Goal: Information Seeking & Learning: Check status

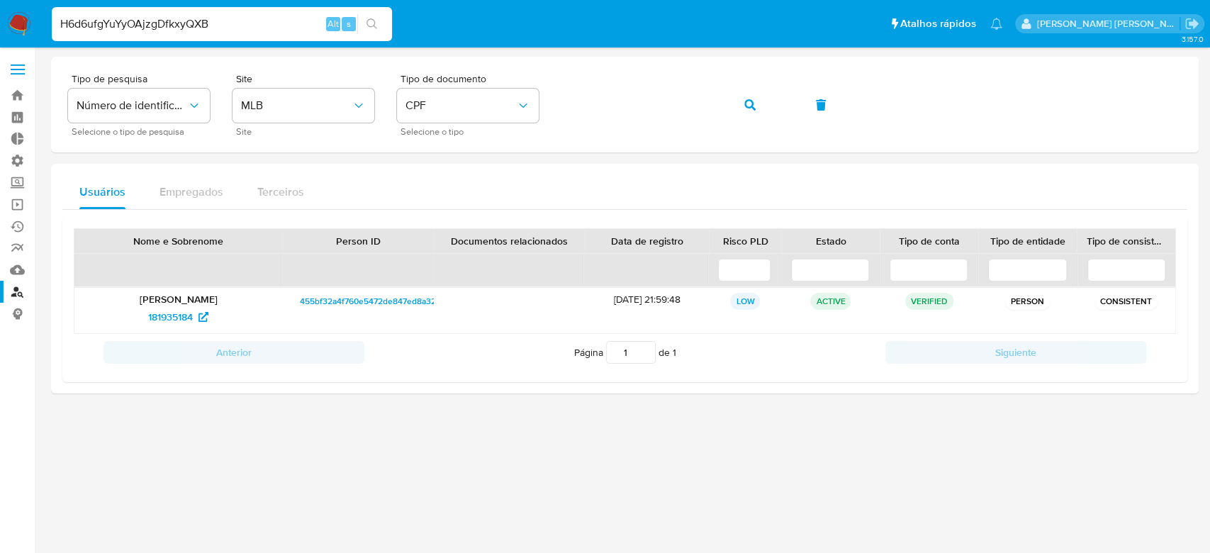
type input "H6d6ufgYuYyOAjzgDfkxyQXB"
click at [372, 24] on icon "search-icon" at bounding box center [372, 23] width 11 height 11
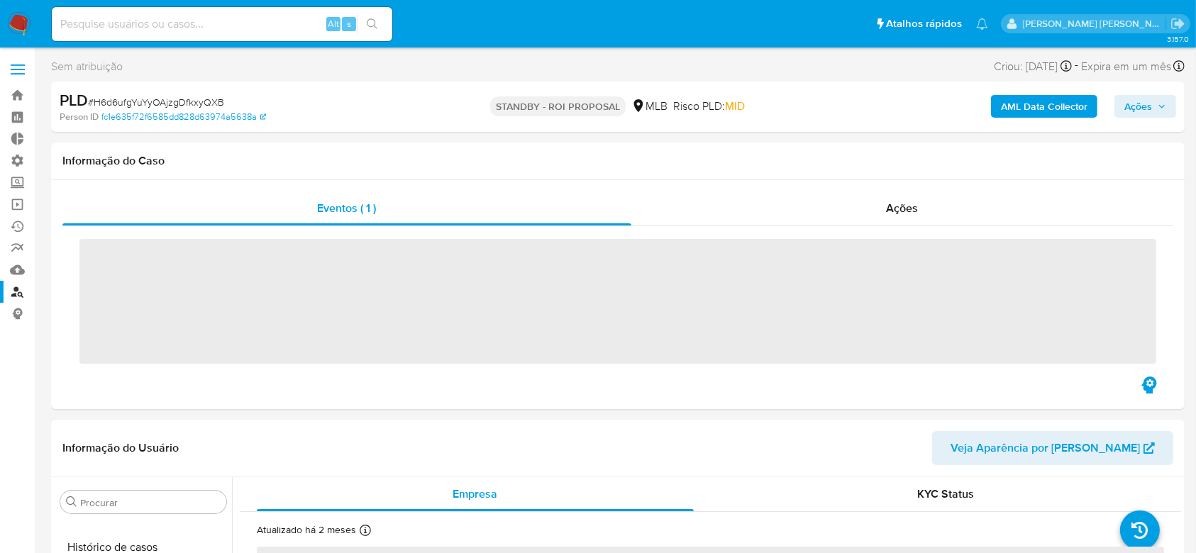
scroll to position [633, 0]
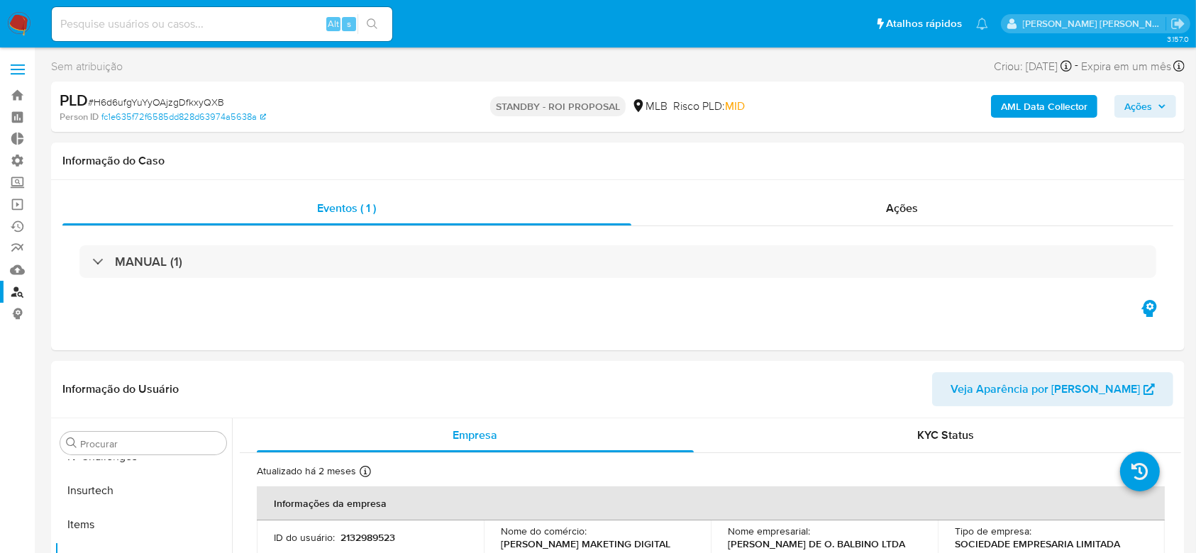
select select "10"
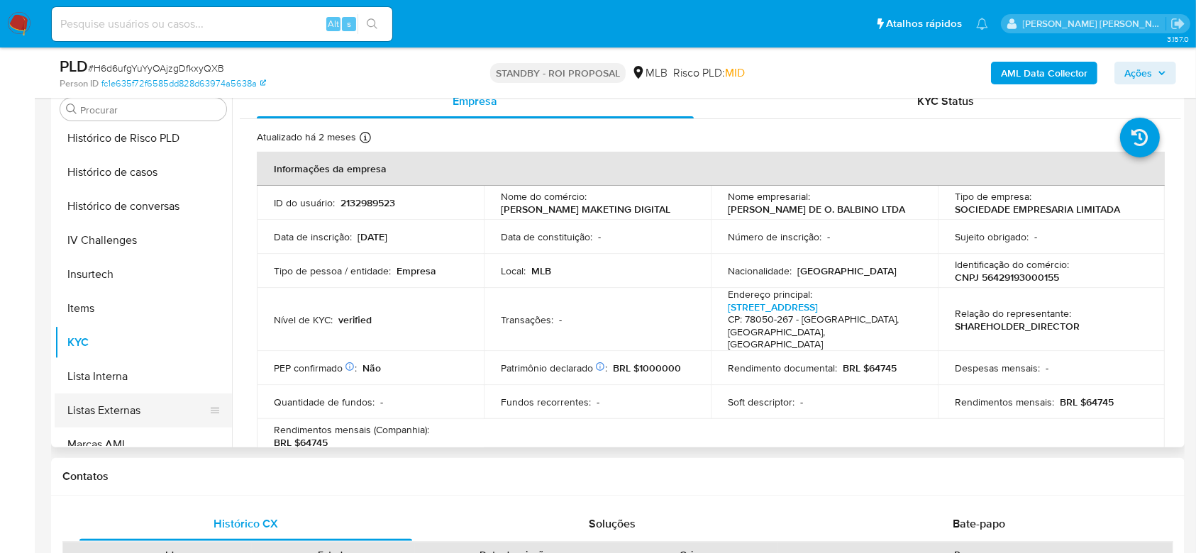
scroll to position [255, 0]
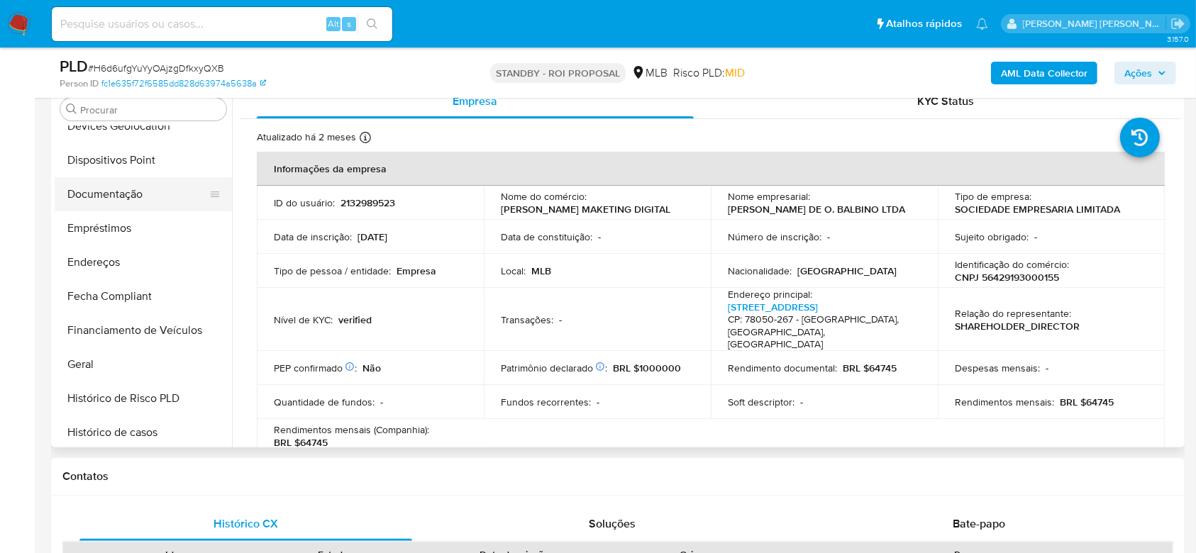
click at [136, 198] on button "Documentação" at bounding box center [138, 194] width 166 height 34
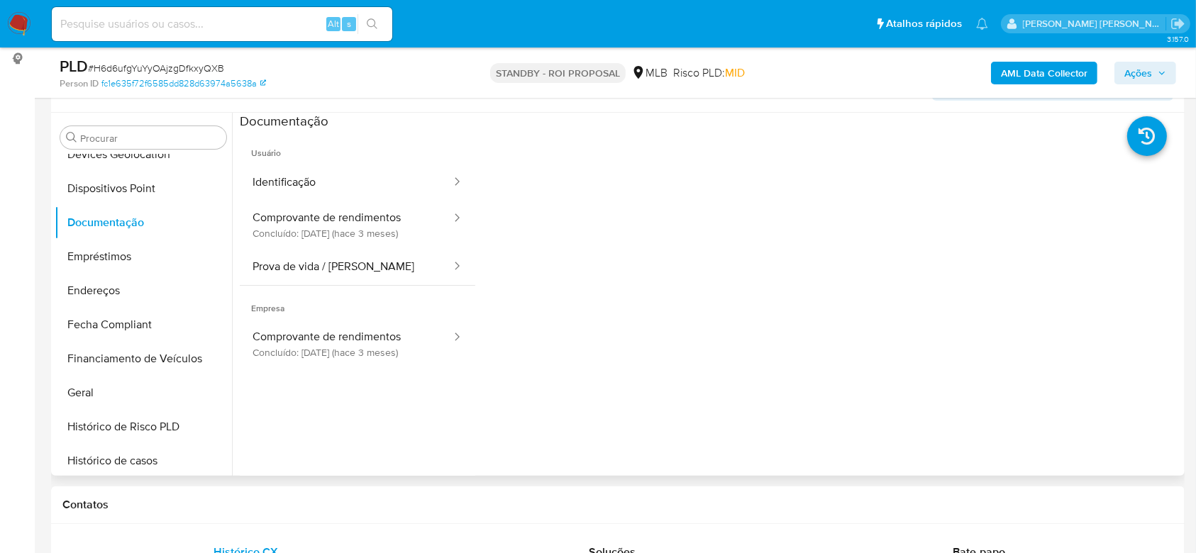
scroll to position [284, 0]
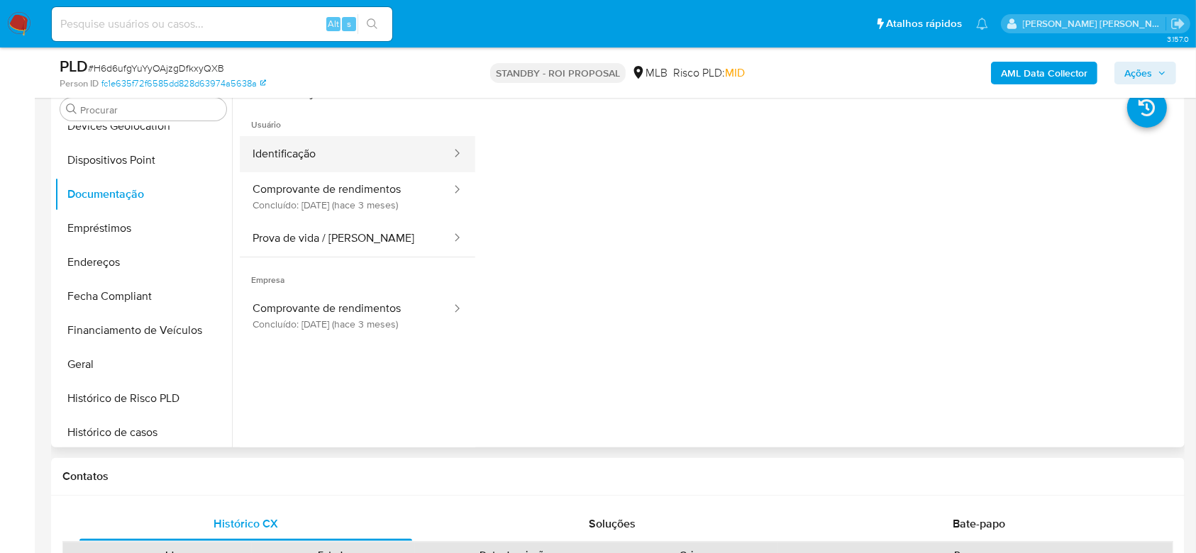
click at [310, 158] on button "Identificação" at bounding box center [346, 154] width 213 height 36
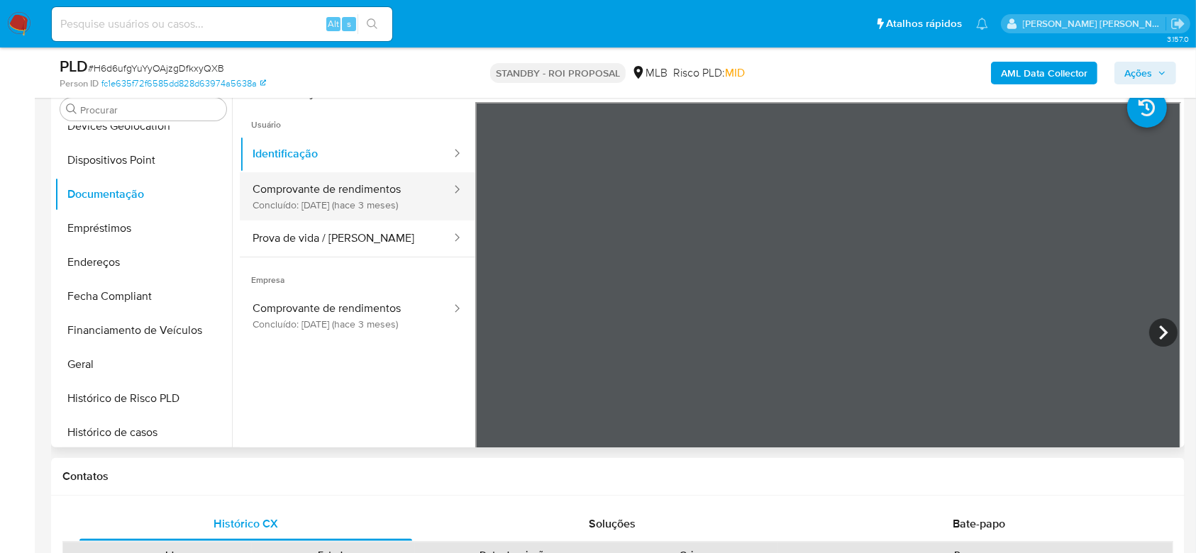
click at [306, 203] on button "Comprovante de rendimentos Concluído: [DATE] (hace 3 meses)" at bounding box center [346, 196] width 213 height 48
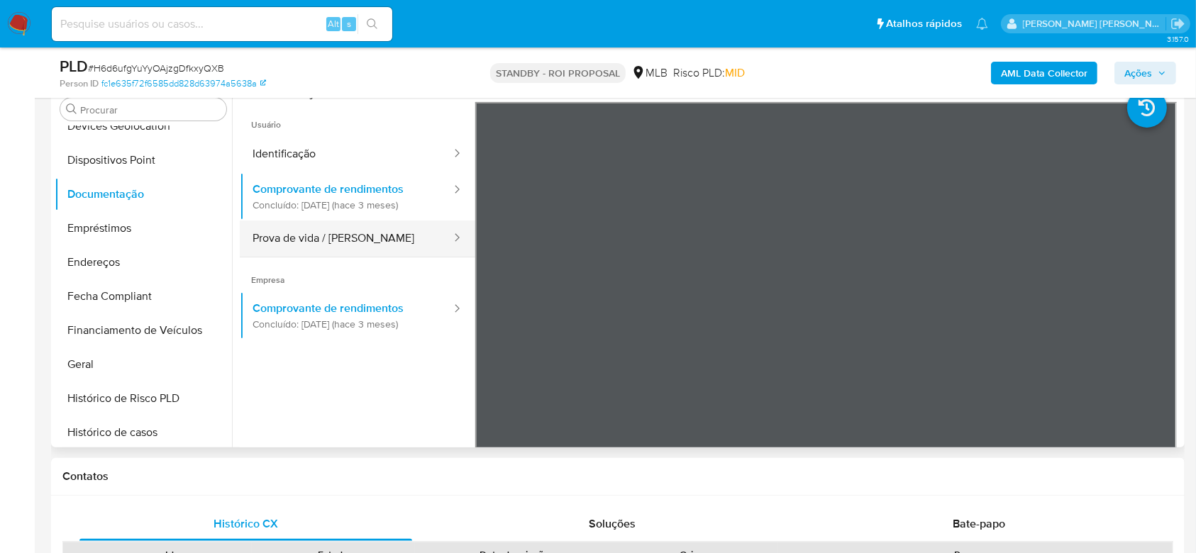
click at [372, 239] on button "Prova de vida / [PERSON_NAME]" at bounding box center [346, 239] width 213 height 36
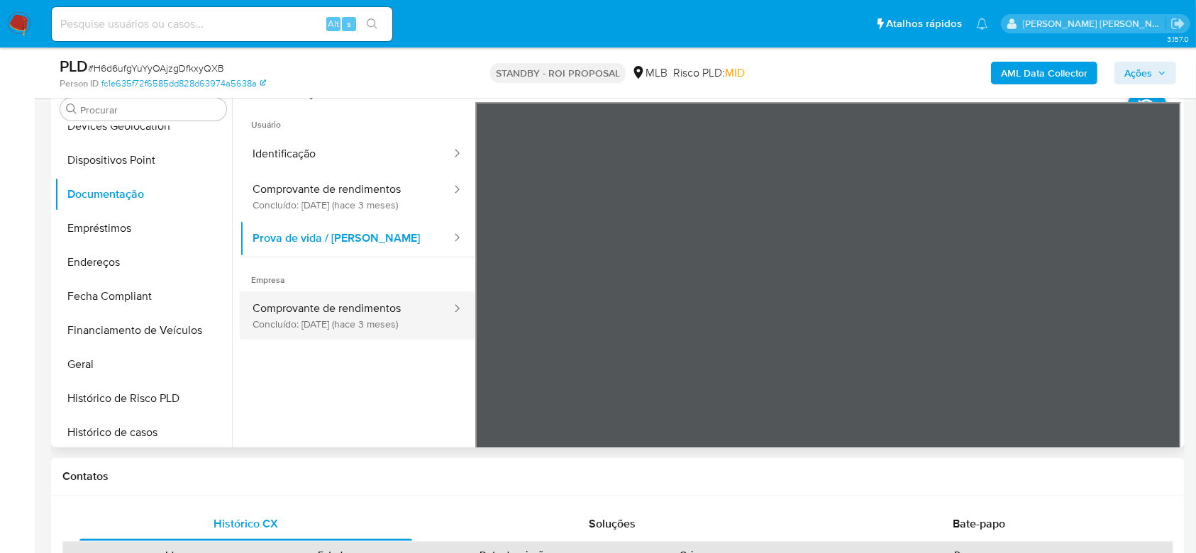
click at [316, 318] on button "Comprovante de rendimentos Concluído: [DATE] (hace 3 meses)" at bounding box center [346, 315] width 213 height 48
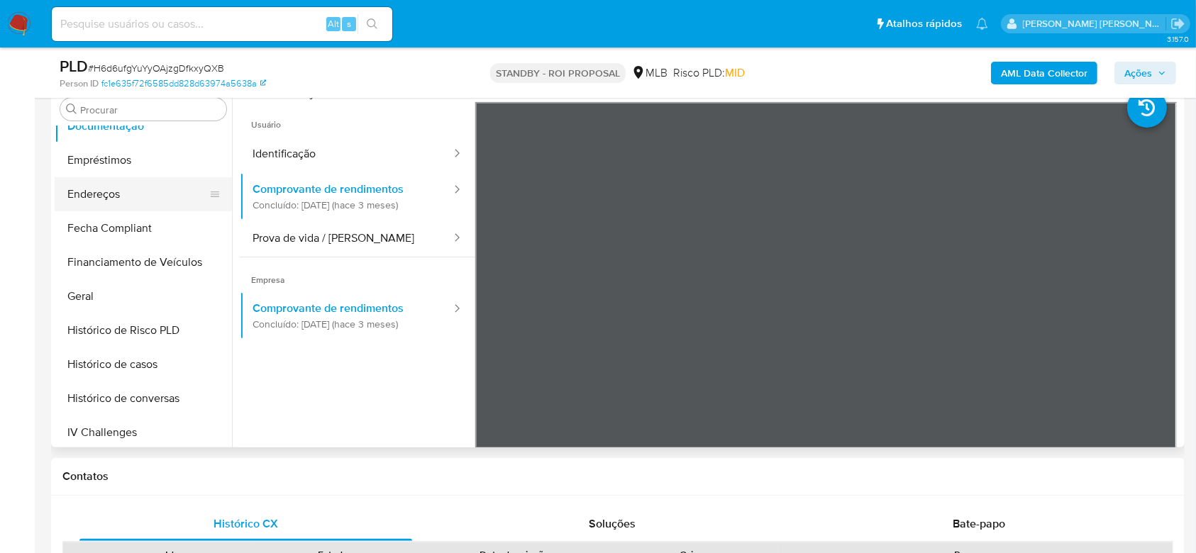
scroll to position [350, 0]
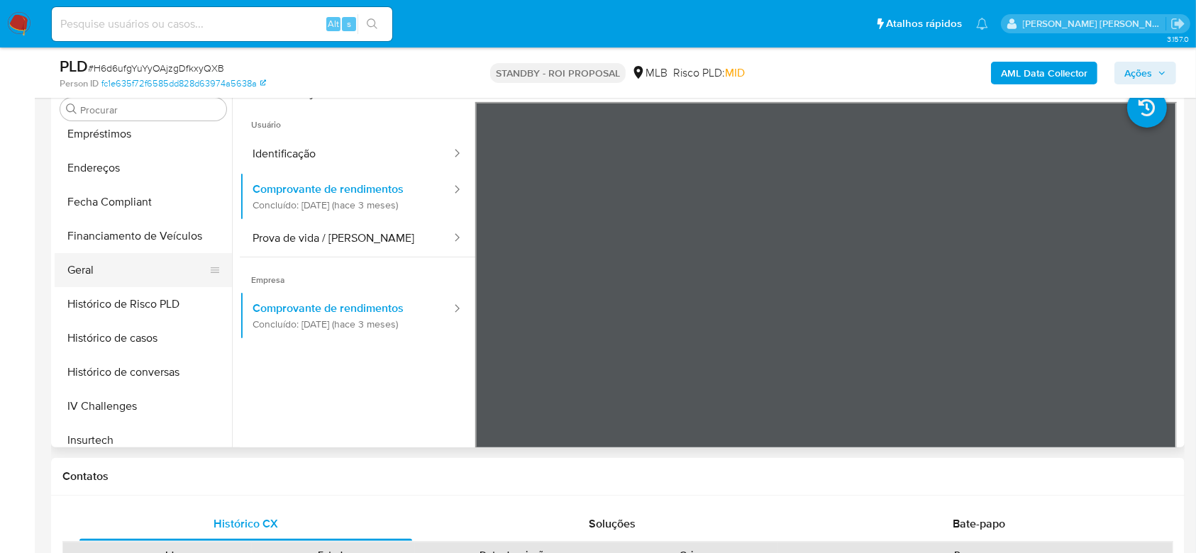
click at [114, 279] on button "Geral" at bounding box center [138, 270] width 166 height 34
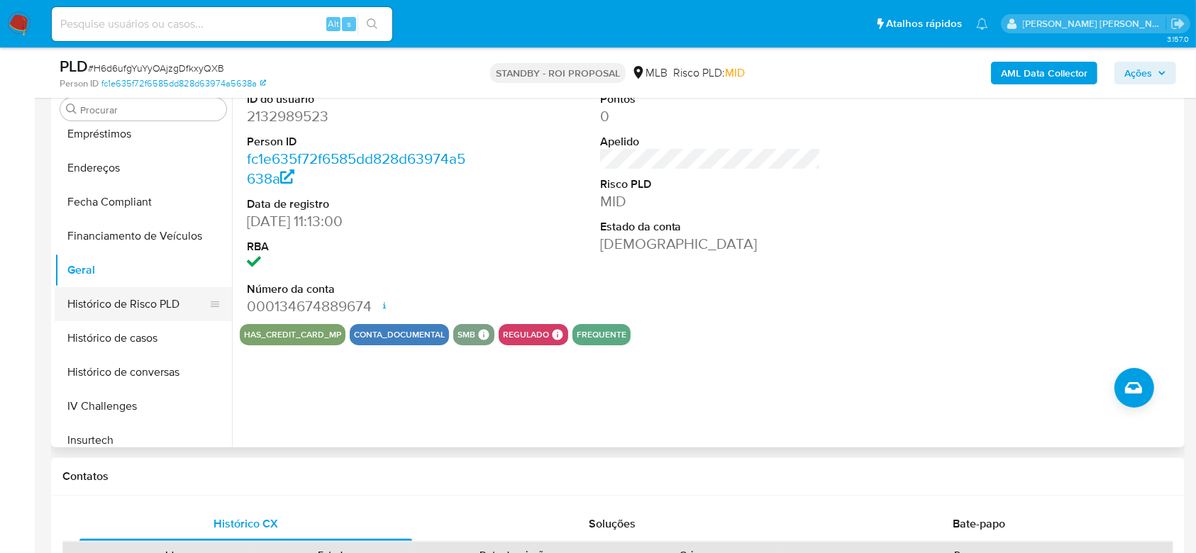
click at [159, 300] on button "Histórico de Risco PLD" at bounding box center [138, 304] width 166 height 34
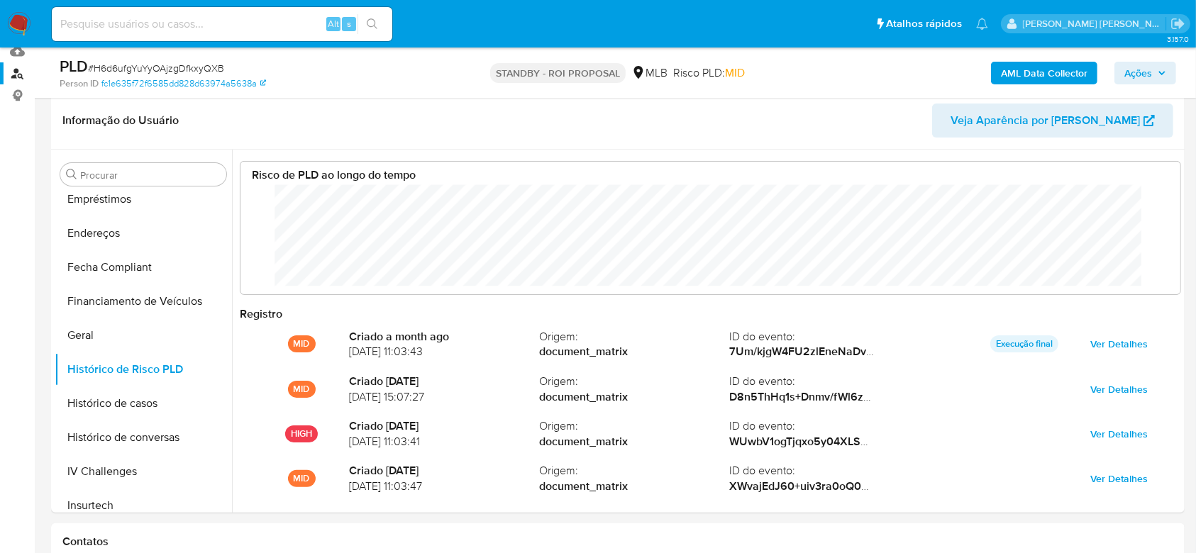
scroll to position [189, 0]
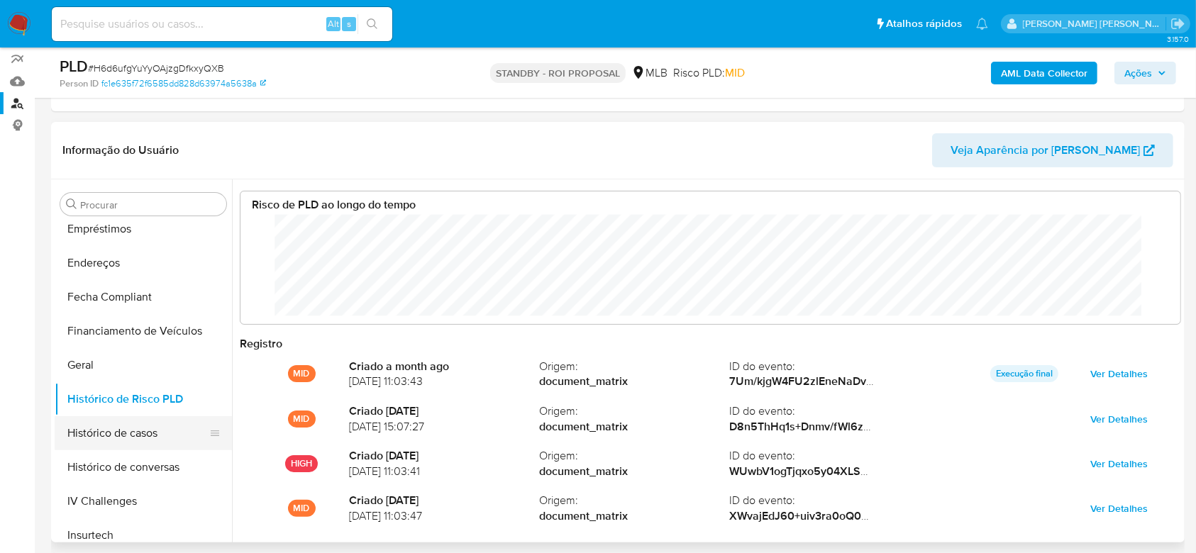
click at [103, 429] on button "Histórico de casos" at bounding box center [138, 433] width 166 height 34
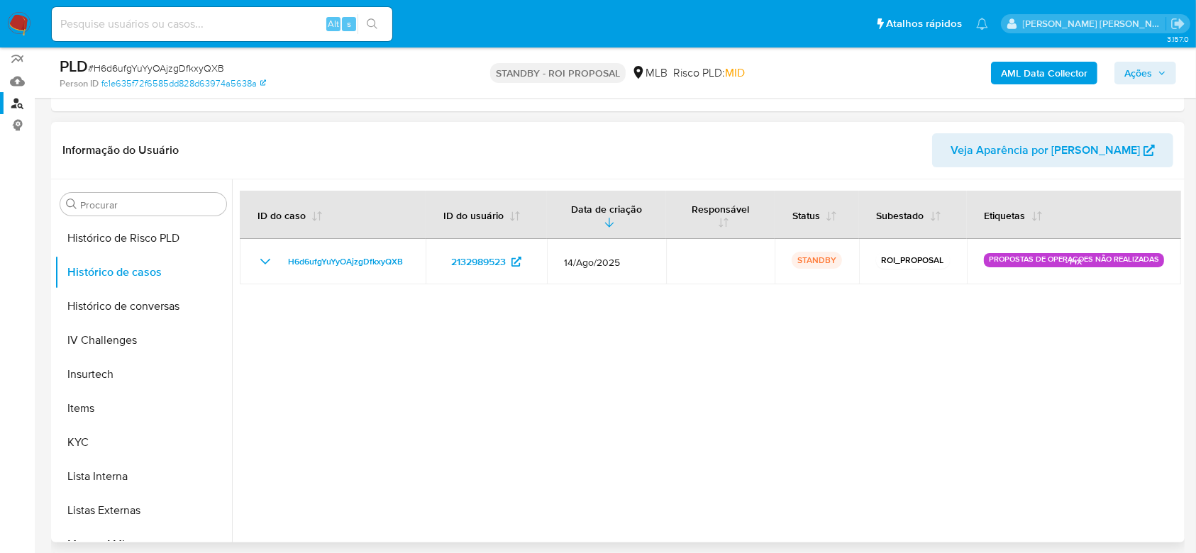
scroll to position [539, 0]
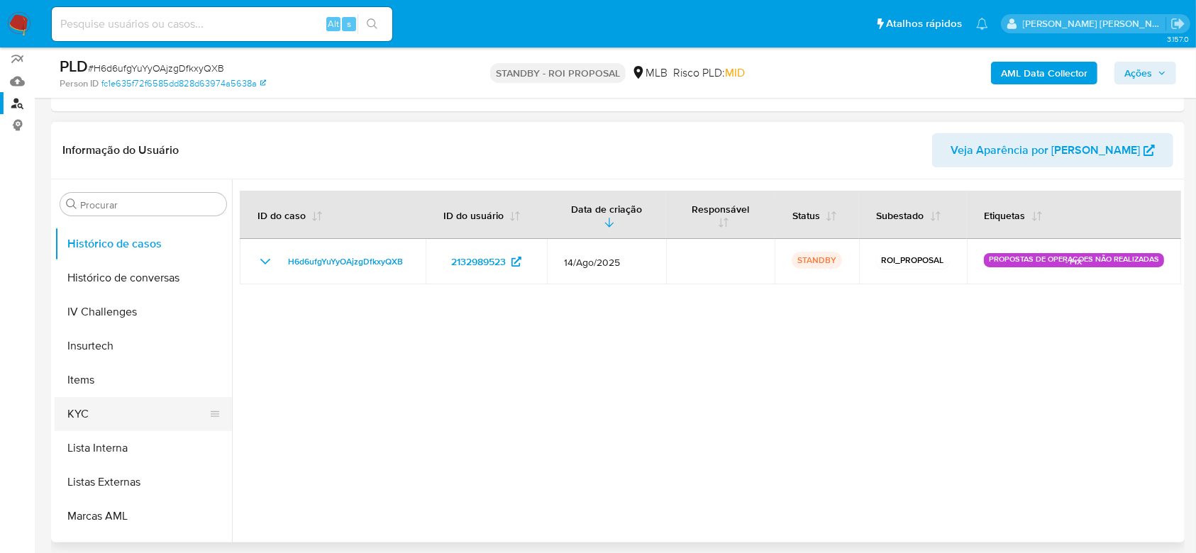
click at [94, 408] on button "KYC" at bounding box center [138, 414] width 166 height 34
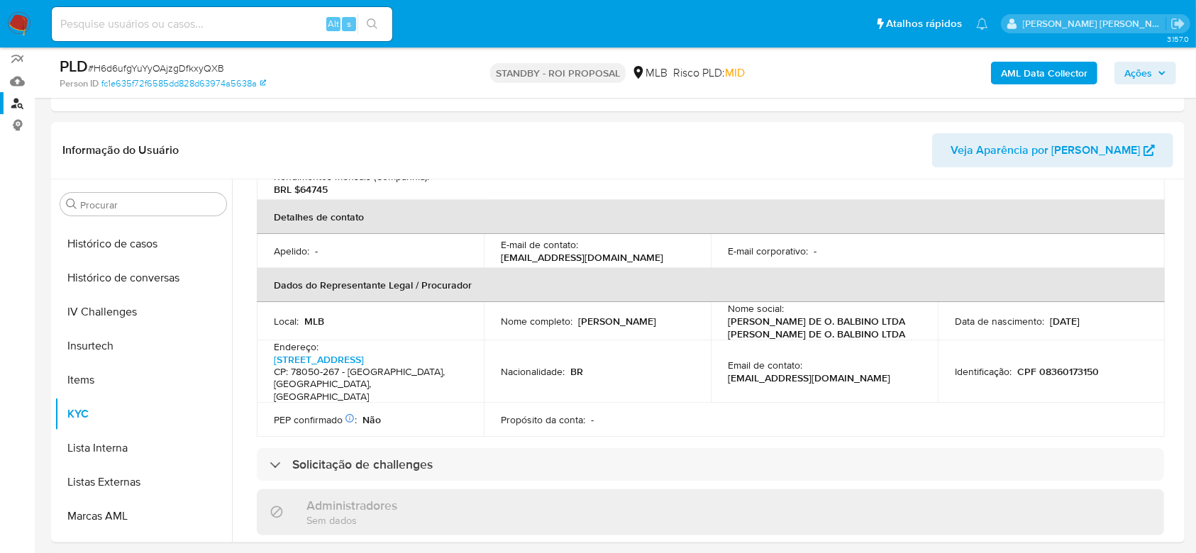
scroll to position [378, 0]
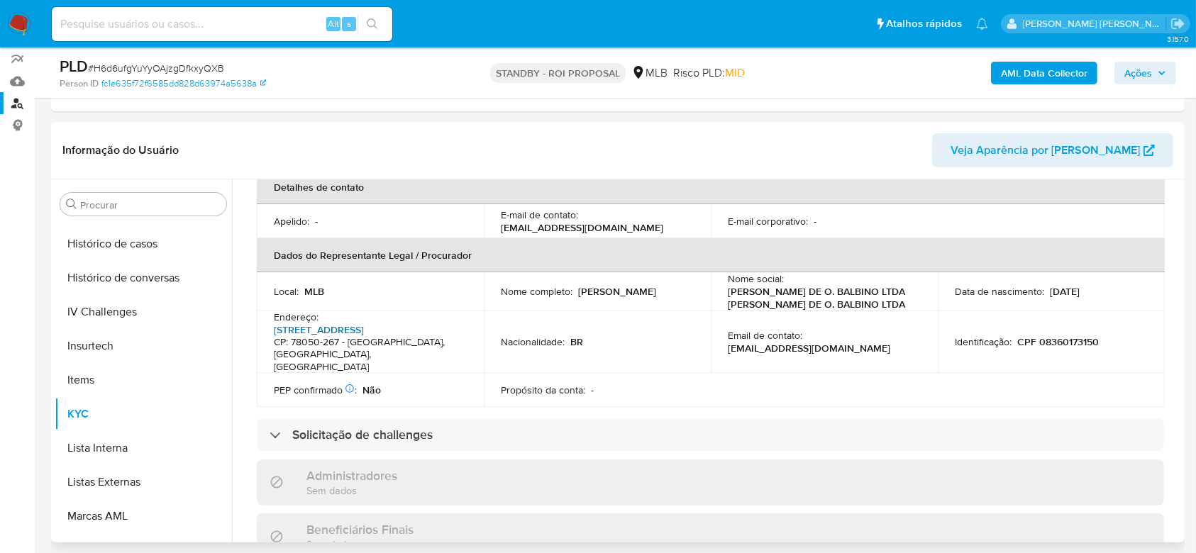
click at [350, 323] on link "Avenida Nigéria 333, Jardim Aclimação" at bounding box center [319, 330] width 90 height 14
click at [176, 22] on input at bounding box center [222, 24] width 340 height 18
paste input "oadtctMnCkM9qDMVR2Dg7f87"
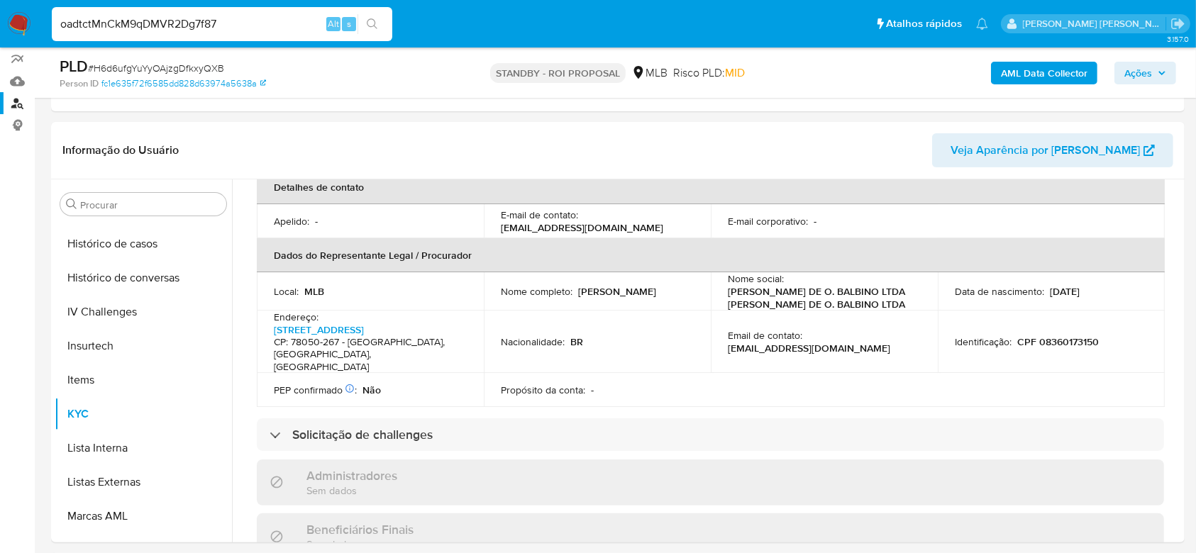
type input "oadtctMnCkM9qDMVR2Dg7f87"
click at [374, 23] on icon "search-icon" at bounding box center [372, 23] width 11 height 11
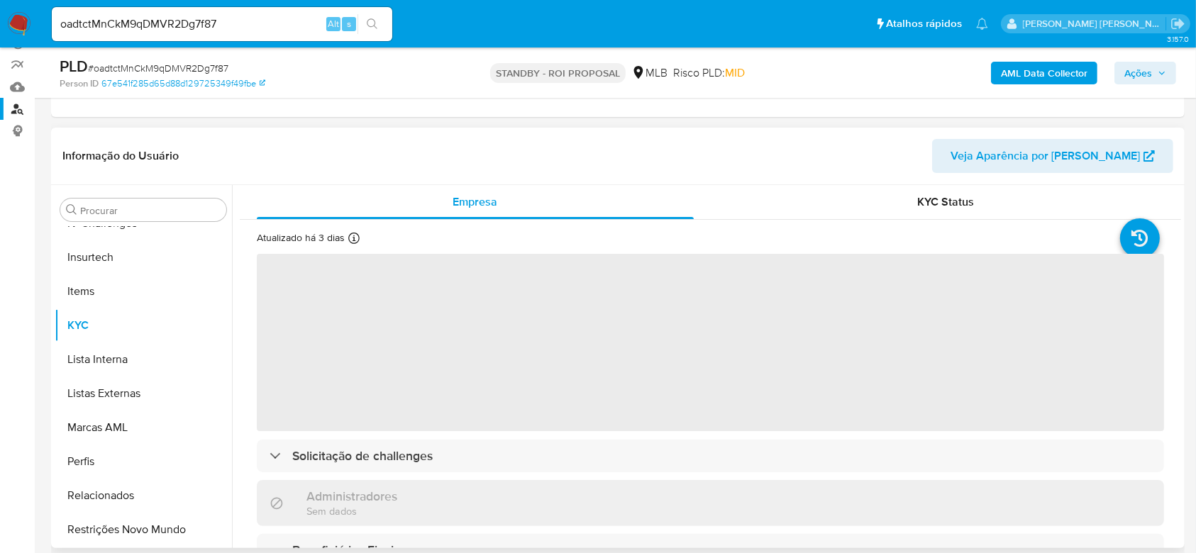
scroll to position [189, 0]
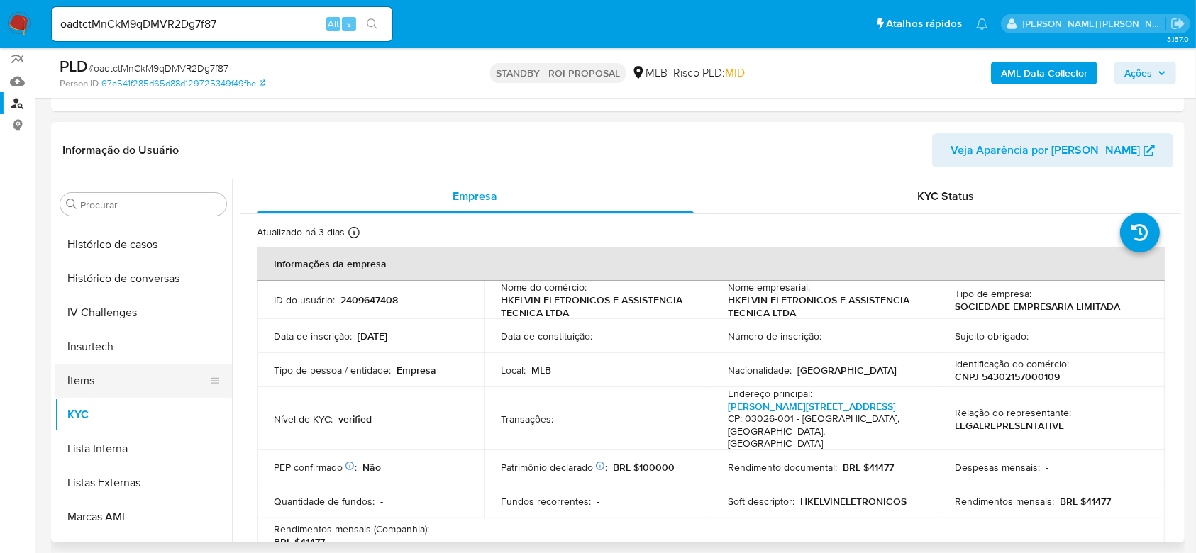
select select "10"
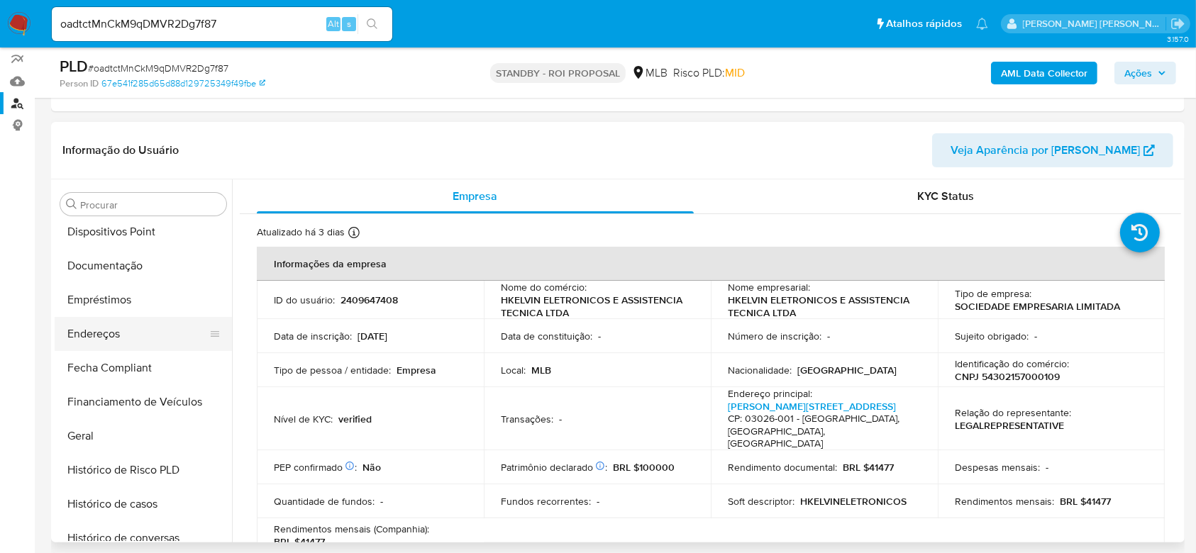
scroll to position [255, 0]
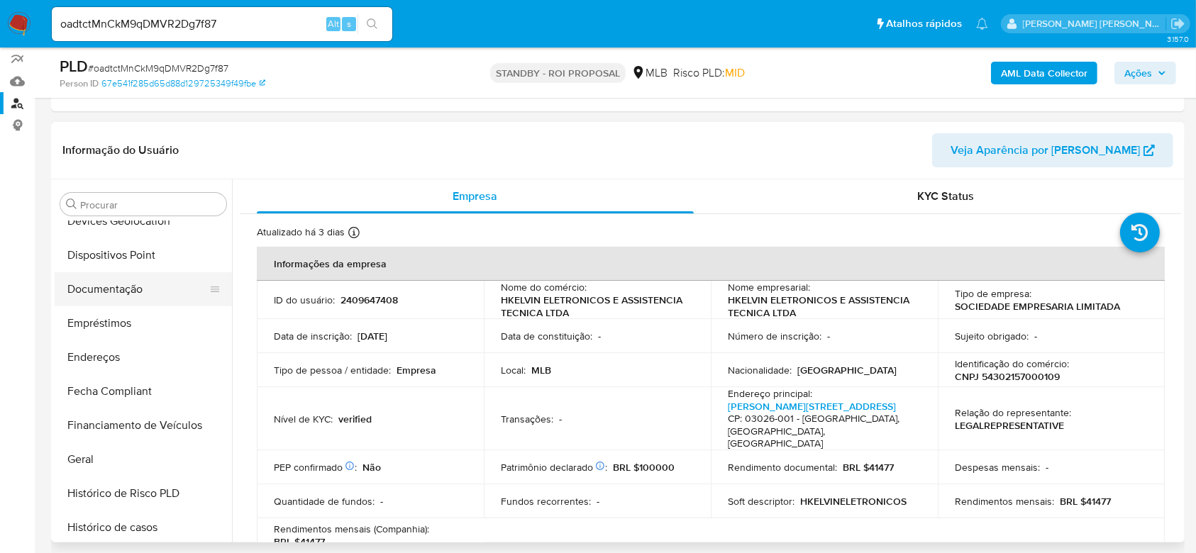
click at [108, 292] on button "Documentação" at bounding box center [138, 289] width 166 height 34
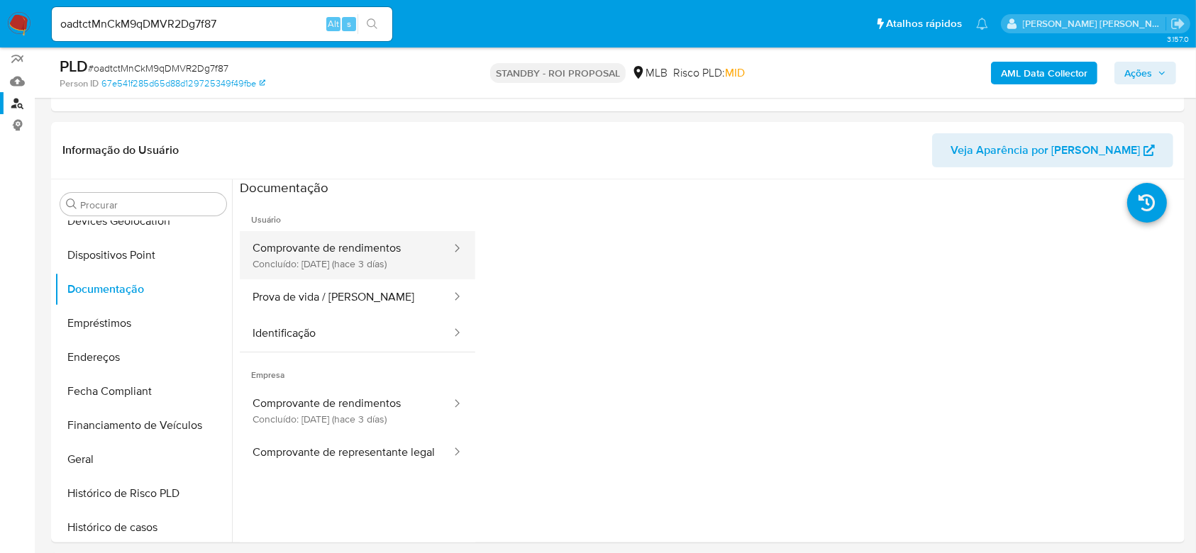
click at [297, 255] on button "Comprovante de rendimentos Concluído: 25/08/2025 (hace 3 días)" at bounding box center [346, 255] width 213 height 48
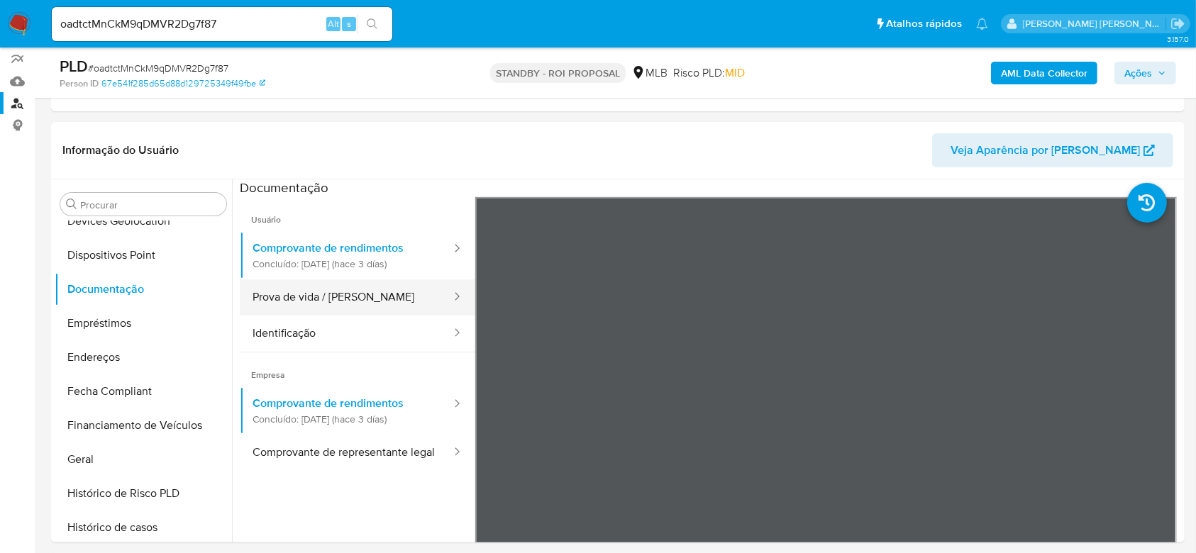
click at [299, 294] on button "Prova de vida / [PERSON_NAME]" at bounding box center [346, 297] width 213 height 36
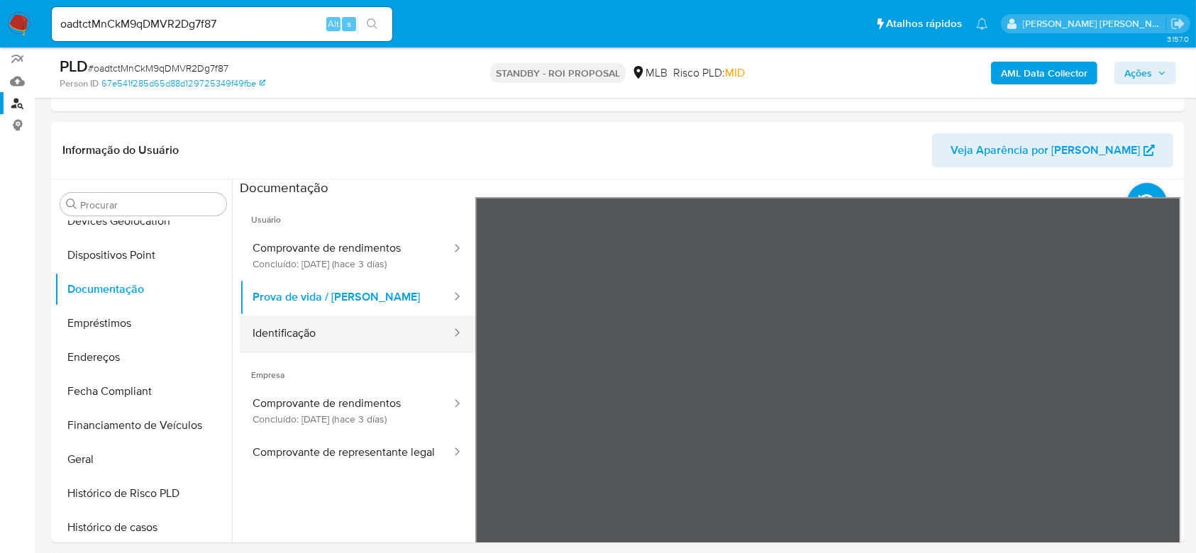
click at [293, 326] on button "Identificação" at bounding box center [346, 334] width 213 height 36
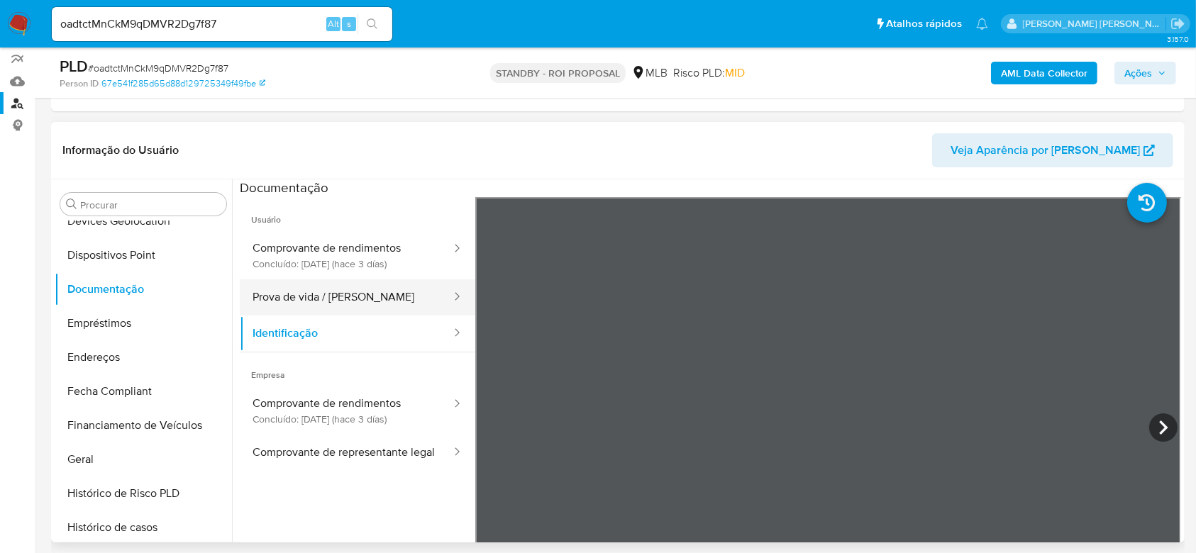
click at [312, 299] on button "Prova de vida / [PERSON_NAME]" at bounding box center [346, 297] width 213 height 36
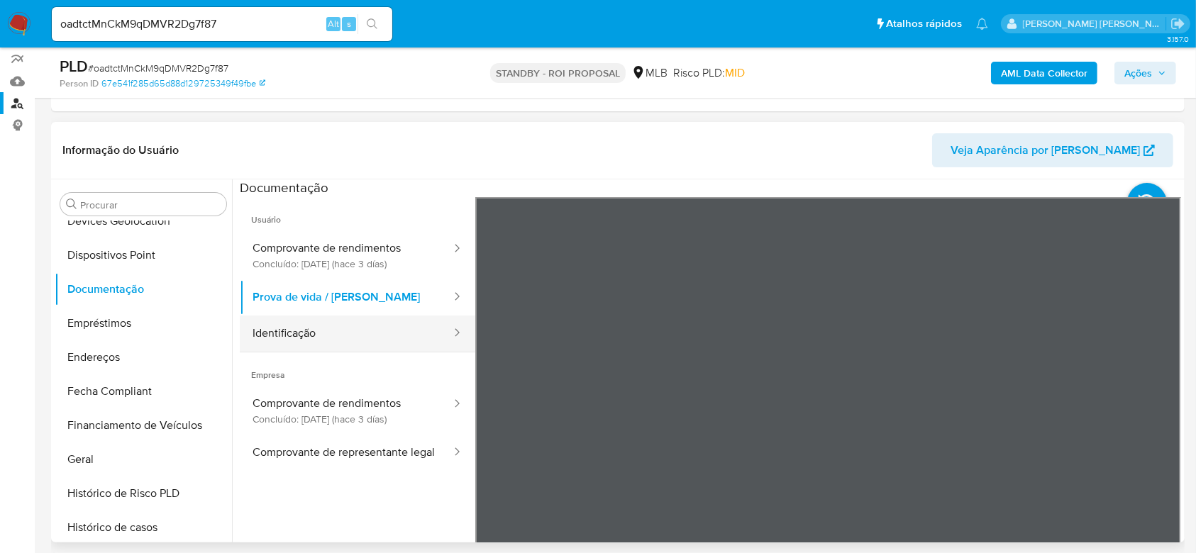
click at [295, 335] on button "Identificação" at bounding box center [346, 334] width 213 height 36
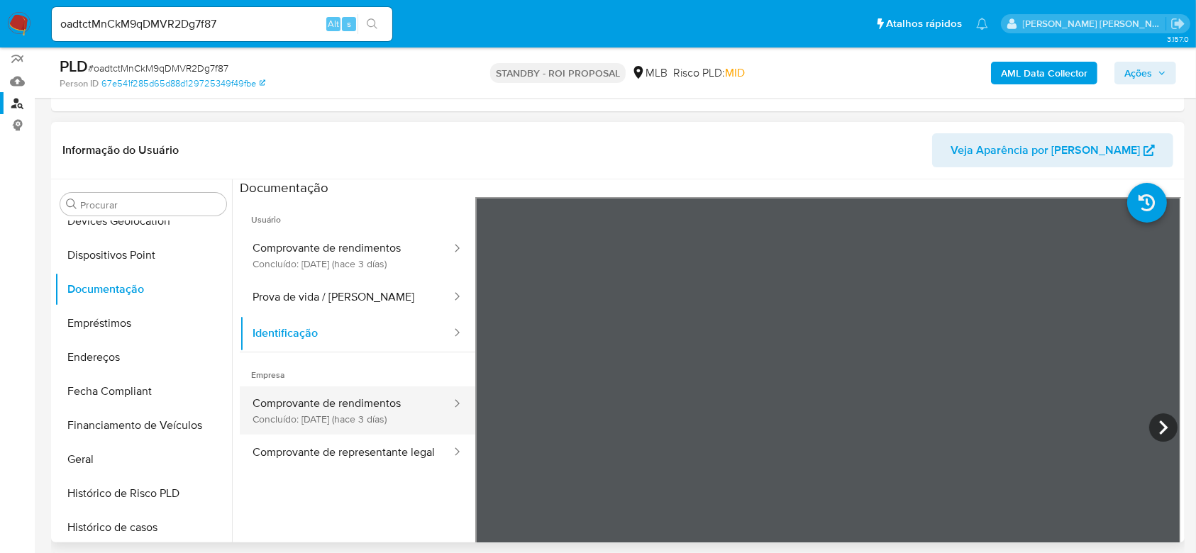
click at [310, 411] on button "Comprovante de rendimentos Concluído: 25/08/2025 (hace 3 días)" at bounding box center [346, 410] width 213 height 48
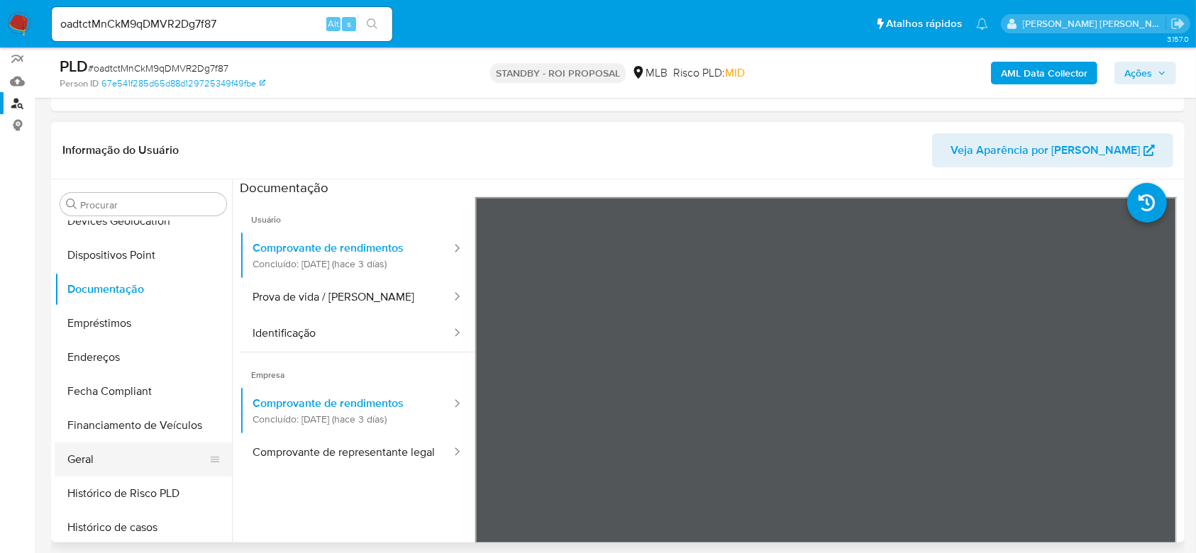
click at [92, 459] on button "Geral" at bounding box center [138, 460] width 166 height 34
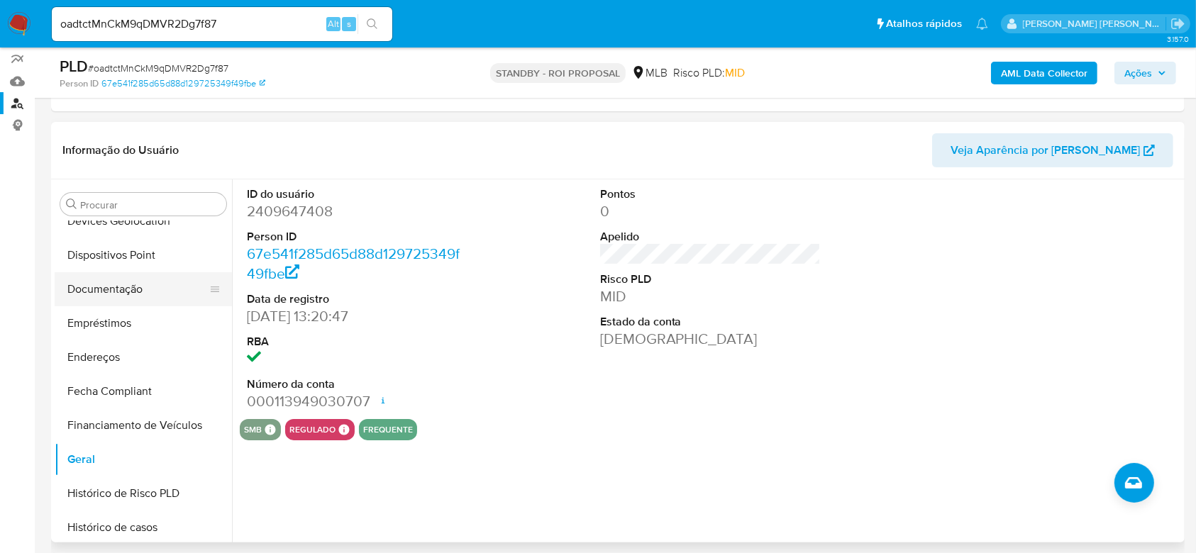
scroll to position [350, 0]
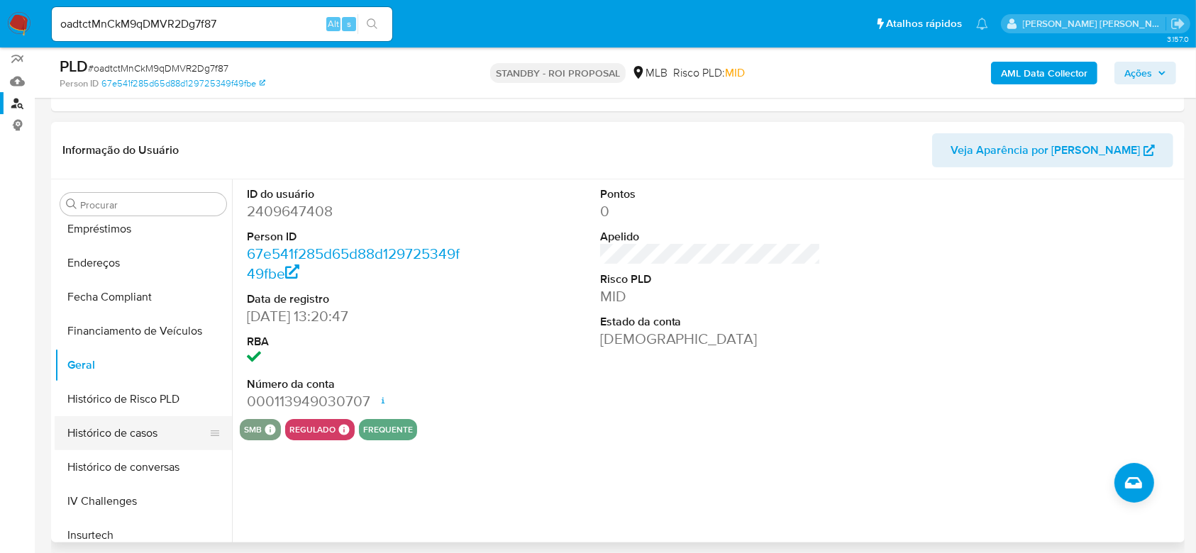
click at [119, 426] on button "Histórico de casos" at bounding box center [138, 433] width 166 height 34
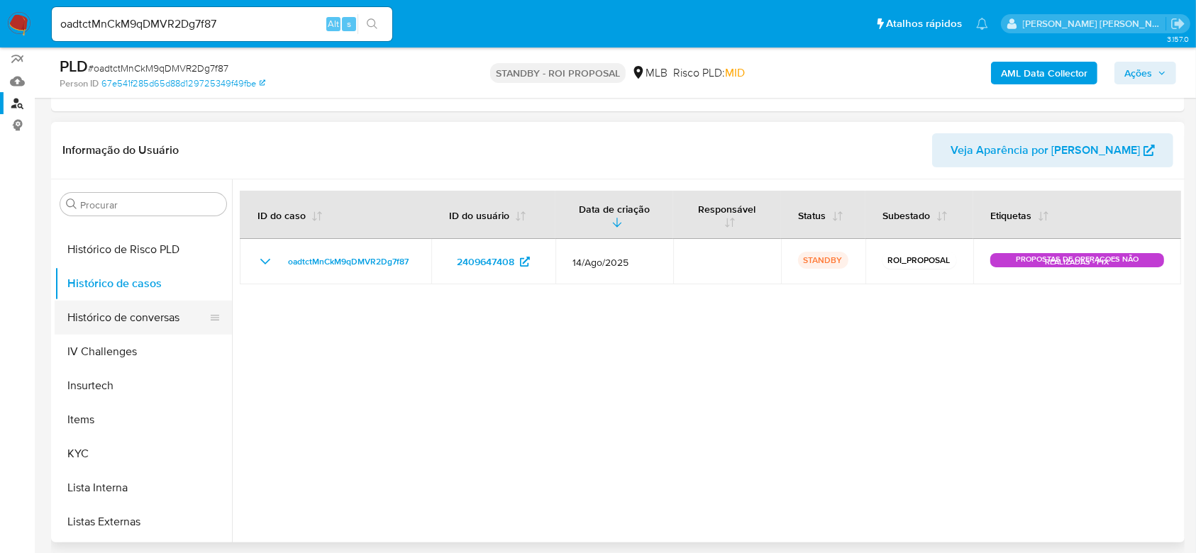
scroll to position [539, 0]
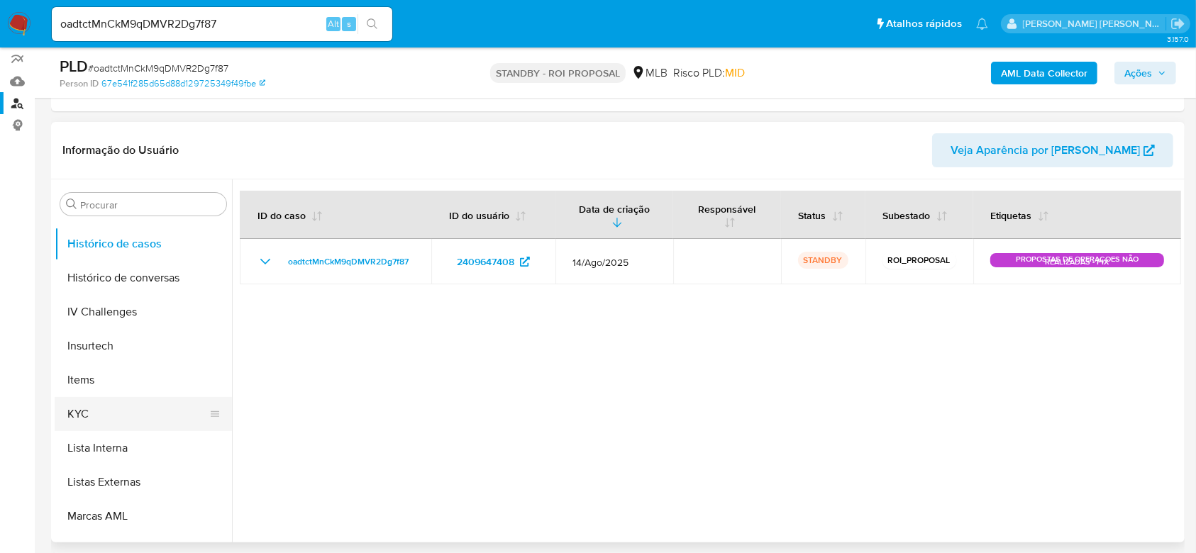
drag, startPoint x: 118, startPoint y: 416, endPoint x: 148, endPoint y: 400, distance: 33.6
click at [118, 416] on button "KYC" at bounding box center [138, 414] width 166 height 34
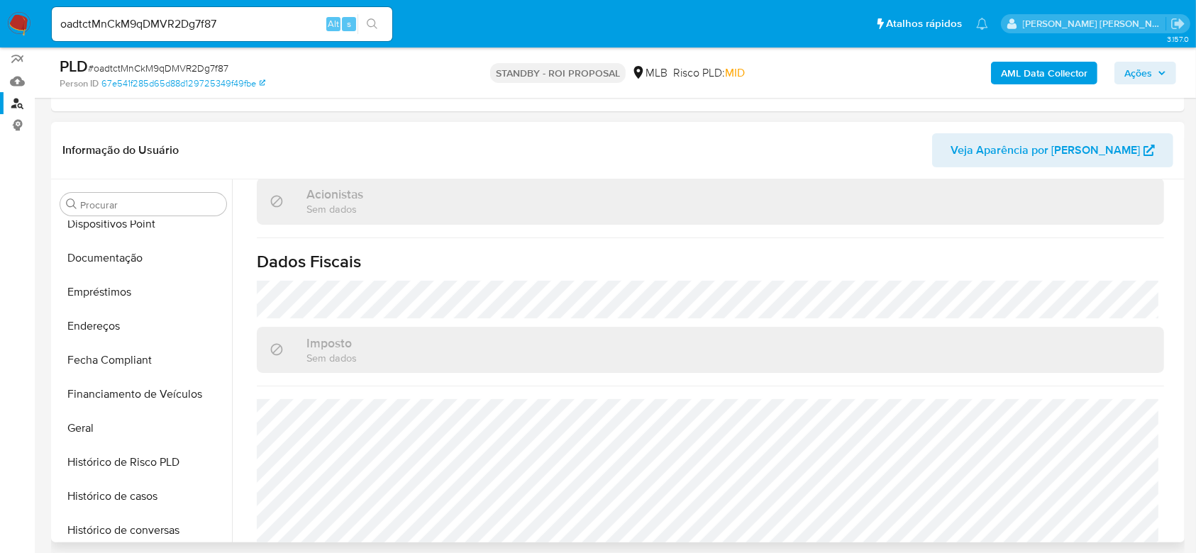
scroll to position [255, 0]
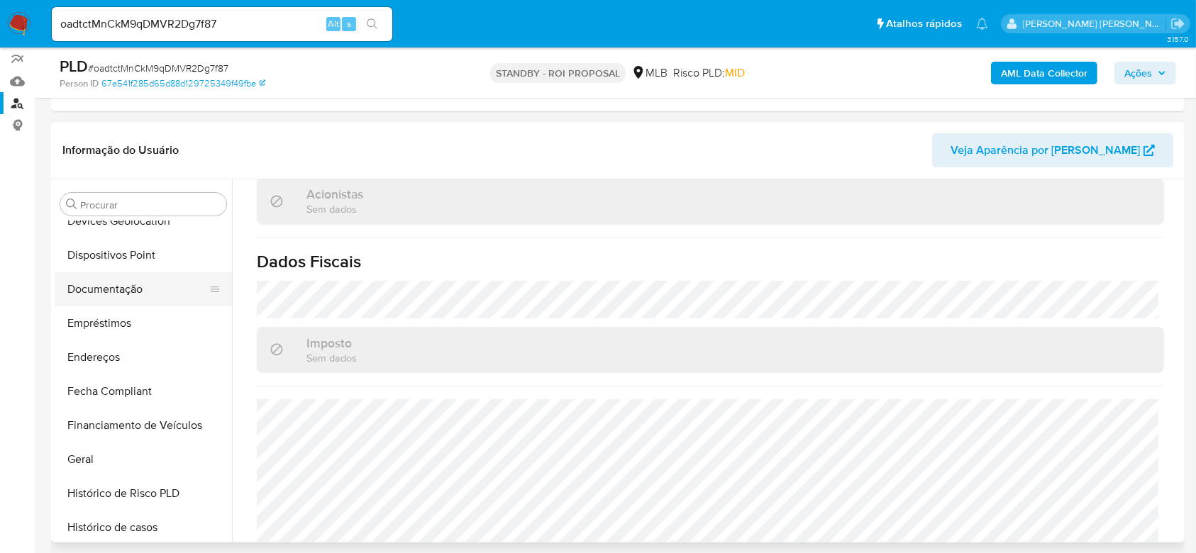
click at [94, 279] on button "Documentação" at bounding box center [138, 289] width 166 height 34
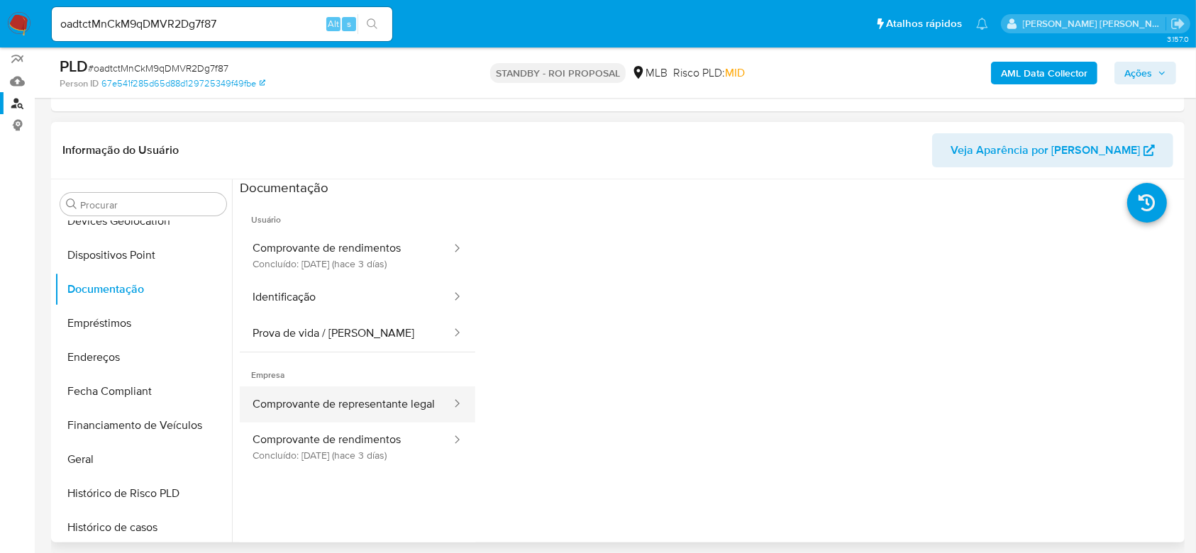
click at [291, 401] on button "Comprovante de representante legal" at bounding box center [346, 404] width 213 height 36
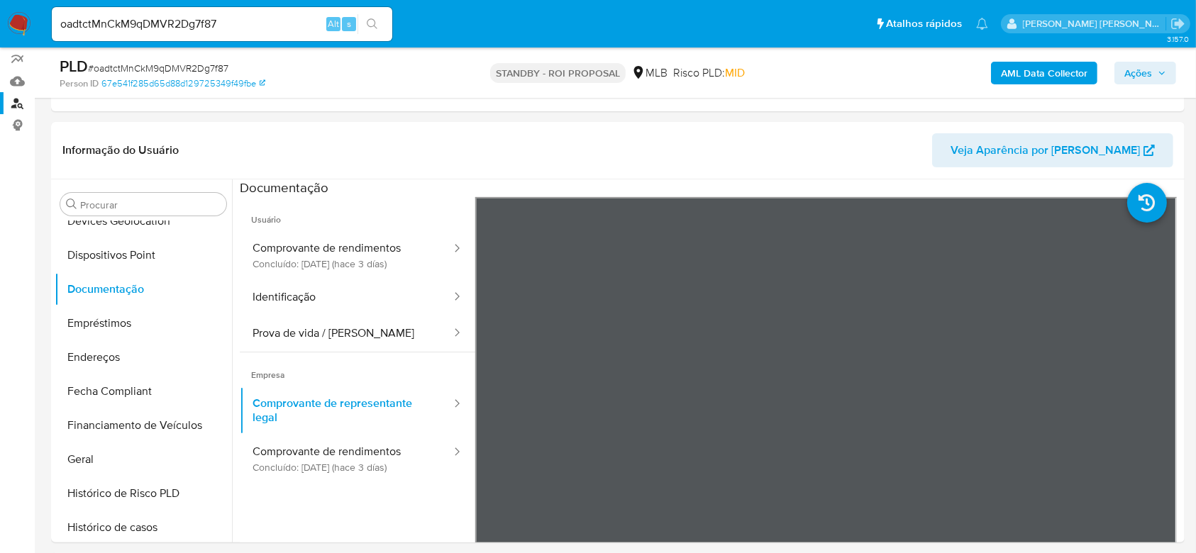
click at [144, 28] on input "oadtctMnCkM9qDMVR2Dg7f87" at bounding box center [222, 24] width 340 height 18
paste input "0k1qpBQnPWLOtqr44ycQPHh4"
type input "0k1qpBQnPWLOtqr44ycQPHh4"
click at [367, 28] on icon "search-icon" at bounding box center [372, 23] width 11 height 11
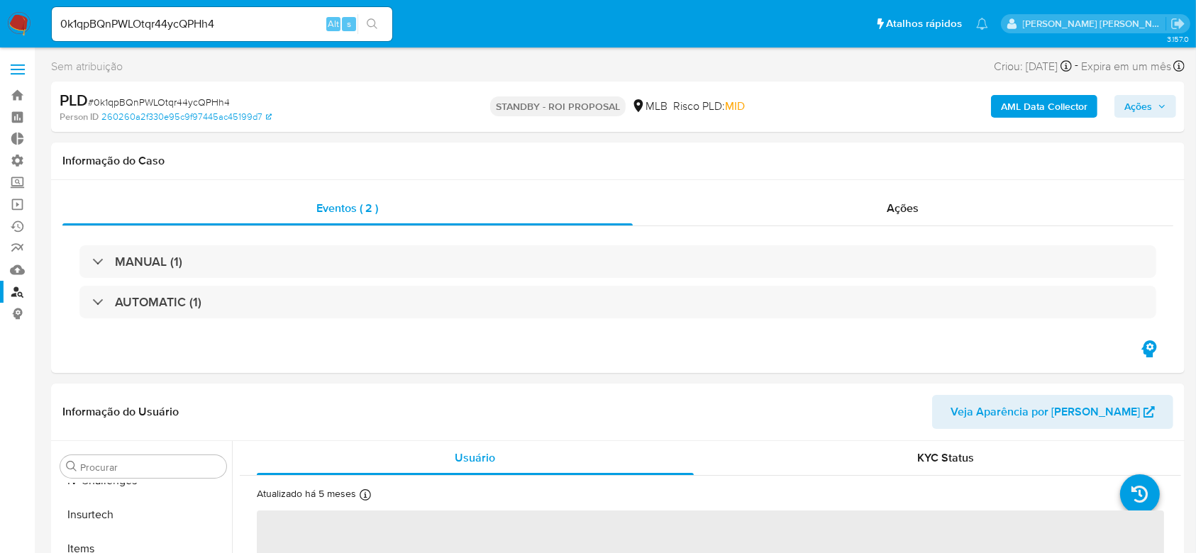
scroll to position [633, 0]
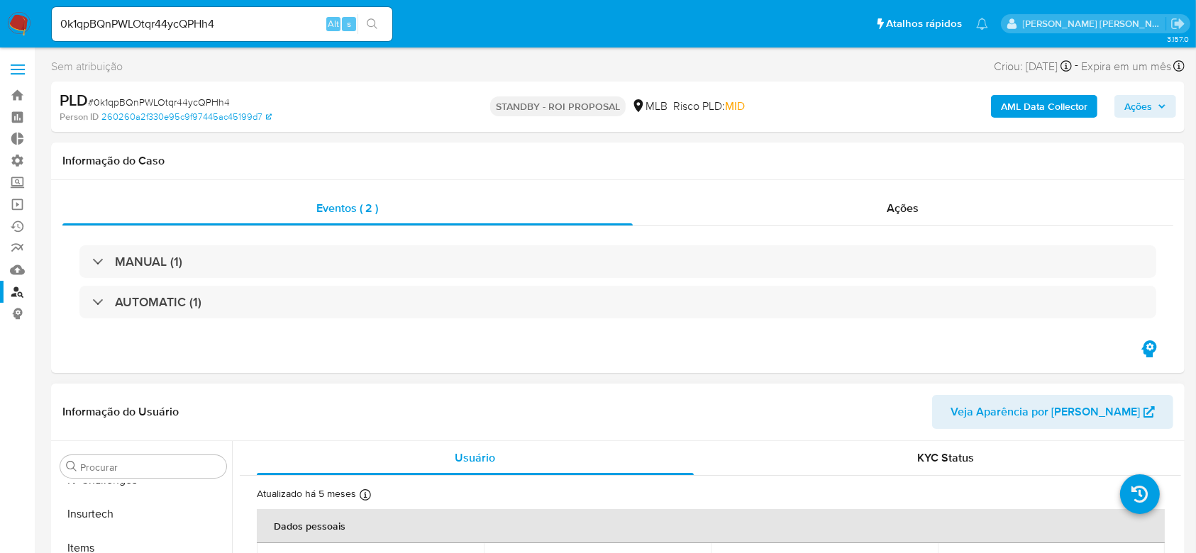
select select "10"
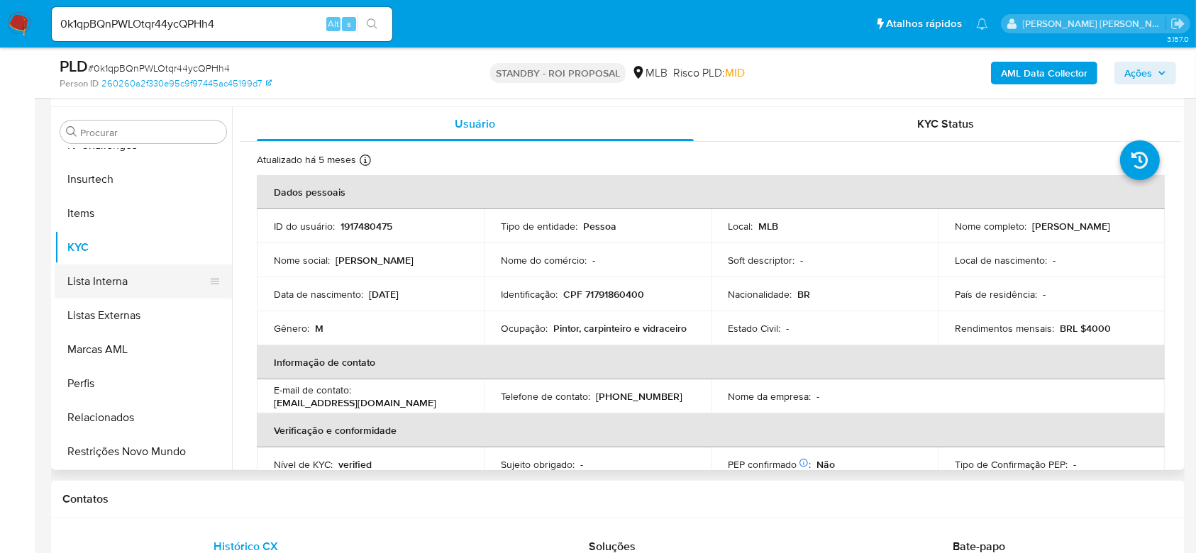
scroll to position [255, 0]
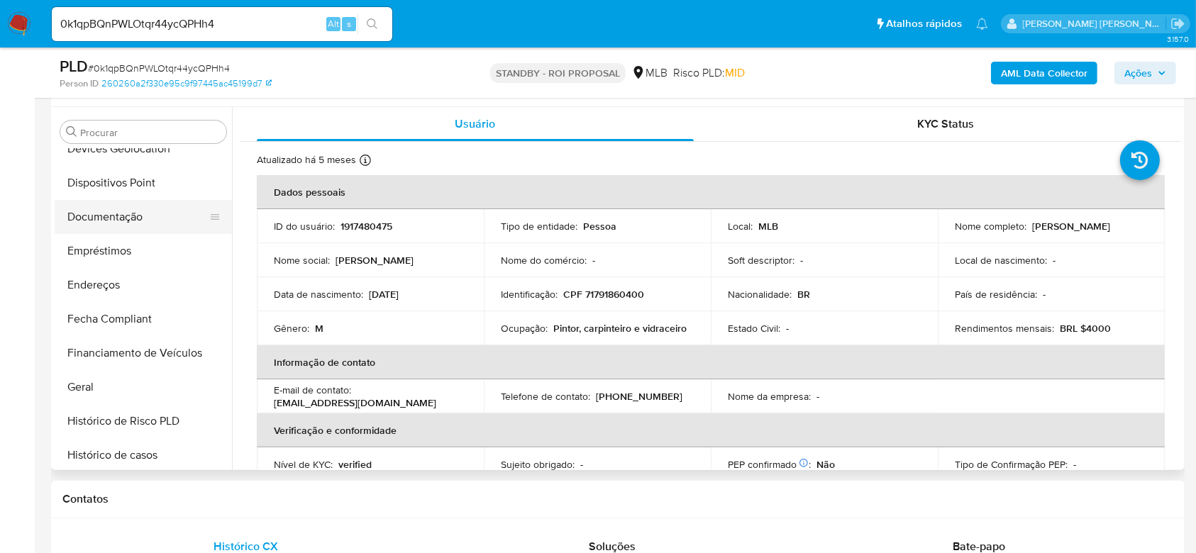
click at [96, 218] on button "Documentação" at bounding box center [138, 217] width 166 height 34
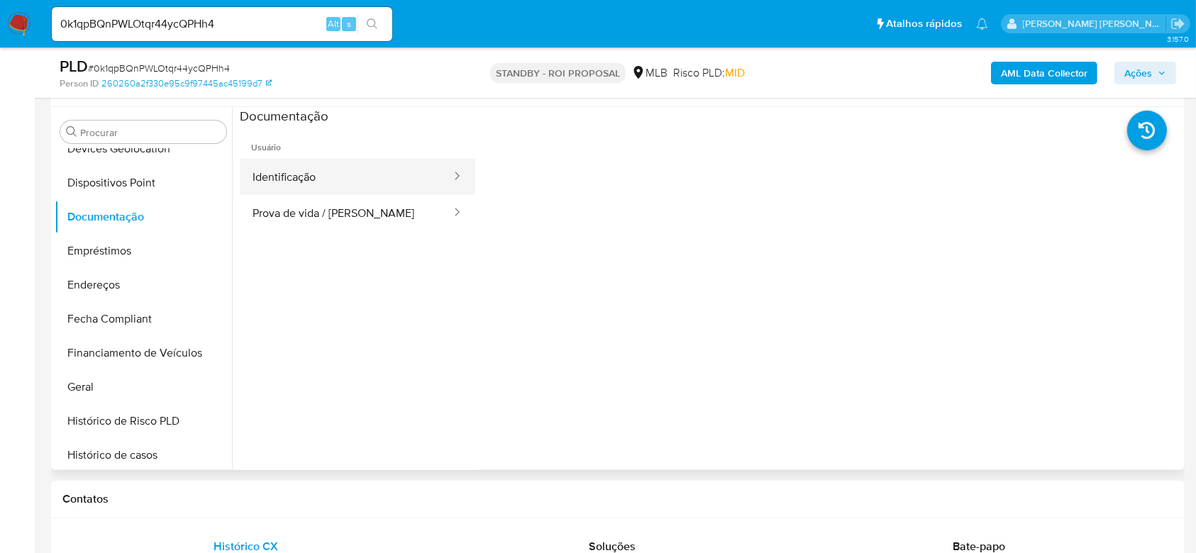
click at [360, 191] on button "Identificação" at bounding box center [346, 177] width 213 height 36
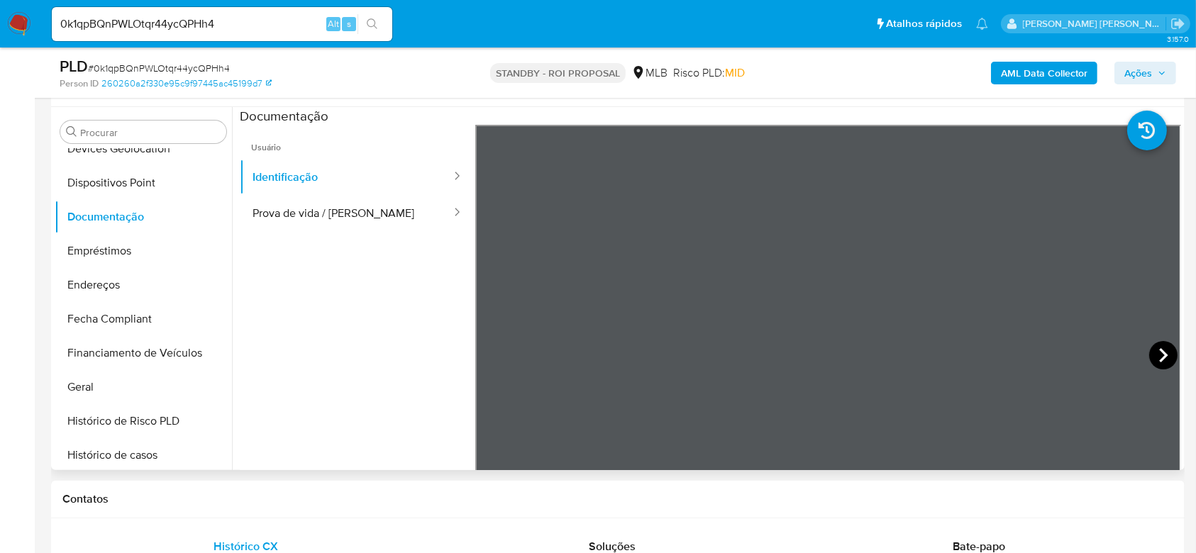
click at [1161, 350] on icon at bounding box center [1163, 355] width 28 height 28
click at [318, 221] on button "Prova de vida / [PERSON_NAME]" at bounding box center [346, 213] width 213 height 36
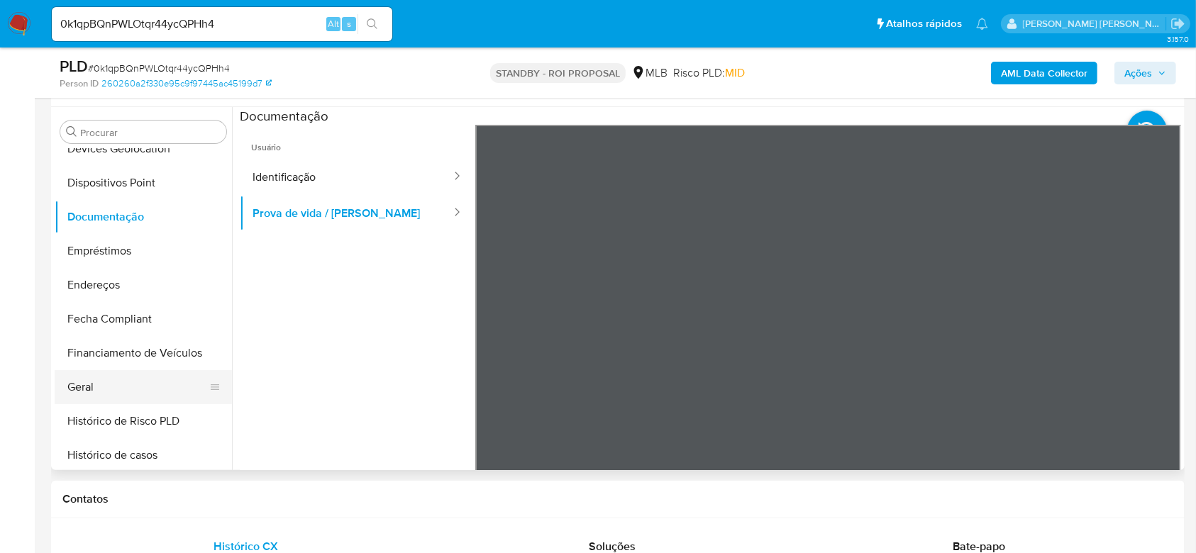
click at [123, 394] on button "Geral" at bounding box center [138, 387] width 166 height 34
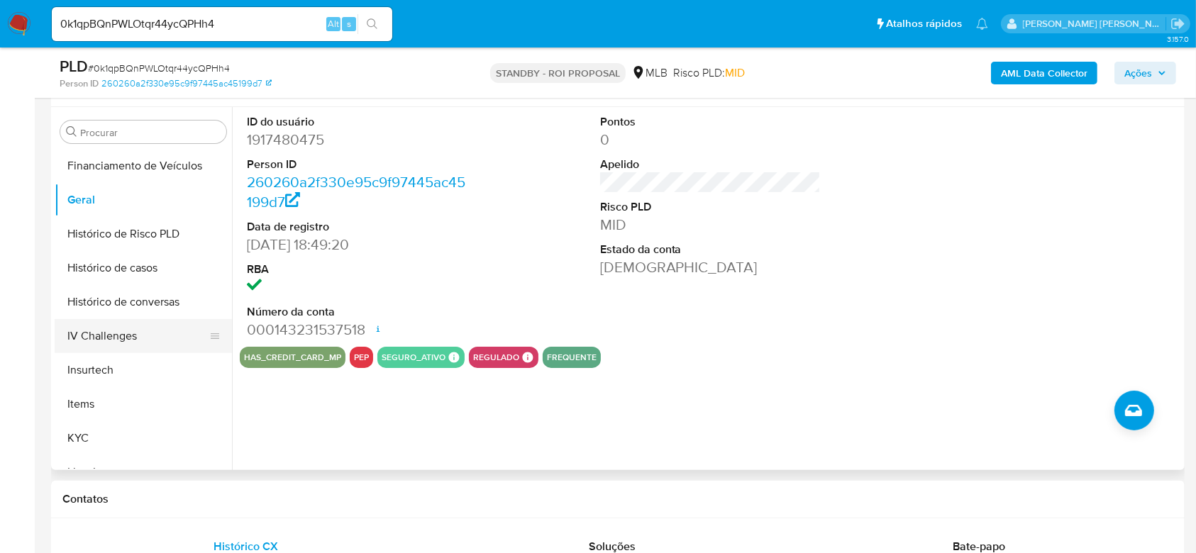
scroll to position [444, 0]
click at [130, 269] on button "Histórico de casos" at bounding box center [138, 267] width 166 height 34
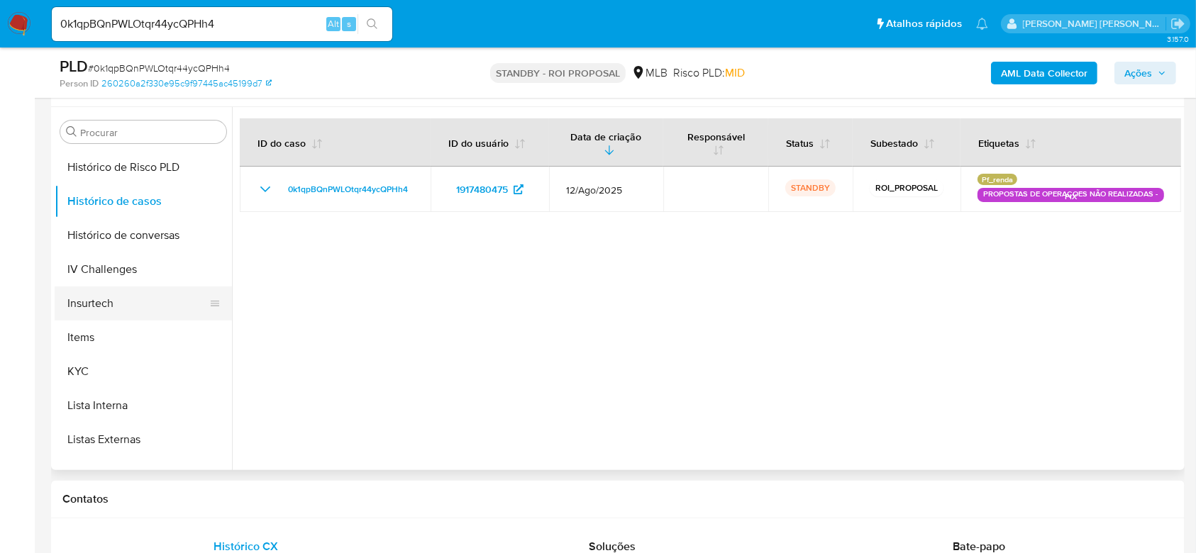
scroll to position [539, 0]
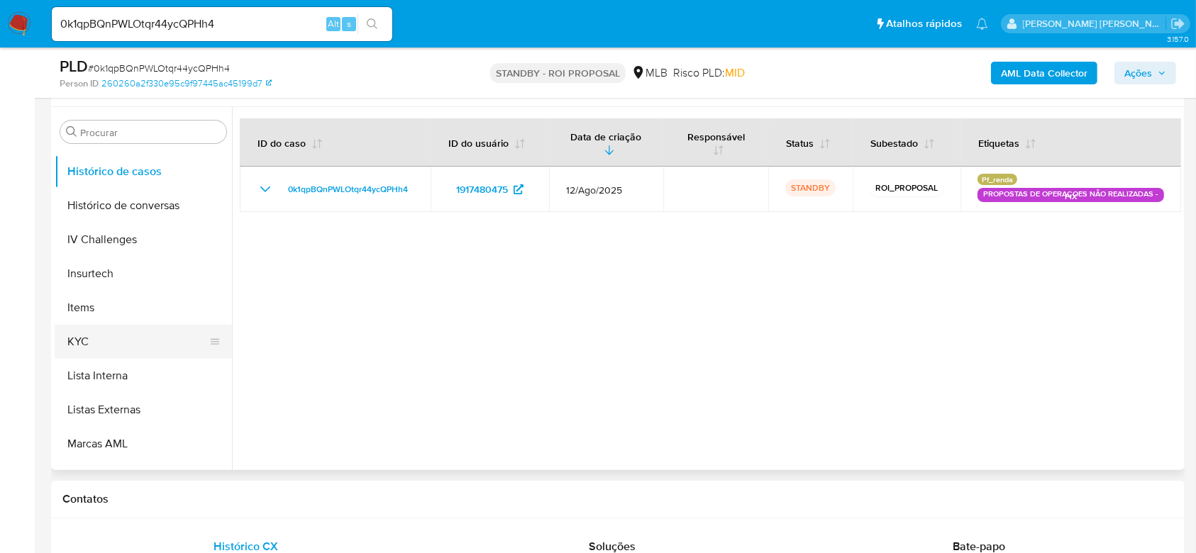
click at [87, 338] on button "KYC" at bounding box center [138, 342] width 166 height 34
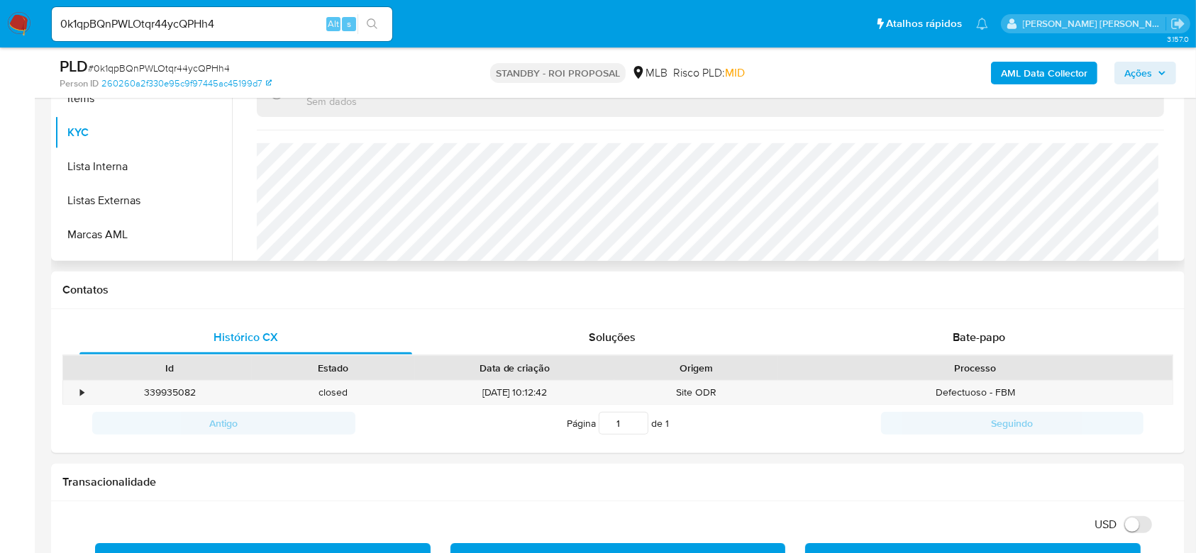
scroll to position [617, 0]
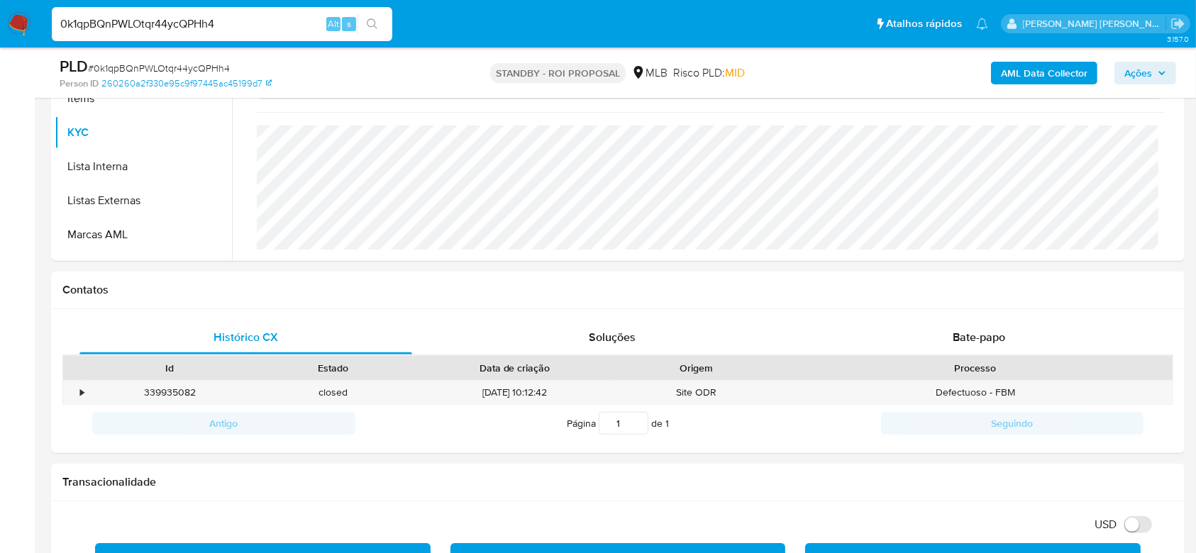
click at [193, 22] on input "0k1qpBQnPWLOtqr44ycQPHh4" at bounding box center [222, 24] width 340 height 18
paste input "qbpfq89XKQ8hi5PTo4TyaWYK"
type input "qbpfq89XKQ8hi5PTo4TyaWYK"
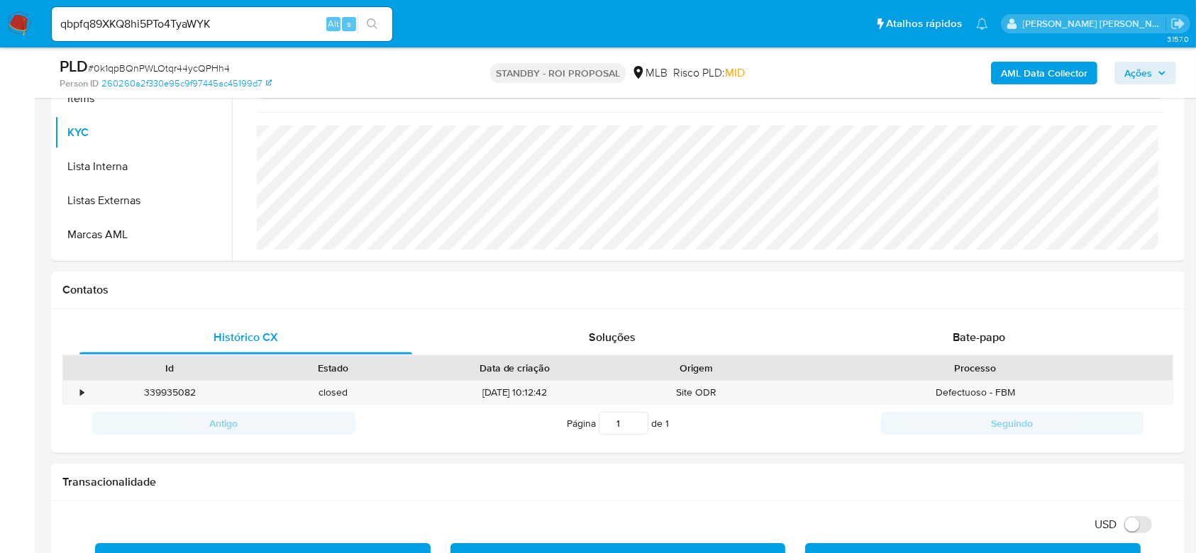
click at [371, 21] on icon "search-icon" at bounding box center [372, 23] width 11 height 11
click at [357, 14] on button "search-icon" at bounding box center [371, 24] width 29 height 20
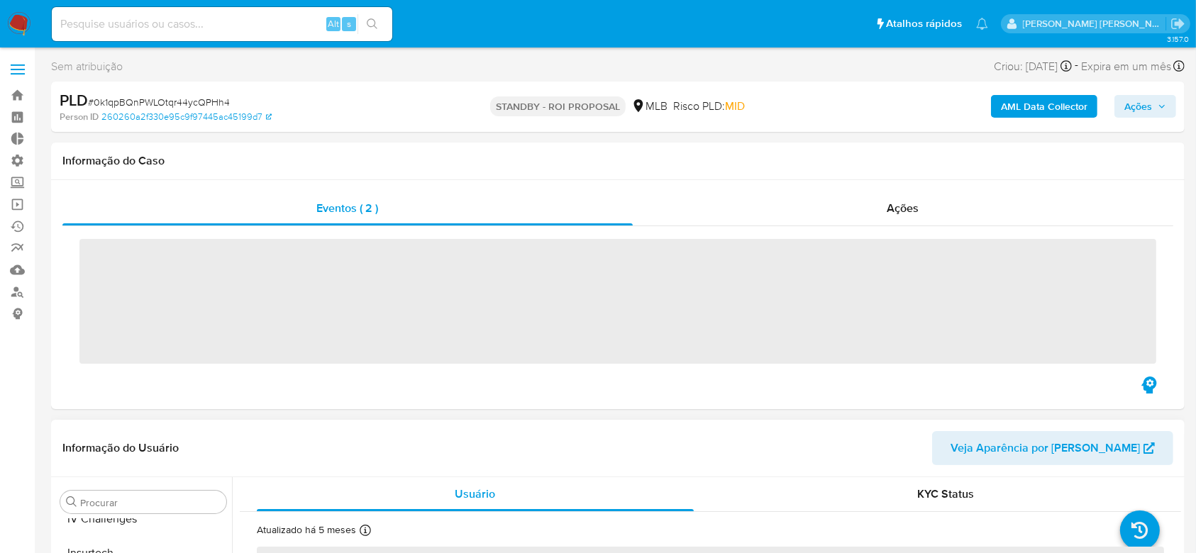
scroll to position [633, 0]
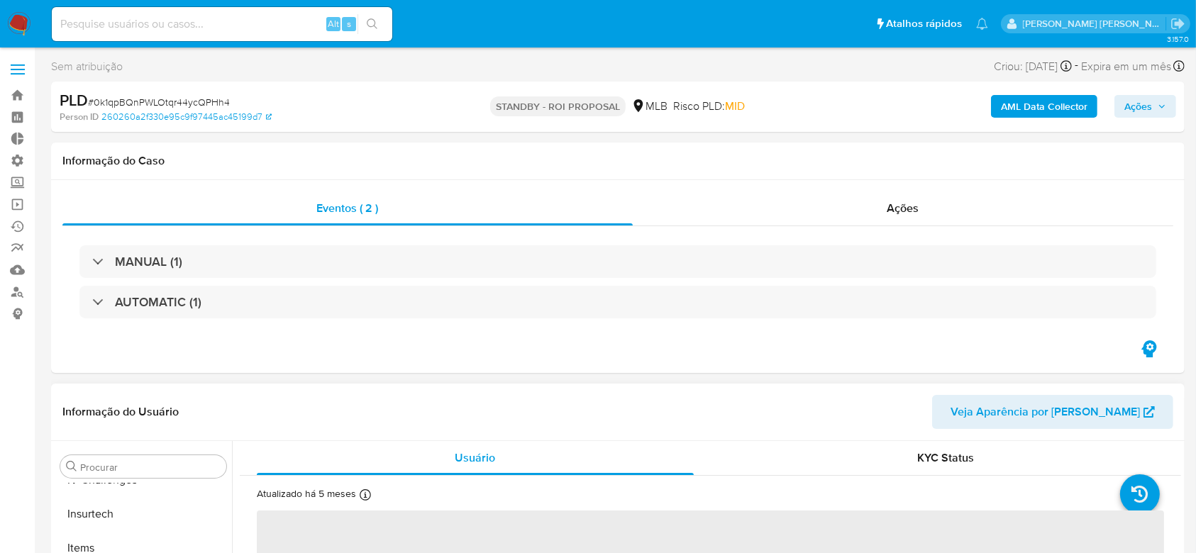
select select "10"
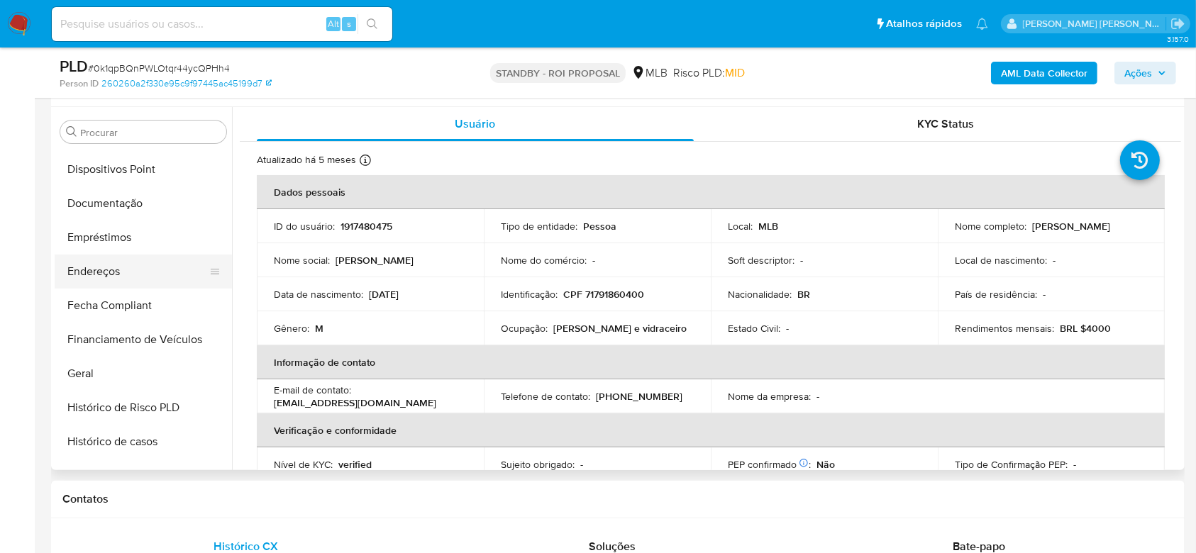
scroll to position [255, 0]
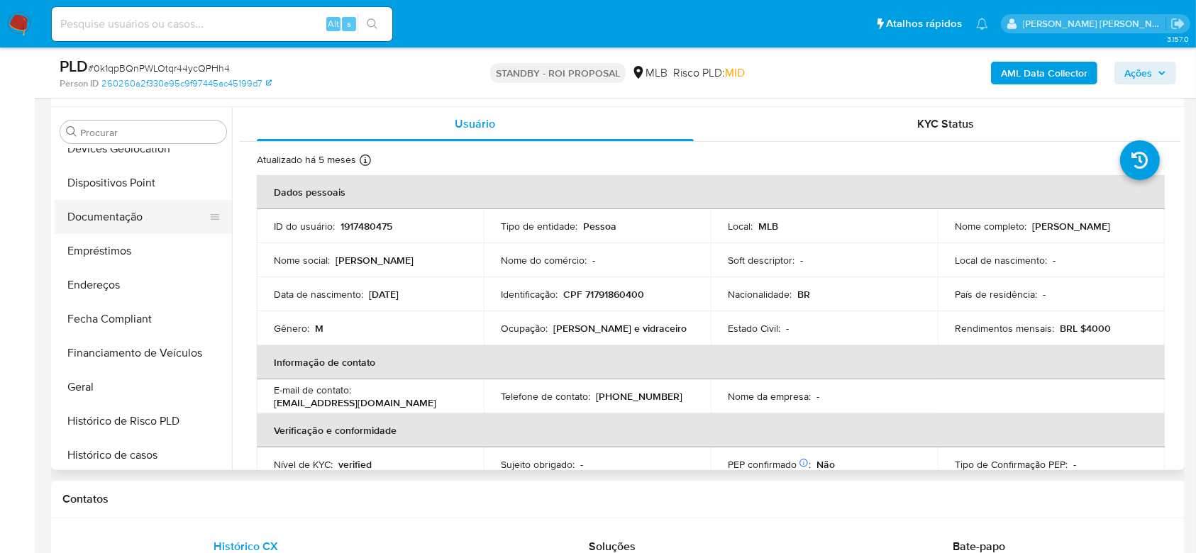
click at [129, 207] on button "Documentação" at bounding box center [138, 217] width 166 height 34
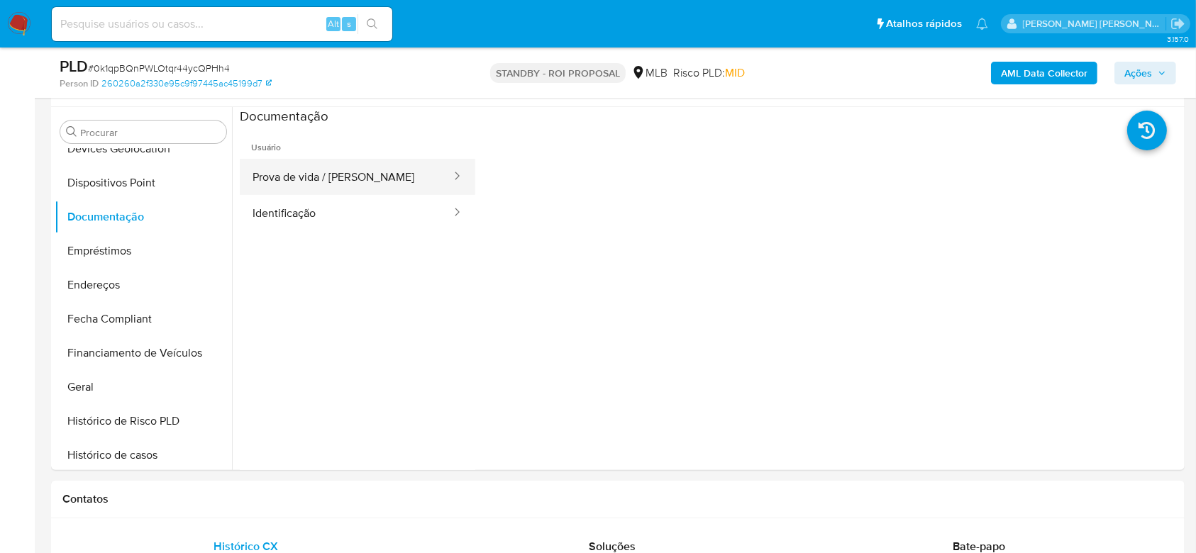
click at [355, 190] on button "Prova de vida / [PERSON_NAME]" at bounding box center [346, 177] width 213 height 36
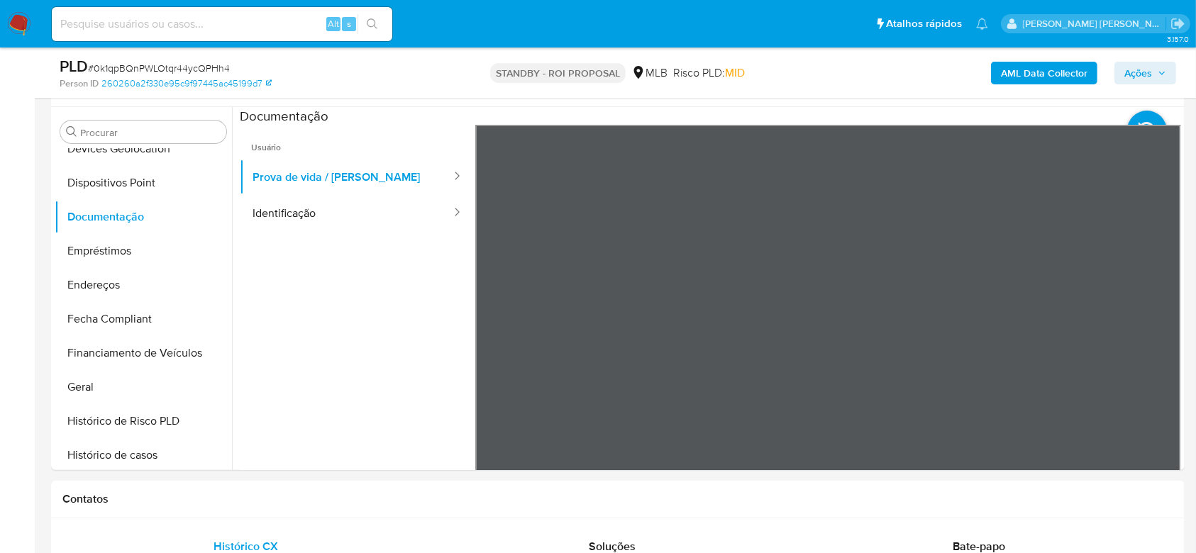
click at [325, 246] on ul "Usuário Prova de vida / Selfie Identificação" at bounding box center [357, 329] width 235 height 408
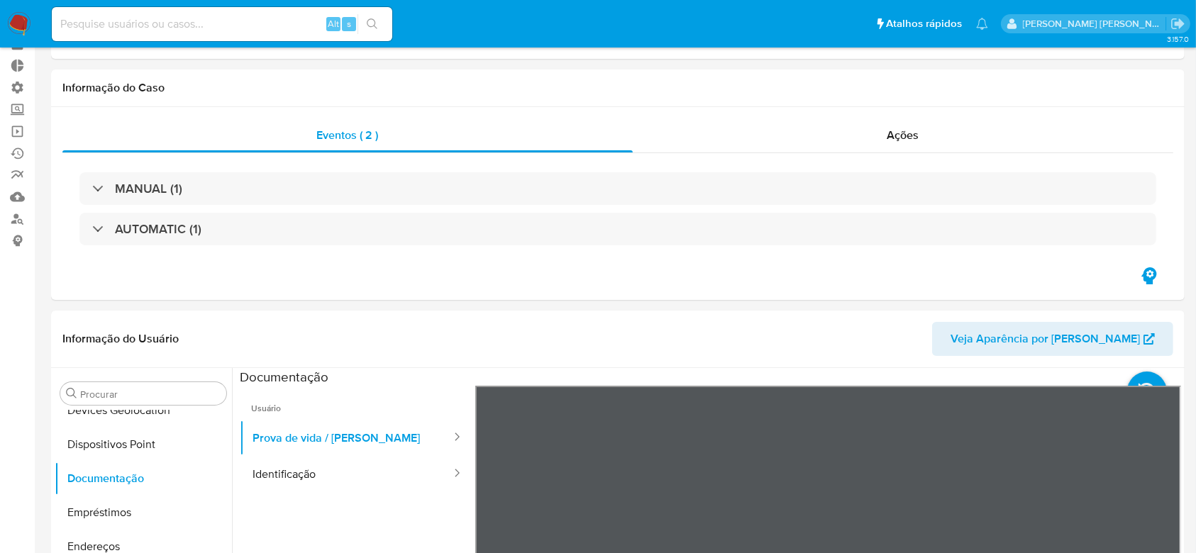
scroll to position [0, 0]
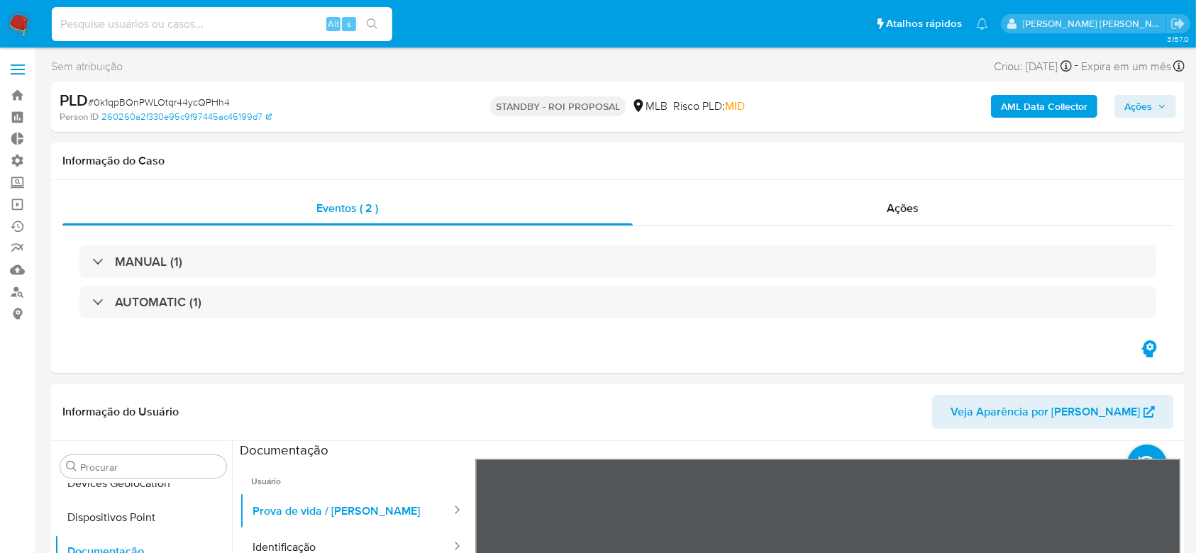
click at [167, 28] on input at bounding box center [222, 24] width 340 height 18
paste input "qbpfq89XKQ8hi5PTo4TyaWYK"
type input "qbpfq89XKQ8hi5PTo4TyaWYK"
click at [374, 28] on icon "search-icon" at bounding box center [372, 23] width 11 height 11
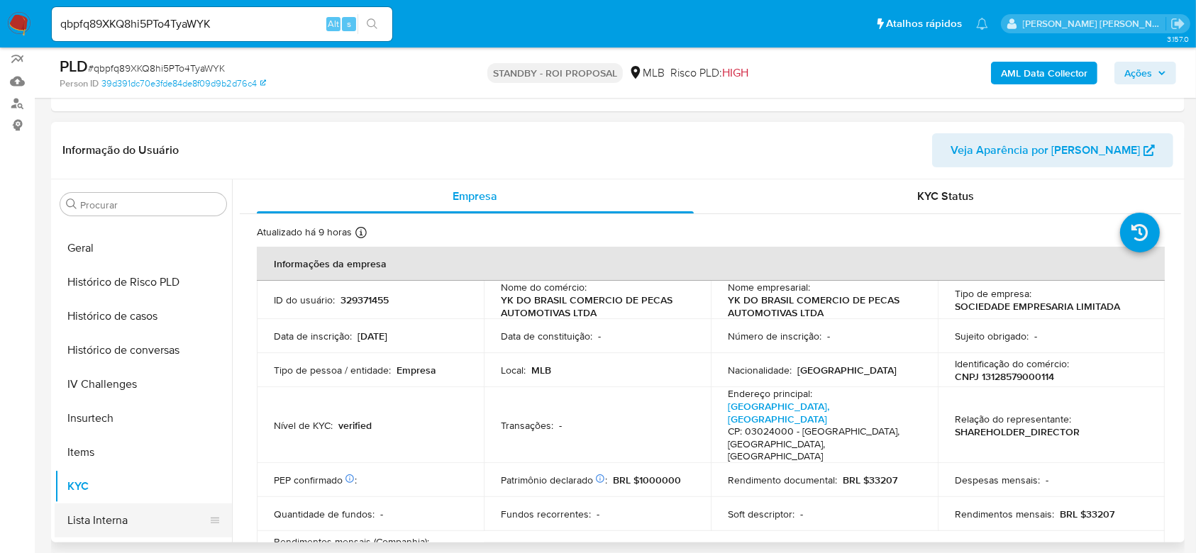
scroll to position [255, 0]
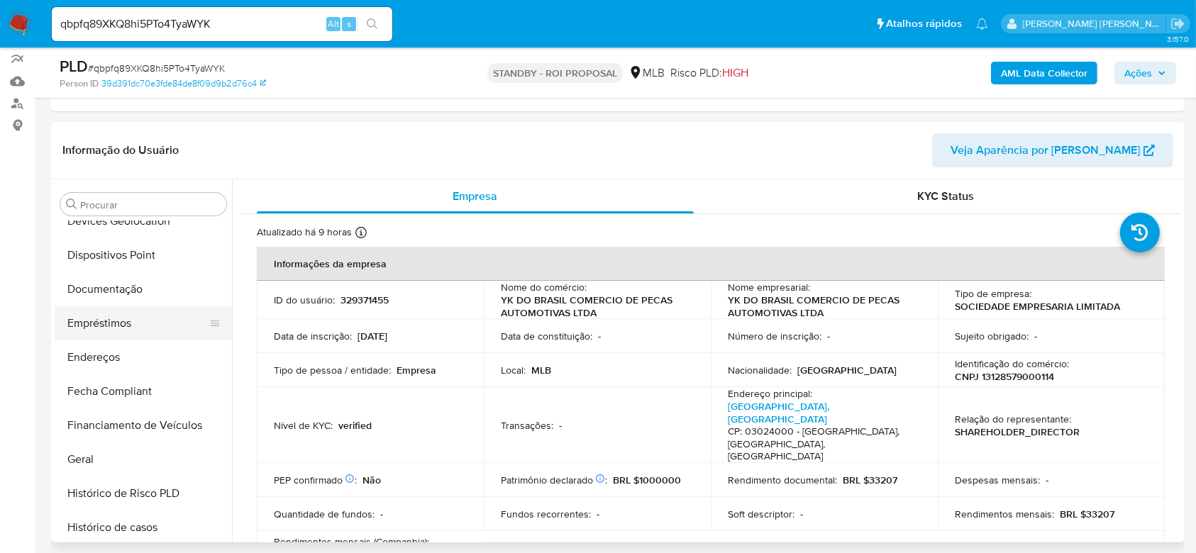
select select "10"
click at [126, 291] on button "Documentação" at bounding box center [138, 289] width 166 height 34
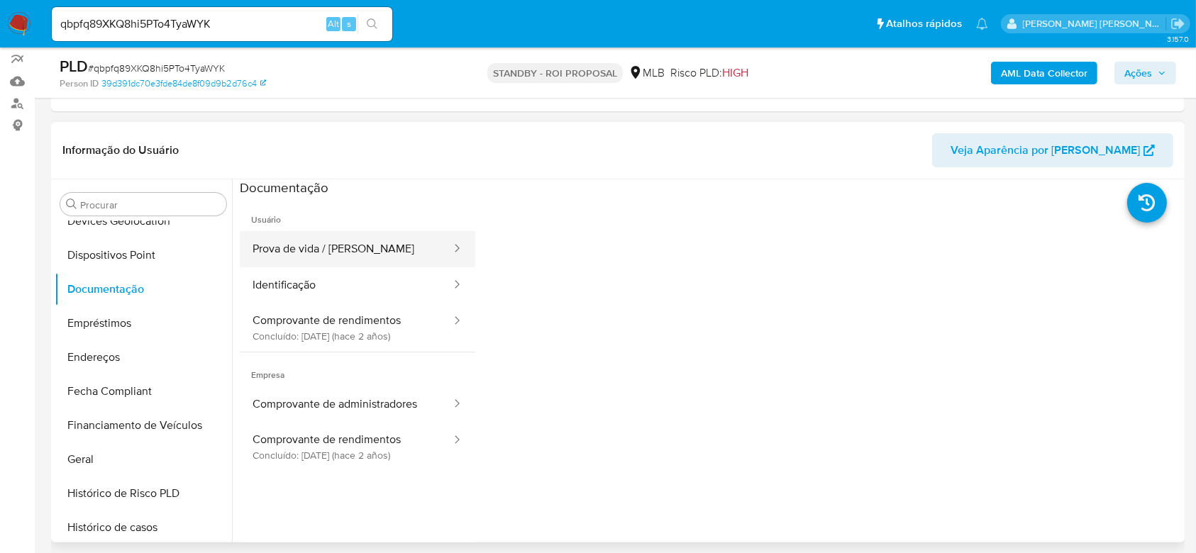
click at [343, 240] on button "Prova de vida / [PERSON_NAME]" at bounding box center [346, 249] width 213 height 36
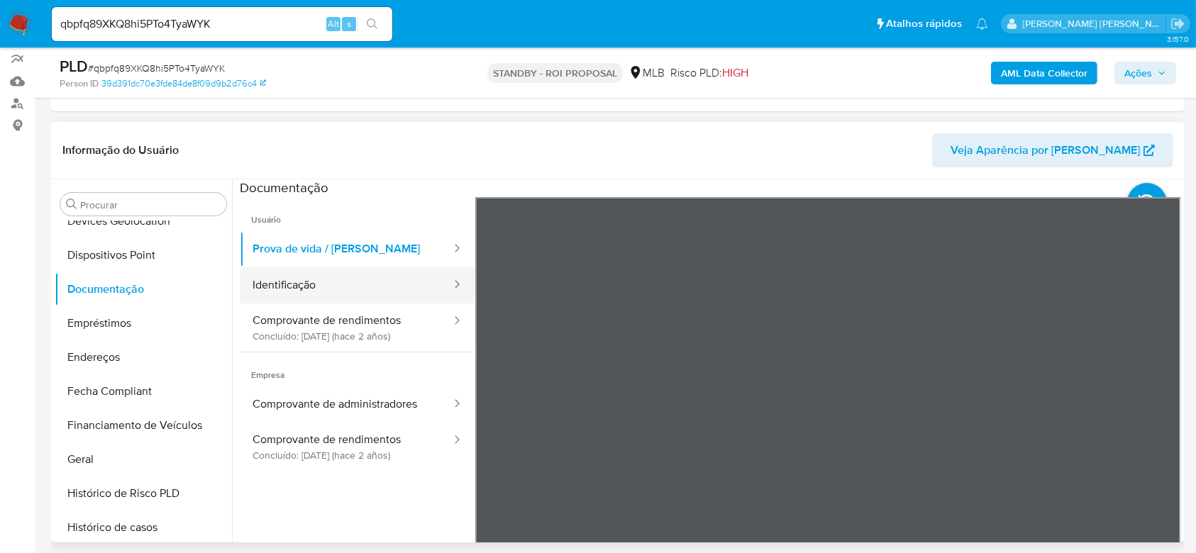
click at [310, 282] on button "Identificação" at bounding box center [346, 285] width 213 height 36
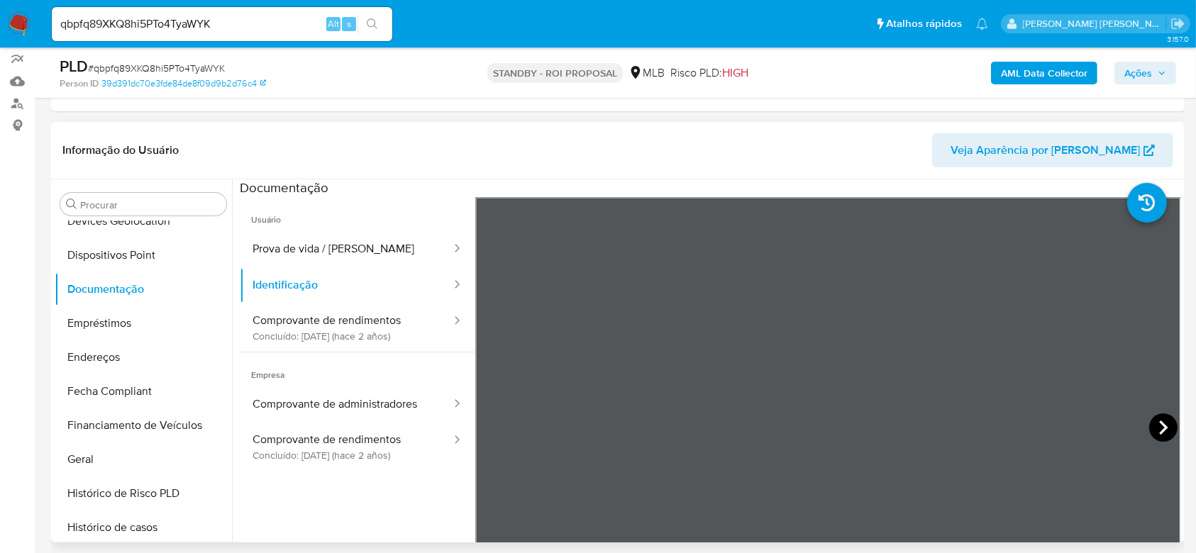
click at [1159, 429] on icon at bounding box center [1163, 428] width 9 height 14
click at [494, 426] on icon at bounding box center [493, 427] width 28 height 28
click at [299, 313] on button "Comprovante de rendimentos Concluído: 13/04/2023 (hace 2 años)" at bounding box center [346, 328] width 213 height 48
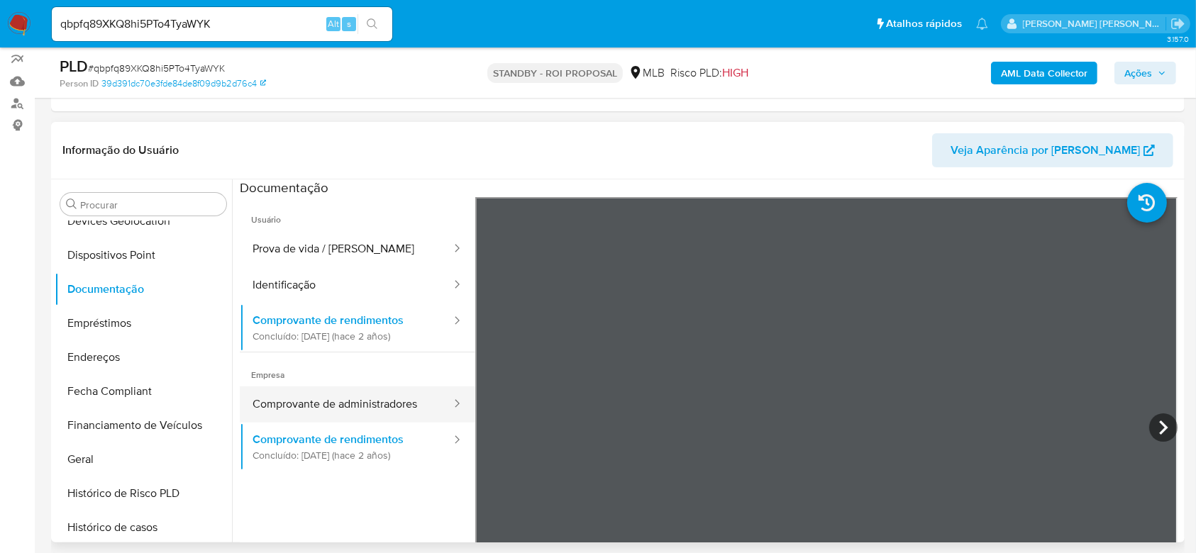
click at [352, 401] on button "Comprovante de administradores" at bounding box center [346, 404] width 213 height 36
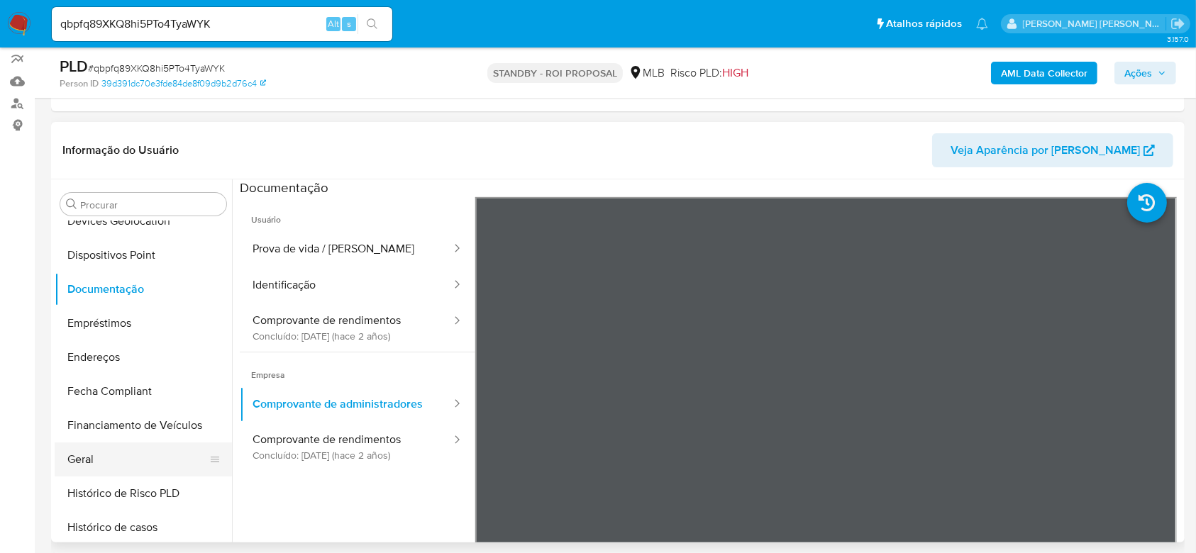
click at [116, 452] on button "Geral" at bounding box center [138, 460] width 166 height 34
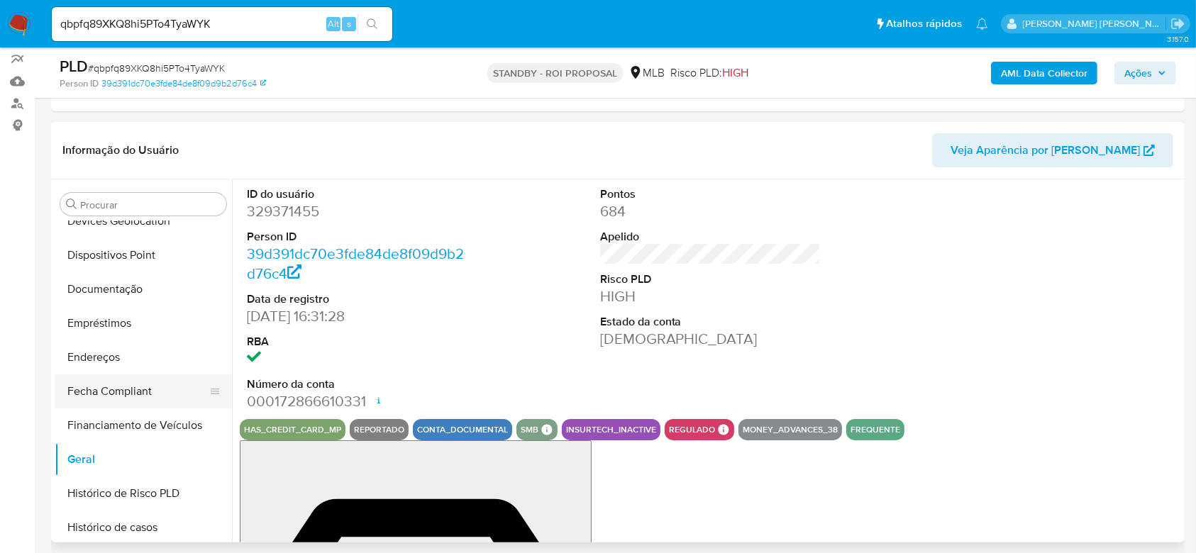
scroll to position [350, 0]
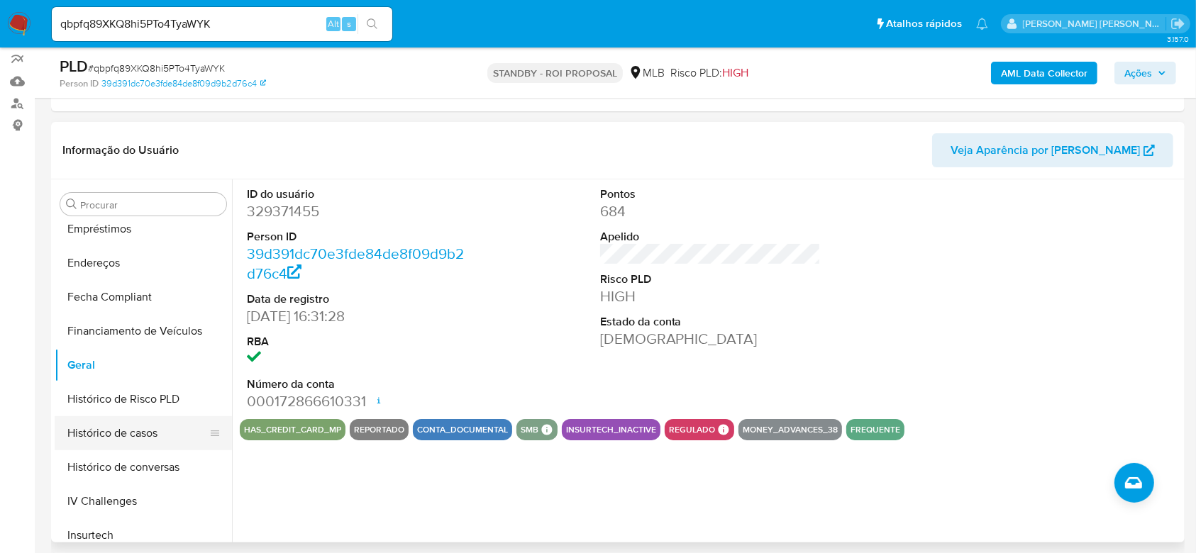
click at [116, 431] on button "Histórico de casos" at bounding box center [138, 433] width 166 height 34
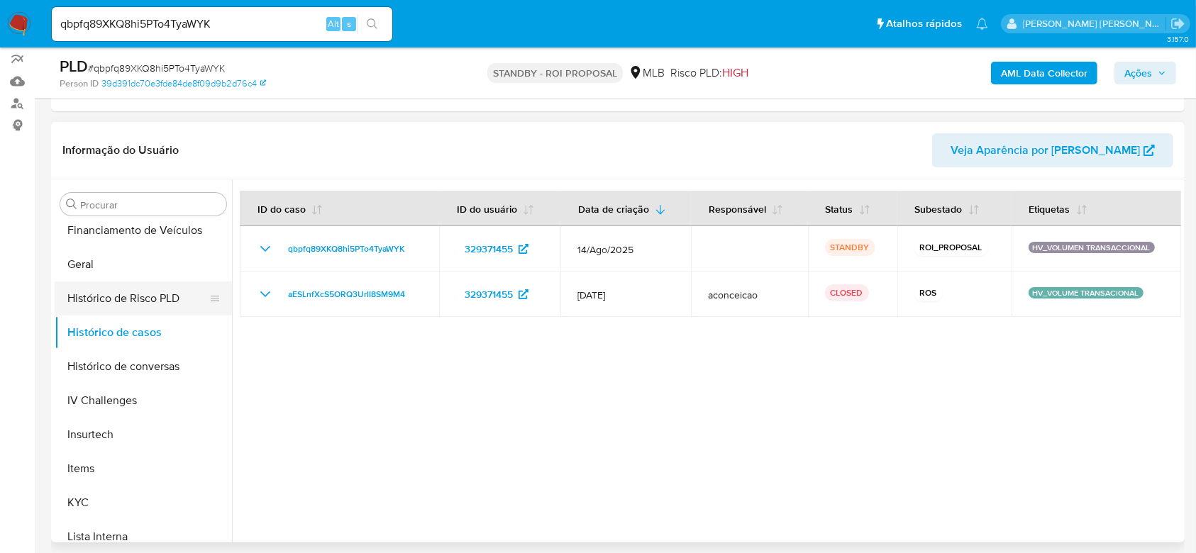
scroll to position [539, 0]
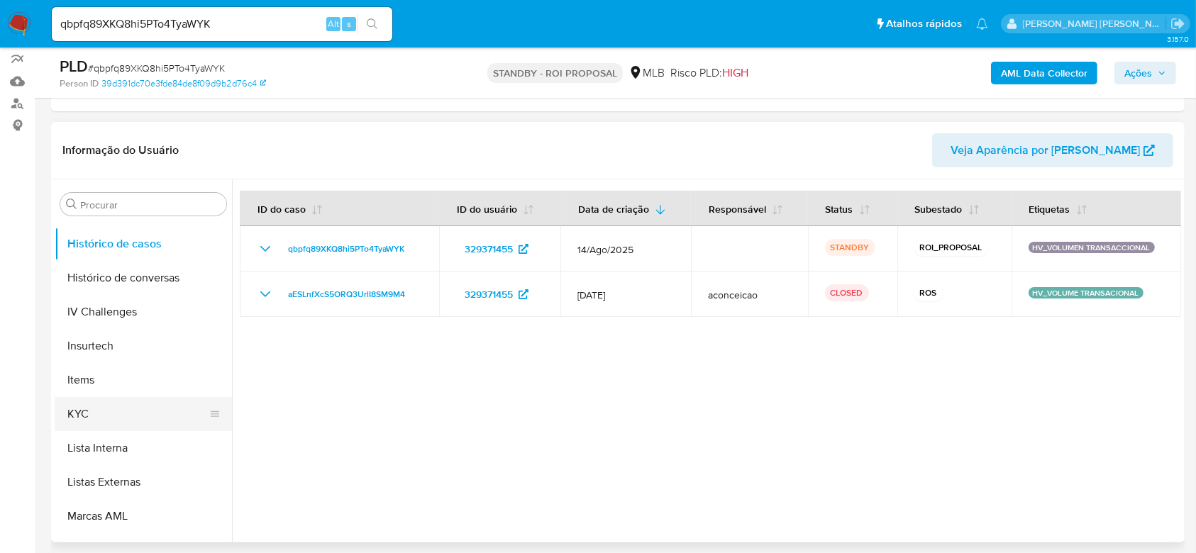
click at [120, 406] on button "KYC" at bounding box center [138, 414] width 166 height 34
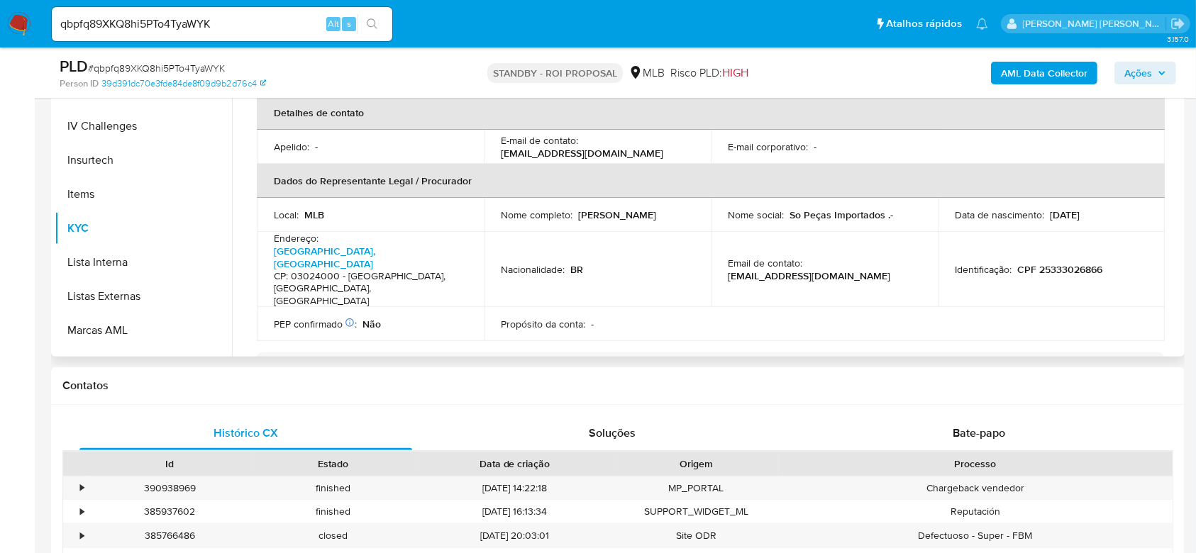
scroll to position [378, 0]
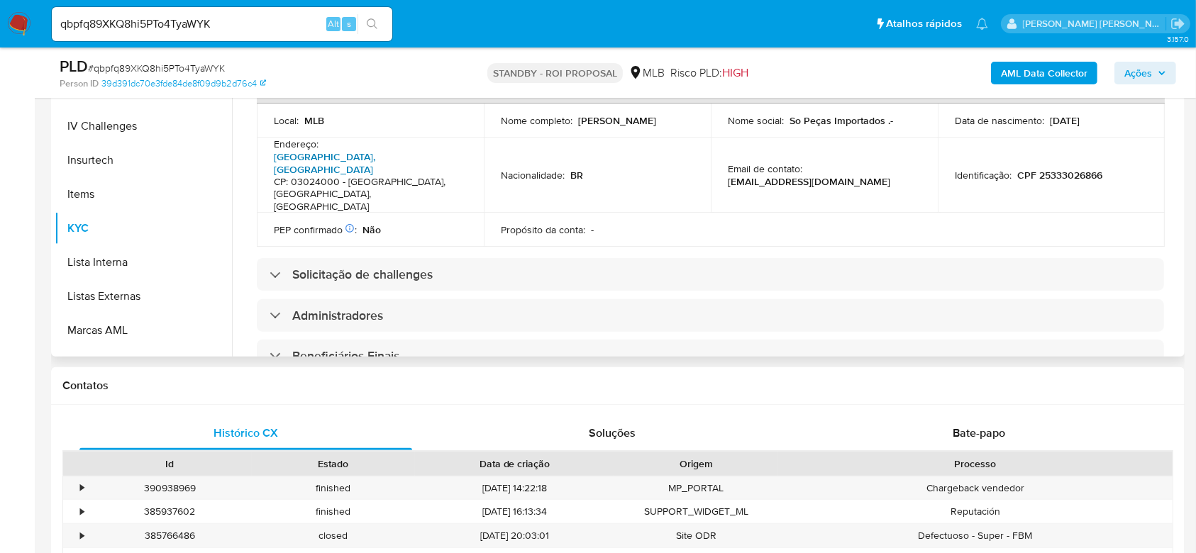
click at [375, 150] on link "Rua Cachoeira 1555, Catumbi" at bounding box center [324, 163] width 101 height 27
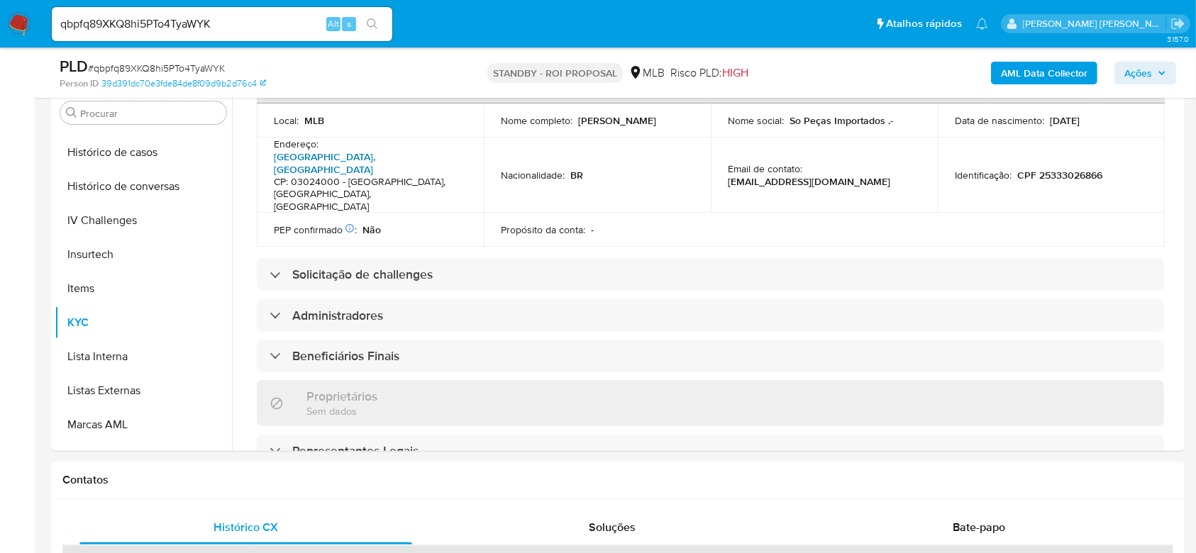
scroll to position [284, 0]
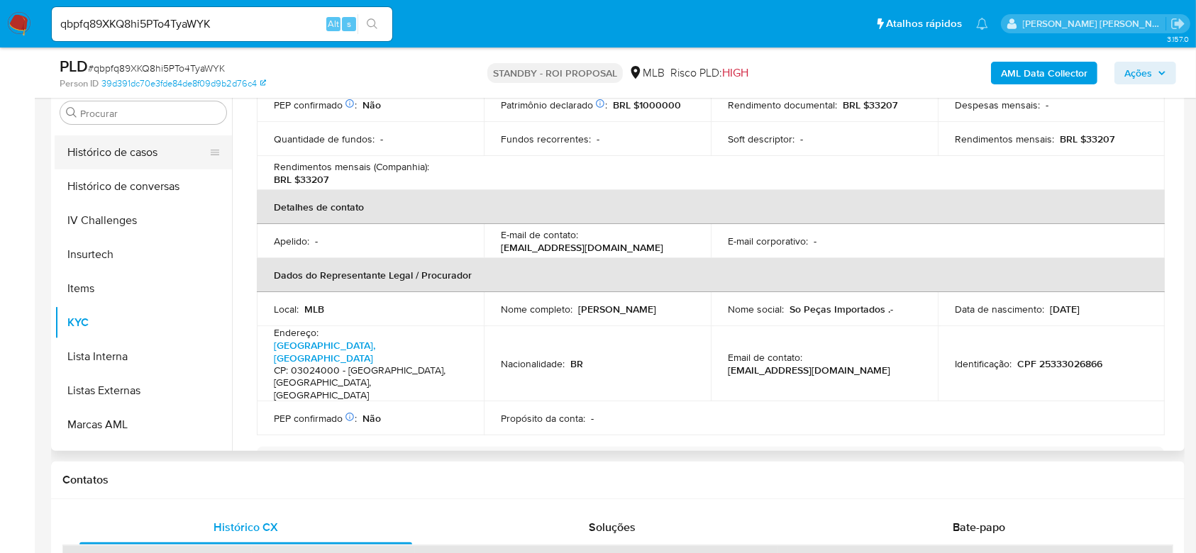
click at [131, 158] on button "Histórico de casos" at bounding box center [138, 152] width 166 height 34
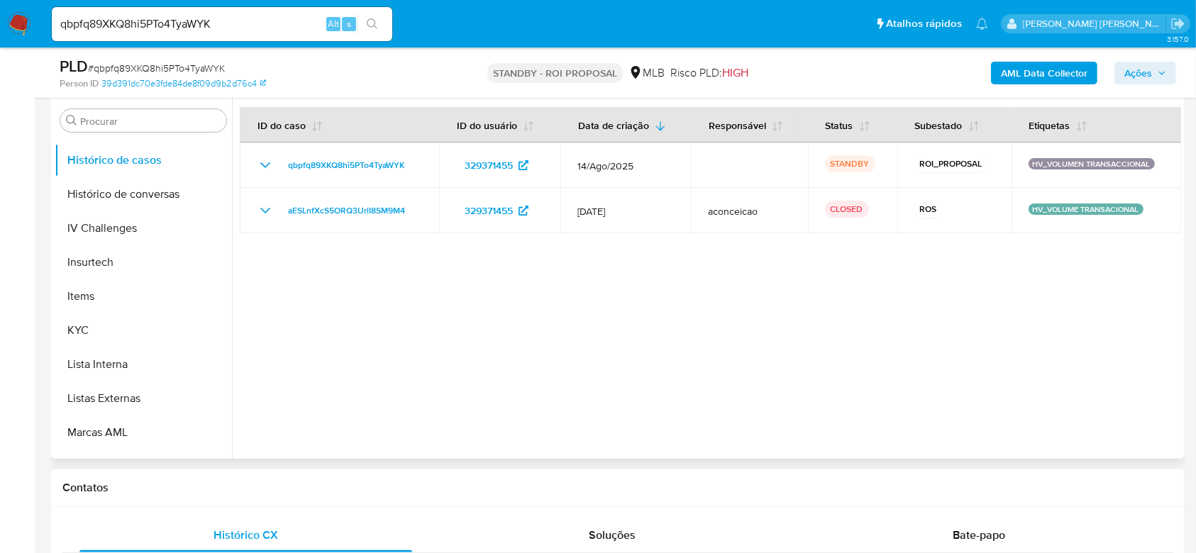
scroll to position [280, 0]
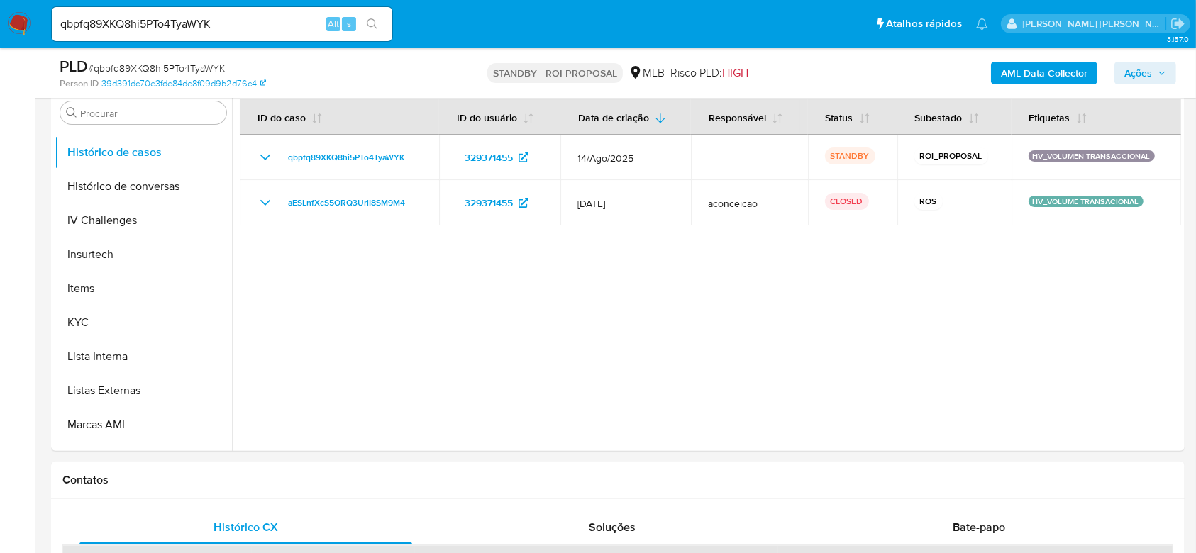
click at [192, 18] on input "qbpfq89XKQ8hi5PTo4TyaWYK" at bounding box center [222, 24] width 340 height 18
paste input "mJgi8qBUHRx0urvNwWzB5IMJ"
type input "mJgi8qBUHRx0urvNwWzB5IMJ"
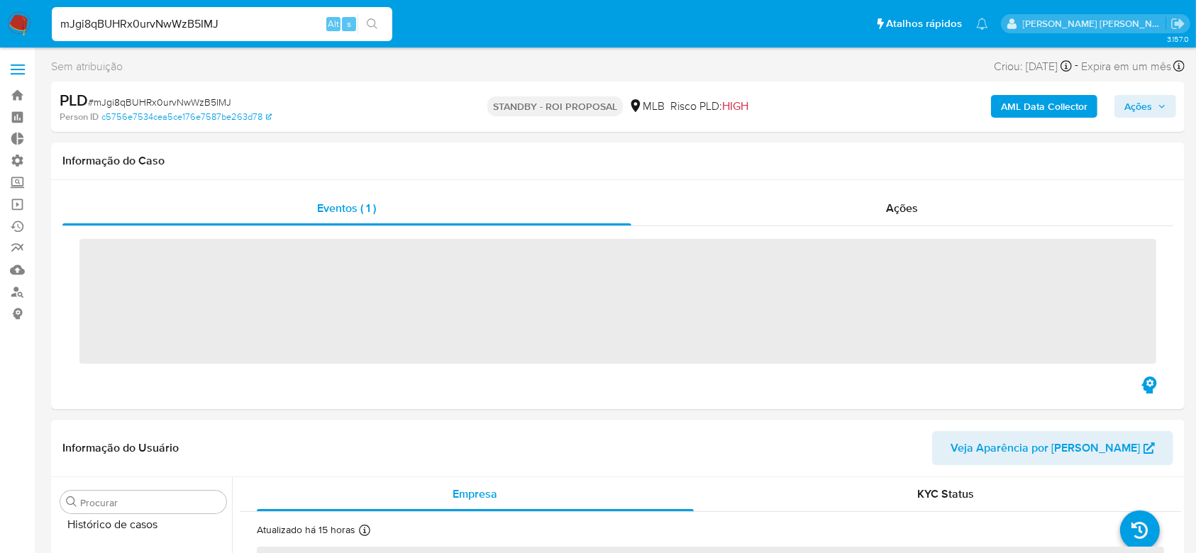
scroll to position [633, 0]
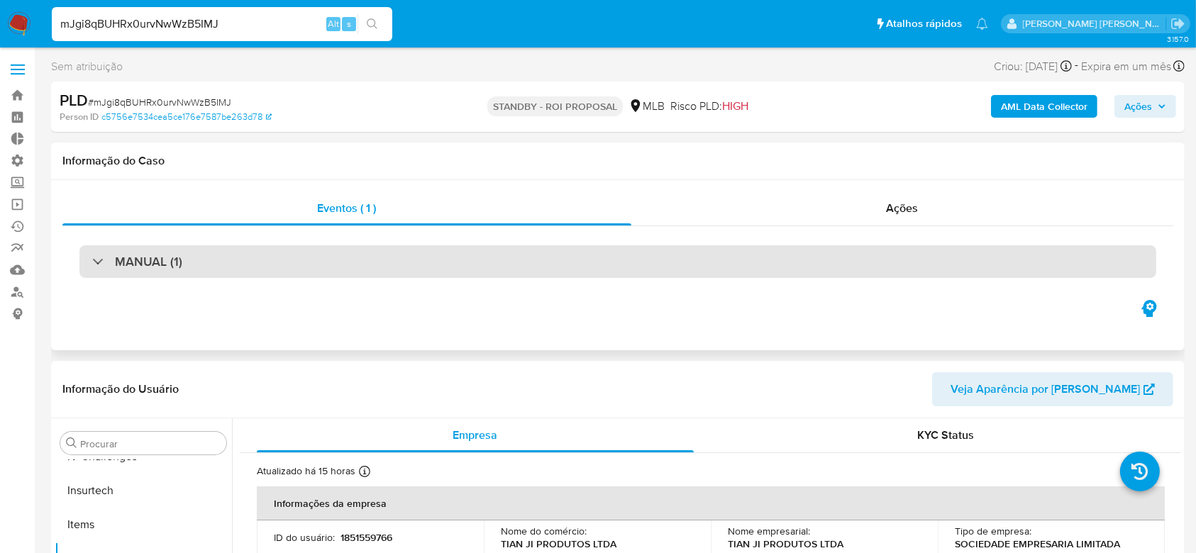
select select "10"
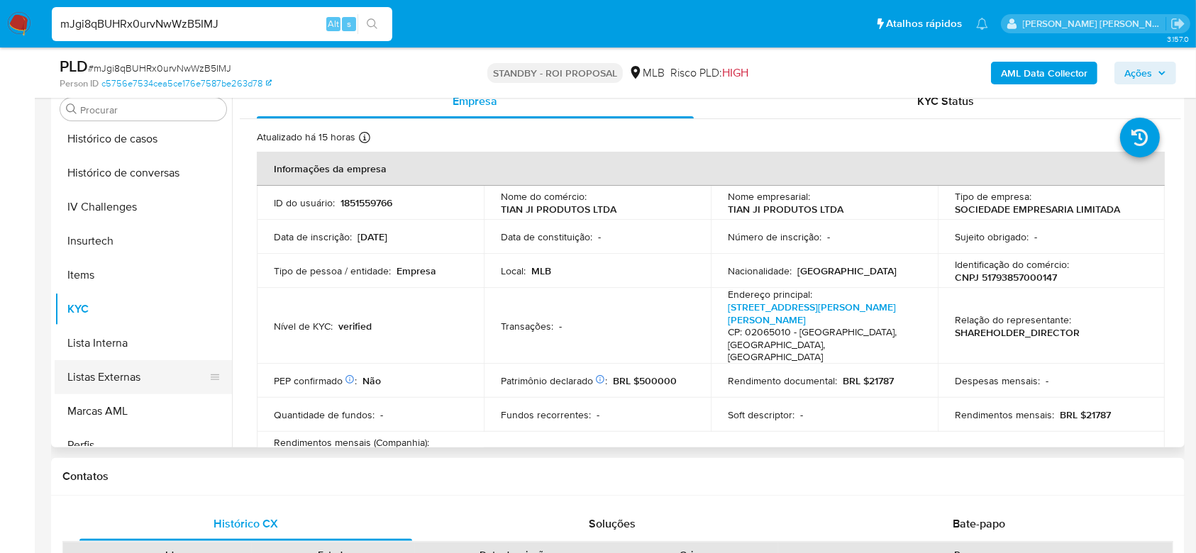
scroll to position [255, 0]
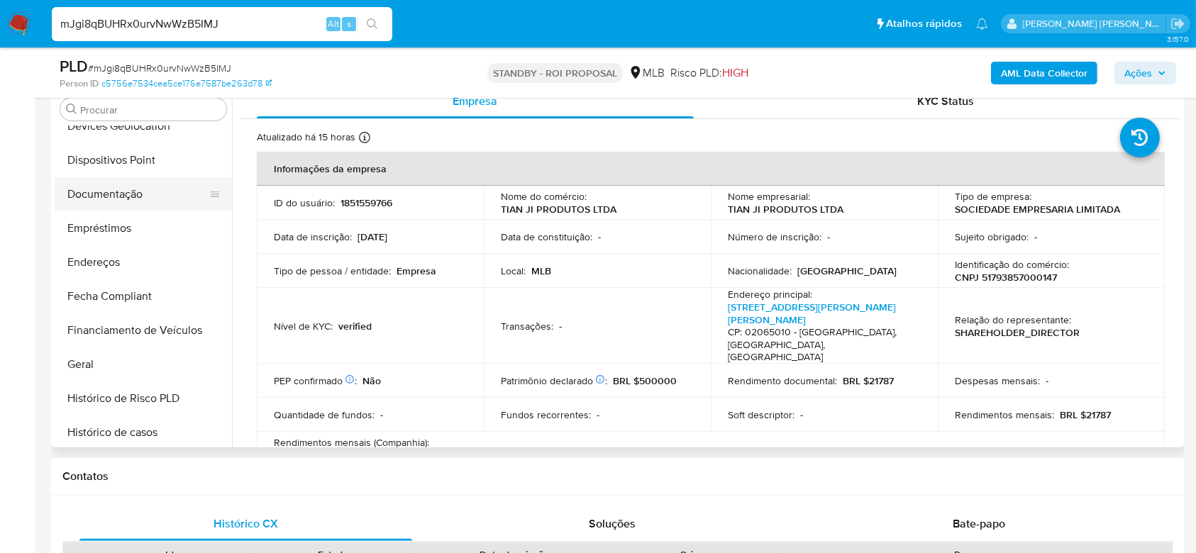
click at [125, 191] on button "Documentação" at bounding box center [138, 194] width 166 height 34
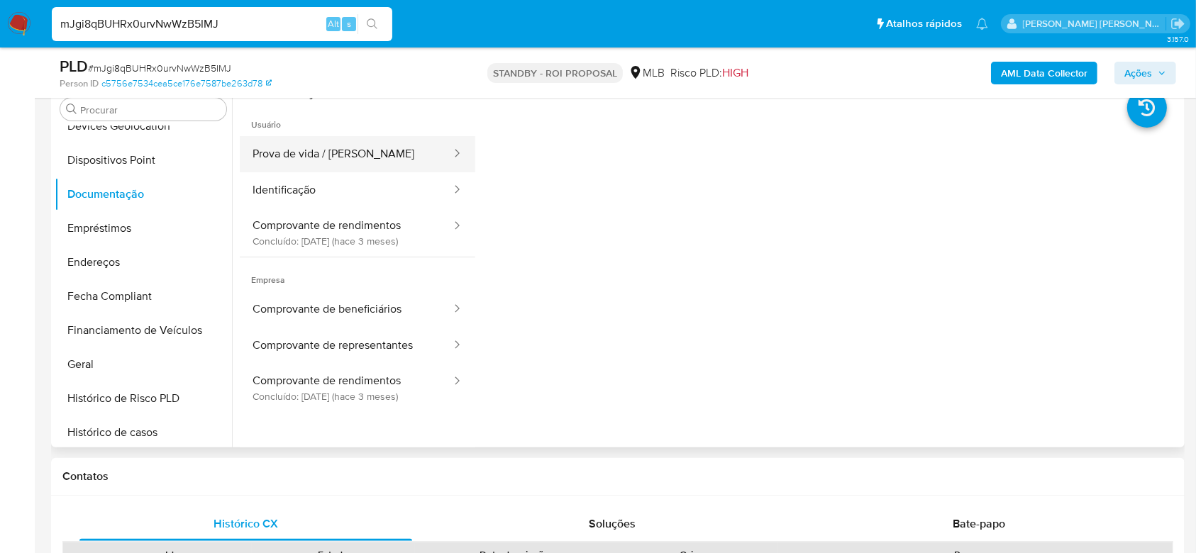
click at [346, 164] on button "Prova de vida / [PERSON_NAME]" at bounding box center [346, 154] width 213 height 36
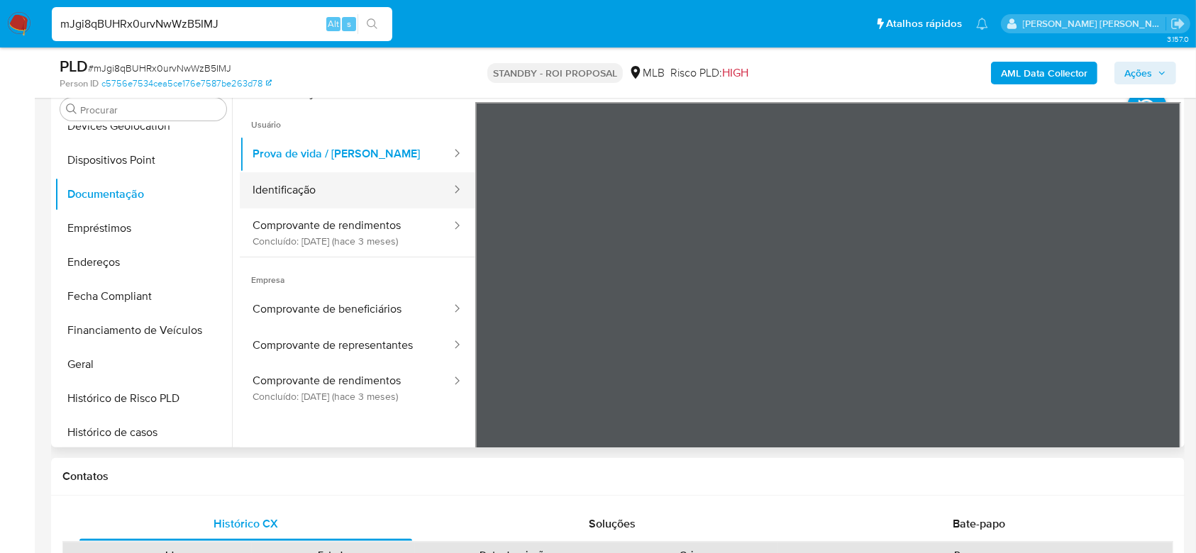
click at [309, 184] on button "Identificação" at bounding box center [346, 190] width 213 height 36
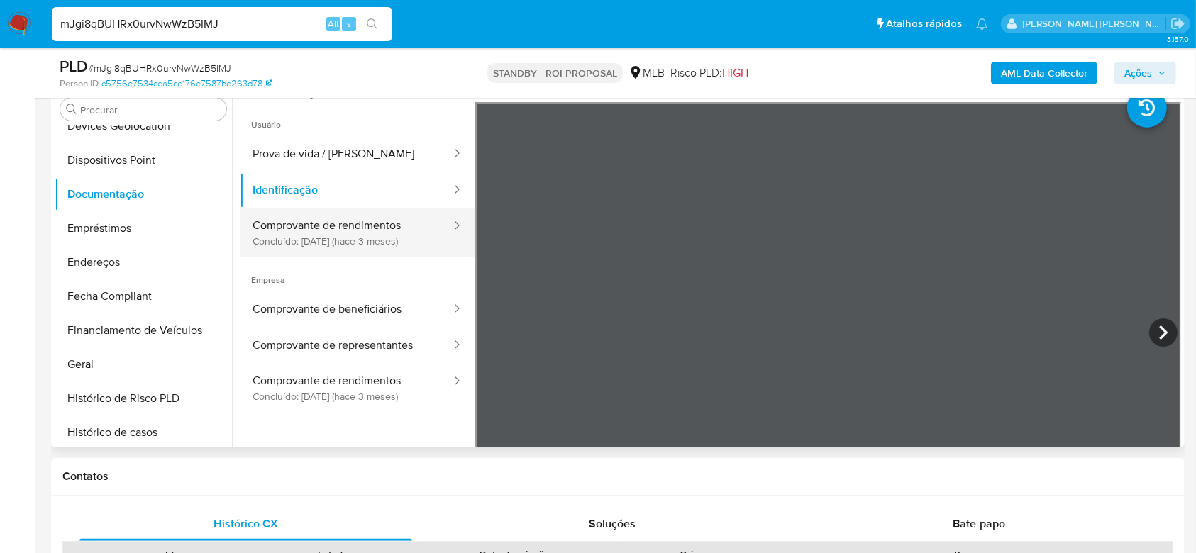
click at [318, 228] on button "Comprovante de rendimentos Concluído: 21/05/2025 (hace 3 meses)" at bounding box center [346, 232] width 213 height 48
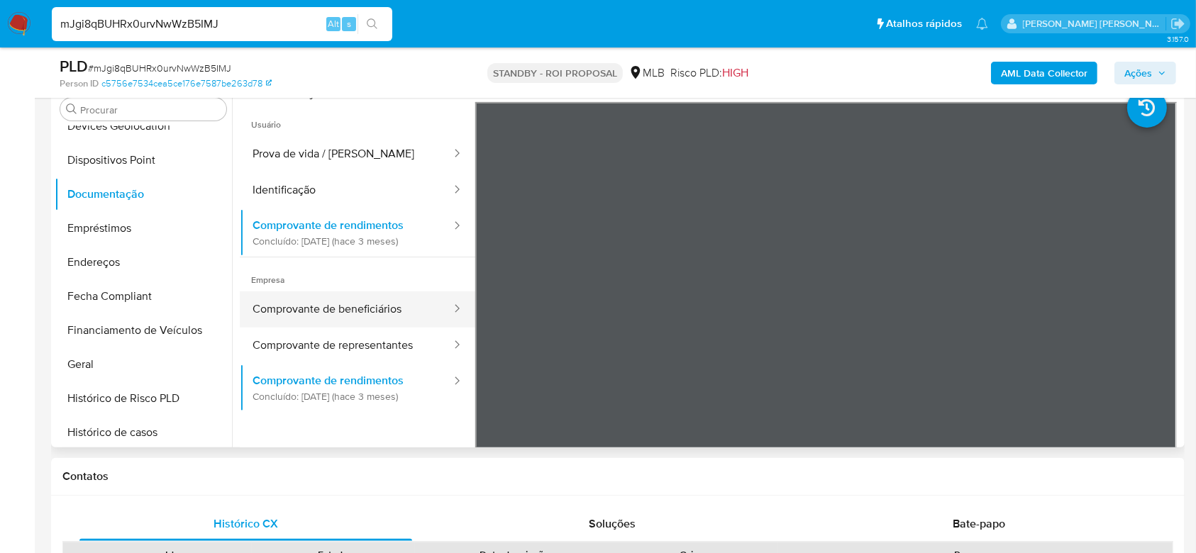
click at [384, 295] on button "Comprovante de beneficiários" at bounding box center [346, 309] width 213 height 36
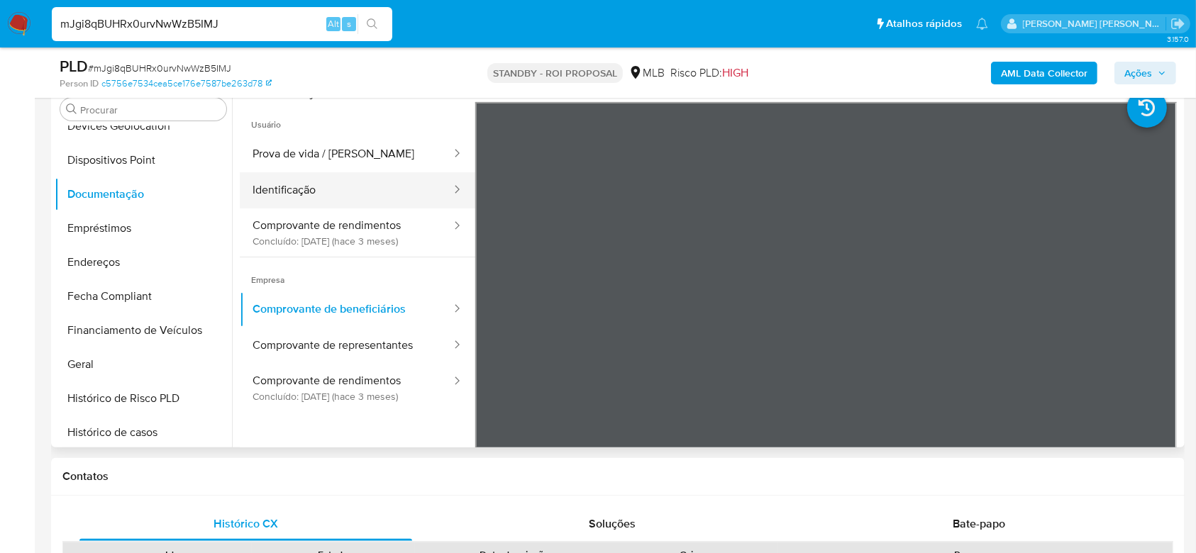
click at [323, 196] on button "Identificação" at bounding box center [346, 190] width 213 height 36
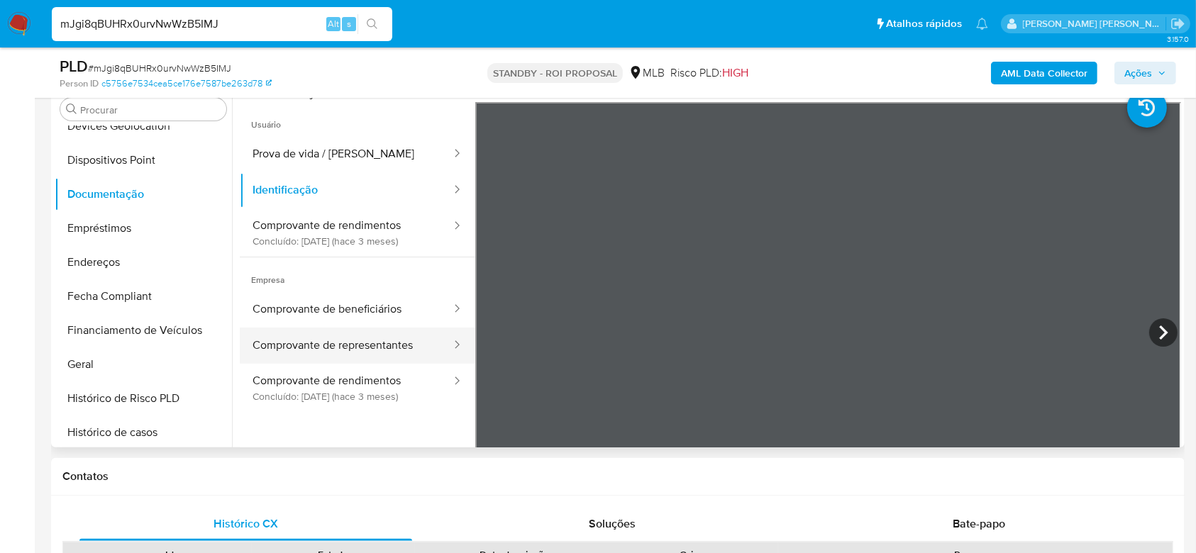
click at [338, 351] on button "Comprovante de representantes" at bounding box center [346, 346] width 213 height 36
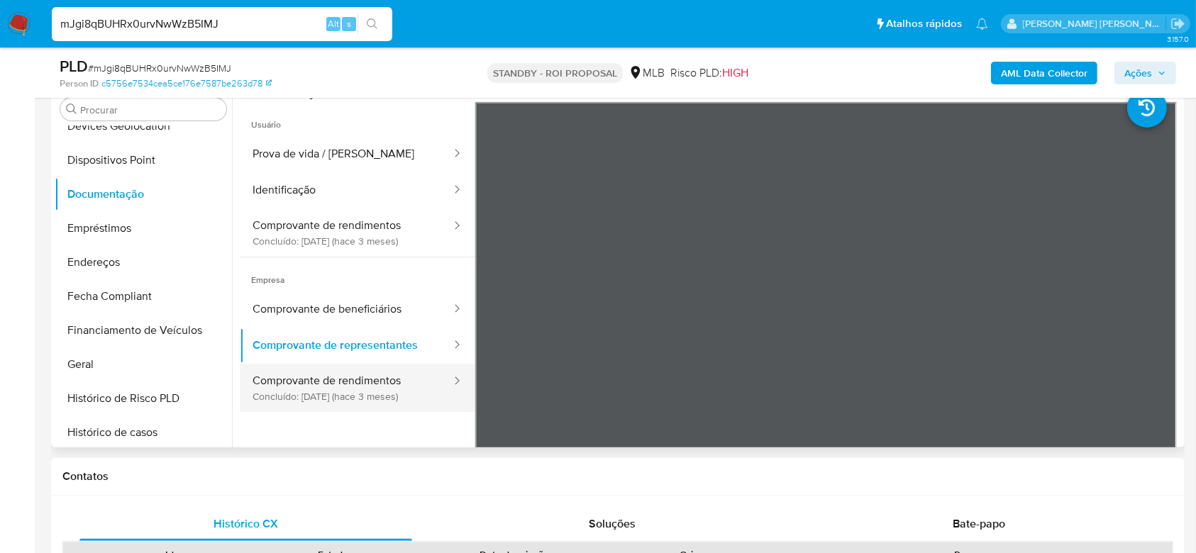
click at [350, 389] on button "Comprovante de rendimentos Concluído: 21/05/2025 (hace 3 meses)" at bounding box center [346, 388] width 213 height 48
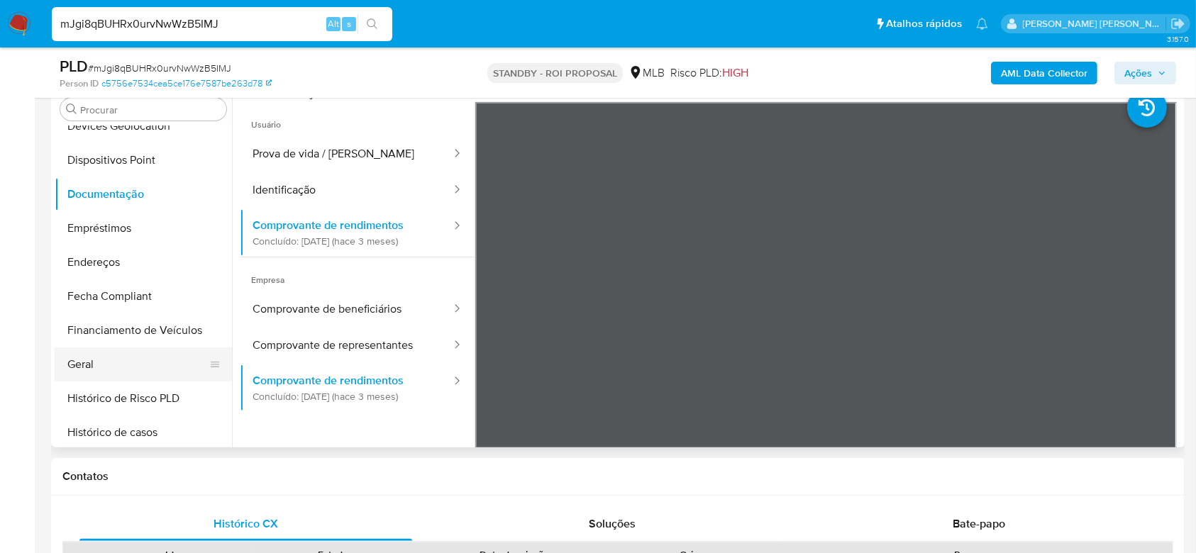
click at [116, 364] on button "Geral" at bounding box center [138, 364] width 166 height 34
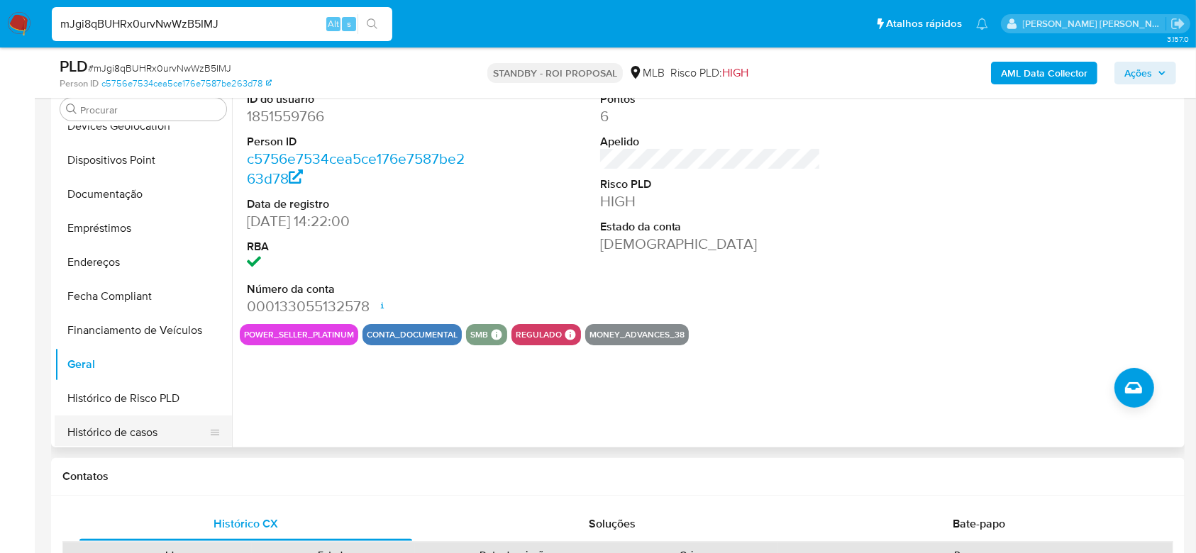
click at [110, 428] on button "Histórico de casos" at bounding box center [138, 433] width 166 height 34
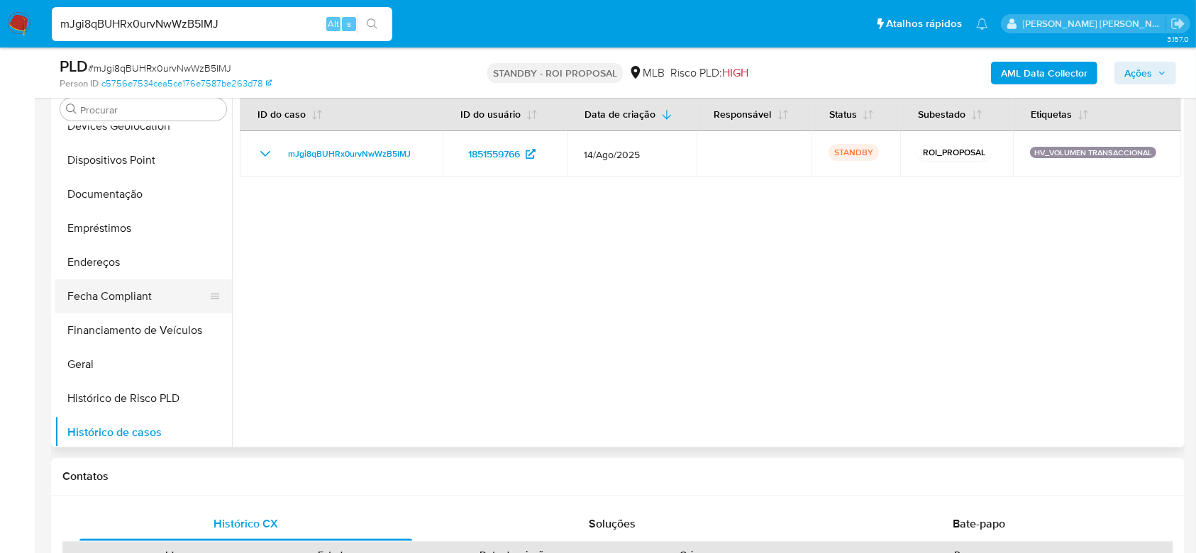
scroll to position [444, 0]
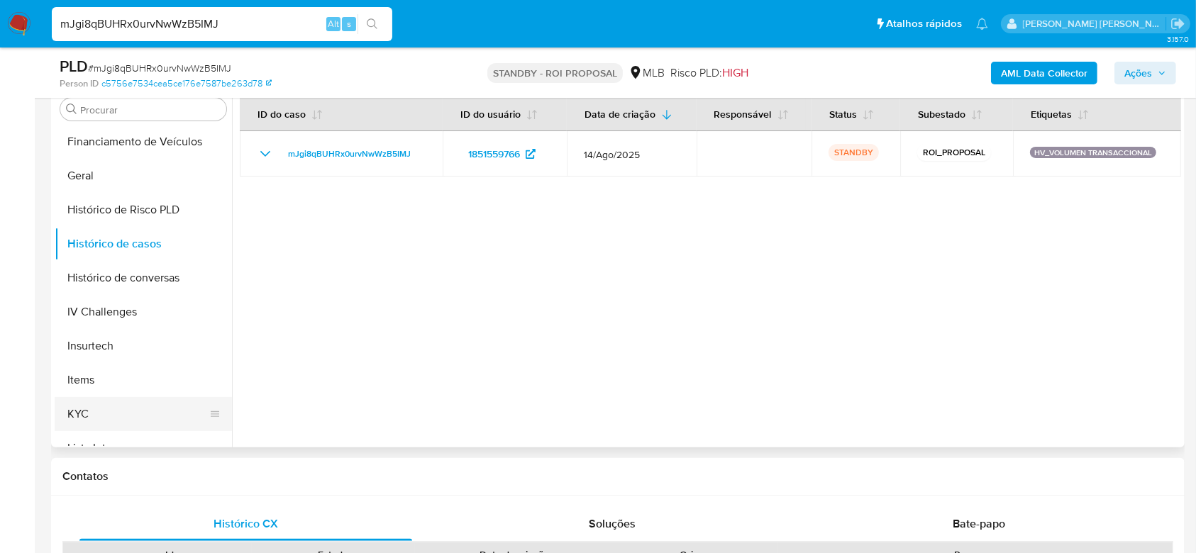
click at [84, 415] on button "KYC" at bounding box center [138, 414] width 166 height 34
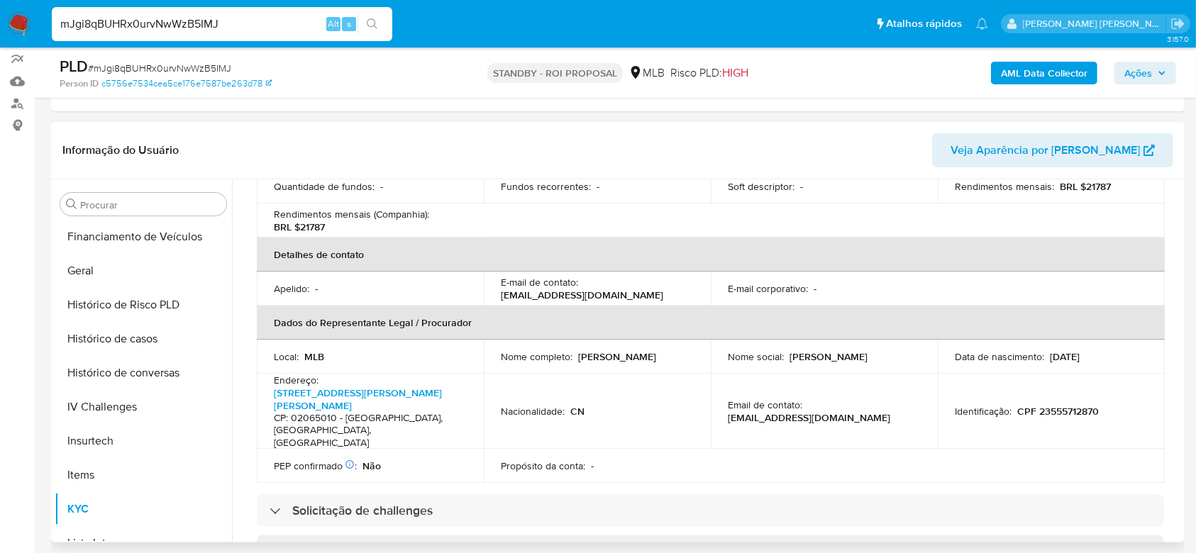
scroll to position [378, 0]
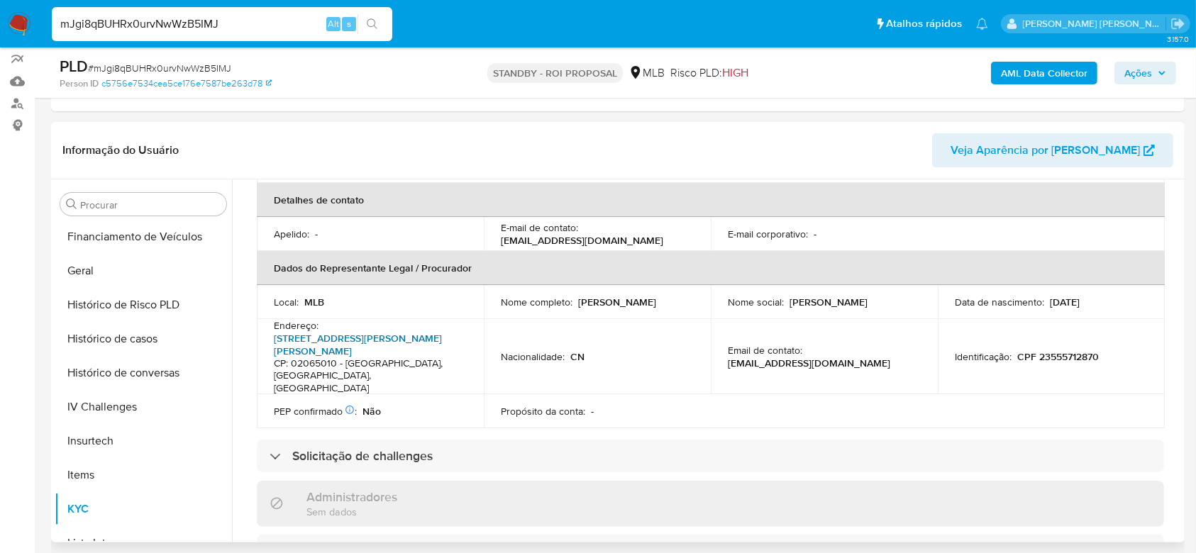
click at [388, 331] on link "Avenida Joaquina Ramalho 531, Vila Guilherme" at bounding box center [358, 344] width 168 height 27
click at [122, 325] on button "Histórico de casos" at bounding box center [138, 339] width 166 height 34
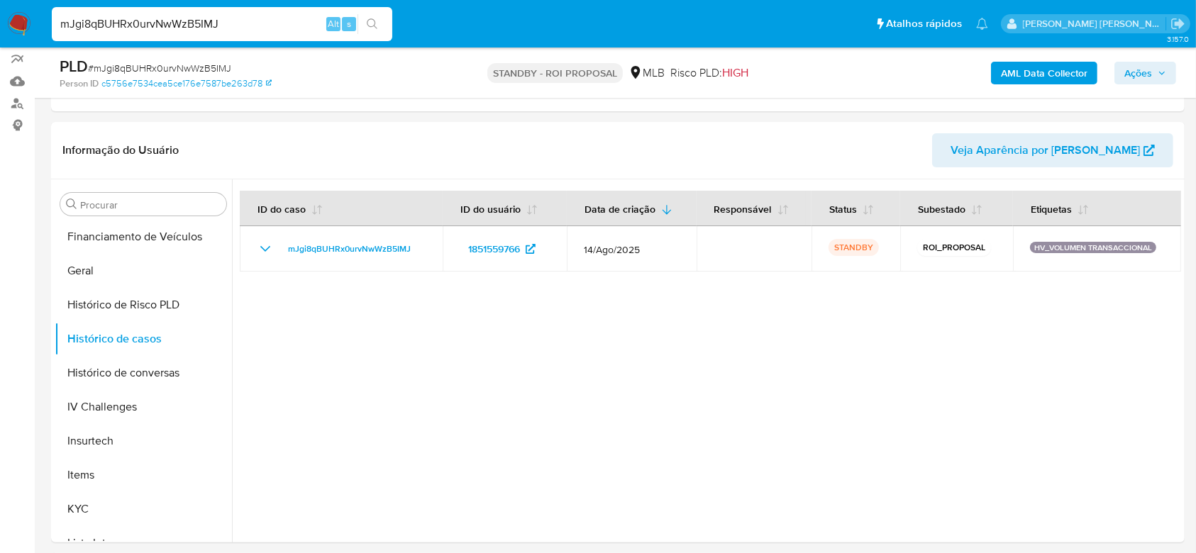
click at [132, 24] on input "mJgi8qBUHRx0urvNwWzB5IMJ" at bounding box center [222, 24] width 340 height 18
paste input "v5DQpyYWx0EC1kf0y2M2rHPu"
type input "v5DQpyYWx0EC1kf0y2M2rHPu"
click at [379, 21] on button "search-icon" at bounding box center [371, 24] width 29 height 20
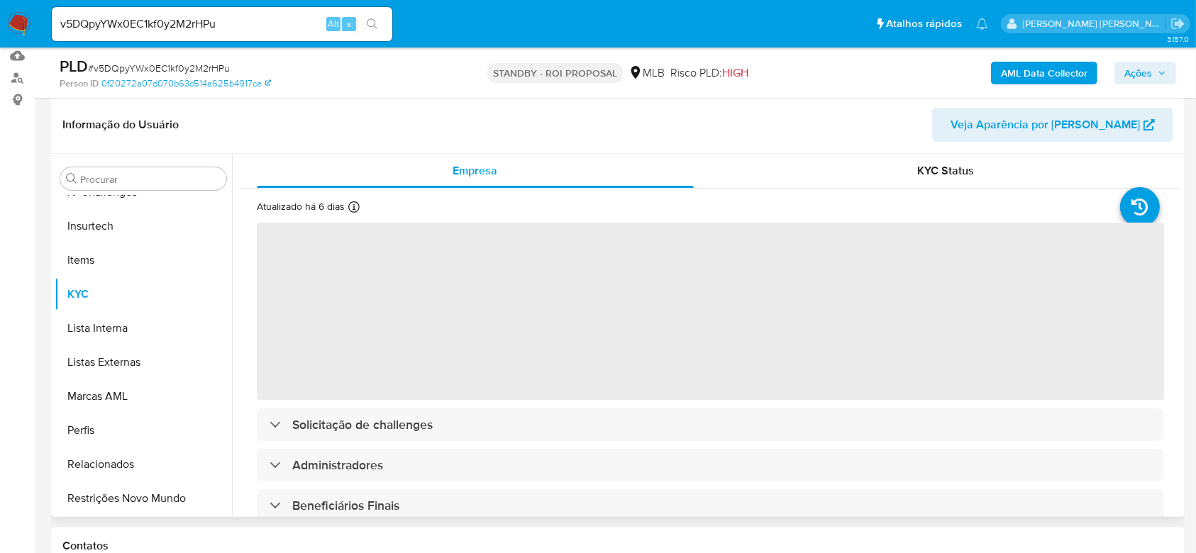
scroll to position [284, 0]
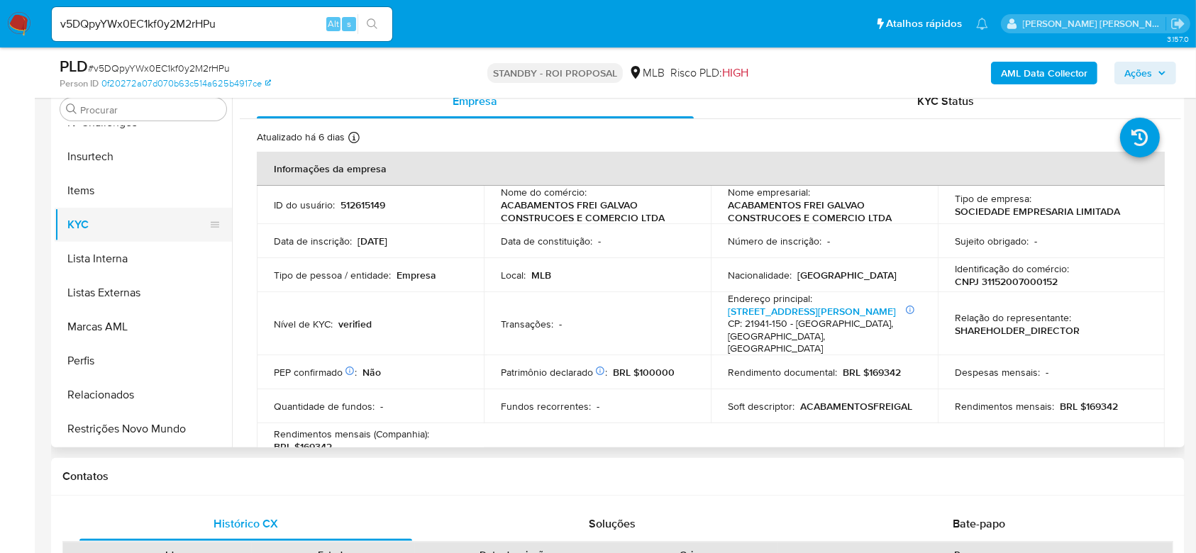
select select "10"
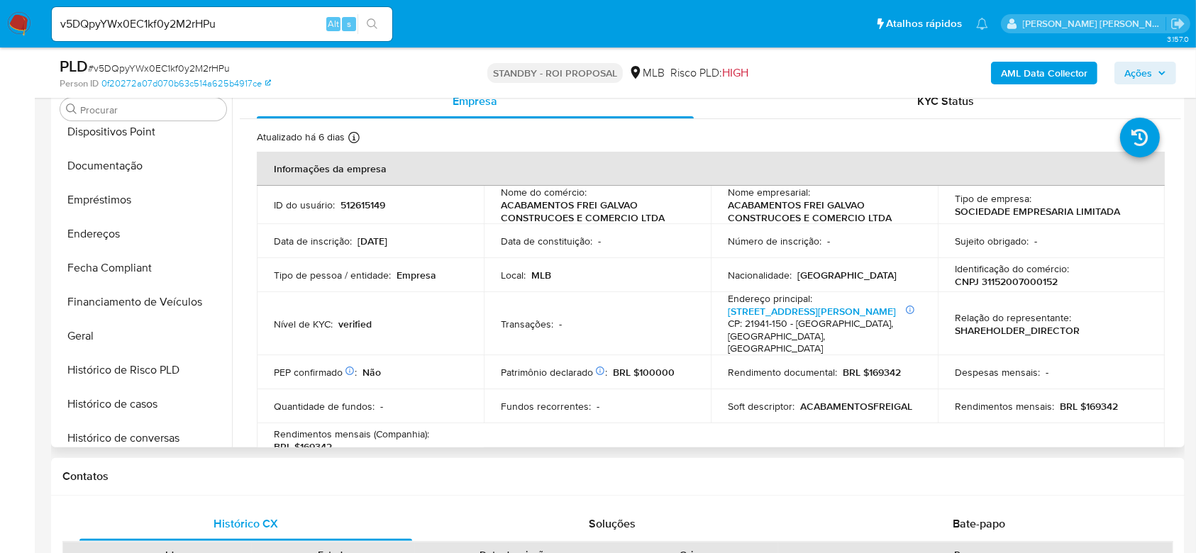
scroll to position [255, 0]
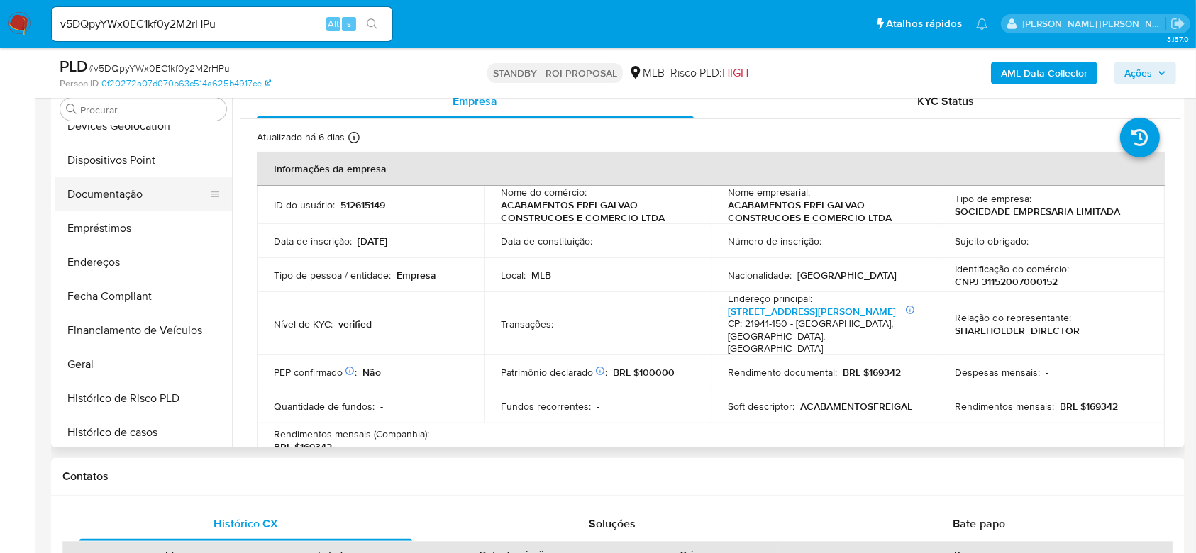
click at [120, 198] on button "Documentação" at bounding box center [138, 194] width 166 height 34
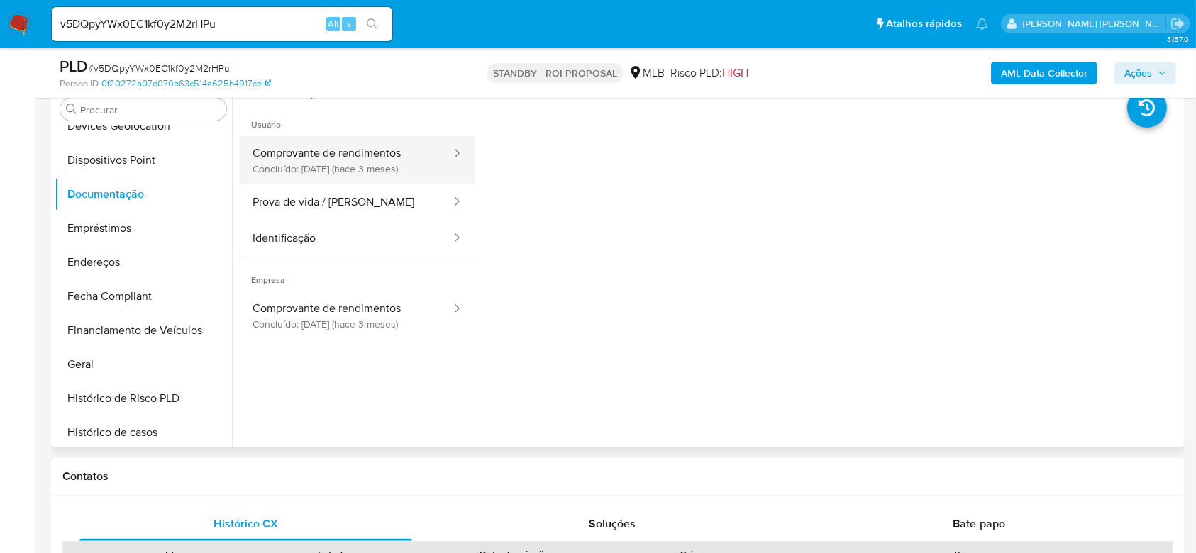
click at [381, 160] on button "Comprovante de rendimentos Concluído: 05/06/2025 (hace 3 meses)" at bounding box center [346, 160] width 213 height 48
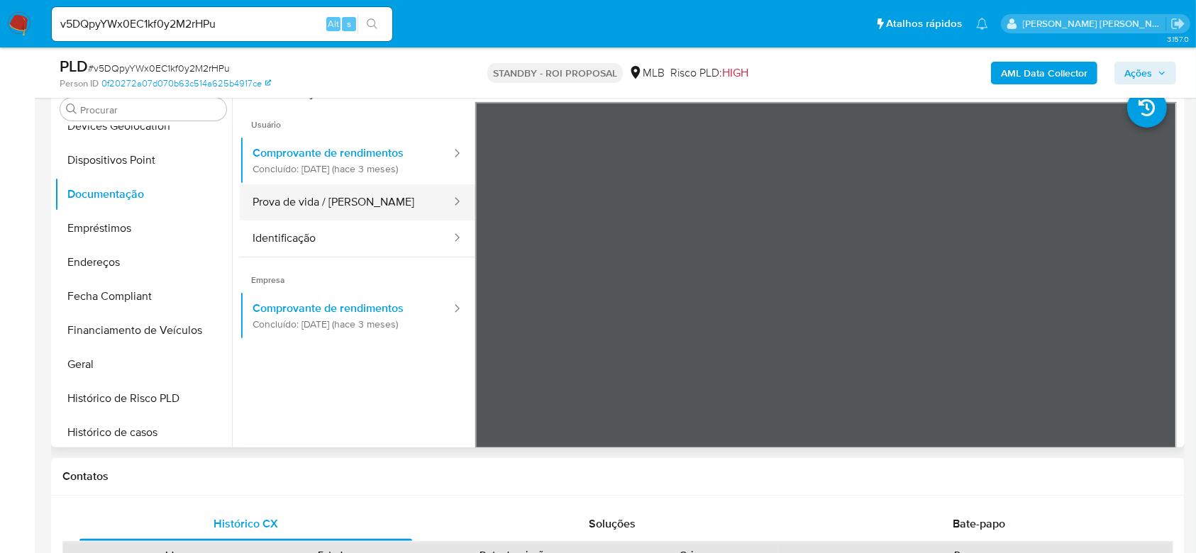
click at [301, 206] on button "Prova de vida / [PERSON_NAME]" at bounding box center [346, 202] width 213 height 36
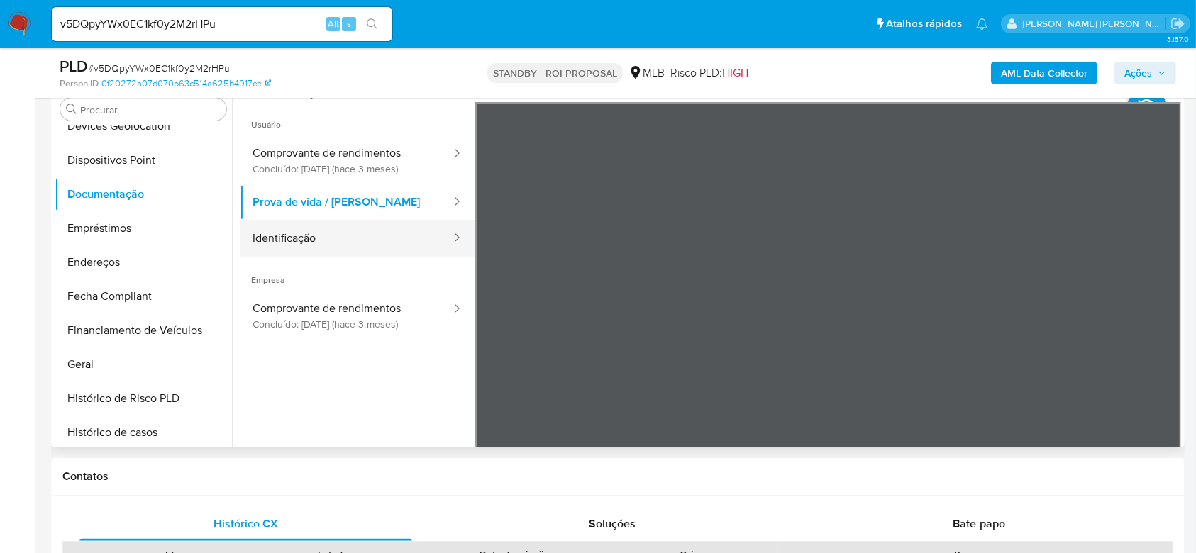
click at [310, 240] on button "Identificação" at bounding box center [346, 239] width 213 height 36
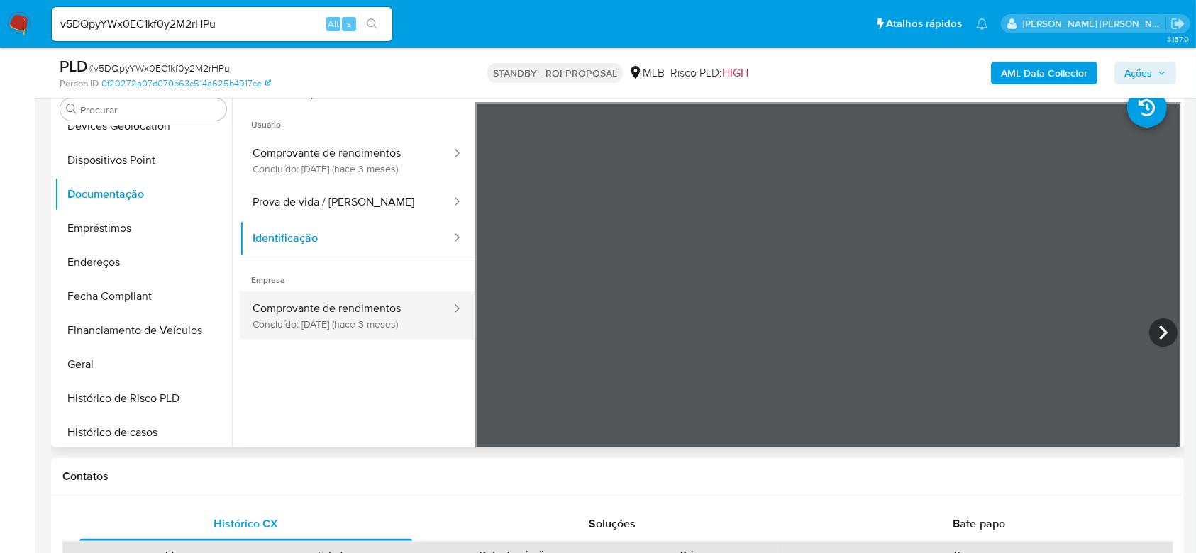
click at [333, 318] on button "Comprovante de rendimentos Concluído: 05/06/2025 (hace 3 meses)" at bounding box center [346, 315] width 213 height 48
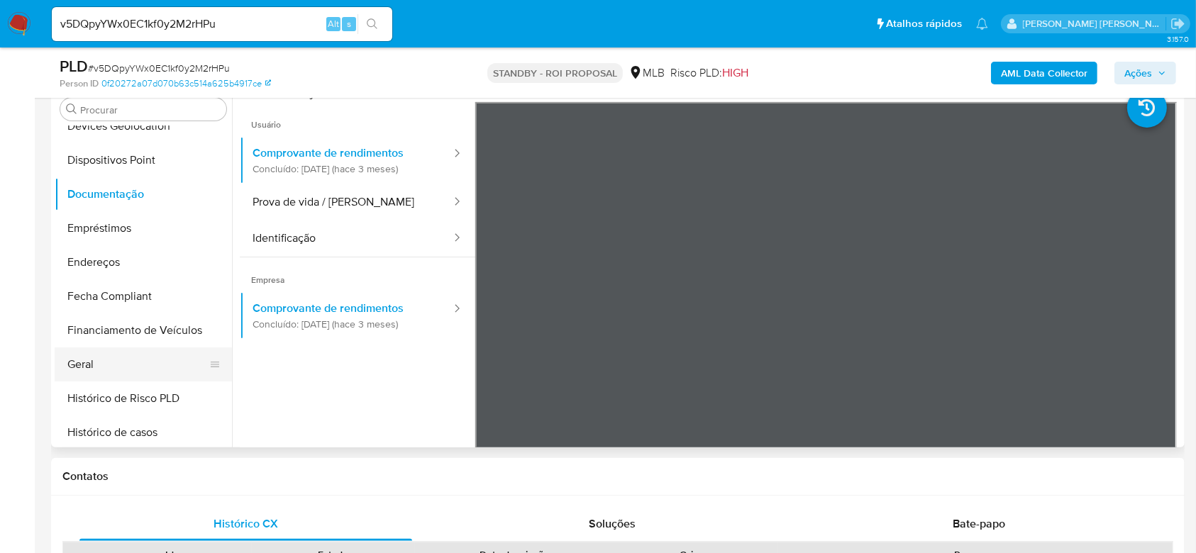
click at [110, 374] on button "Geral" at bounding box center [138, 364] width 166 height 34
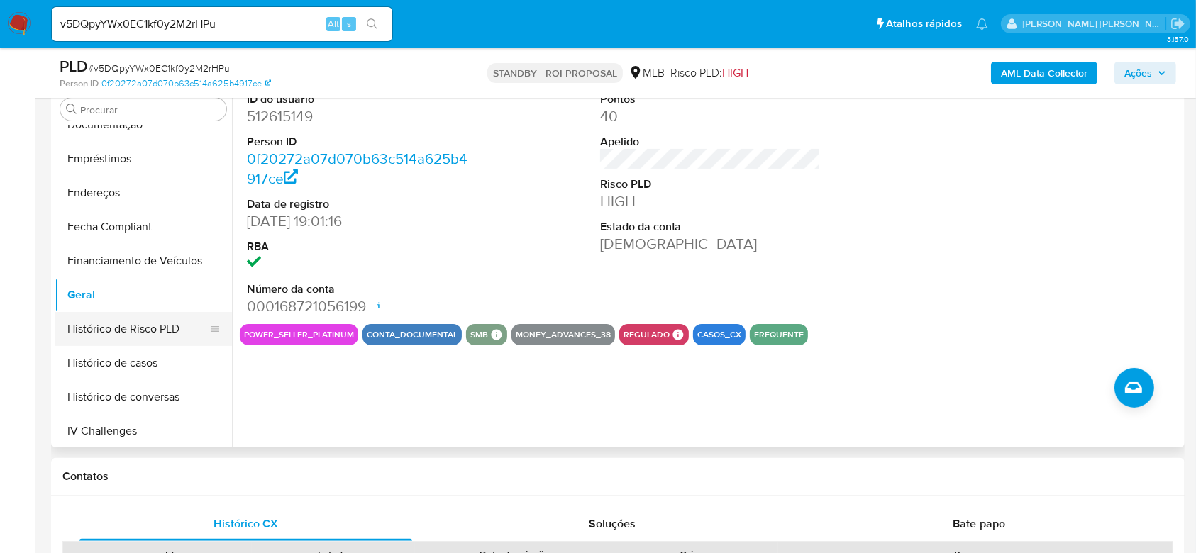
scroll to position [350, 0]
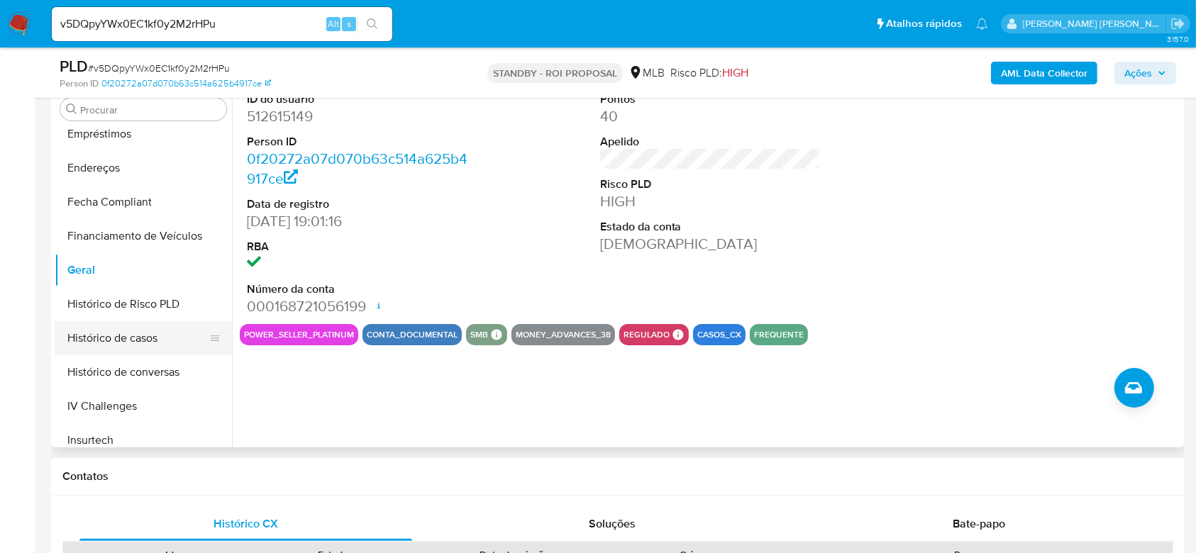
click at [130, 328] on button "Histórico de casos" at bounding box center [138, 338] width 166 height 34
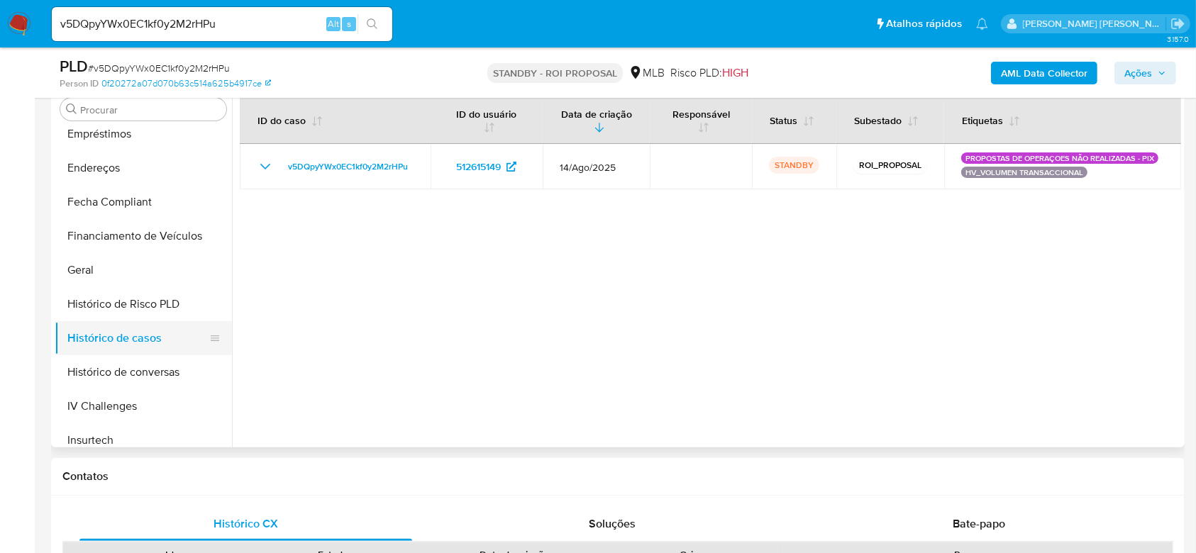
scroll to position [444, 0]
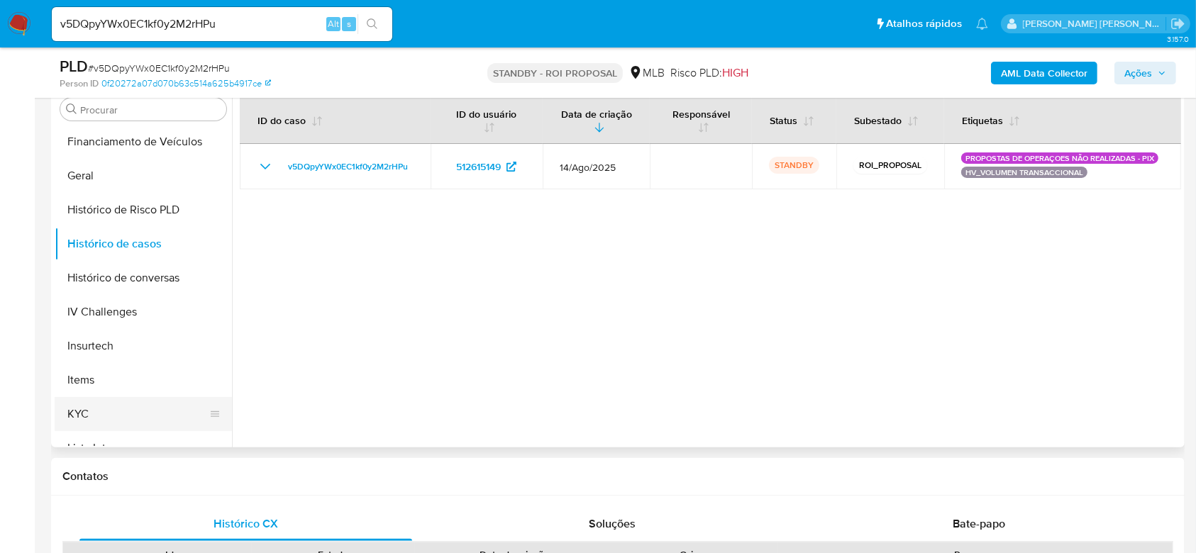
click at [91, 411] on button "KYC" at bounding box center [138, 414] width 166 height 34
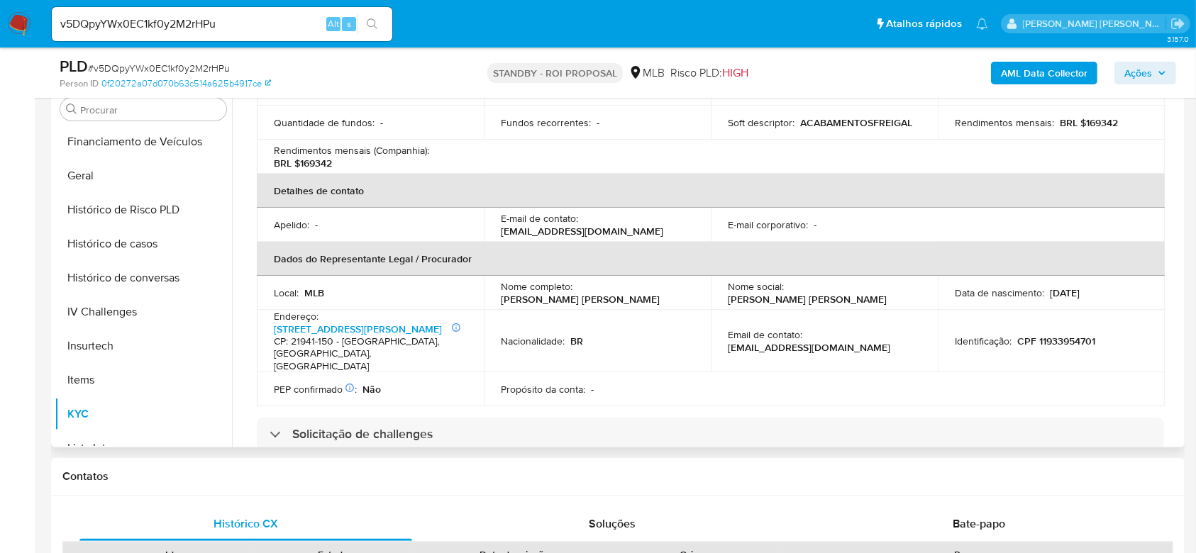
scroll to position [378, 0]
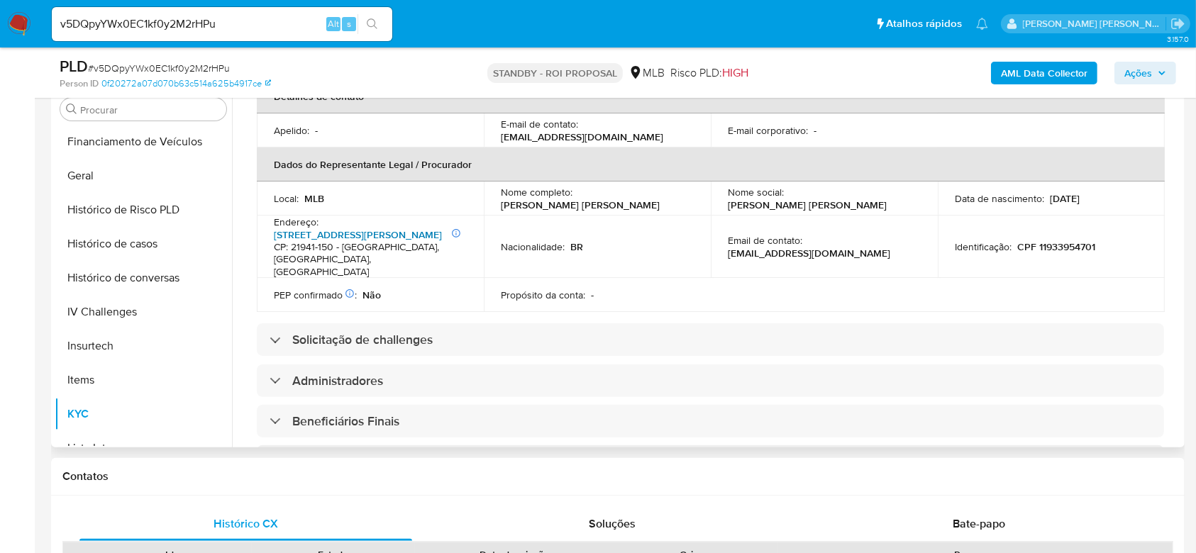
click at [347, 235] on link "Rua Juraci Camargo 205, Jardim Guanabara" at bounding box center [358, 235] width 168 height 14
click at [138, 254] on button "Histórico de casos" at bounding box center [138, 244] width 166 height 34
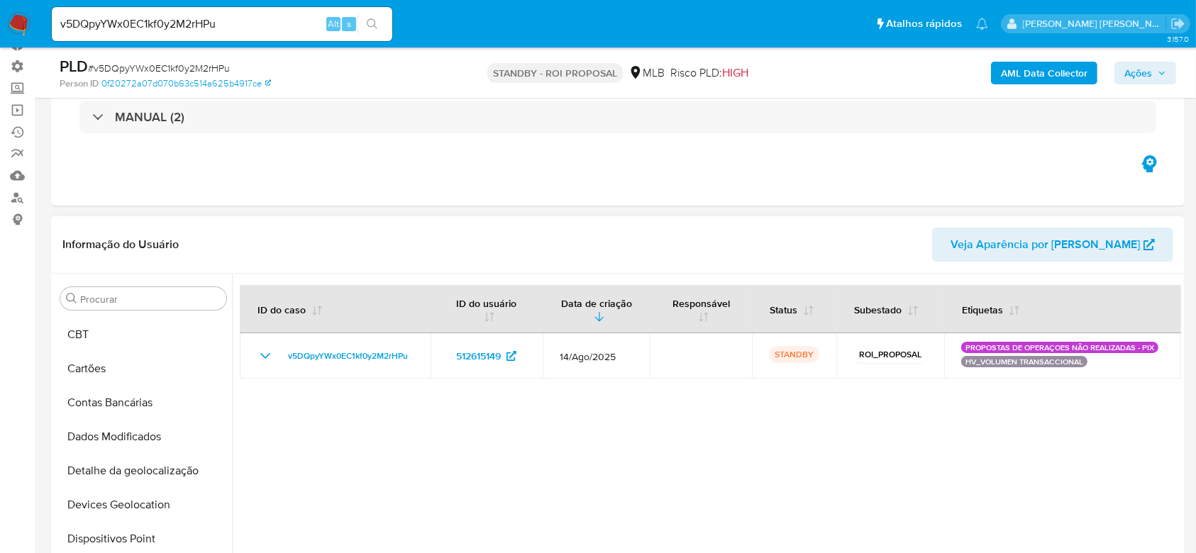
scroll to position [160, 0]
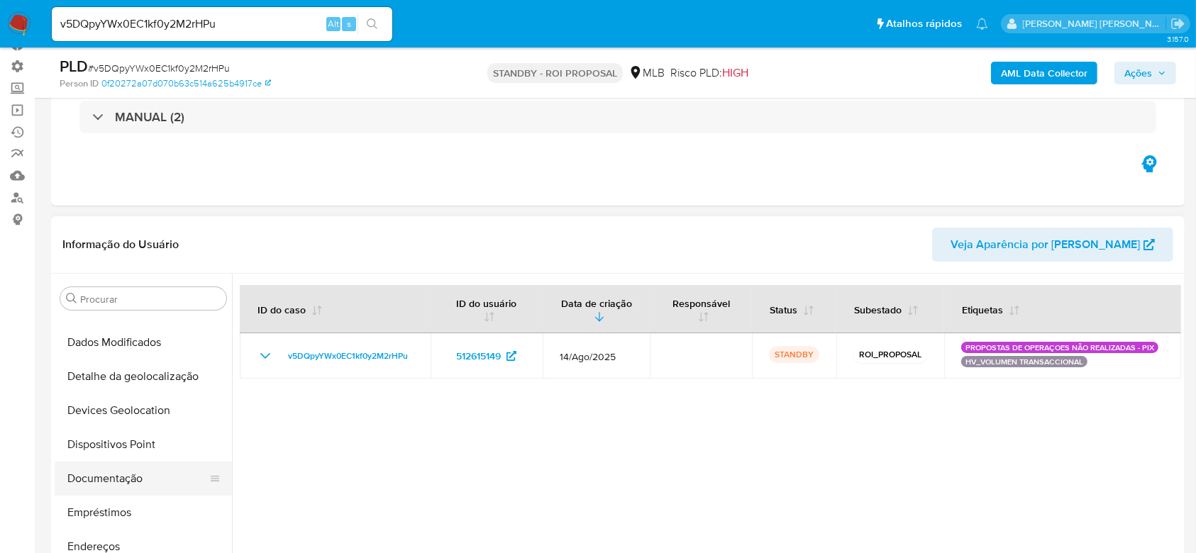
click at [137, 491] on button "Documentação" at bounding box center [138, 479] width 166 height 34
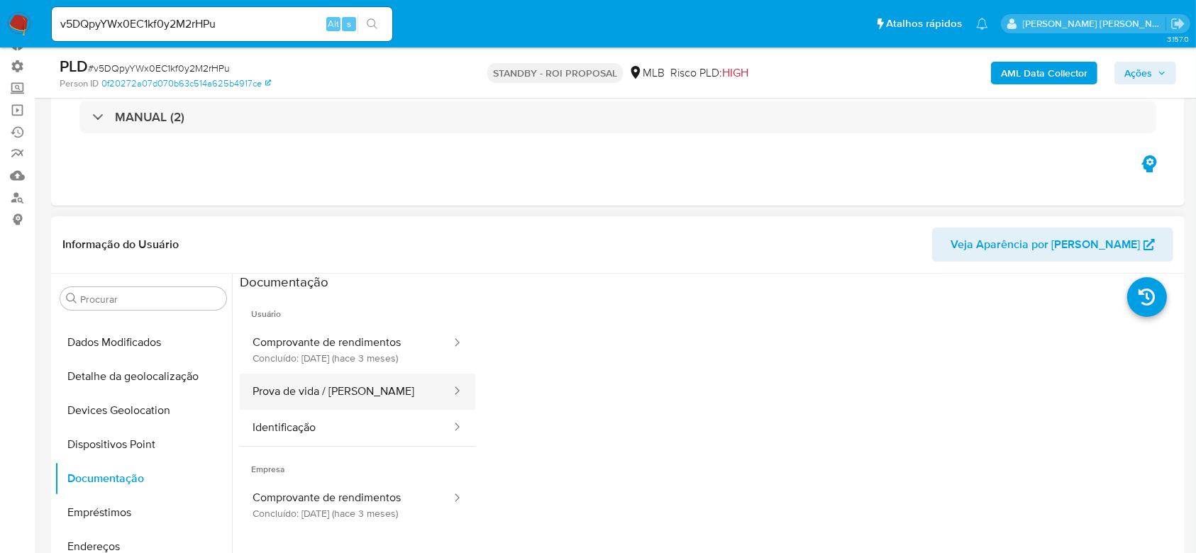
click at [330, 386] on button "Prova de vida / [PERSON_NAME]" at bounding box center [346, 392] width 213 height 36
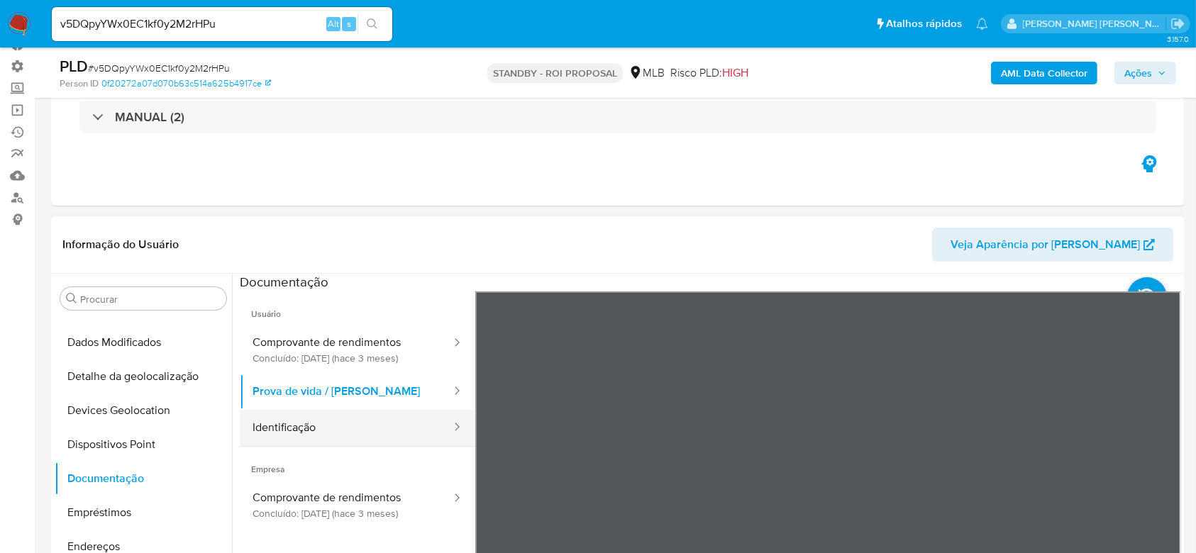
click at [350, 419] on button "Identificação" at bounding box center [346, 428] width 213 height 36
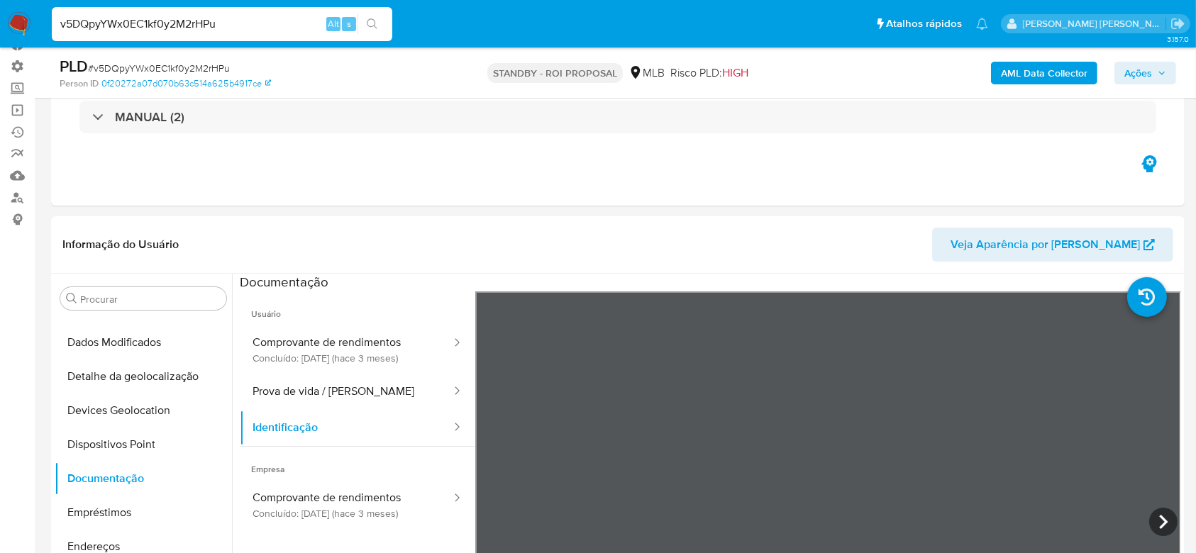
click at [176, 25] on input "v5DQpyYWx0EC1kf0y2M2rHPu" at bounding box center [222, 24] width 340 height 18
paste input "qbpfq89XKQ8hi5PTo4TyaWYK"
type input "qbpfq89XKQ8hi5PTo4TyaWYK"
click at [384, 26] on button "search-icon" at bounding box center [371, 24] width 29 height 20
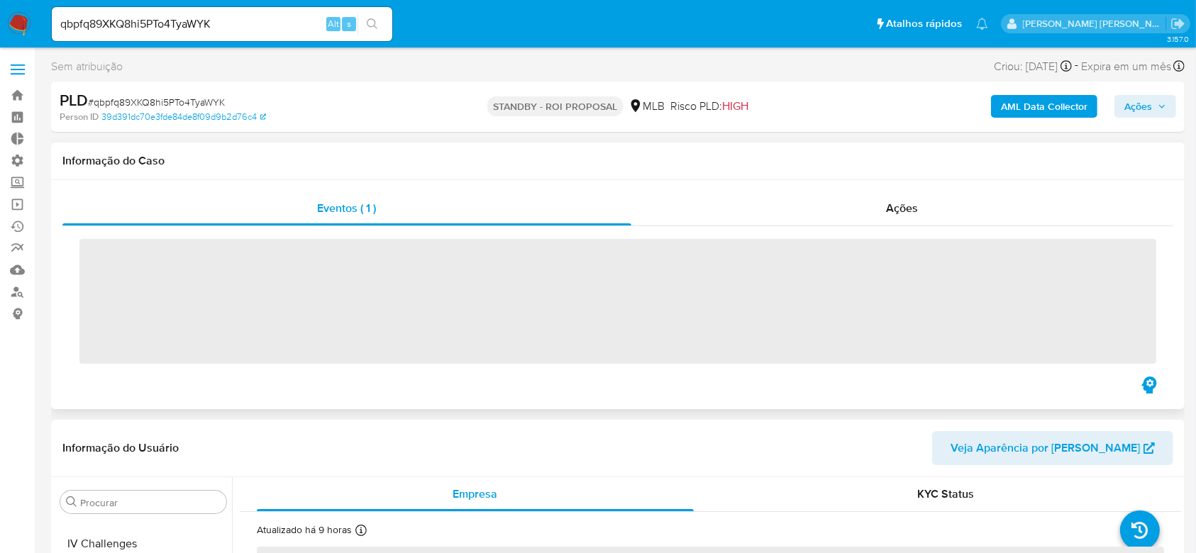
scroll to position [633, 0]
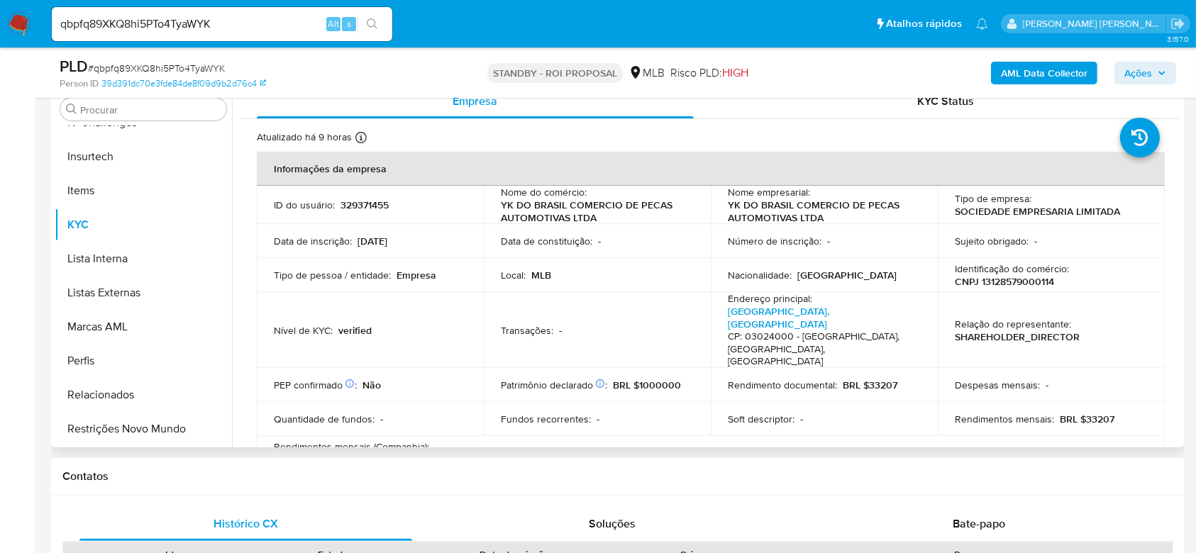
select select "10"
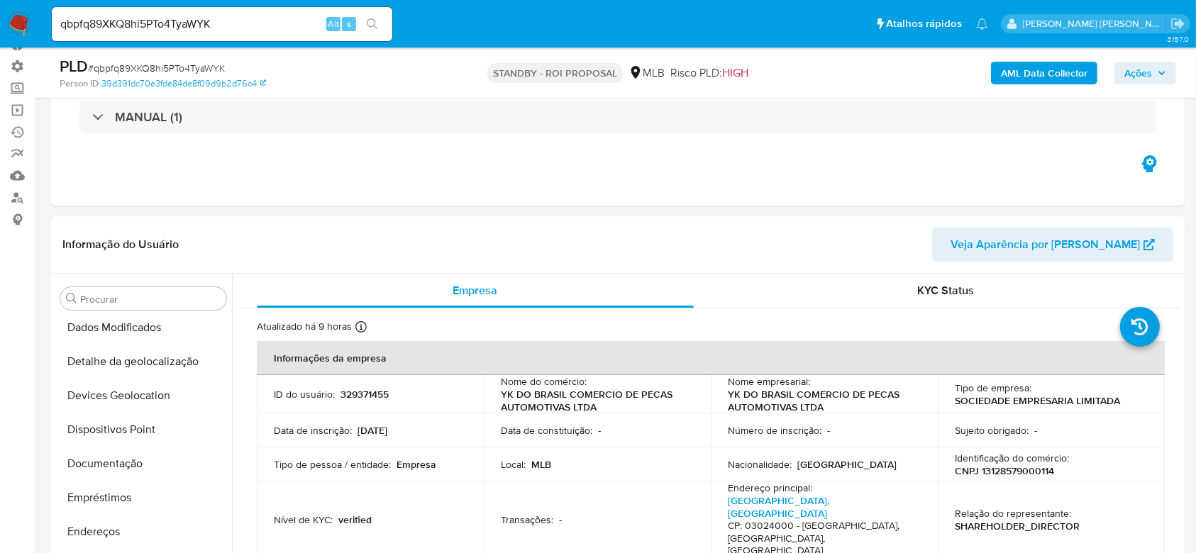
scroll to position [160, 0]
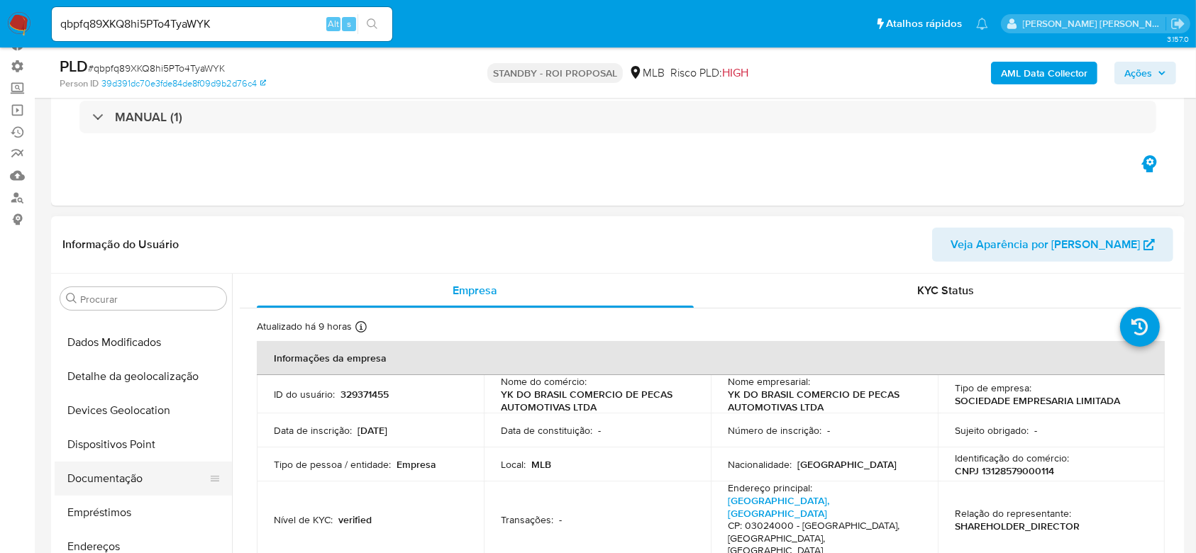
click at [115, 483] on button "Documentação" at bounding box center [138, 479] width 166 height 34
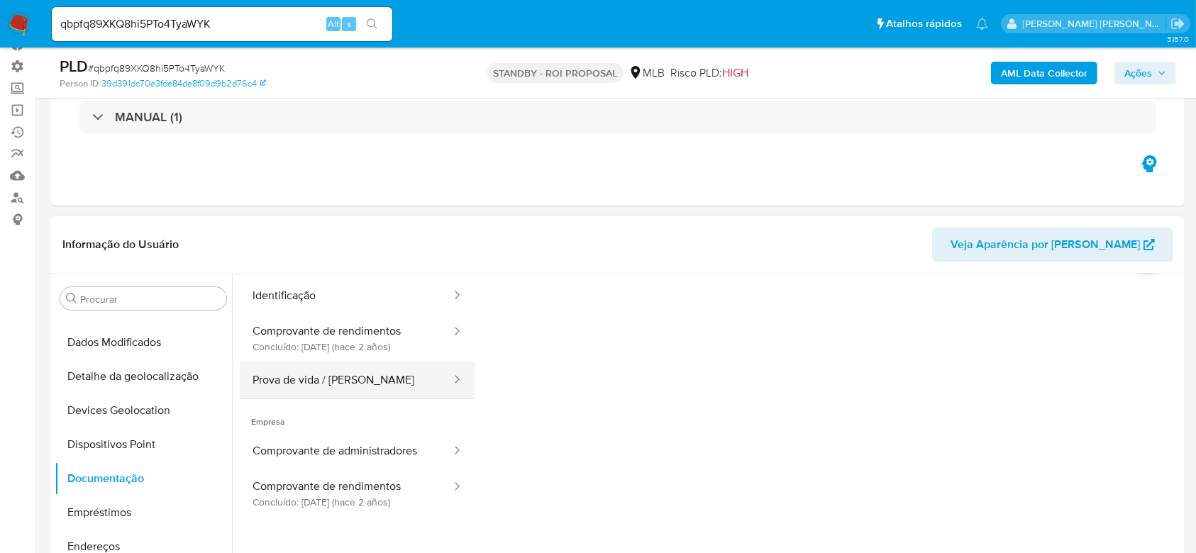
scroll to position [0, 0]
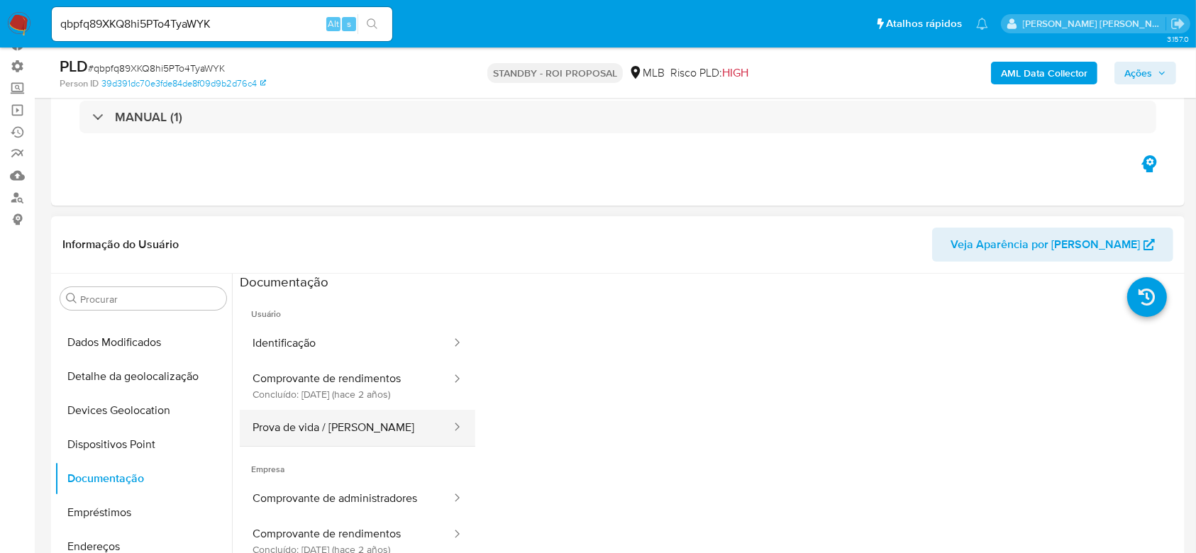
click at [338, 433] on button "Prova de vida / [PERSON_NAME]" at bounding box center [346, 428] width 213 height 36
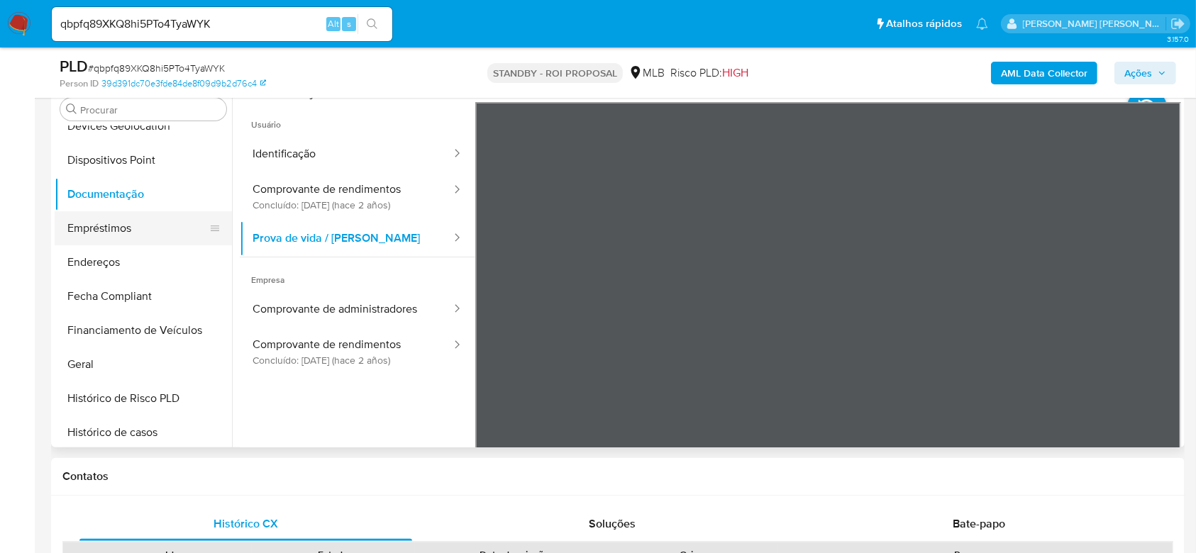
scroll to position [350, 0]
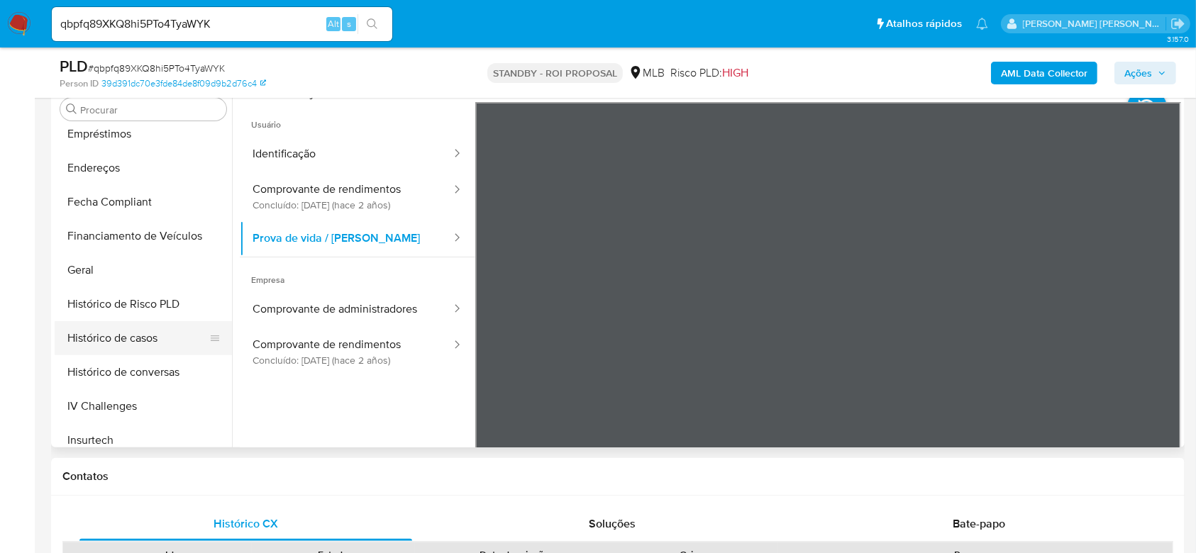
click at [103, 336] on button "Histórico de casos" at bounding box center [138, 338] width 166 height 34
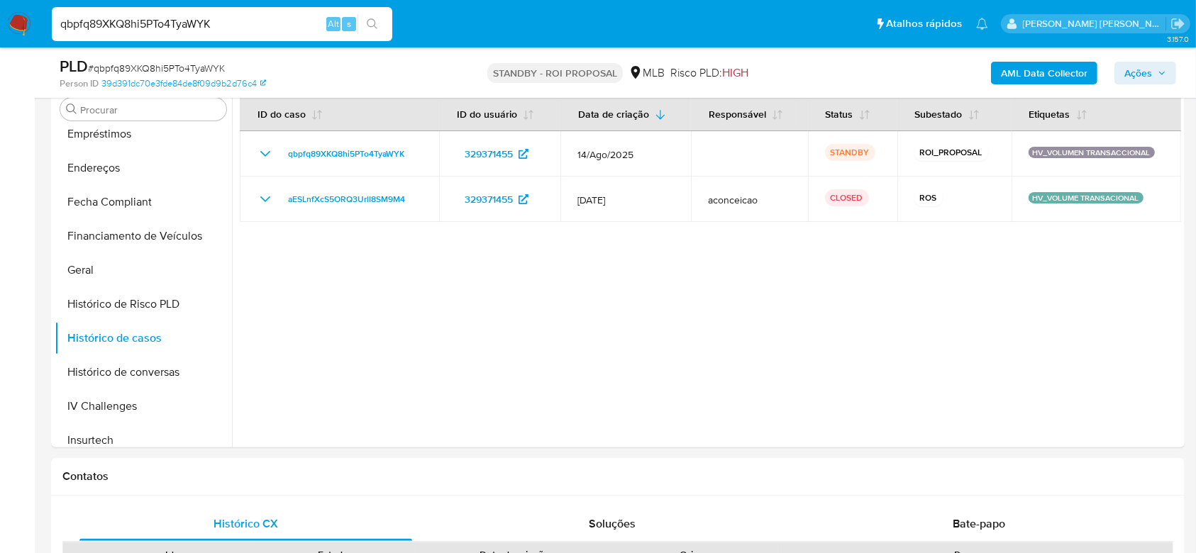
click at [112, 23] on input "qbpfq89XKQ8hi5PTo4TyaWYK" at bounding box center [222, 24] width 340 height 18
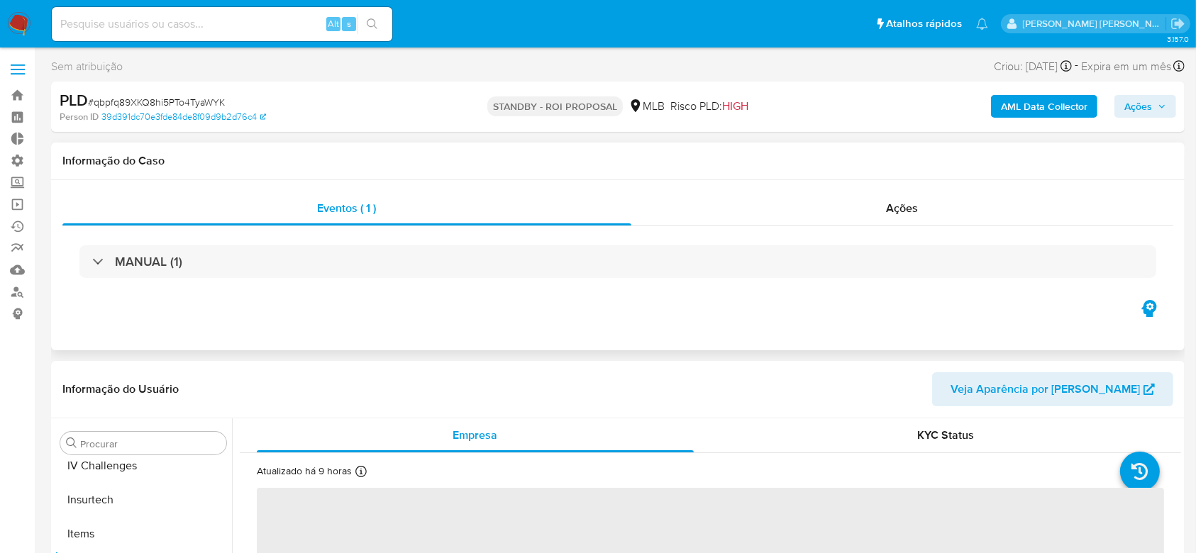
scroll to position [633, 0]
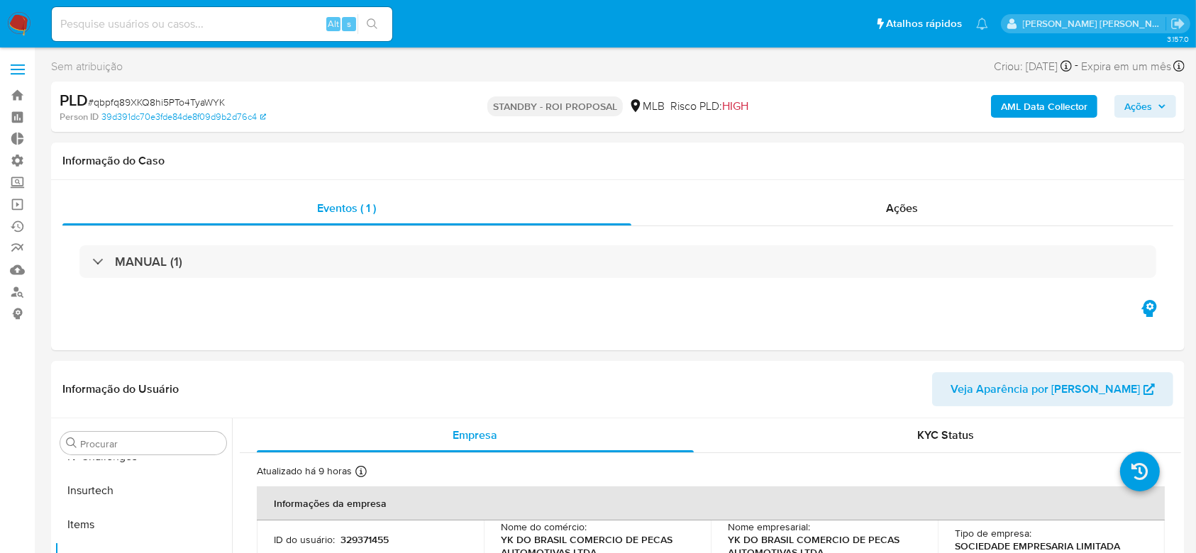
select select "10"
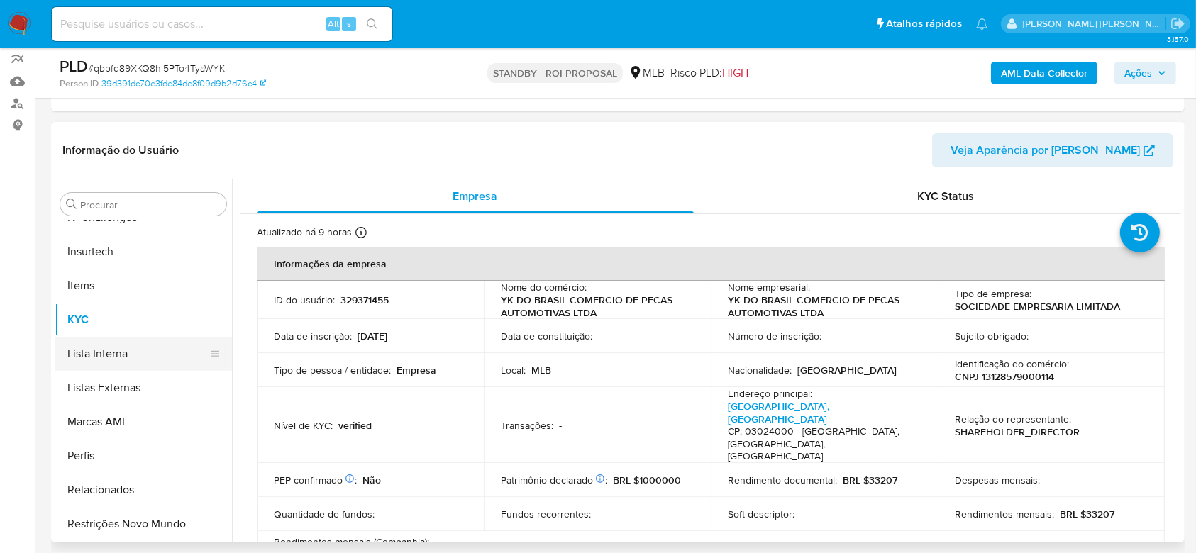
scroll to position [444, 0]
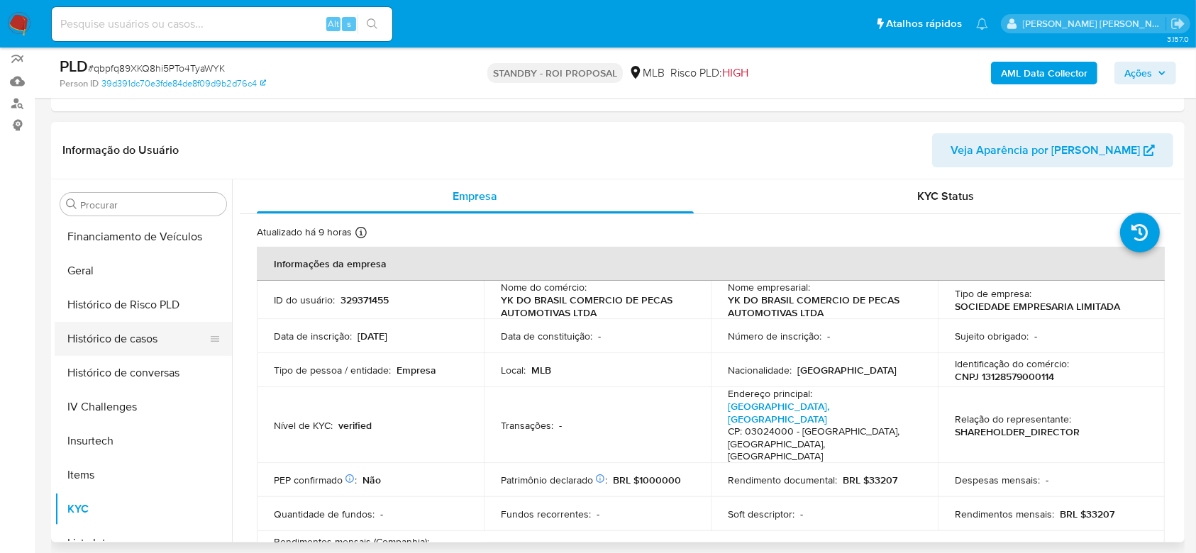
click at [133, 339] on button "Histórico de casos" at bounding box center [138, 339] width 166 height 34
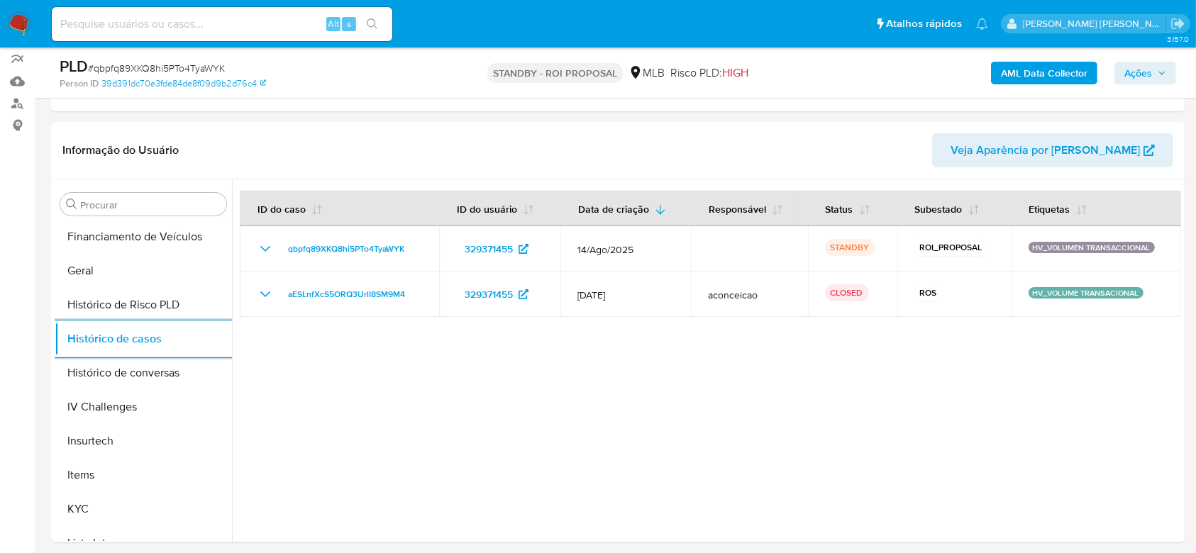
click at [153, 18] on input at bounding box center [222, 24] width 340 height 18
paste input "v5DQpyYWx0EC1kf0y2M2rHPu"
type input "v5DQpyYWx0EC1kf0y2M2rHPu"
click at [377, 16] on button "search-icon" at bounding box center [371, 24] width 29 height 20
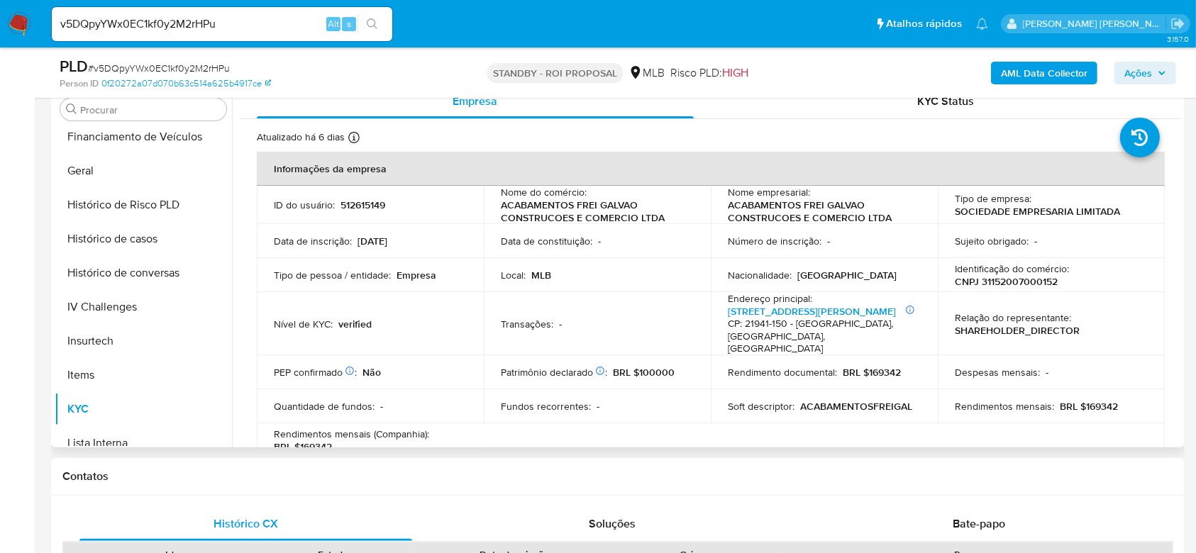
scroll to position [444, 0]
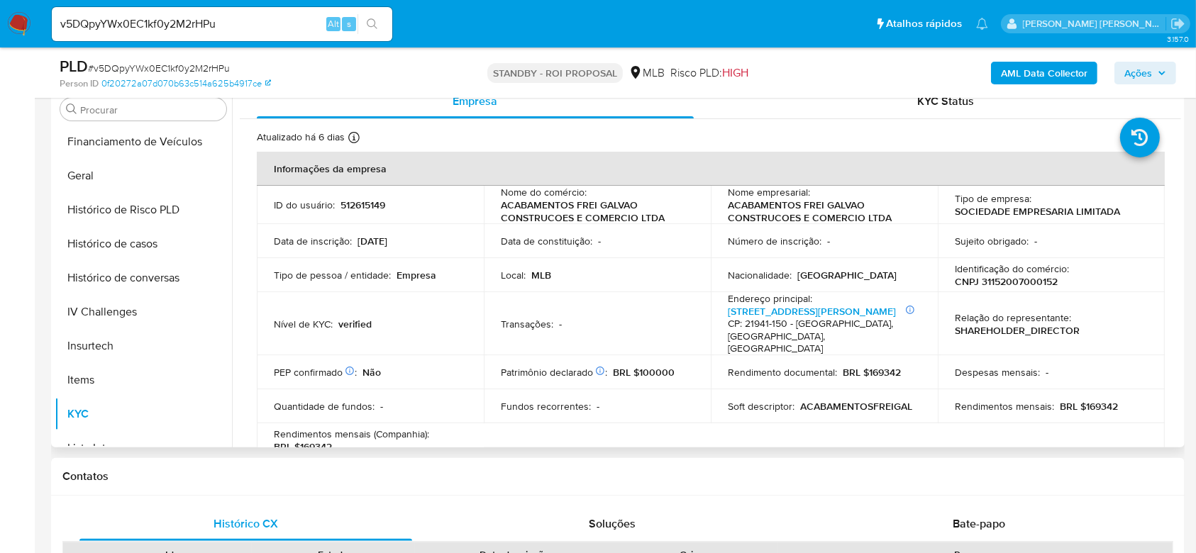
select select "10"
click at [138, 240] on button "Histórico de casos" at bounding box center [138, 244] width 166 height 34
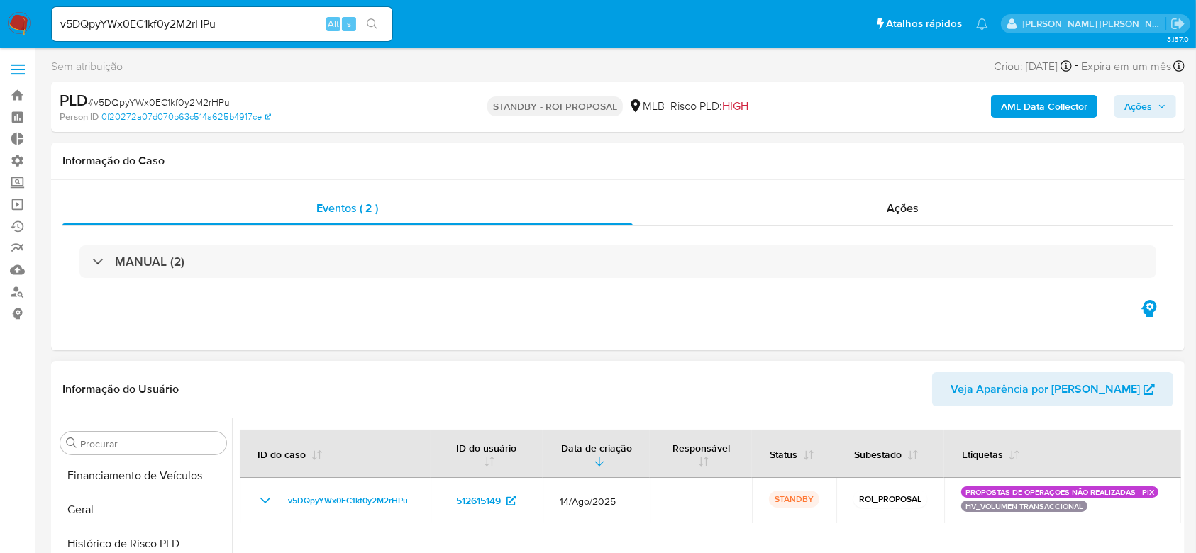
scroll to position [189, 0]
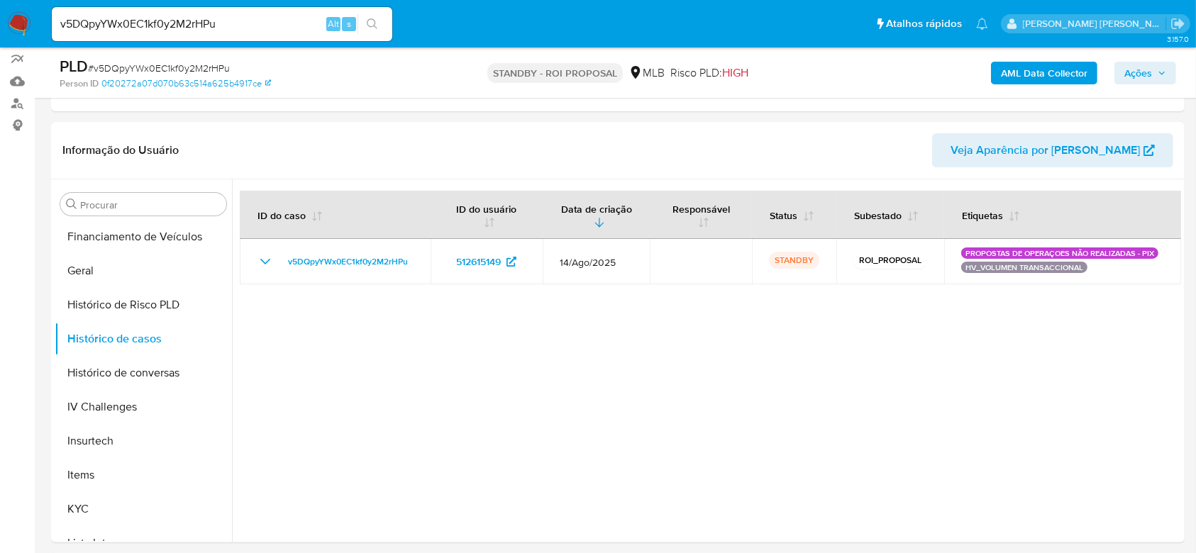
click at [138, 21] on input "v5DQpyYWx0EC1kf0y2M2rHPu" at bounding box center [222, 24] width 340 height 18
paste input "1VyzfLkwZ2UclRT7Ar7sFxDz"
type input "1VyzfLkwZ2UclRT7Ar7sFxDz"
click at [371, 19] on icon "search-icon" at bounding box center [372, 23] width 11 height 11
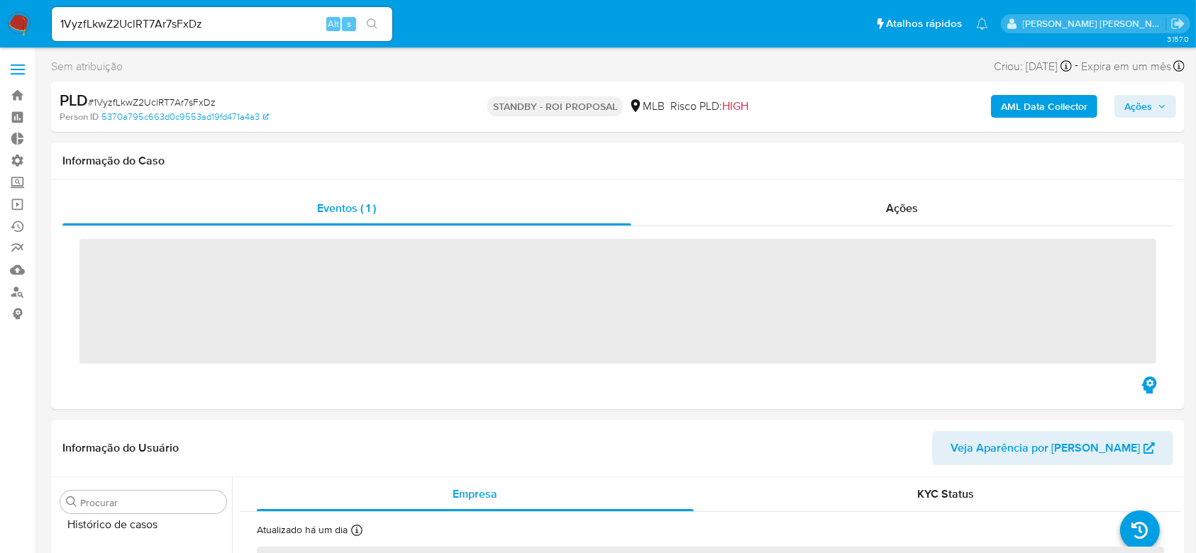
scroll to position [633, 0]
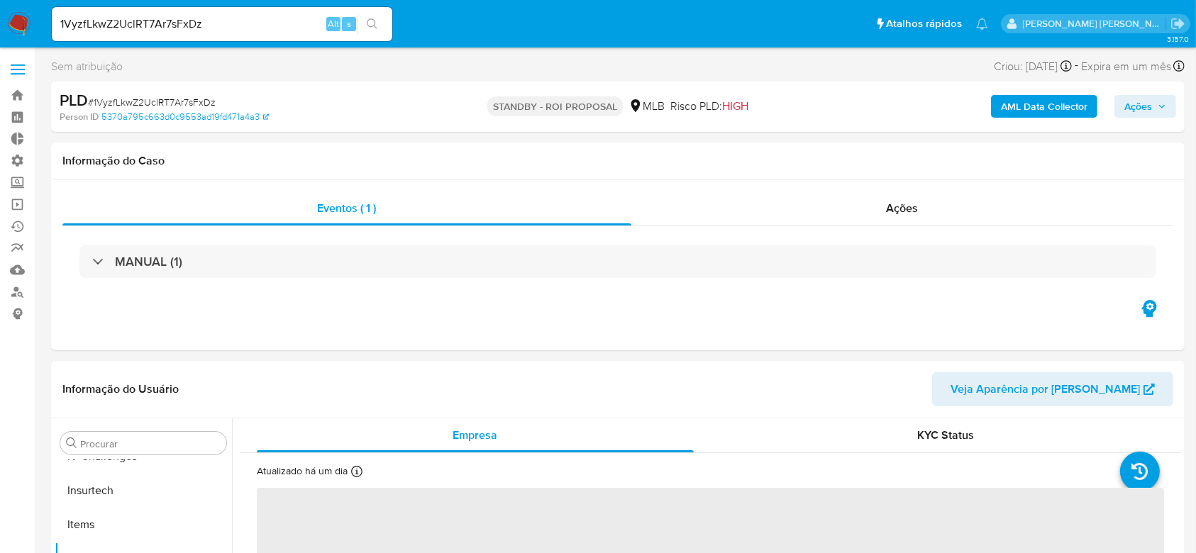
select select "10"
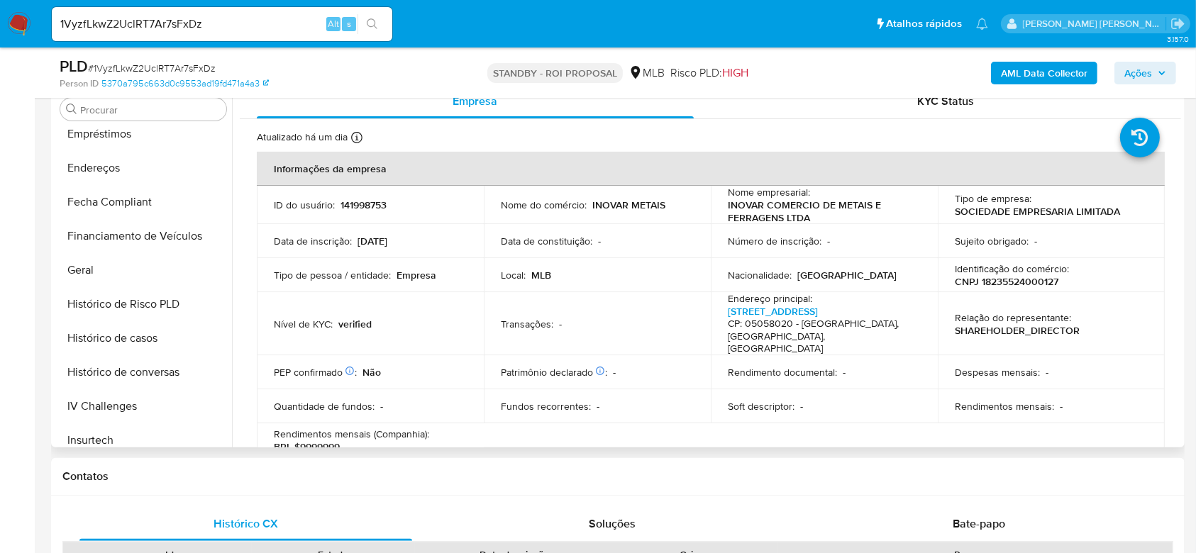
scroll to position [66, 0]
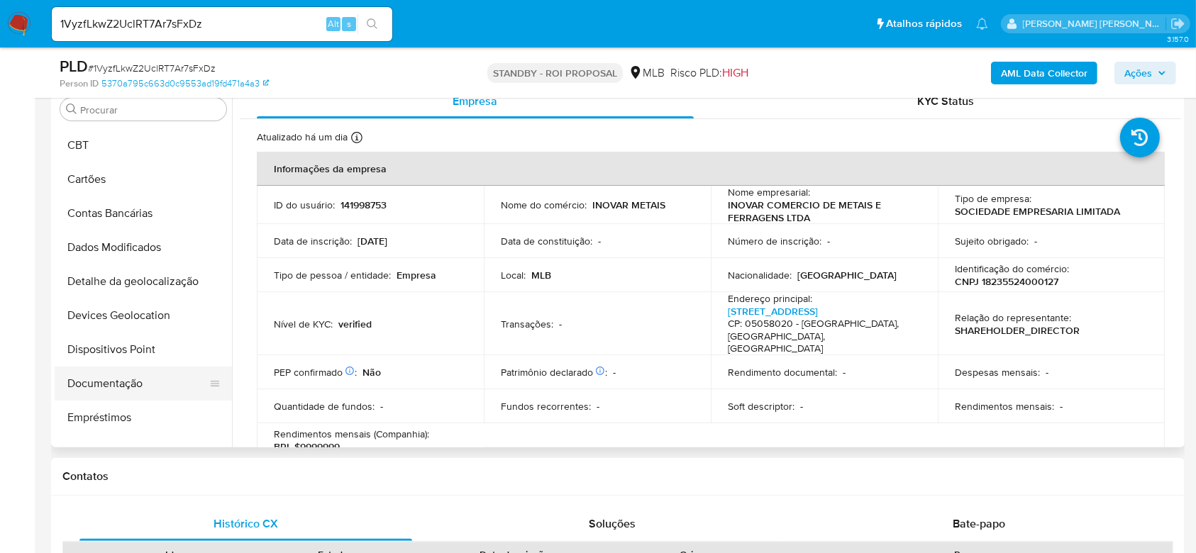
click at [112, 383] on button "Documentação" at bounding box center [138, 384] width 166 height 34
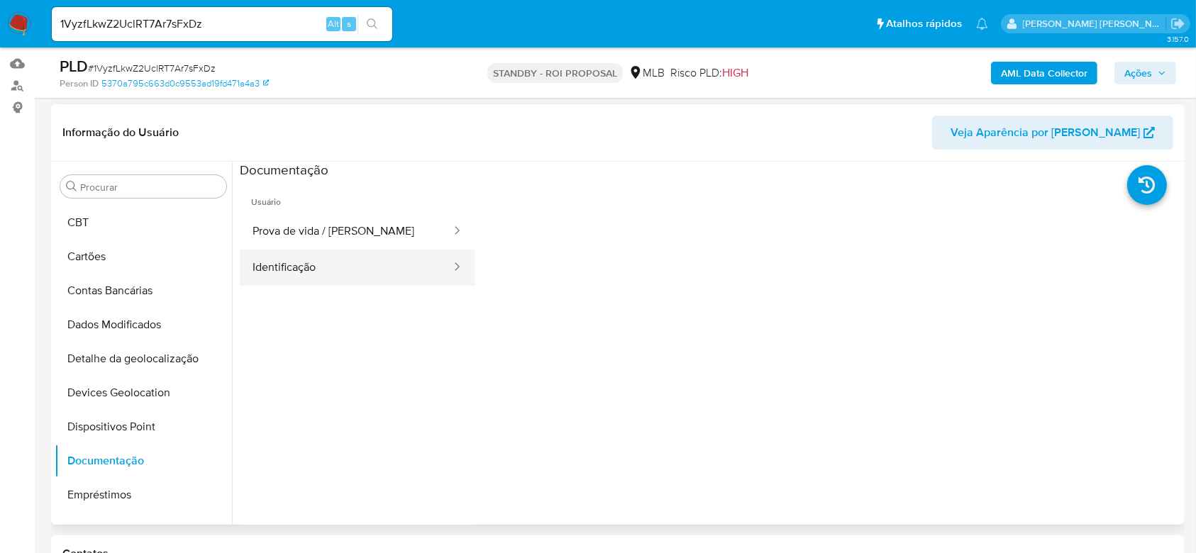
scroll to position [189, 0]
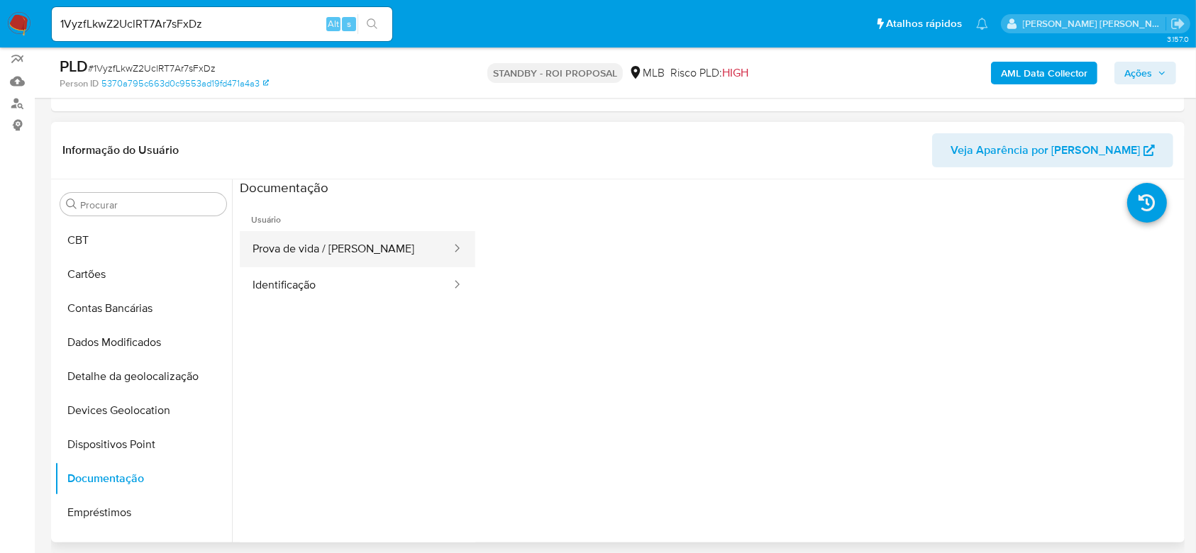
click at [330, 258] on button "Prova de vida / [PERSON_NAME]" at bounding box center [346, 249] width 213 height 36
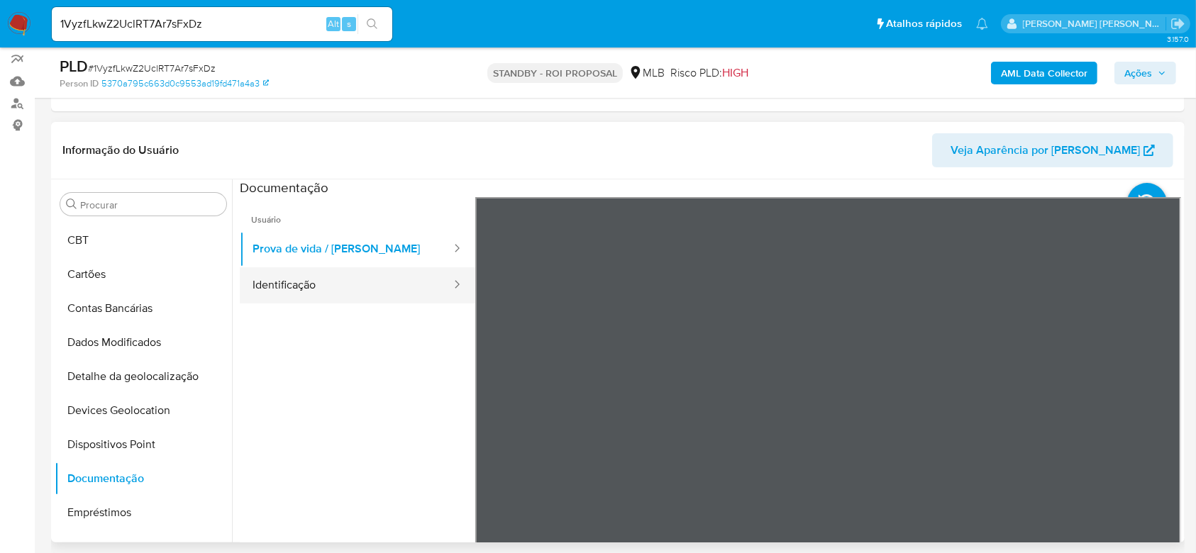
click at [272, 291] on button "Identificação" at bounding box center [346, 285] width 213 height 36
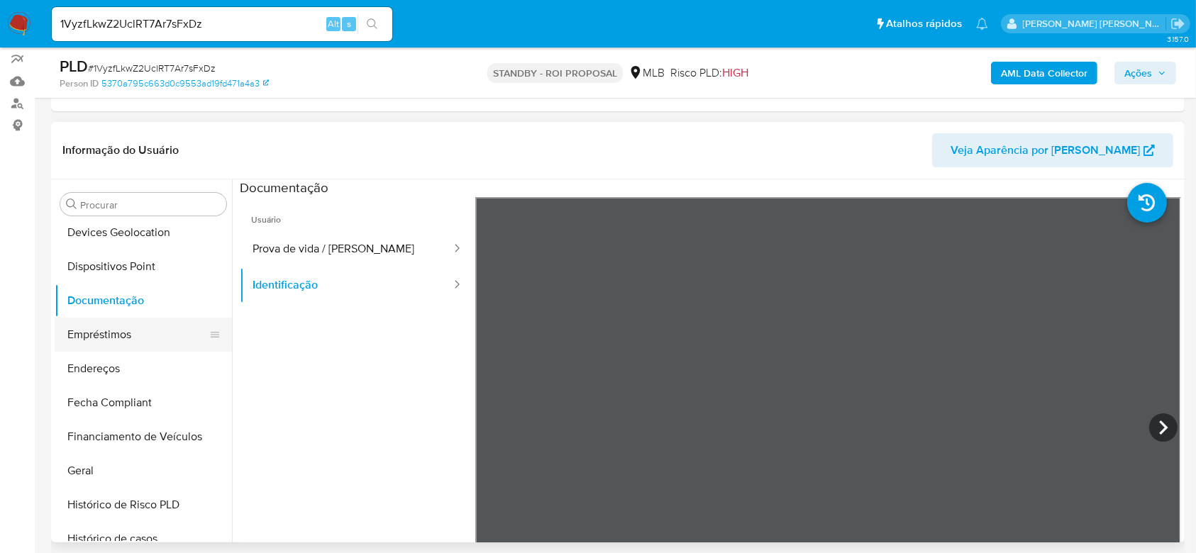
scroll to position [255, 0]
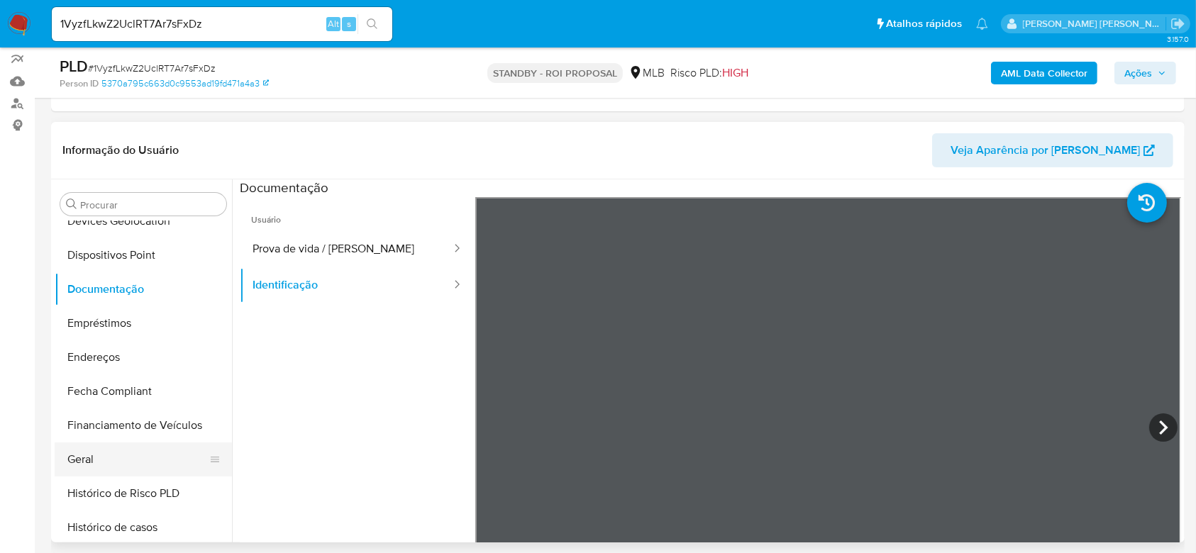
click at [102, 453] on button "Geral" at bounding box center [138, 460] width 166 height 34
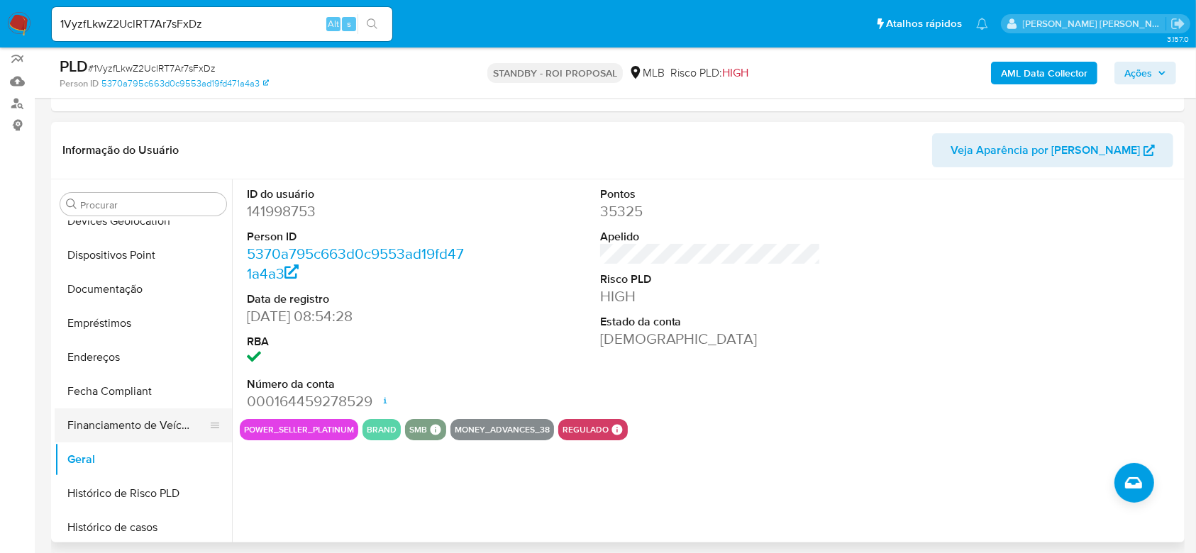
scroll to position [350, 0]
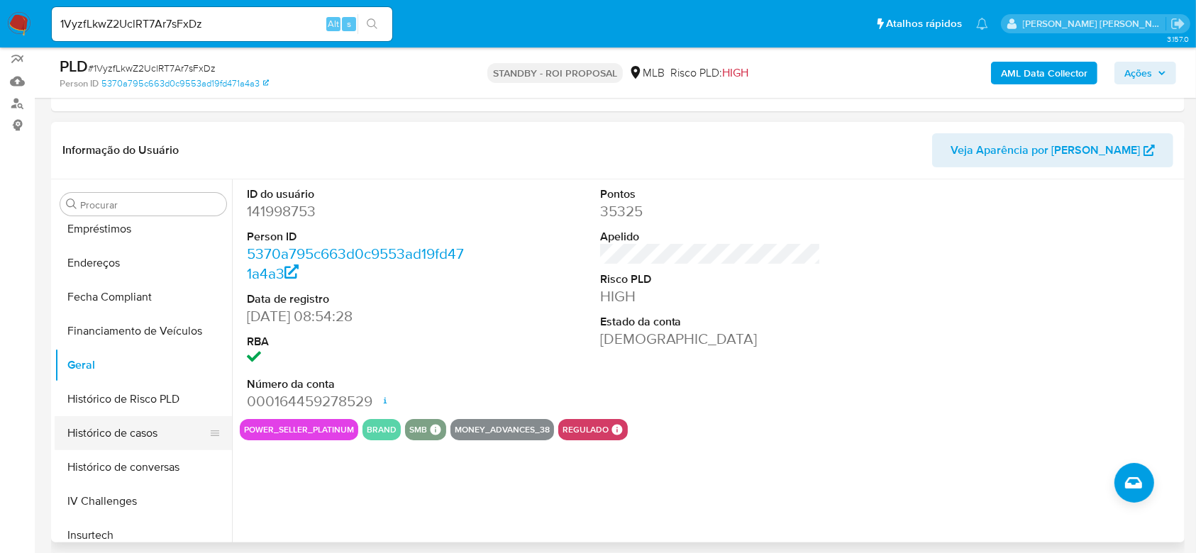
click at [148, 421] on button "Histórico de casos" at bounding box center [138, 433] width 166 height 34
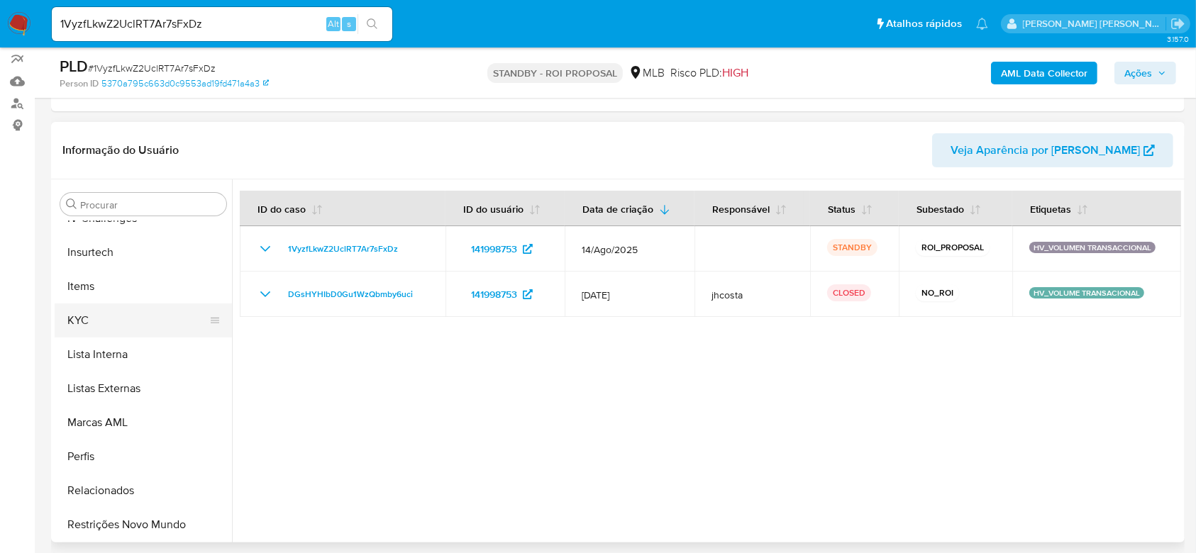
scroll to position [633, 0]
click at [102, 313] on button "KYC" at bounding box center [138, 320] width 166 height 34
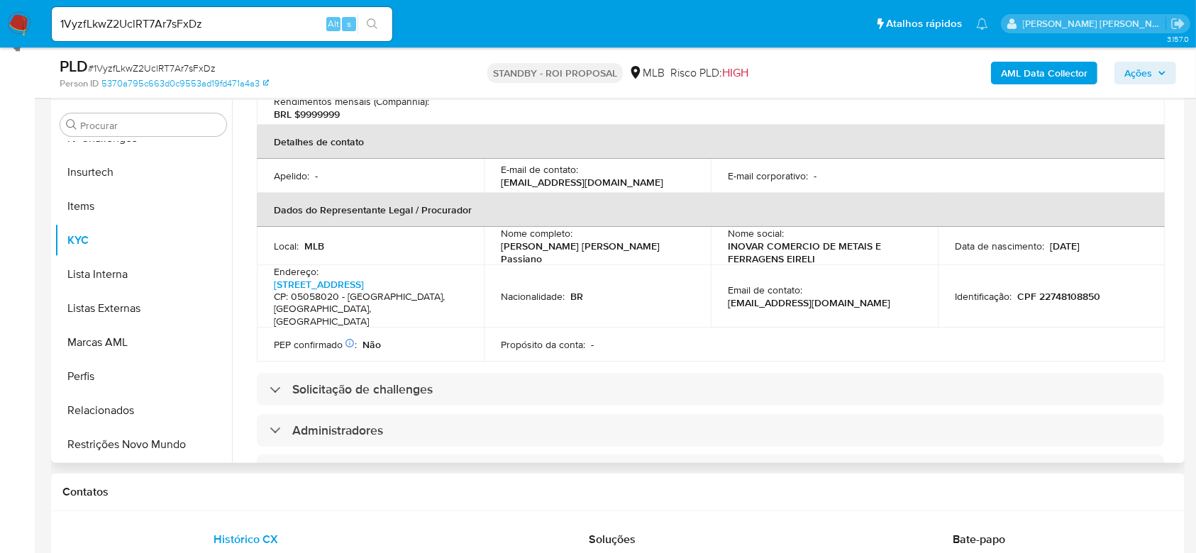
scroll to position [378, 0]
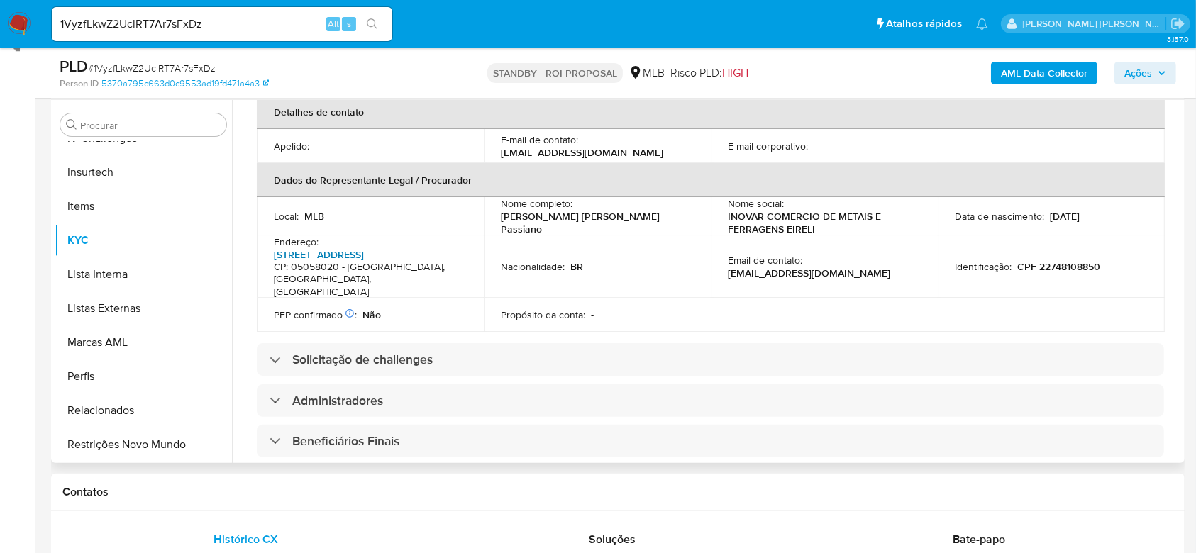
click at [364, 247] on link "[STREET_ADDRESS]" at bounding box center [319, 254] width 90 height 14
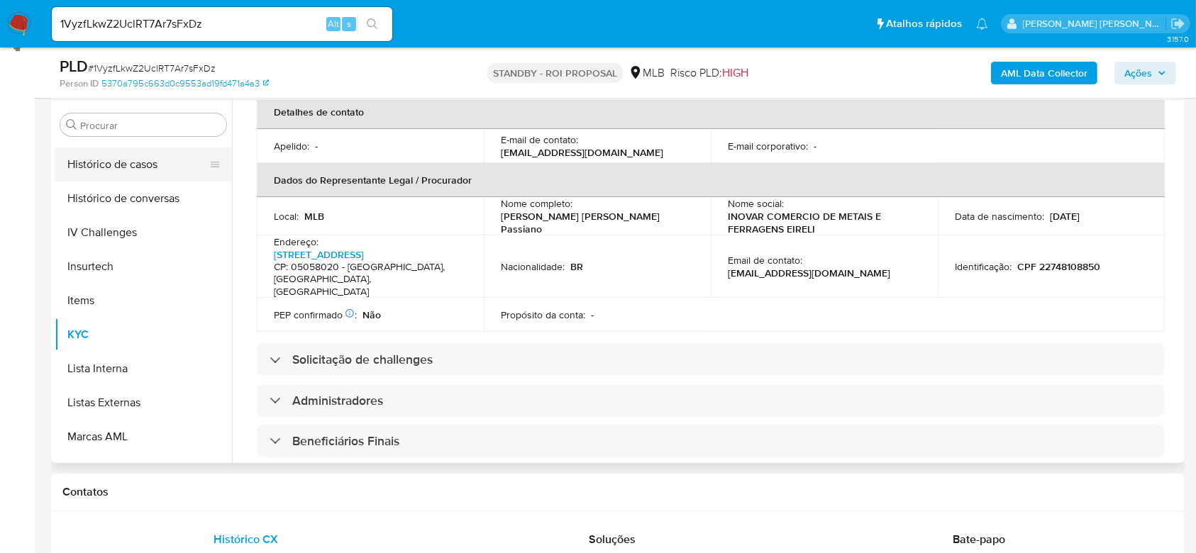
click at [150, 167] on button "Histórico de casos" at bounding box center [138, 165] width 166 height 34
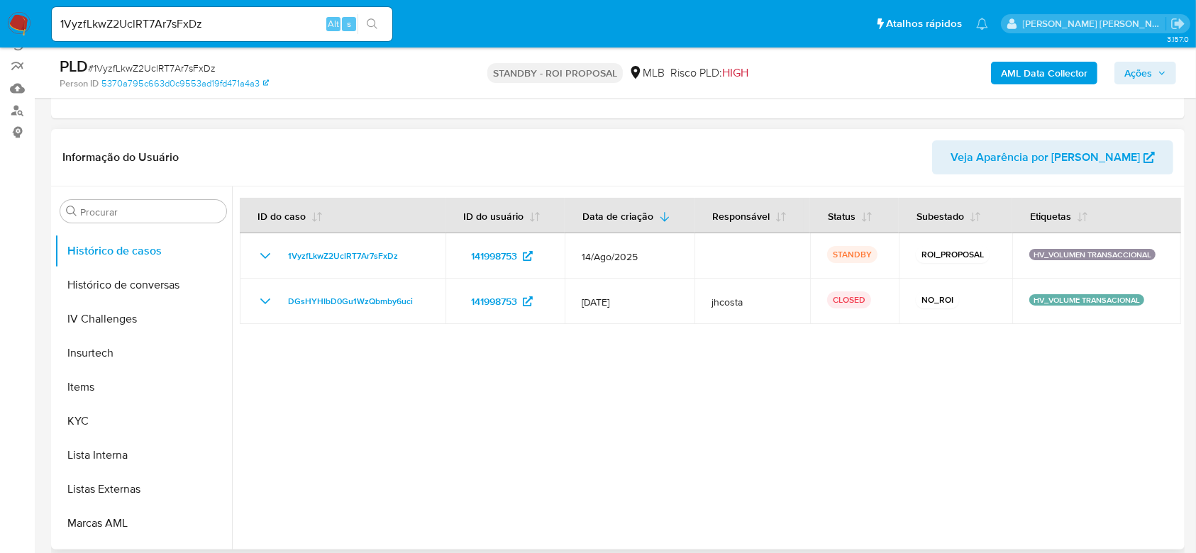
scroll to position [284, 0]
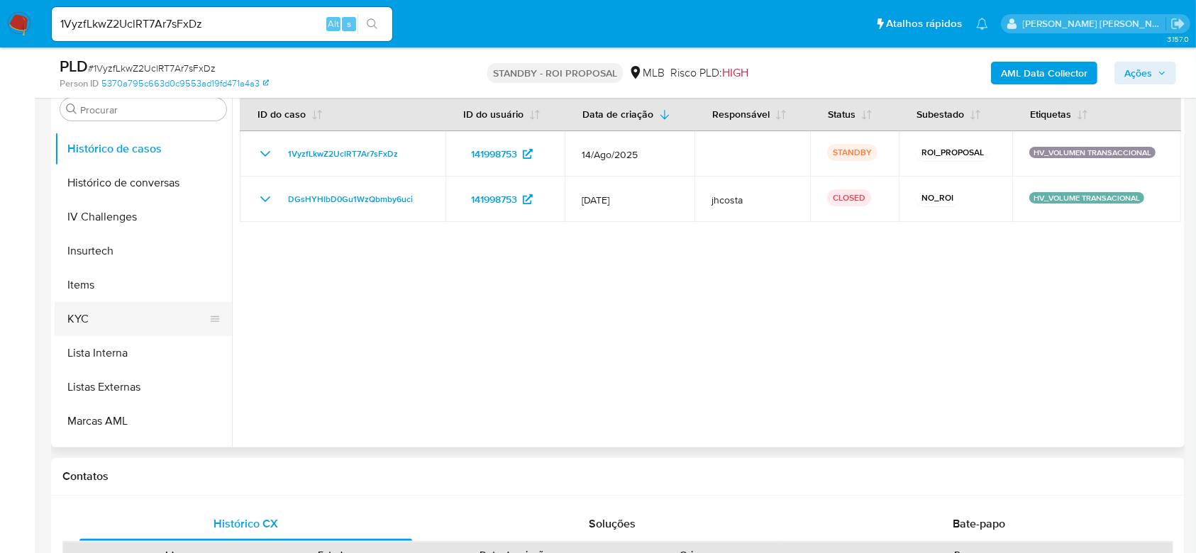
click at [105, 316] on button "KYC" at bounding box center [138, 319] width 166 height 34
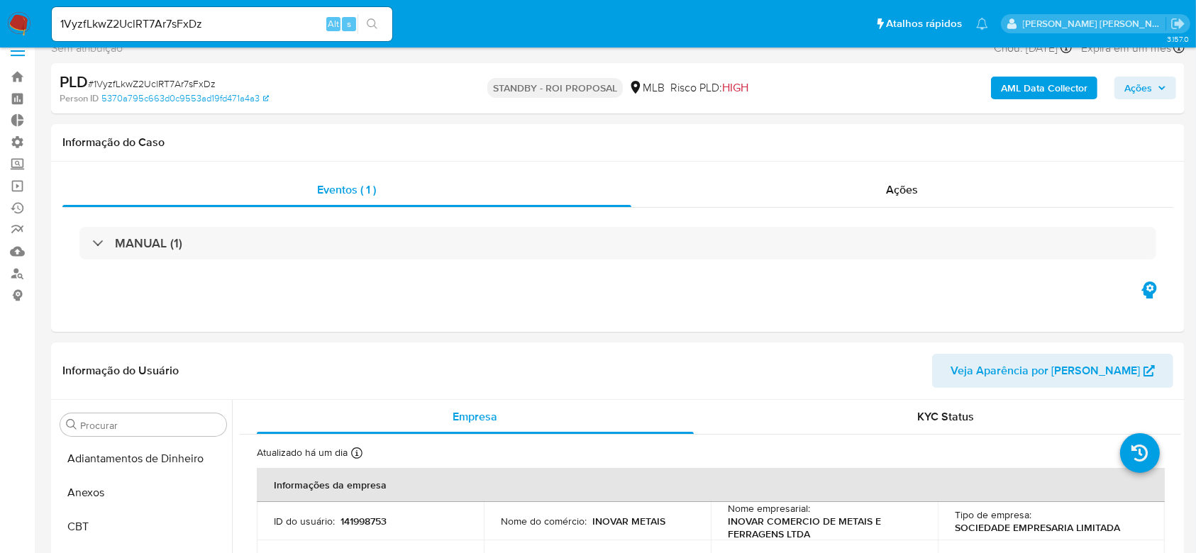
scroll to position [0, 0]
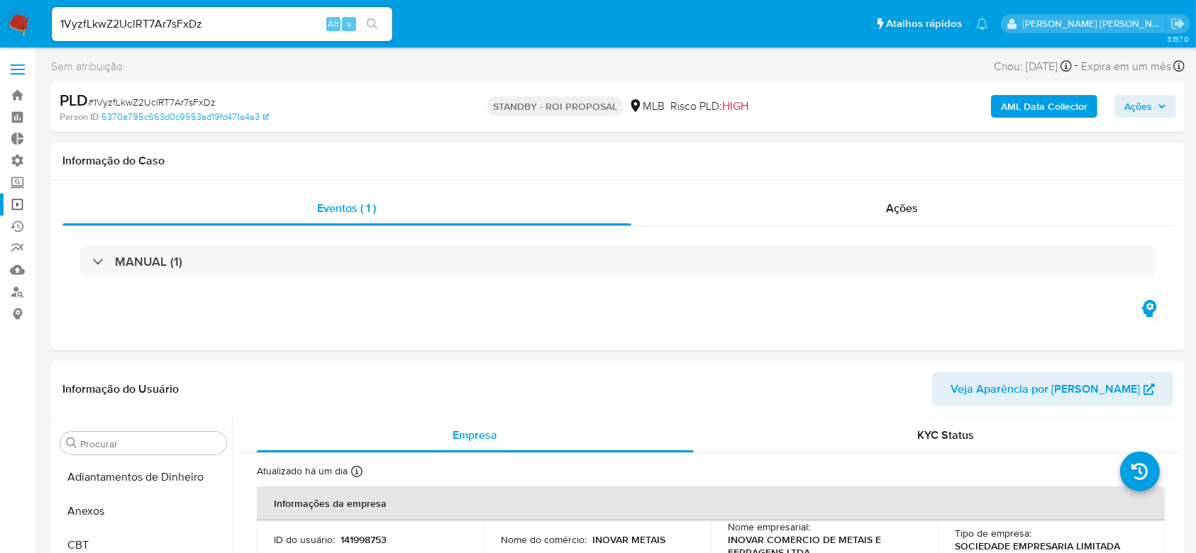
click at [13, 204] on link "Operações em massa" at bounding box center [84, 205] width 169 height 22
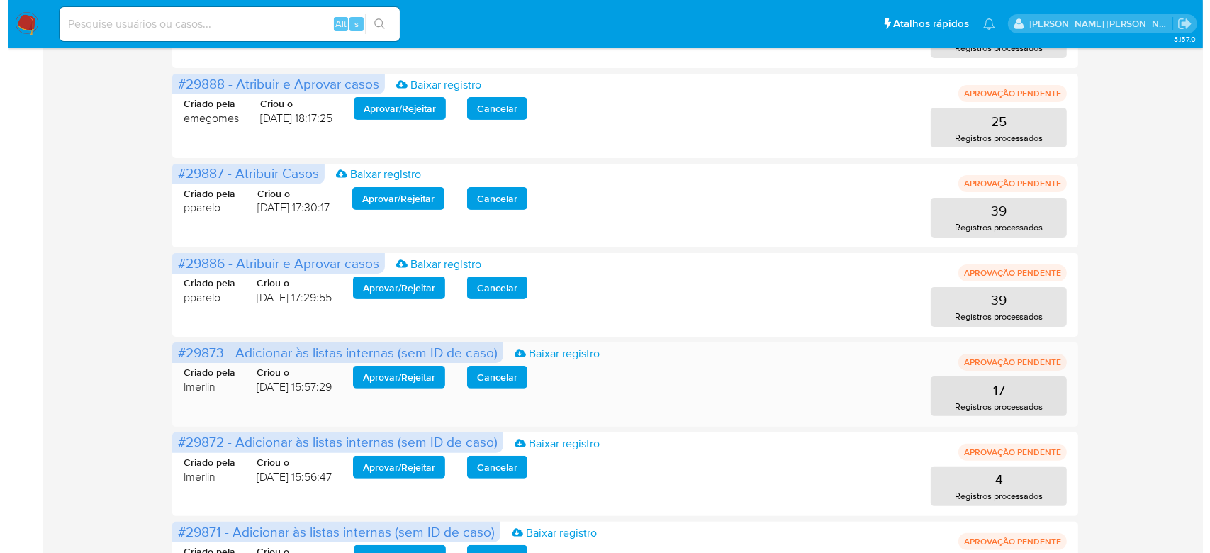
scroll to position [284, 0]
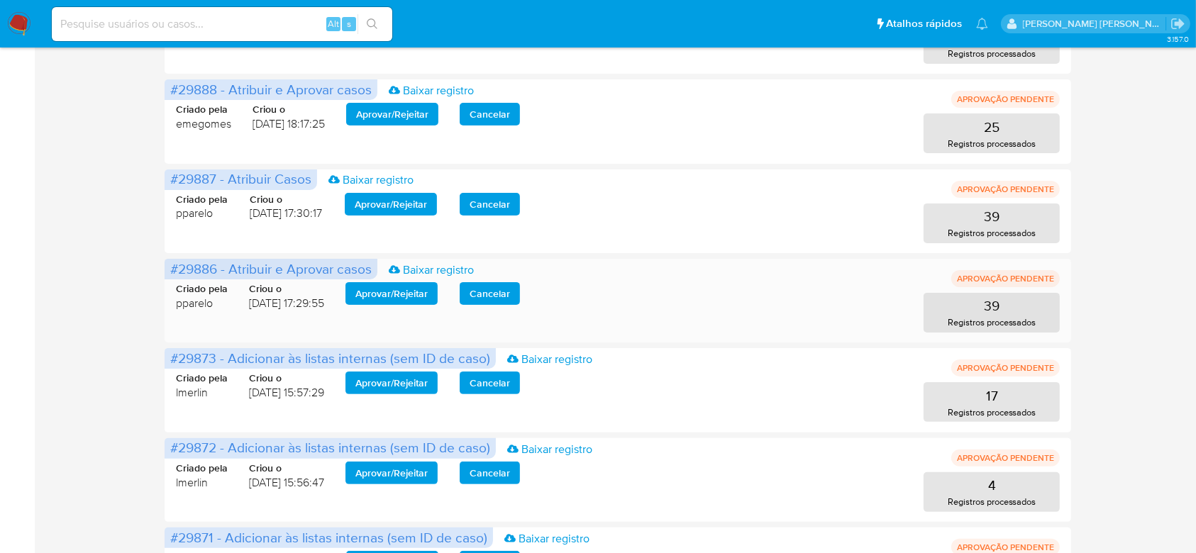
click at [389, 291] on span "Aprovar / Rejeitar" at bounding box center [391, 294] width 72 height 20
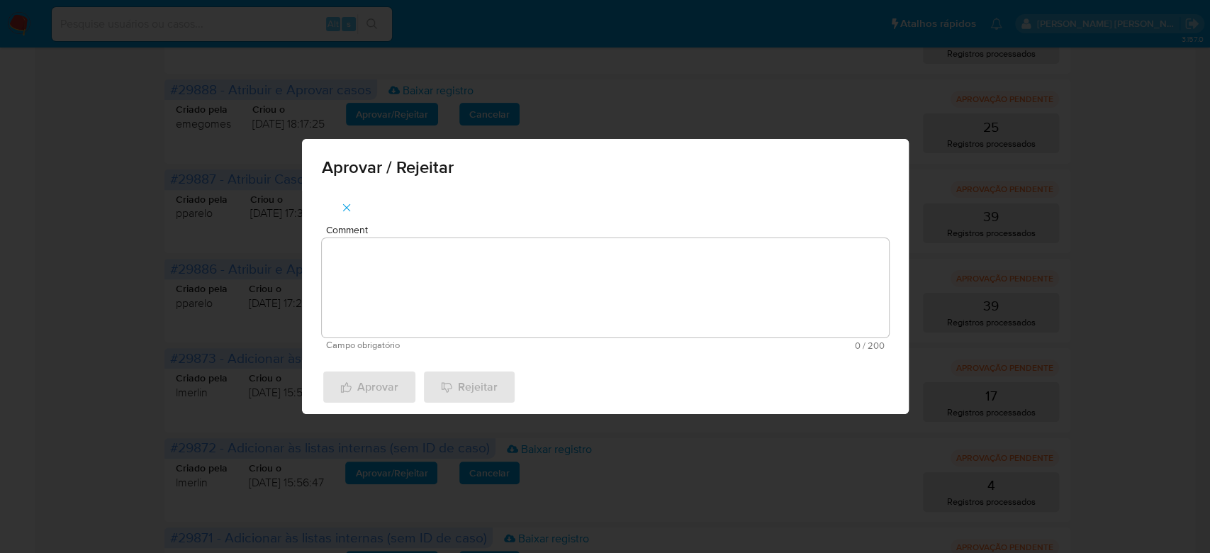
click at [399, 230] on span "Comment" at bounding box center [609, 230] width 567 height 11
click at [399, 238] on textarea "Comment" at bounding box center [605, 287] width 567 height 99
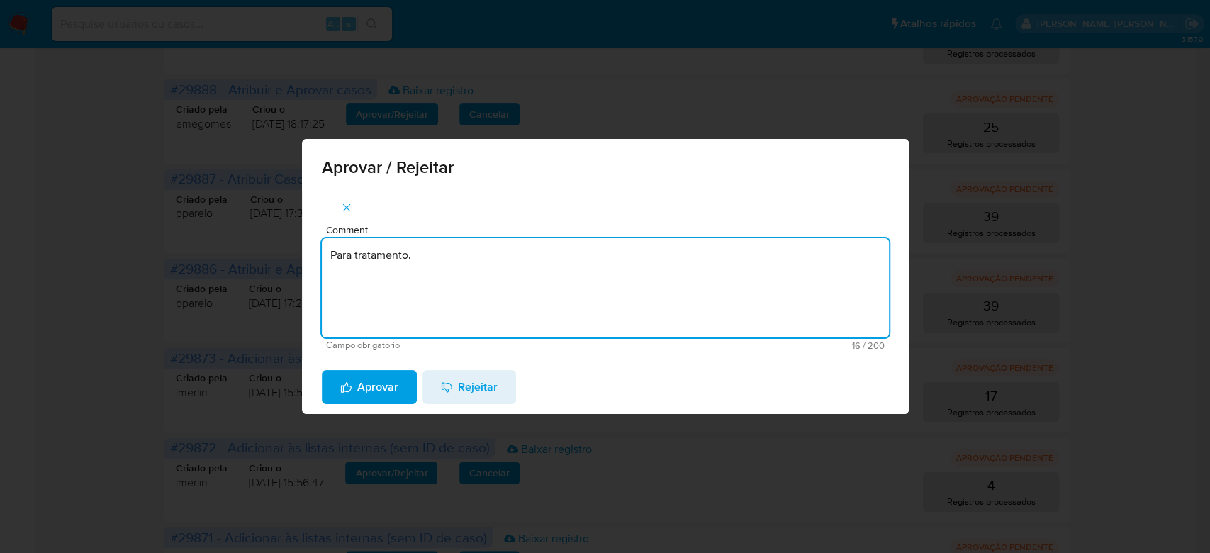
drag, startPoint x: 454, startPoint y: 262, endPoint x: 193, endPoint y: 217, distance: 264.8
click at [193, 217] on div "Aprovar / Rejeitar Comment Para tratamento. Campo obrigatório 16 / 200 184 cara…" at bounding box center [605, 276] width 1210 height 553
click at [368, 291] on textarea "Para tratamento." at bounding box center [605, 287] width 567 height 99
type textarea "Para tratamento."
click at [359, 383] on span "Aprovar" at bounding box center [369, 387] width 58 height 31
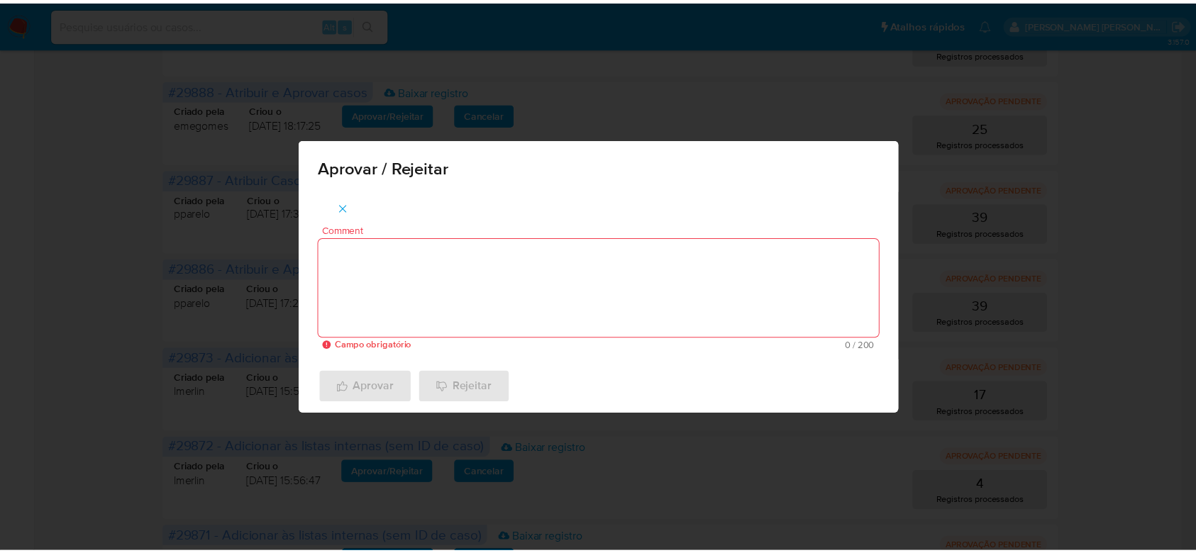
scroll to position [91, 0]
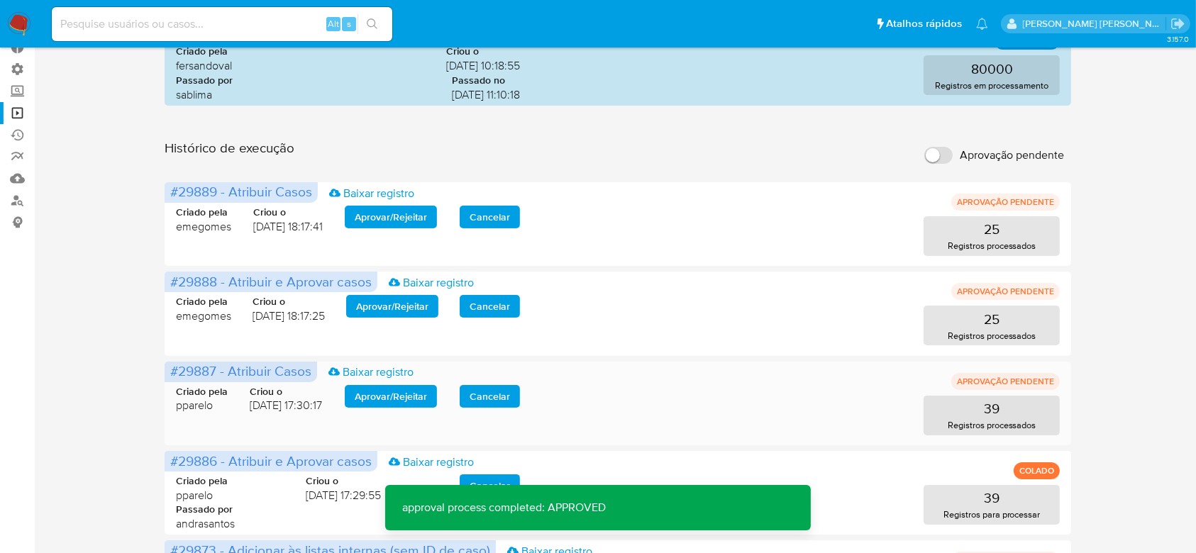
click at [375, 400] on span "Aprovar / Rejeitar" at bounding box center [391, 396] width 72 height 20
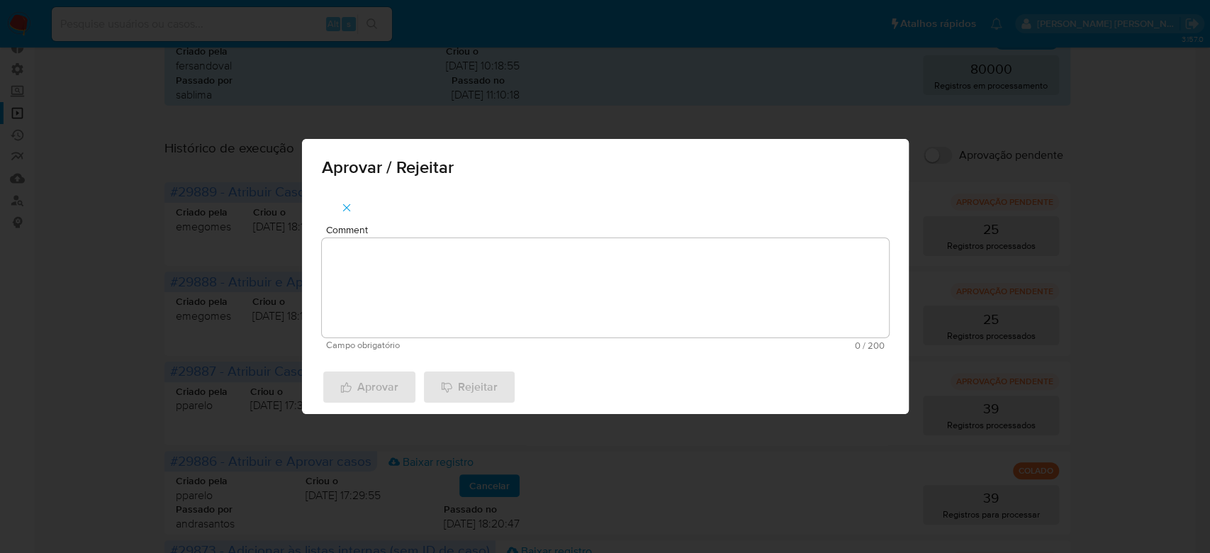
click at [367, 356] on div "Comment Campo obrigatório 0 / 200 200 caracteres restantes" at bounding box center [605, 275] width 607 height 169
click at [379, 286] on textarea "Comment" at bounding box center [605, 287] width 567 height 99
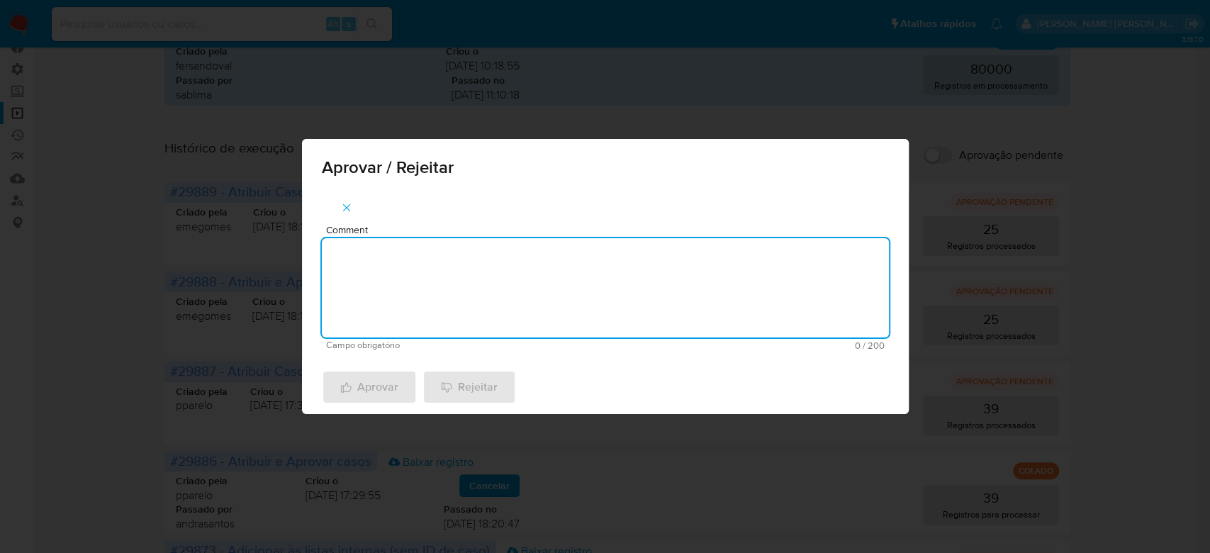
paste textarea "Para tratamento."
type textarea "Para tratamento."
click at [362, 391] on span "Aprovar" at bounding box center [369, 387] width 58 height 31
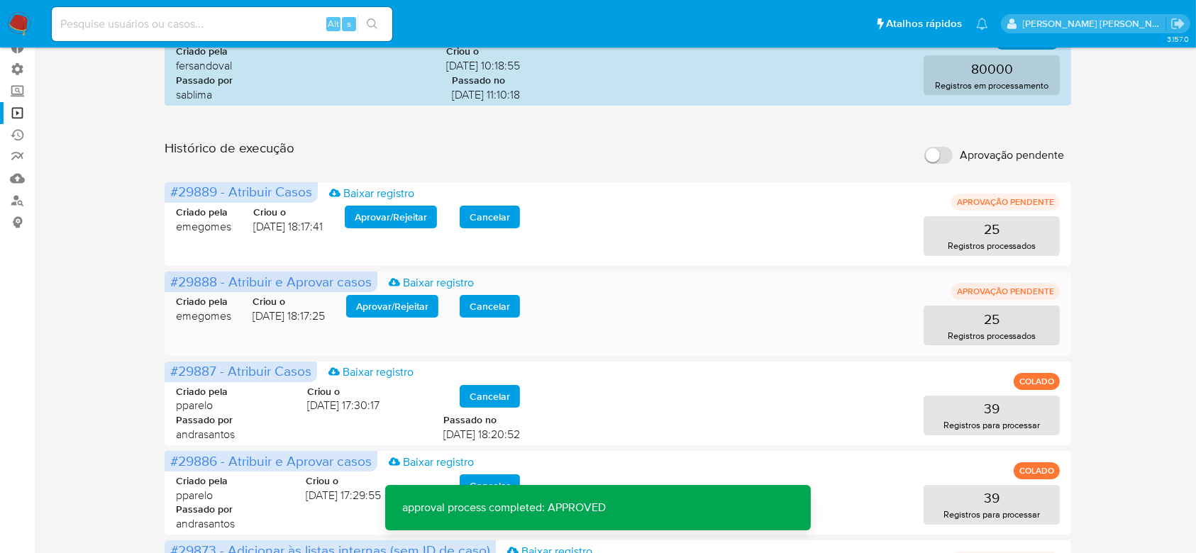
click at [390, 308] on span "Aprovar / Rejeitar" at bounding box center [392, 306] width 72 height 20
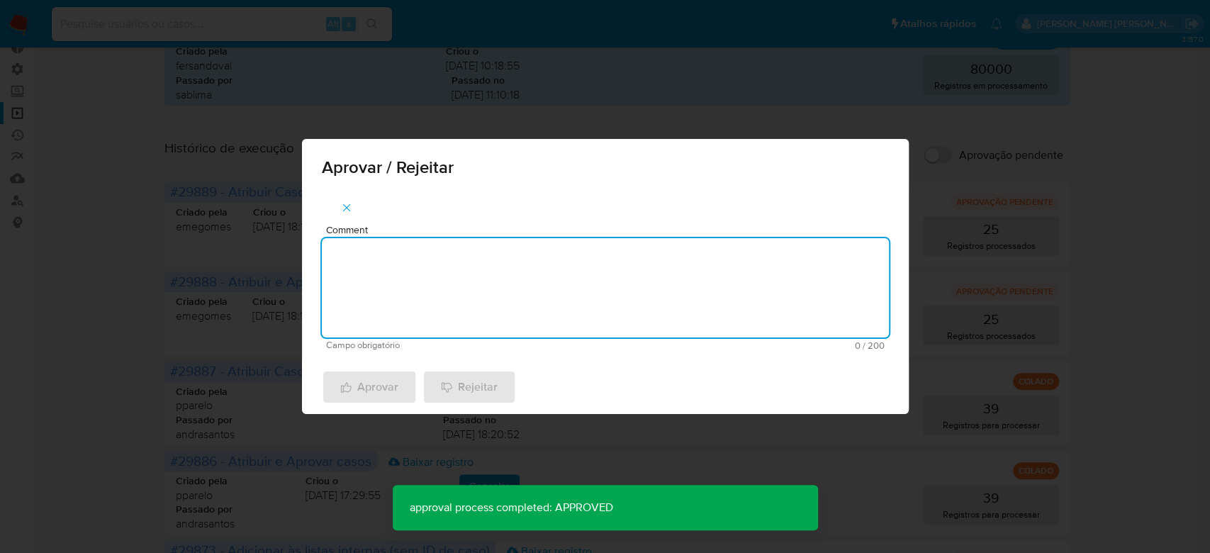
click at [375, 316] on textarea "Comment" at bounding box center [605, 287] width 567 height 99
paste textarea "Para tratamento."
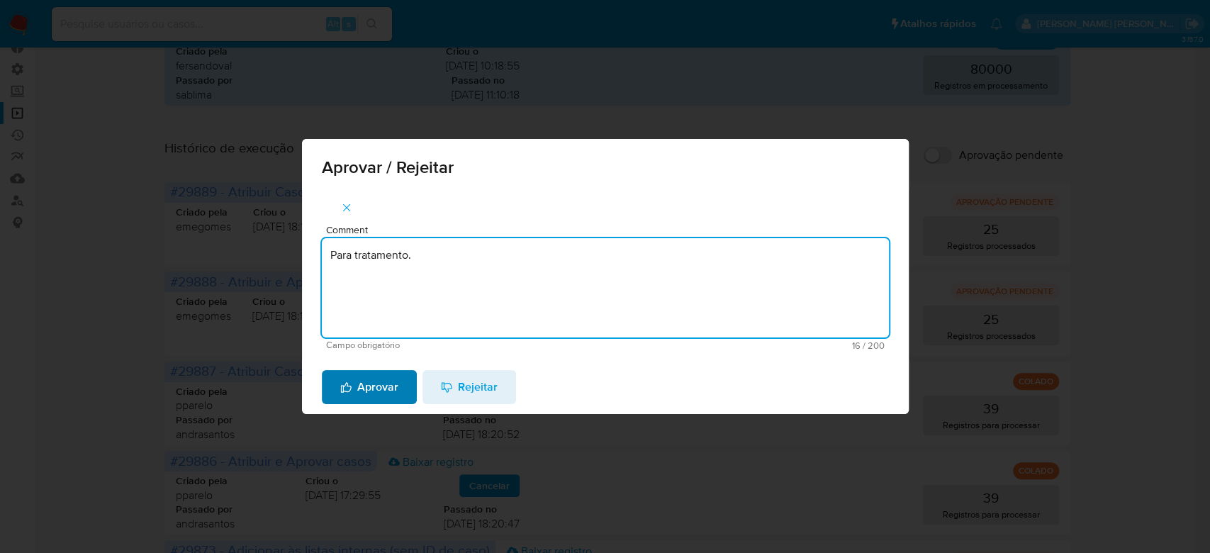
type textarea "Para tratamento."
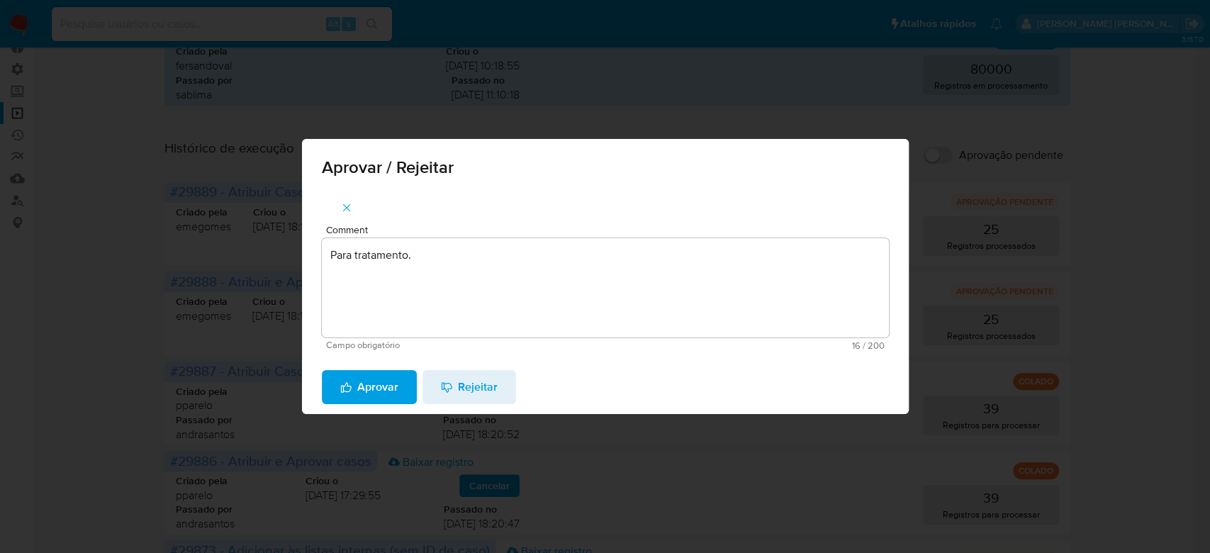
click at [365, 389] on span "Aprovar" at bounding box center [369, 387] width 58 height 31
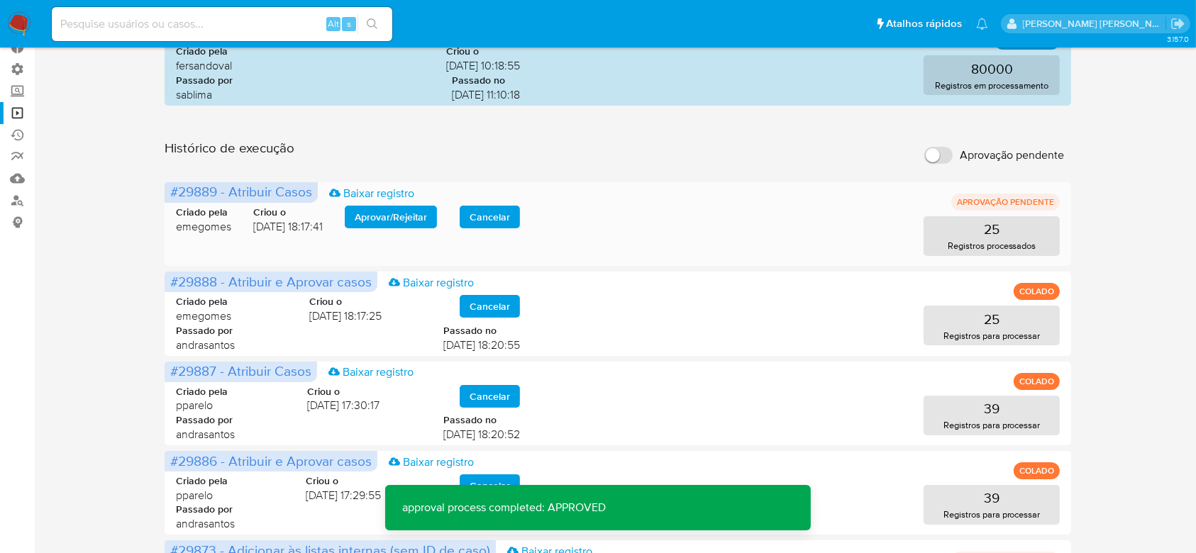
click at [391, 213] on span "Aprovar / Rejeitar" at bounding box center [391, 217] width 72 height 20
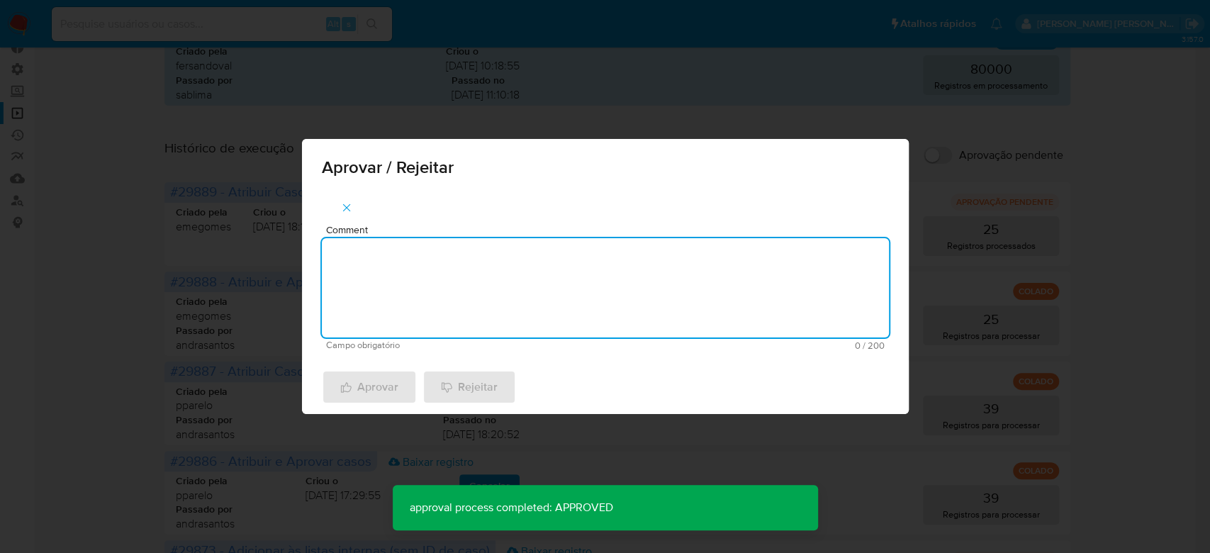
click at [375, 265] on textarea "Comment" at bounding box center [605, 287] width 567 height 99
paste textarea "Para tratamento."
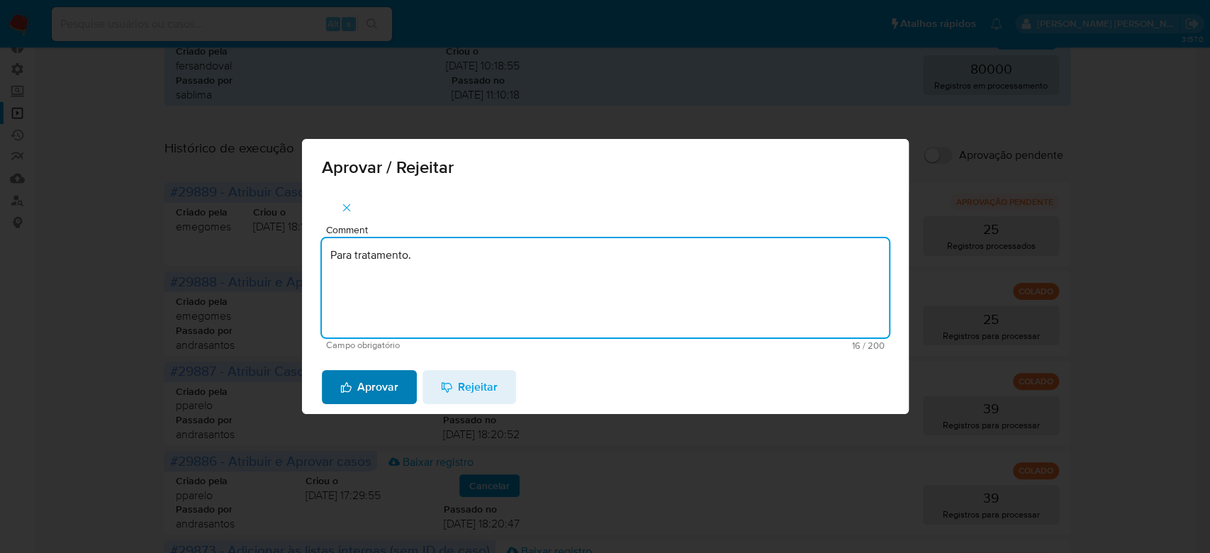
type textarea "Para tratamento."
click at [362, 390] on span "Aprovar" at bounding box center [369, 387] width 58 height 31
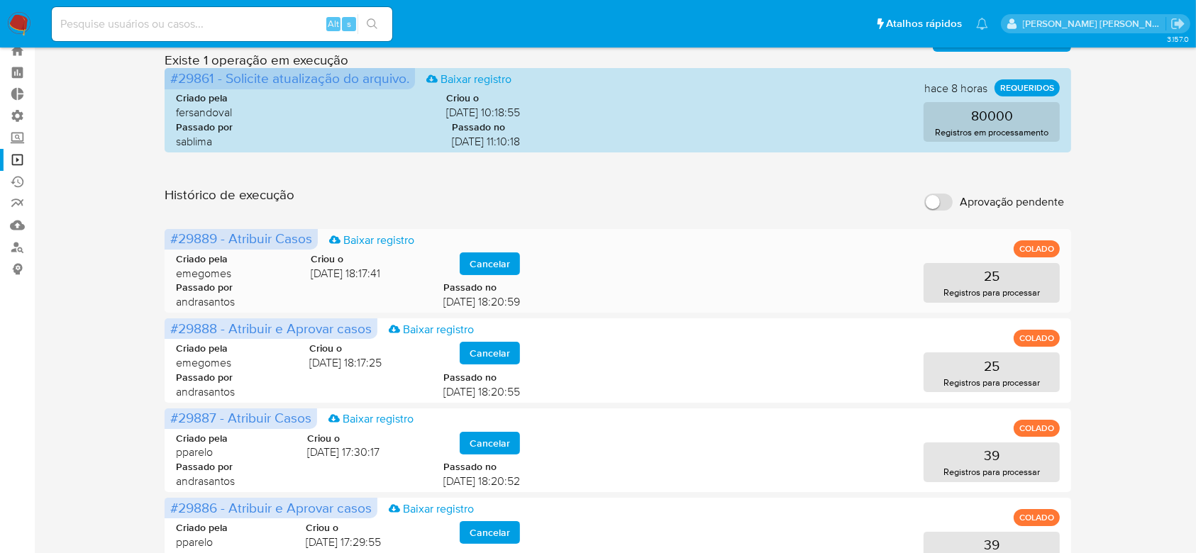
scroll to position [0, 0]
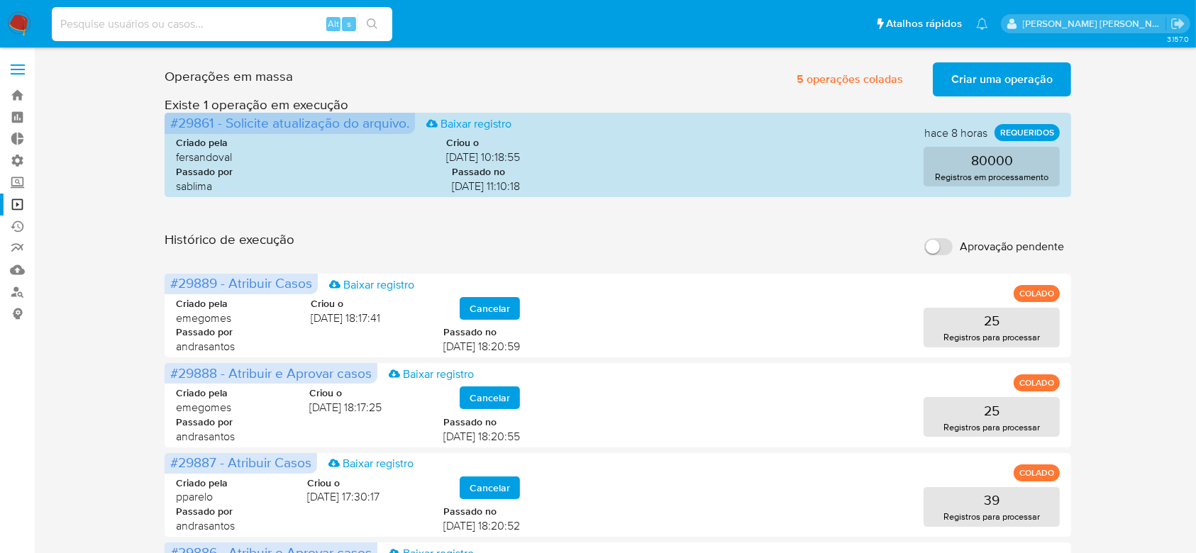
click at [198, 15] on input at bounding box center [222, 24] width 340 height 18
paste input "Yl6urdsvUwURpAuu55HKyG3j"
type input "Yl6urdsvUwURpAuu55HKyG3j"
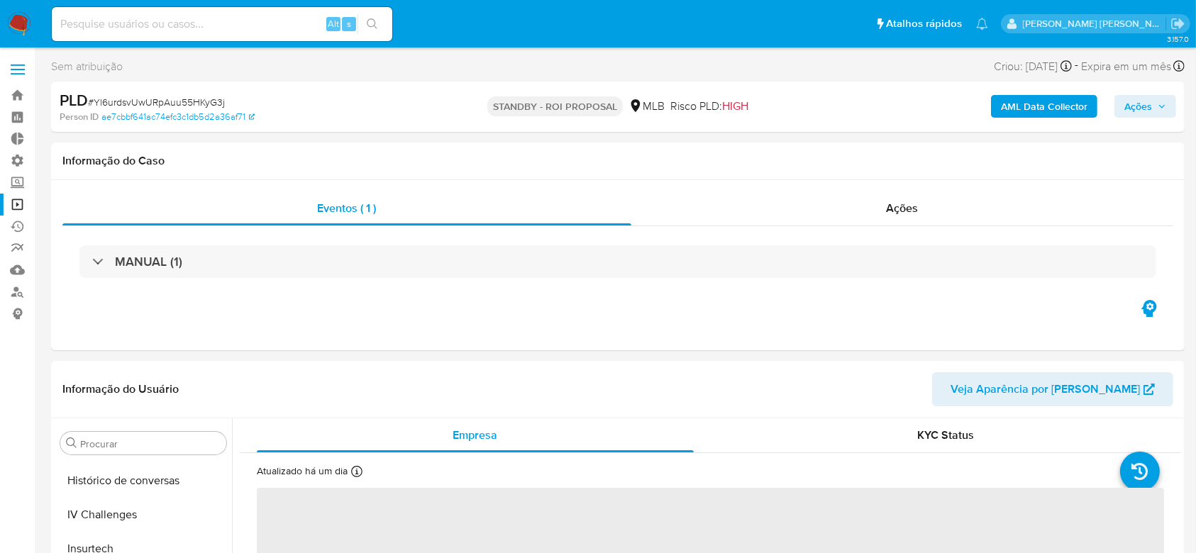
scroll to position [633, 0]
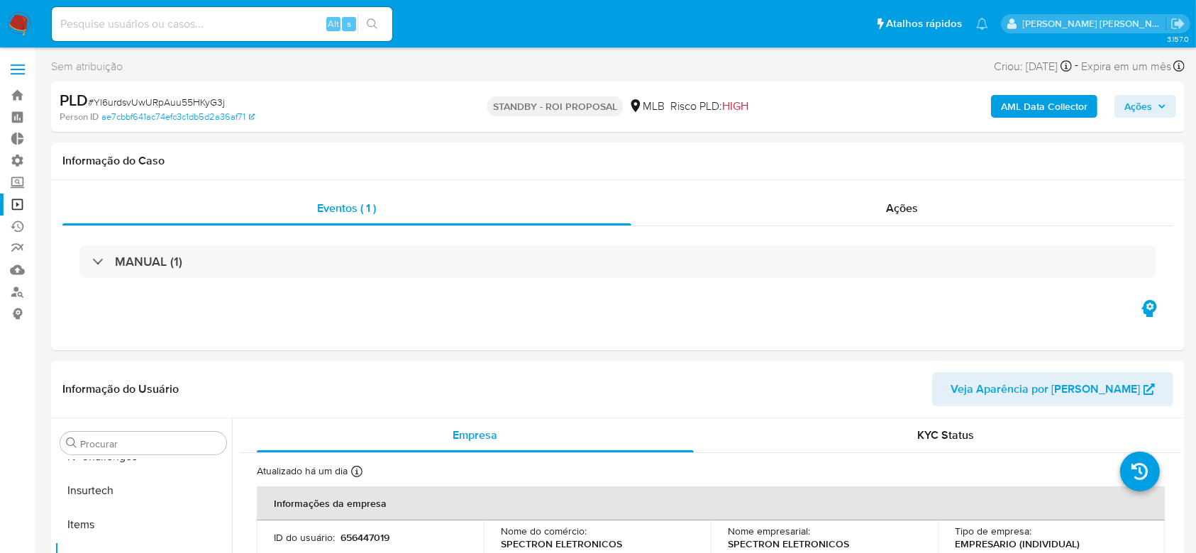
select select "10"
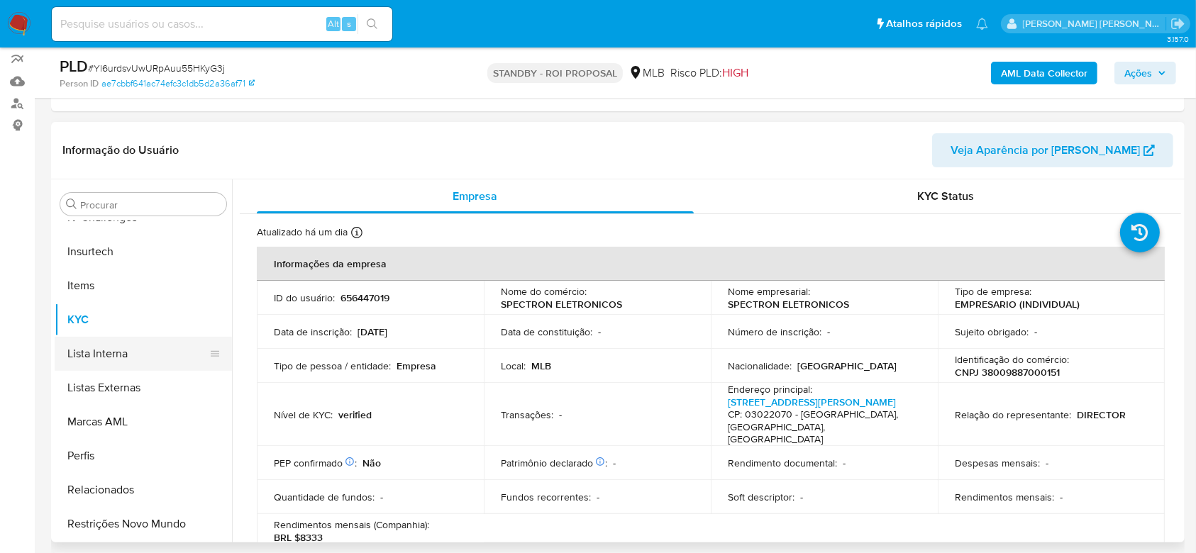
scroll to position [160, 0]
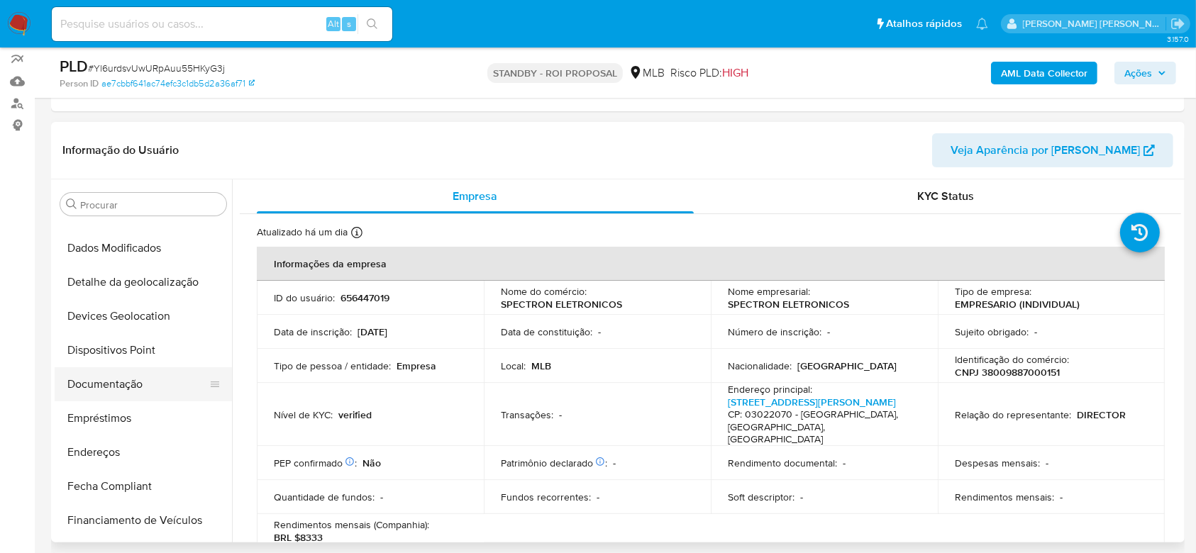
click at [102, 379] on button "Documentação" at bounding box center [138, 384] width 166 height 34
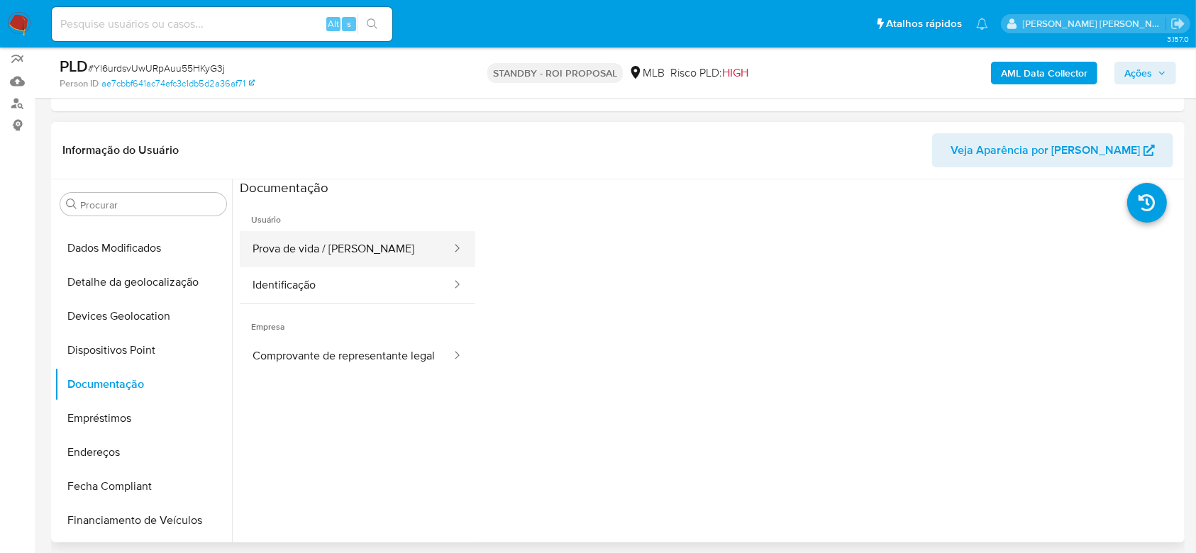
click at [342, 241] on button "Prova de vida / [PERSON_NAME]" at bounding box center [346, 249] width 213 height 36
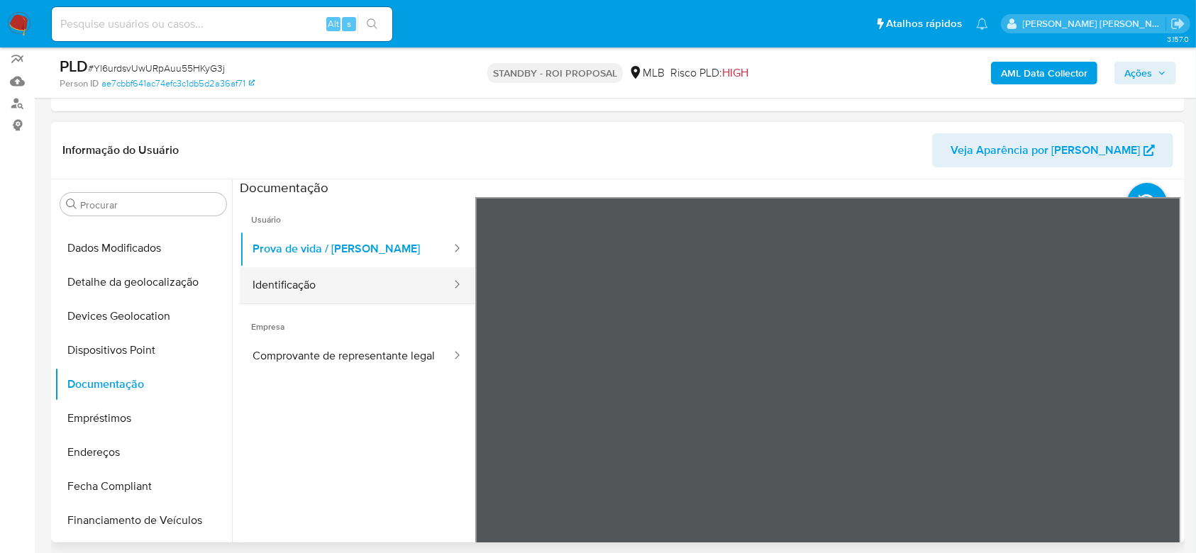
click at [317, 293] on button "Identificação" at bounding box center [346, 285] width 213 height 36
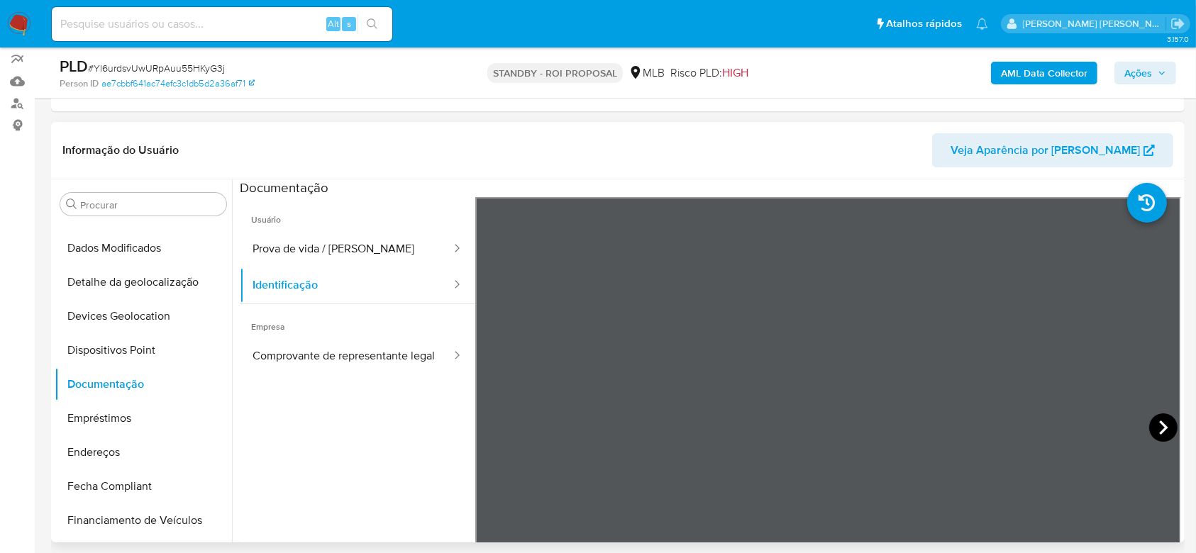
click at [1149, 424] on icon at bounding box center [1163, 427] width 28 height 28
click at [277, 360] on button "Comprovante de representante legal" at bounding box center [346, 356] width 213 height 36
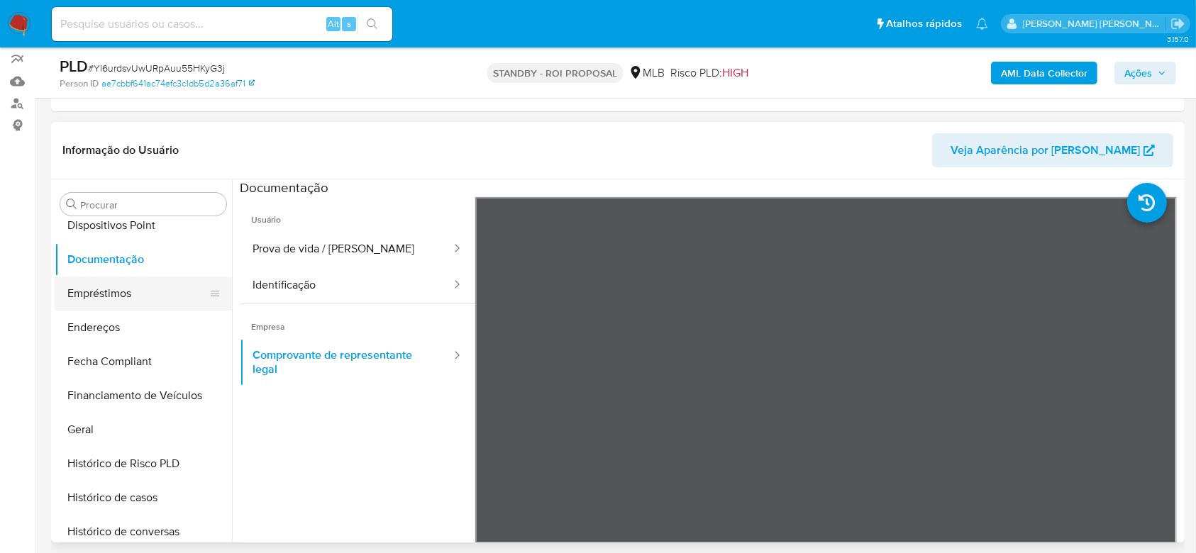
scroll to position [350, 0]
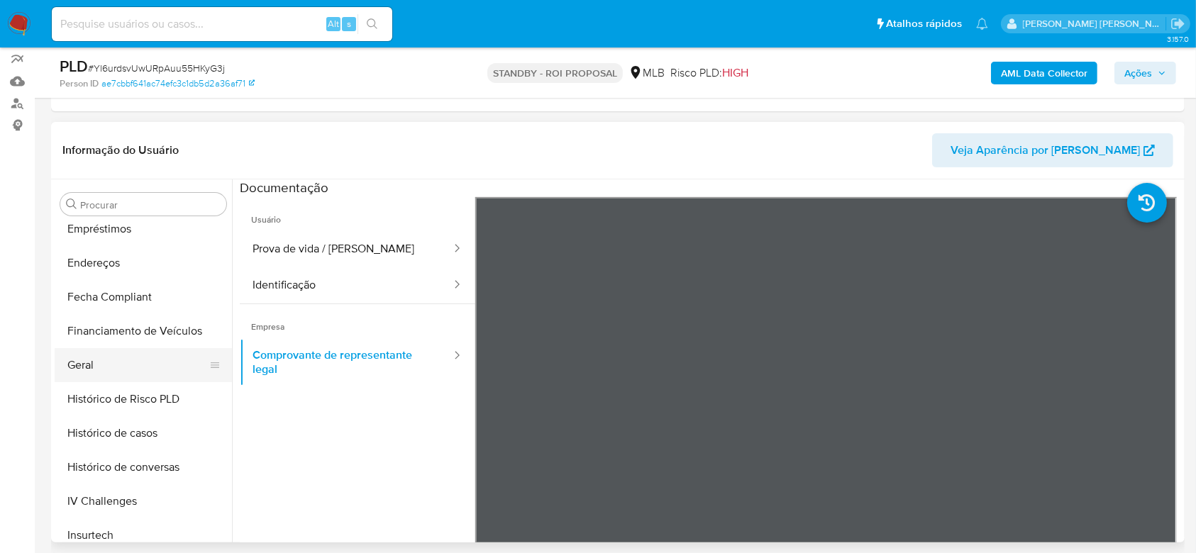
click at [114, 360] on button "Geral" at bounding box center [138, 365] width 166 height 34
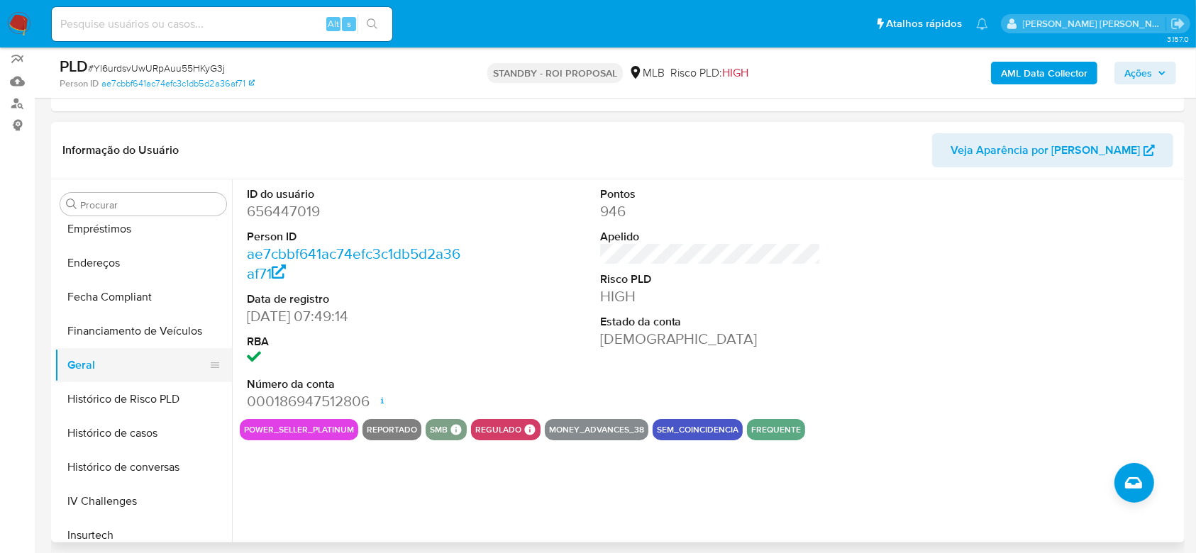
scroll to position [444, 0]
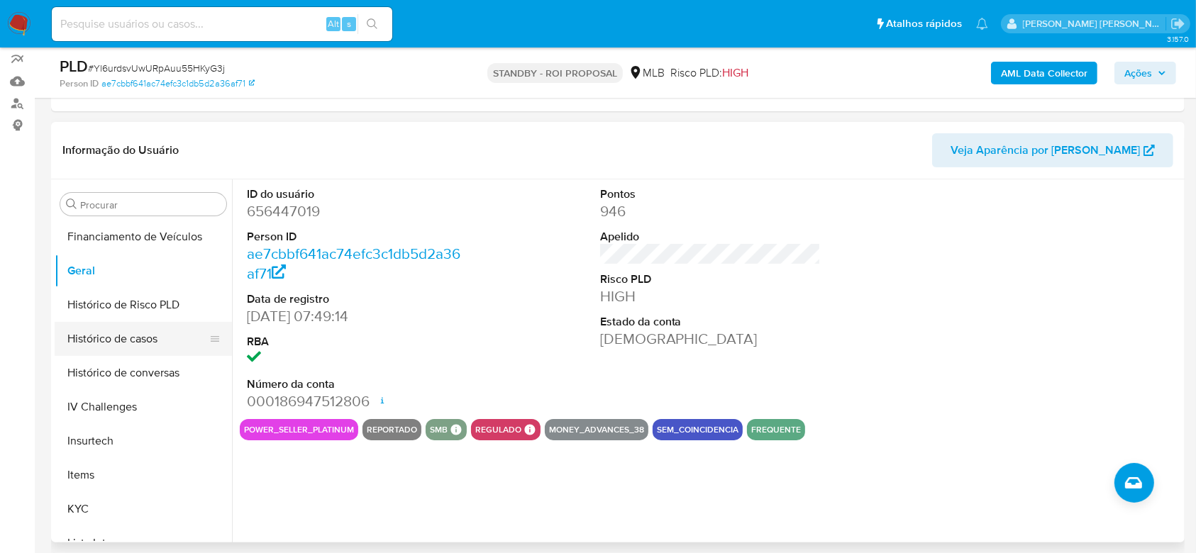
click at [113, 343] on button "Histórico de casos" at bounding box center [138, 339] width 166 height 34
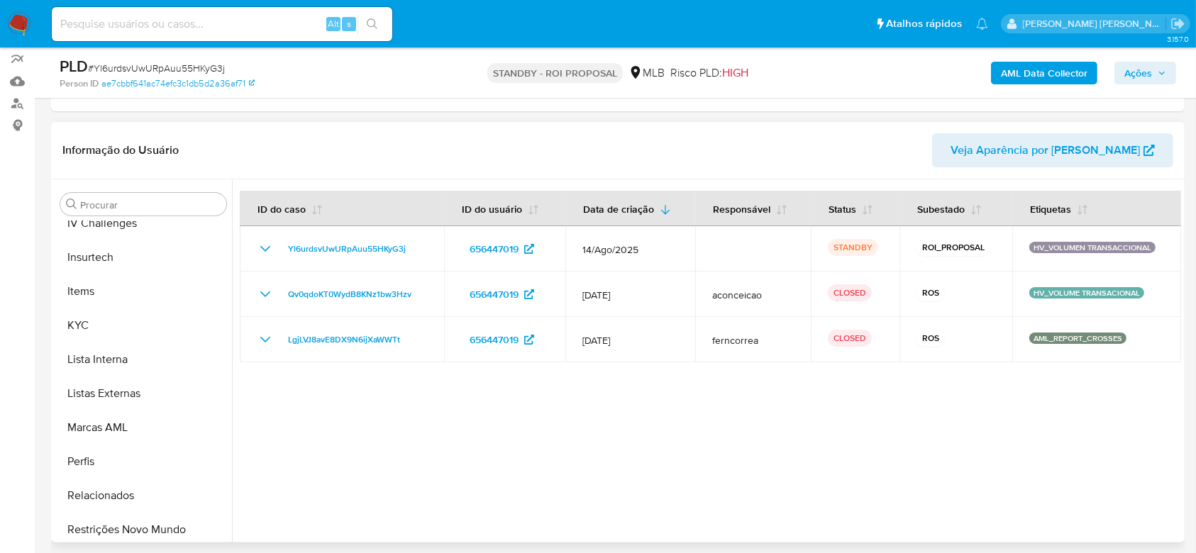
scroll to position [633, 0]
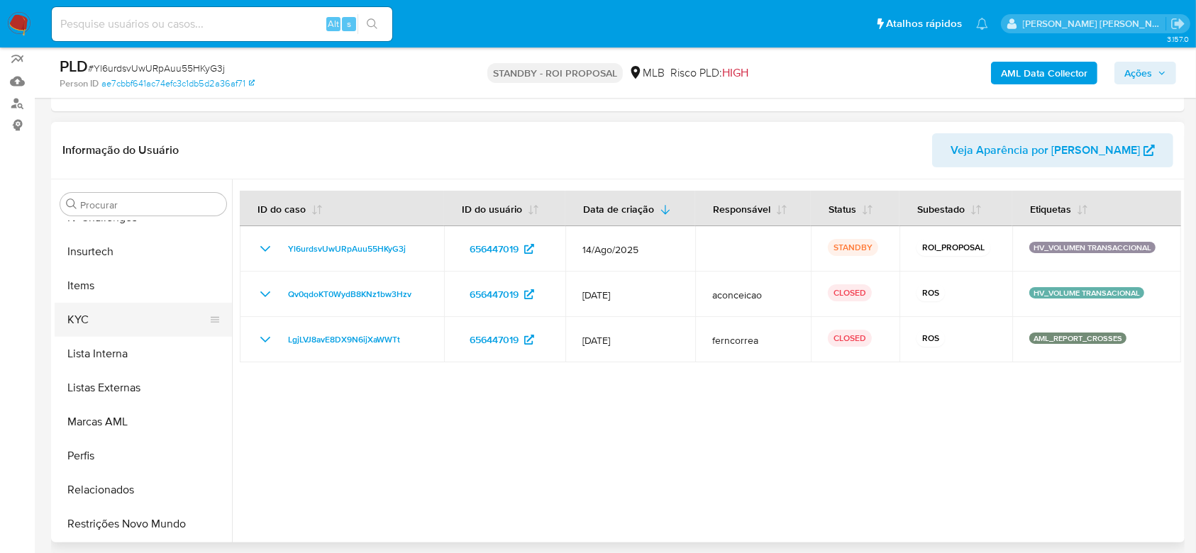
click at [68, 317] on button "KYC" at bounding box center [138, 320] width 166 height 34
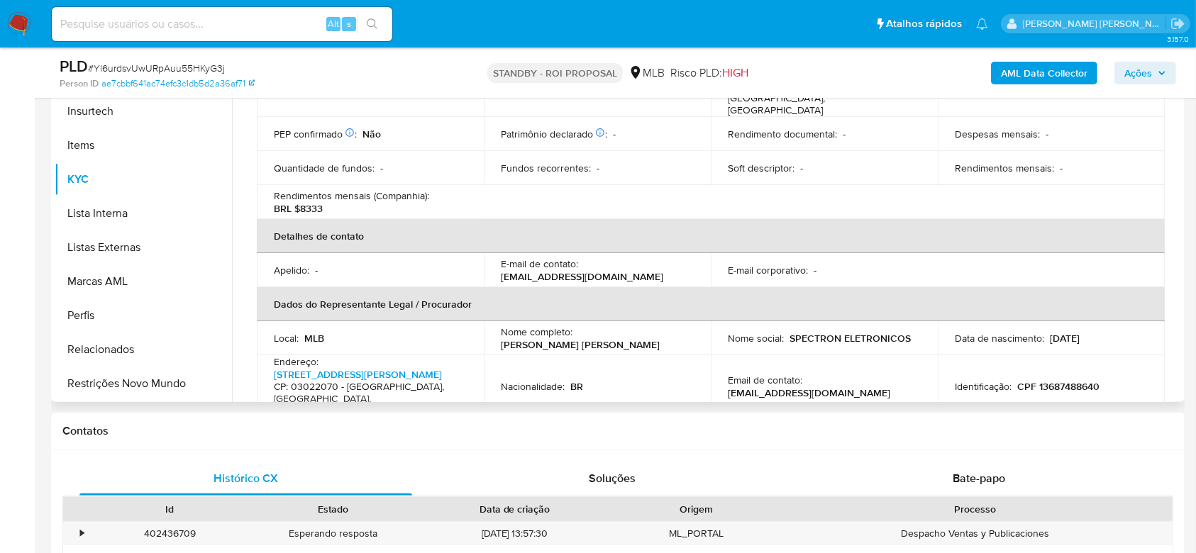
scroll to position [284, 0]
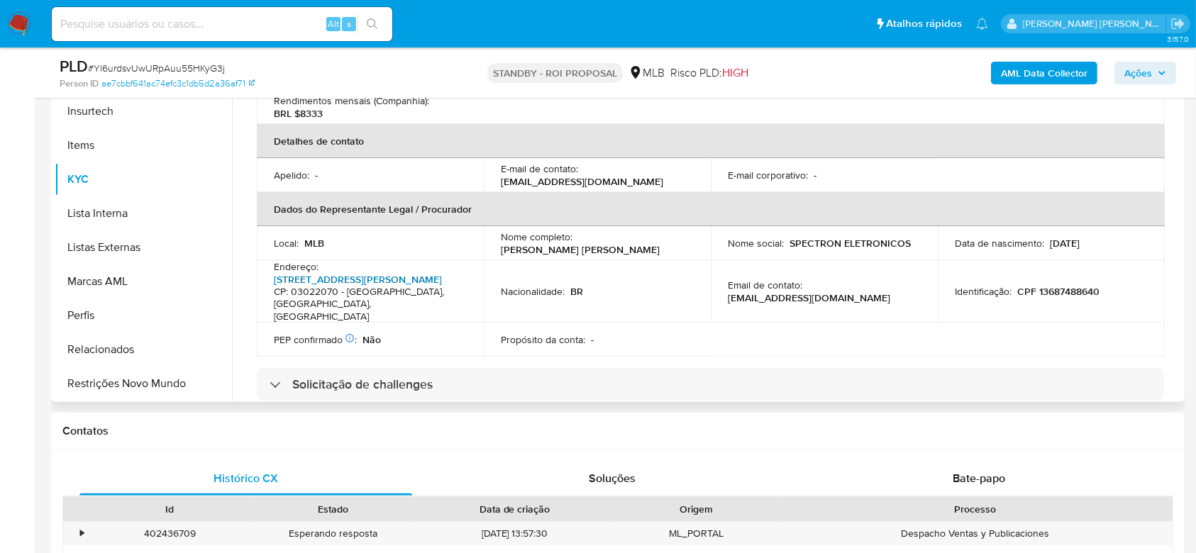
click at [386, 272] on link "Rua Bernardo Saião 191, Catumbi" at bounding box center [358, 279] width 168 height 14
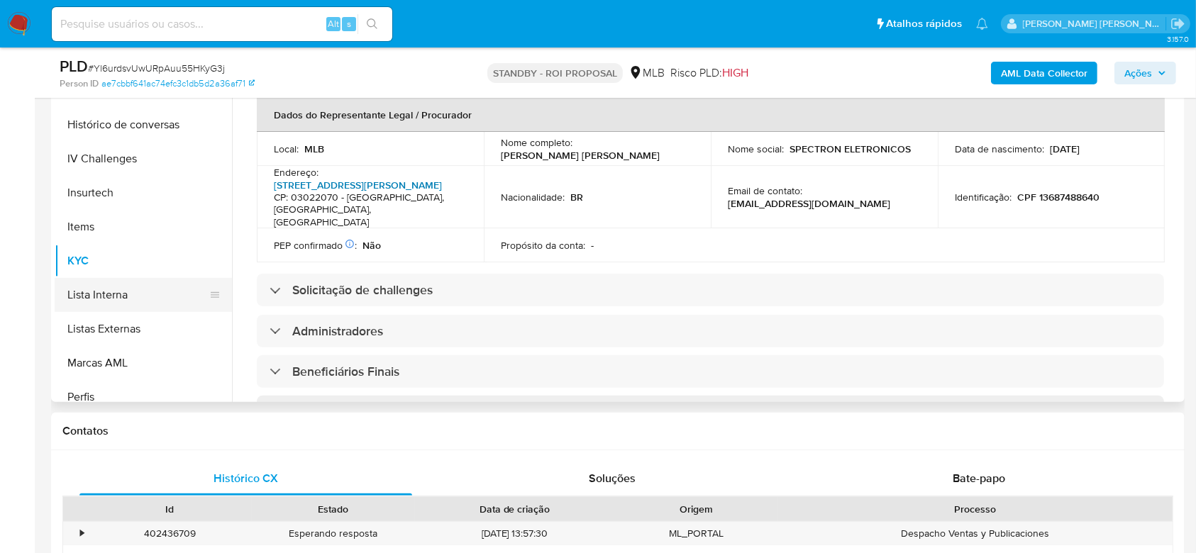
scroll to position [444, 0]
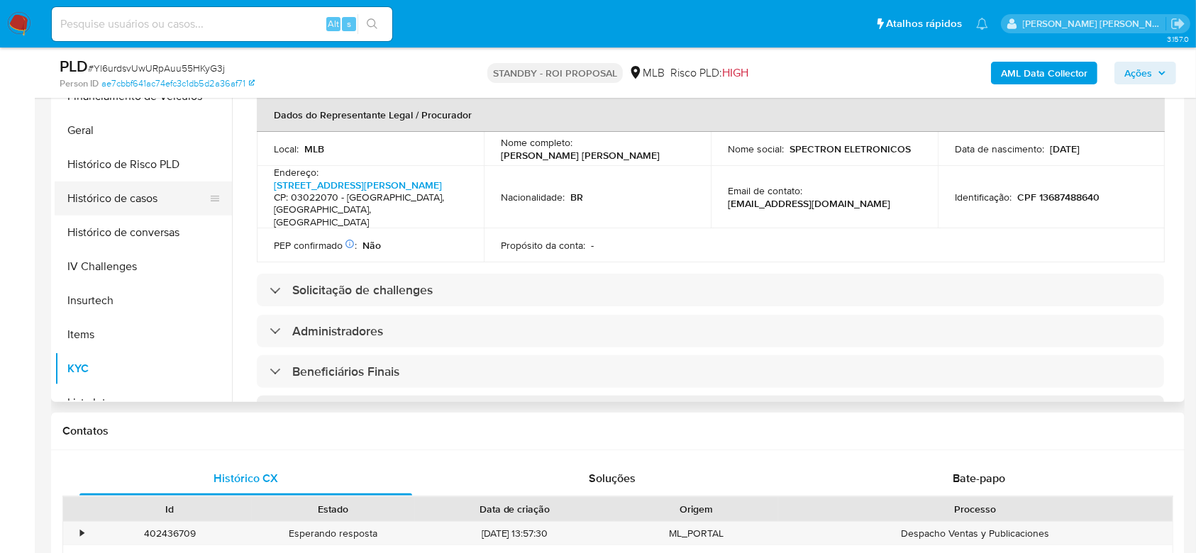
click at [140, 201] on button "Histórico de casos" at bounding box center [138, 199] width 166 height 34
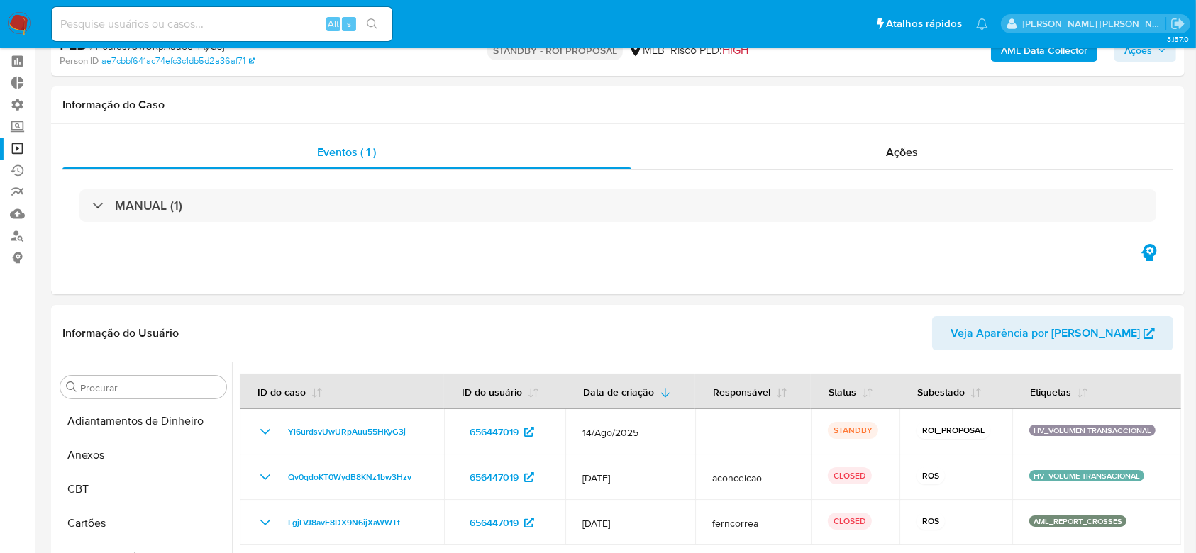
scroll to position [0, 0]
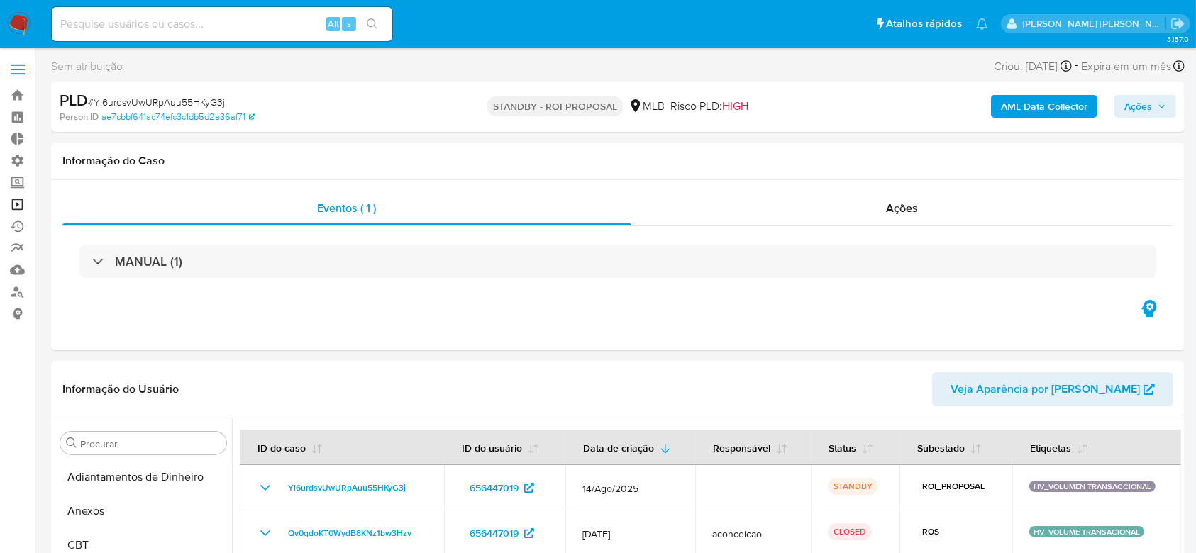
click at [16, 196] on link "Operações em massa" at bounding box center [84, 205] width 169 height 22
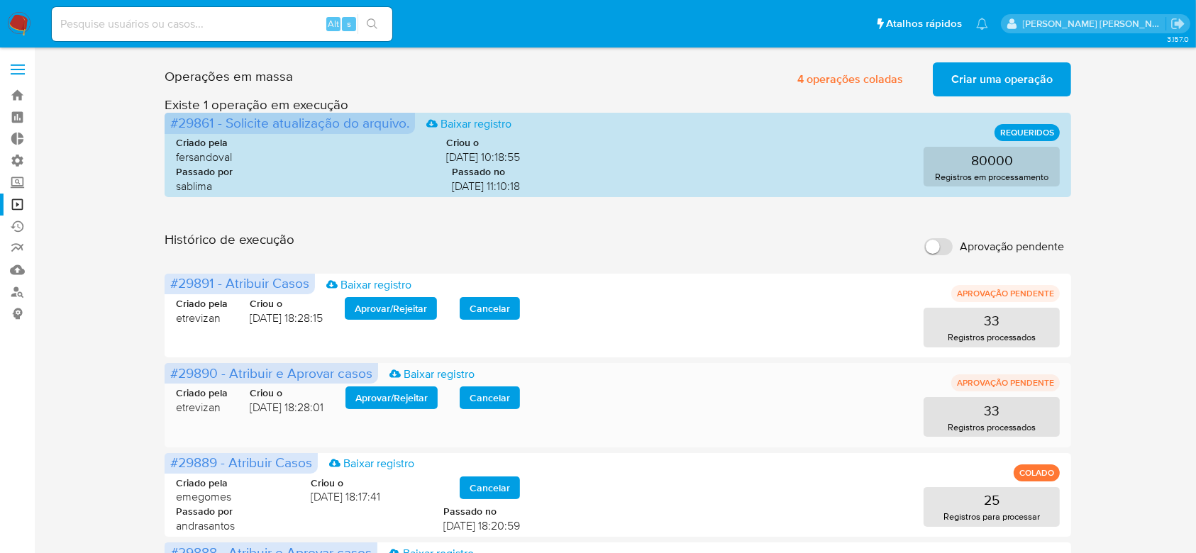
click at [394, 384] on div "Criado pela etrevizan Criou o [DATE] 18:28:01 Aprovar / Rejeitar Cancelar 33 Re…" at bounding box center [618, 403] width 884 height 68
click at [412, 400] on span "Aprovar / Rejeitar" at bounding box center [391, 398] width 72 height 20
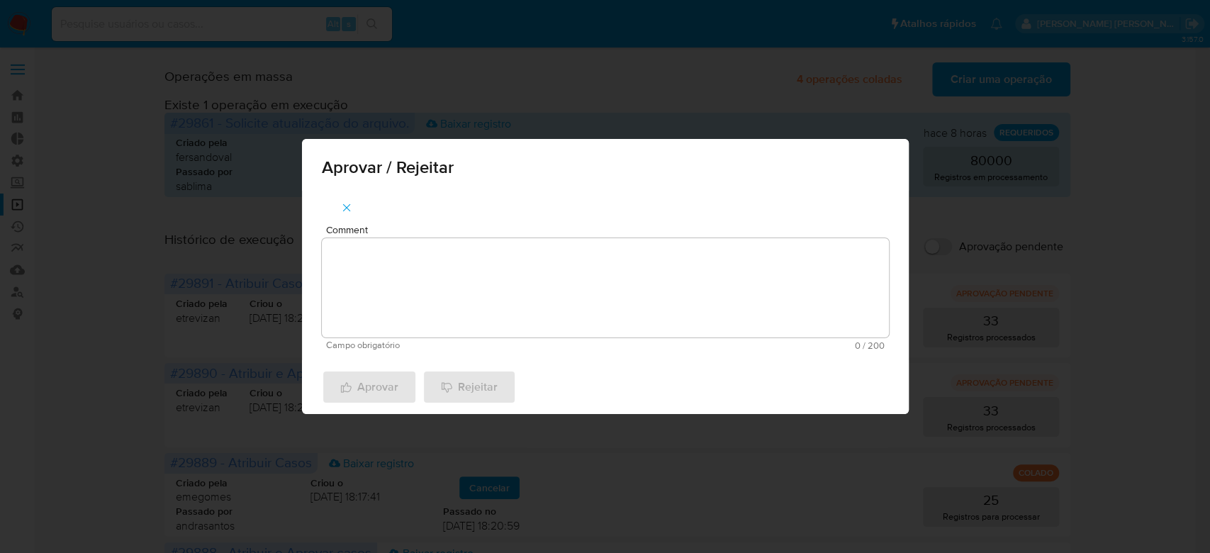
click at [447, 315] on textarea "Comment" at bounding box center [605, 287] width 567 height 99
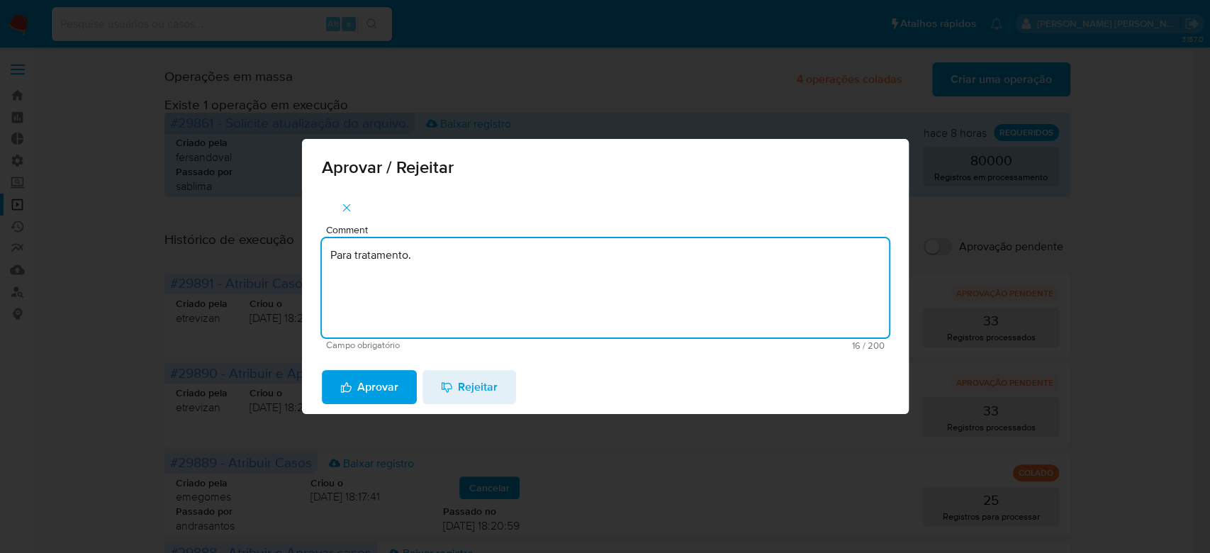
drag, startPoint x: 420, startPoint y: 255, endPoint x: 252, endPoint y: 222, distance: 171.3
click at [252, 222] on div "Aprovar / Rejeitar Comment Para tratamento. Campo obrigatório 16 / 200 184 cara…" at bounding box center [605, 276] width 1210 height 553
click at [363, 294] on textarea "Para tratamento." at bounding box center [605, 287] width 567 height 99
type textarea "Para tratamento."
click at [359, 398] on span "Aprovar" at bounding box center [369, 387] width 58 height 31
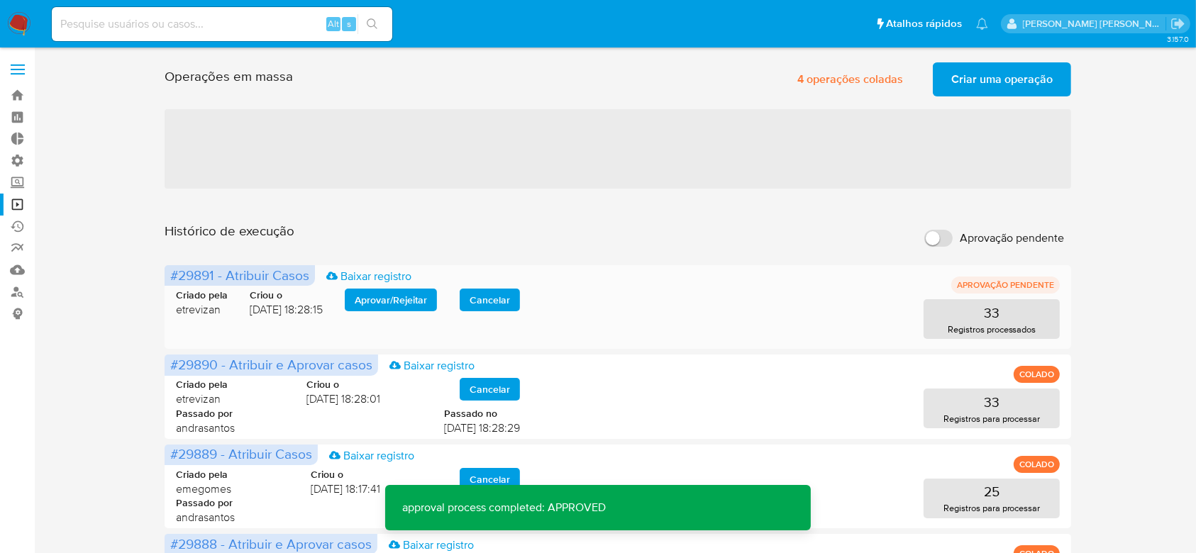
click at [391, 300] on span "Aprovar / Rejeitar" at bounding box center [391, 300] width 72 height 20
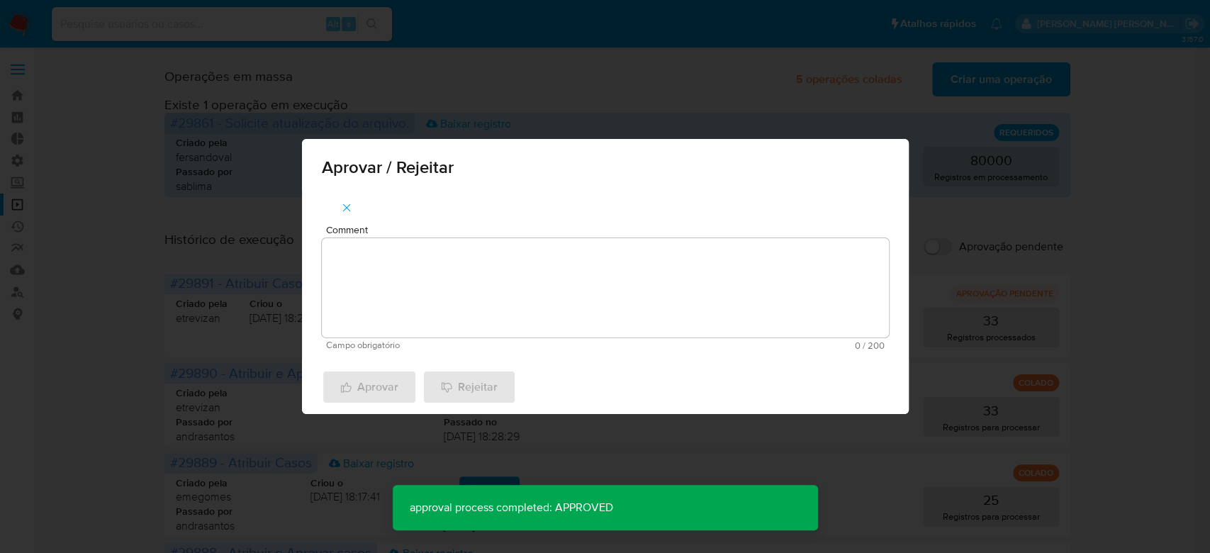
click at [384, 302] on textarea "Comment" at bounding box center [605, 287] width 567 height 99
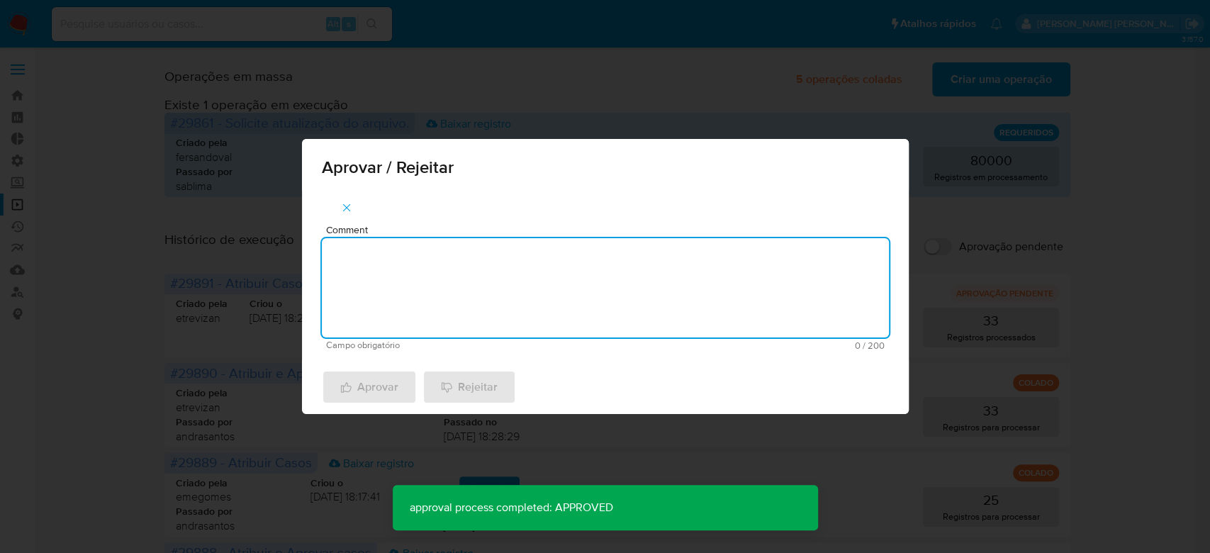
paste textarea "Para tratamento."
type textarea "Para tratamento."
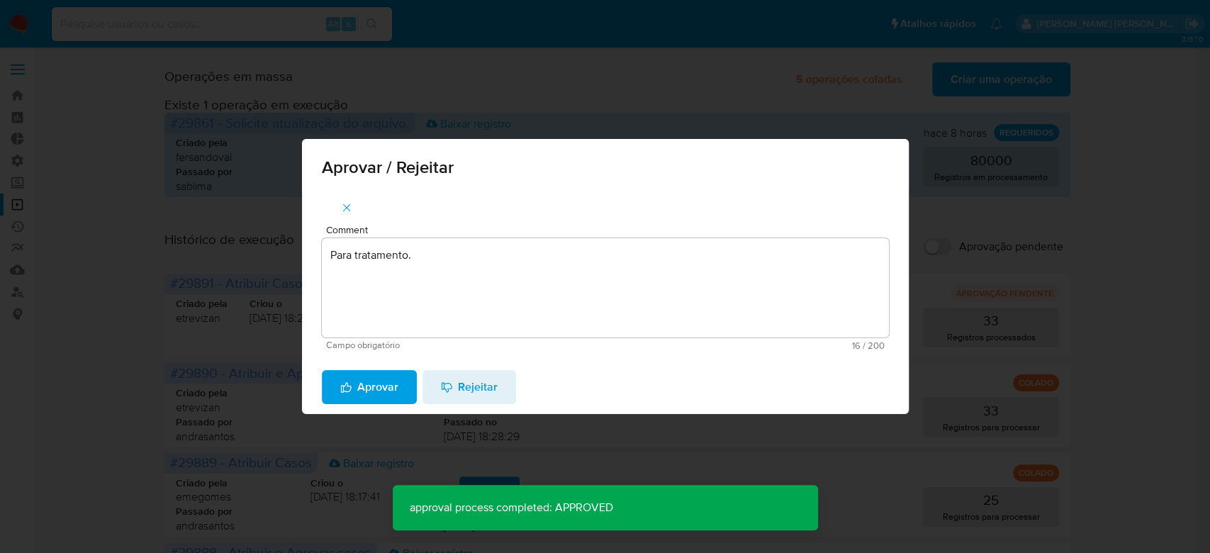
click at [358, 396] on span "Aprovar" at bounding box center [369, 387] width 58 height 31
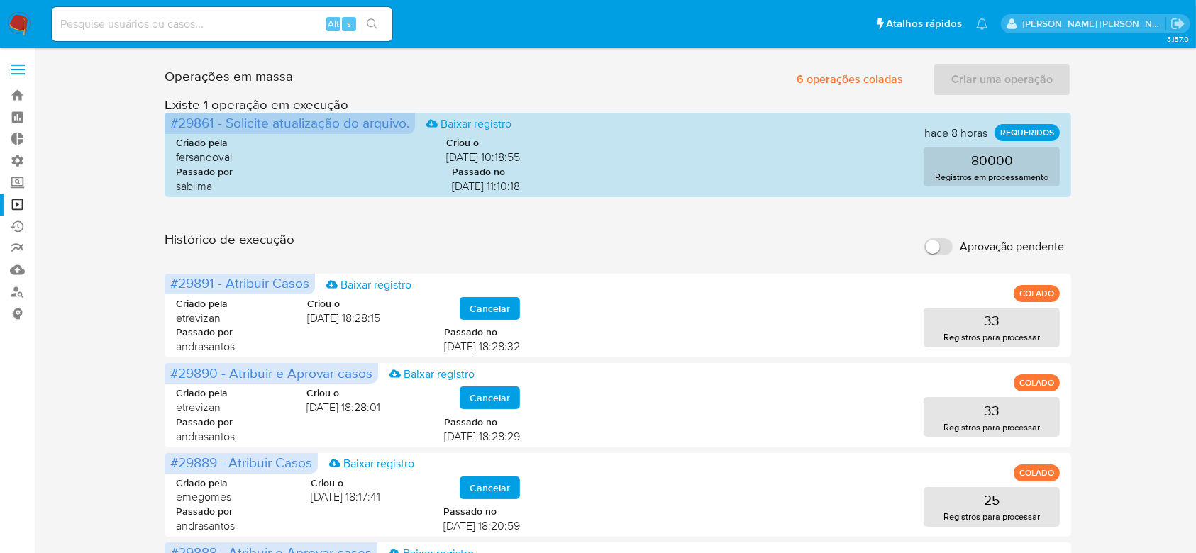
click at [136, 20] on input at bounding box center [222, 24] width 340 height 18
paste input "1VyzfLkwZ2UclRT7Ar7sFxDz"
type input "1VyzfLkwZ2UclRT7Ar7sFxDz"
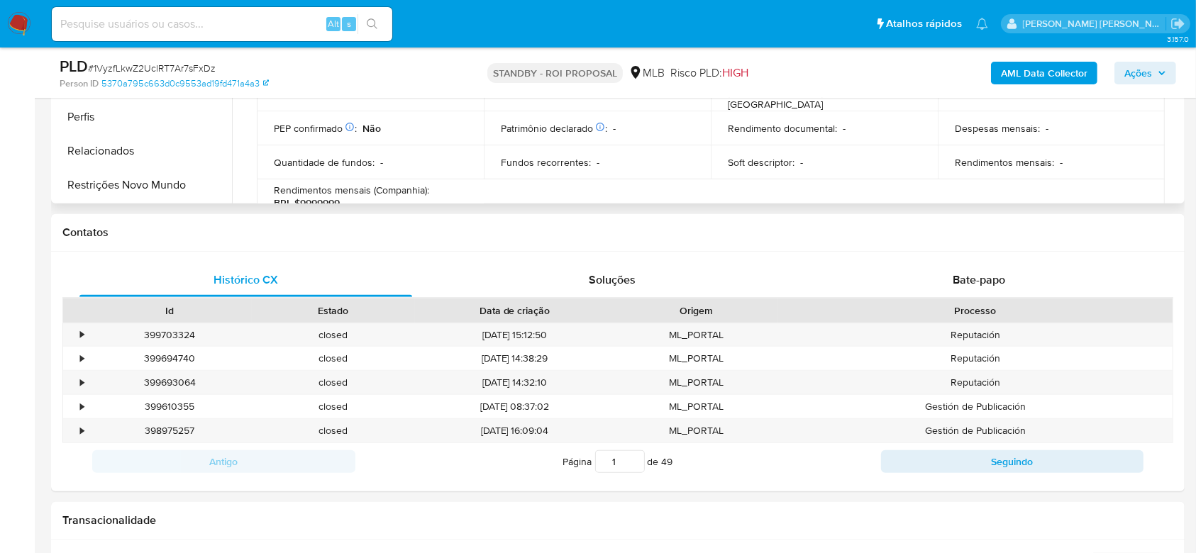
scroll to position [662, 0]
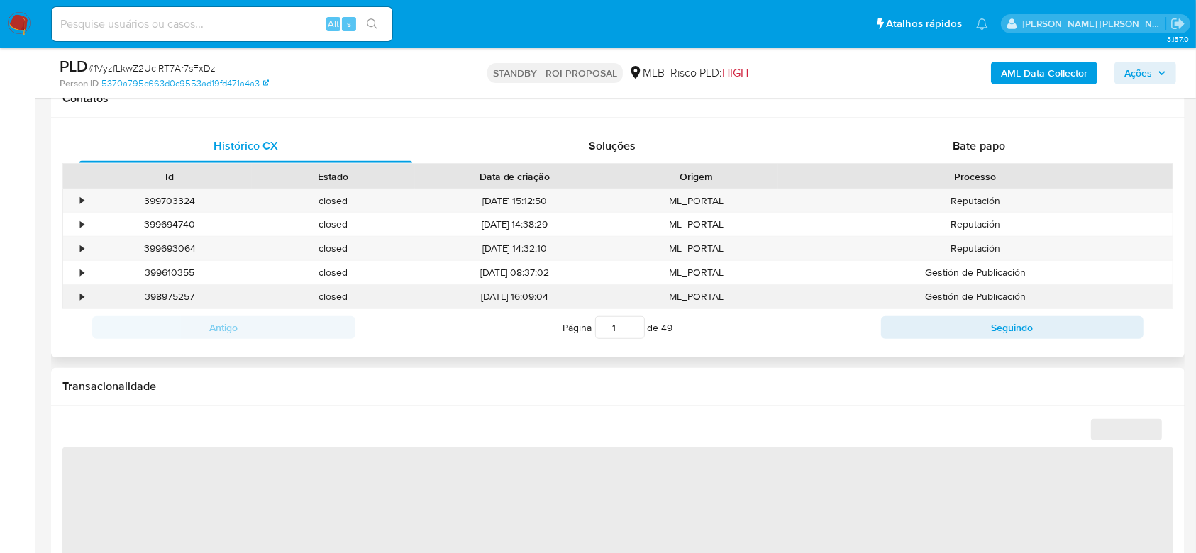
select select "10"
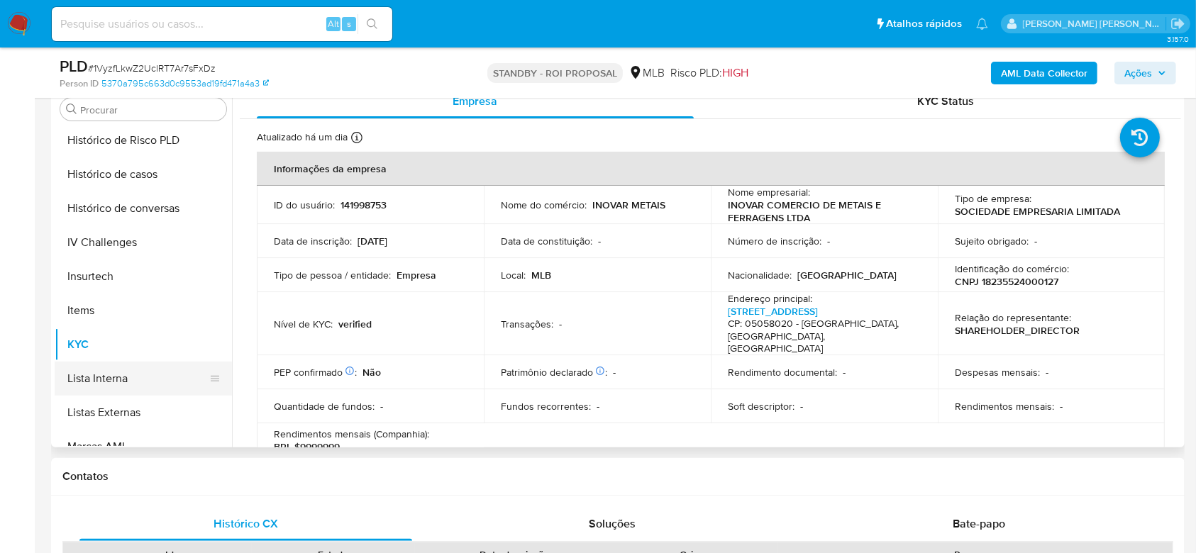
scroll to position [444, 0]
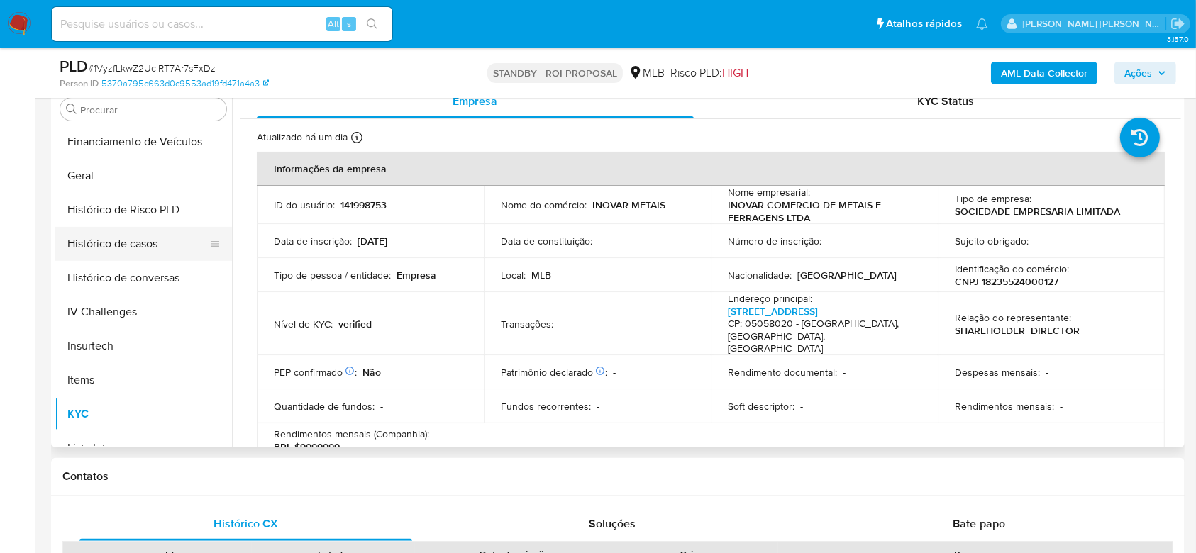
click at [142, 247] on button "Histórico de casos" at bounding box center [138, 244] width 166 height 34
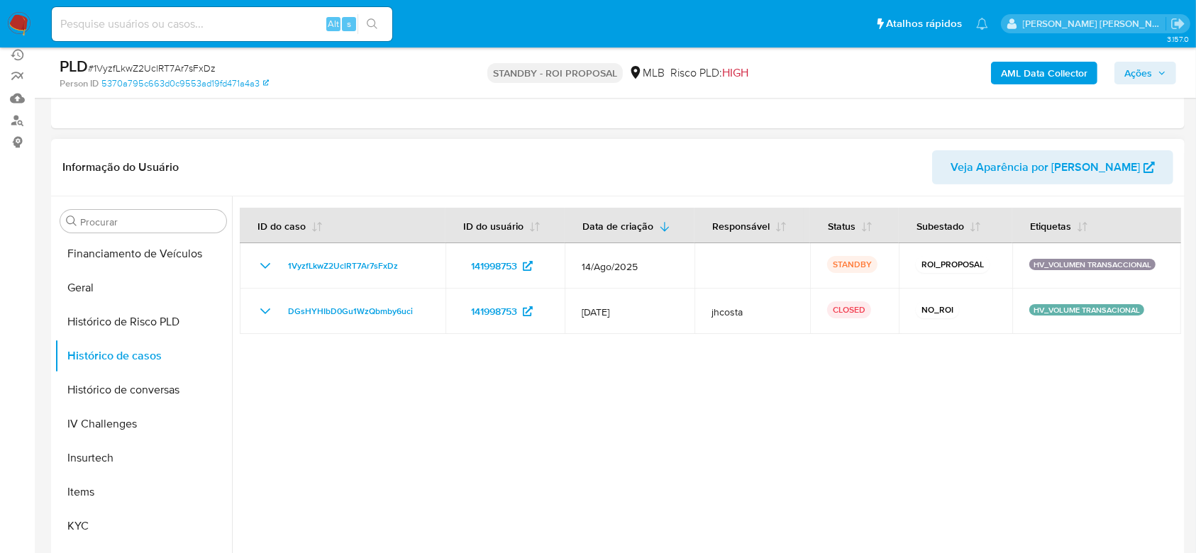
scroll to position [189, 0]
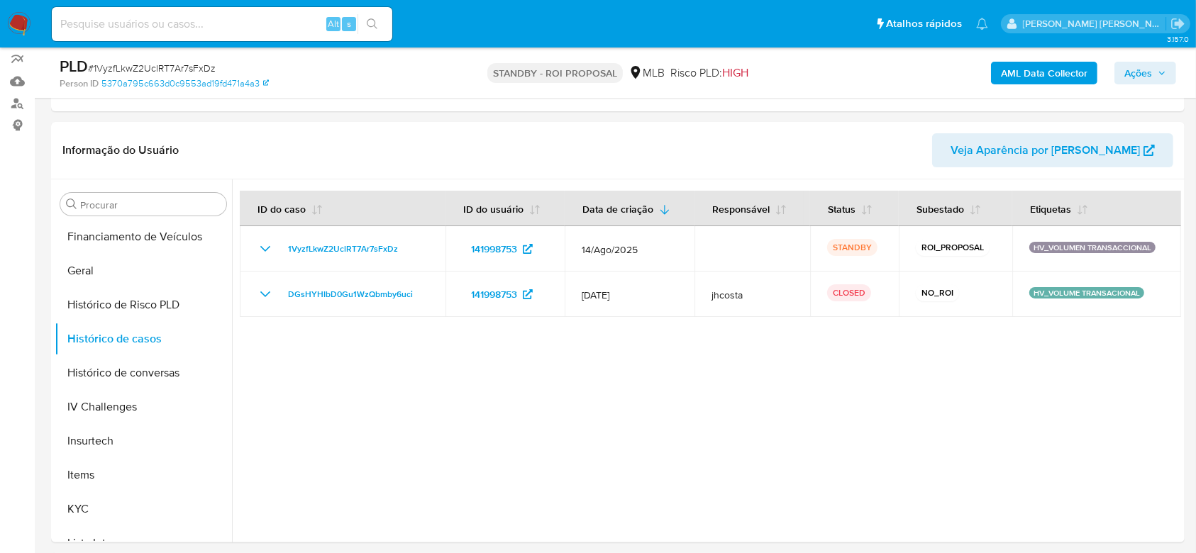
click at [170, 21] on input at bounding box center [222, 24] width 340 height 18
paste input "Yl6urdsvUwURpAuu55HKyG3j"
type input "Yl6urdsvUwURpAuu55HKyG3j"
click at [369, 28] on icon "search-icon" at bounding box center [372, 23] width 11 height 11
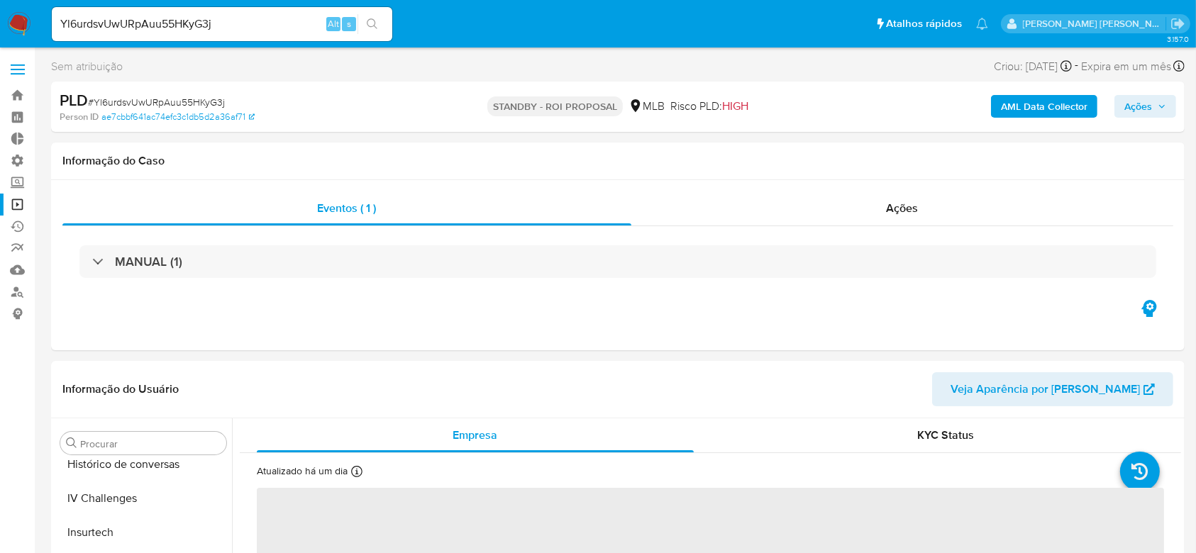
scroll to position [633, 0]
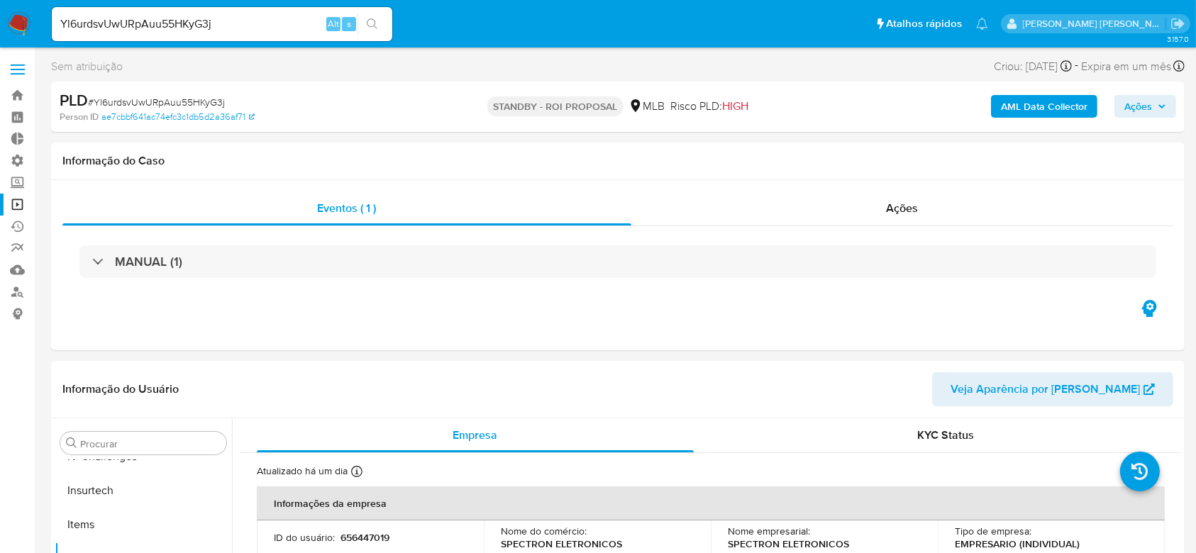
select select "10"
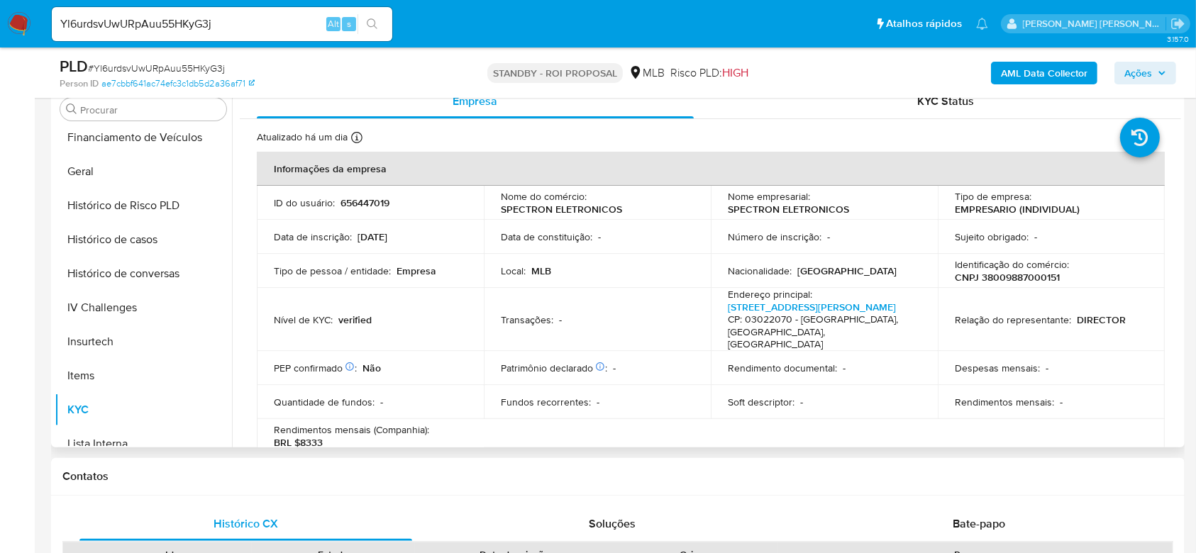
scroll to position [444, 0]
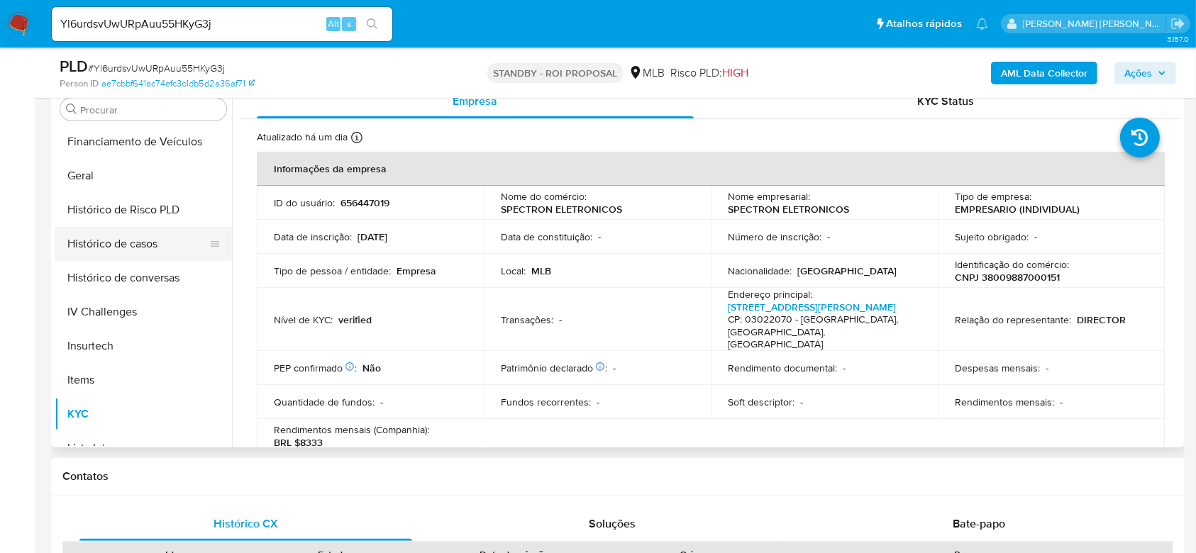
click at [144, 247] on button "Histórico de casos" at bounding box center [138, 244] width 166 height 34
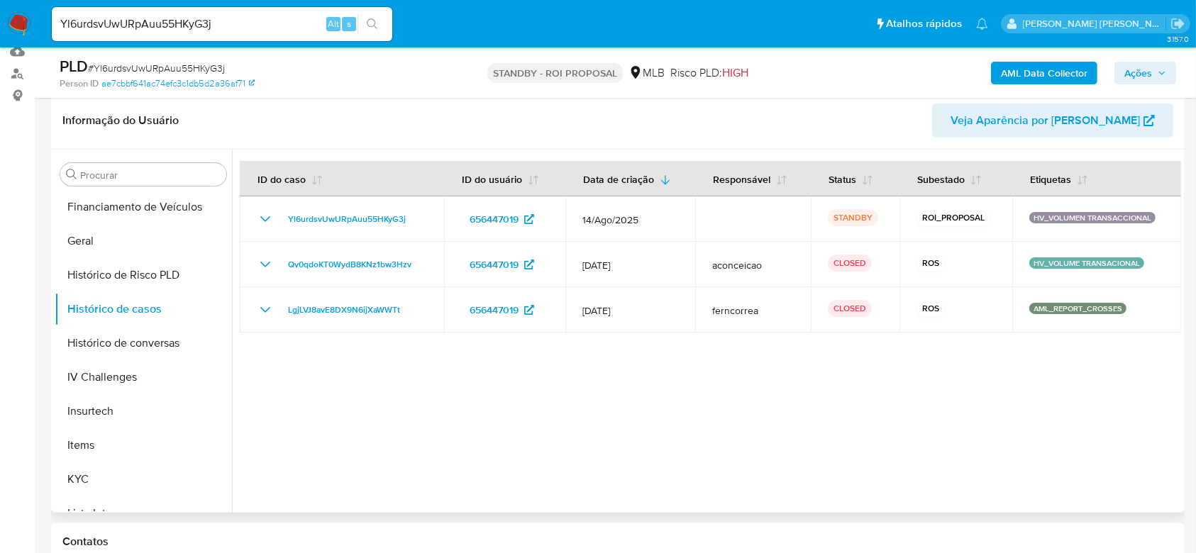
scroll to position [189, 0]
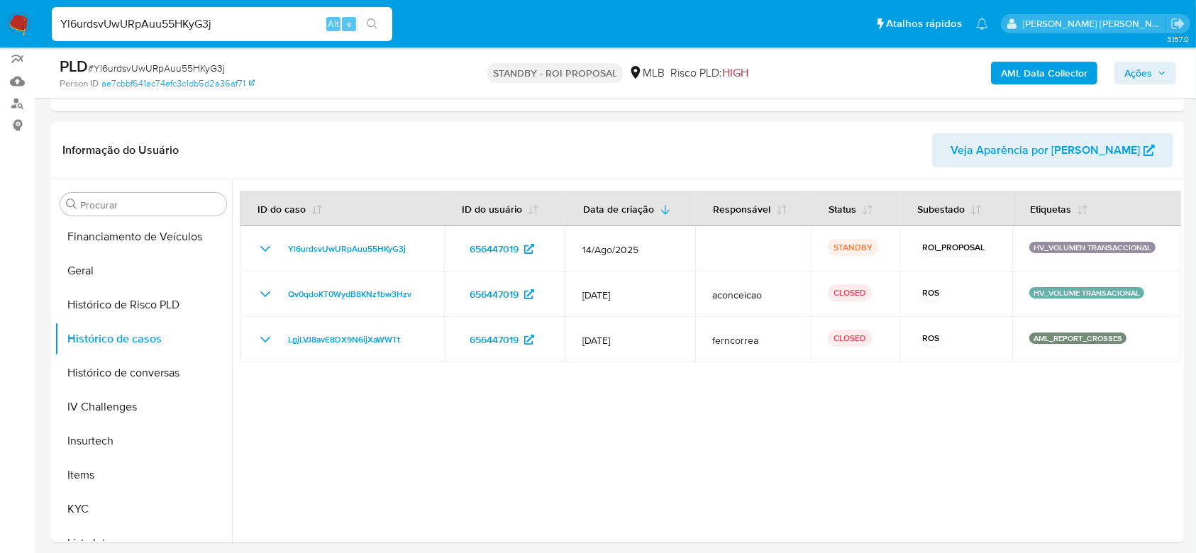
click at [160, 20] on input "Yl6urdsvUwURpAuu55HKyG3j" at bounding box center [222, 24] width 340 height 18
paste input "oGy1x1ZaH5JrvedTvl3RWxpc"
type input "oGy1x1ZaH5JrvedTvl3RWxpc"
click at [374, 26] on icon "search-icon" at bounding box center [372, 23] width 11 height 11
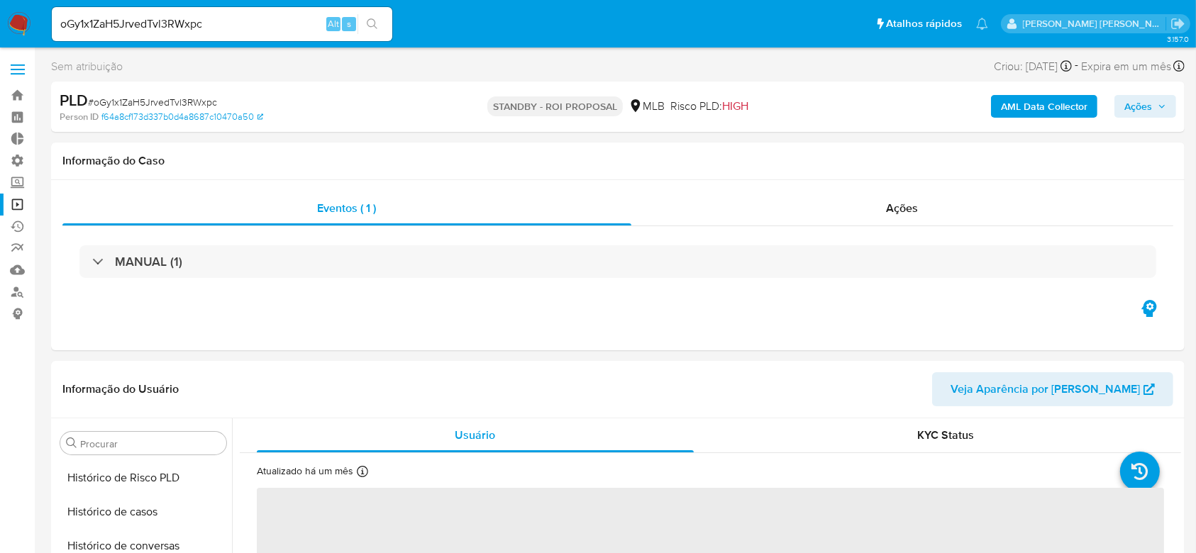
scroll to position [624, 0]
select select "10"
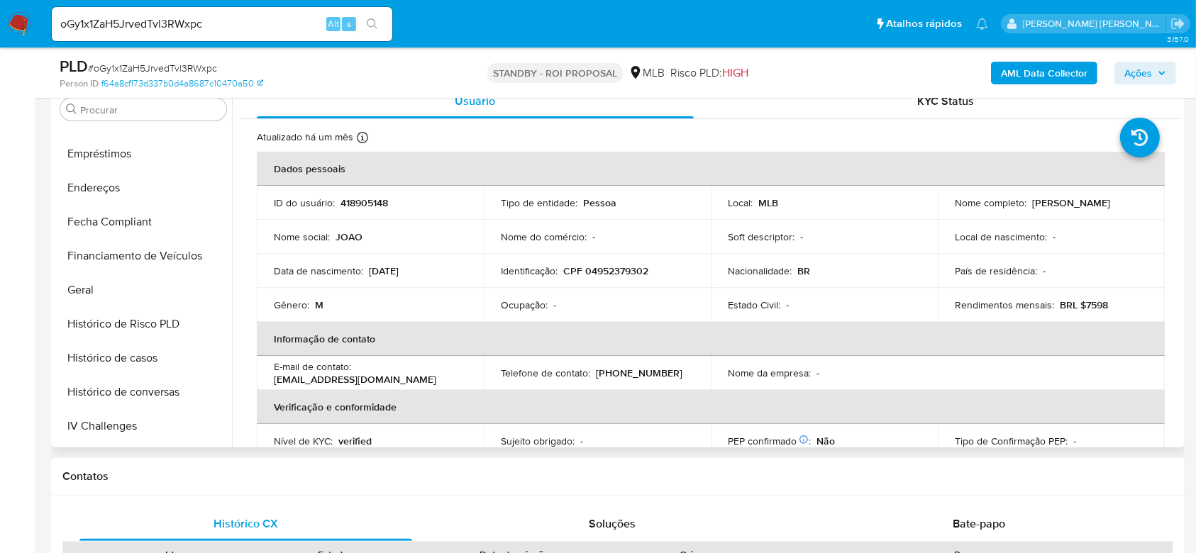
scroll to position [255, 0]
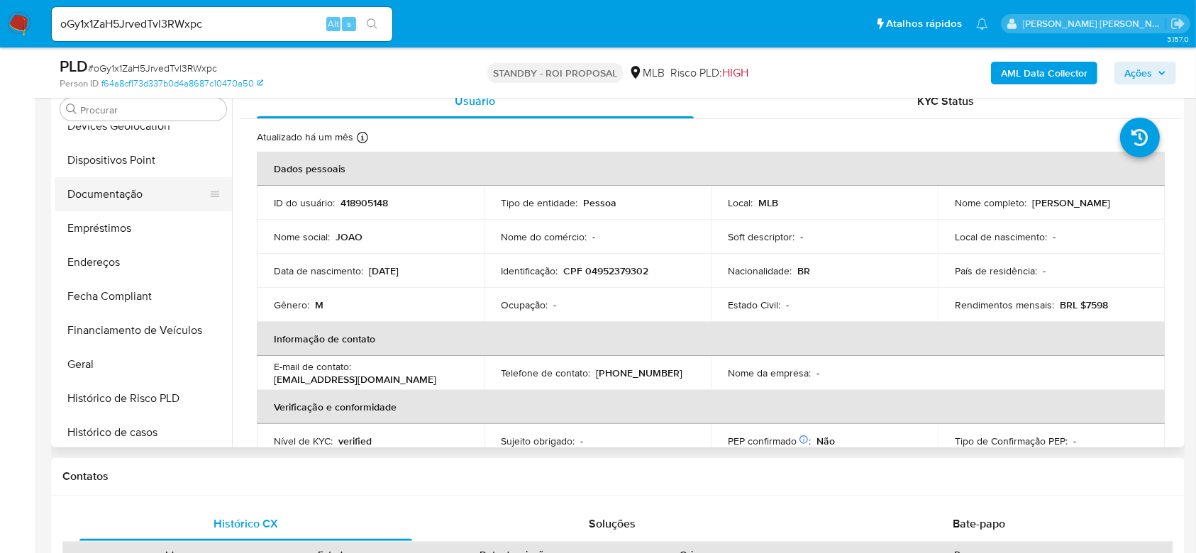
click at [115, 196] on button "Documentação" at bounding box center [138, 194] width 166 height 34
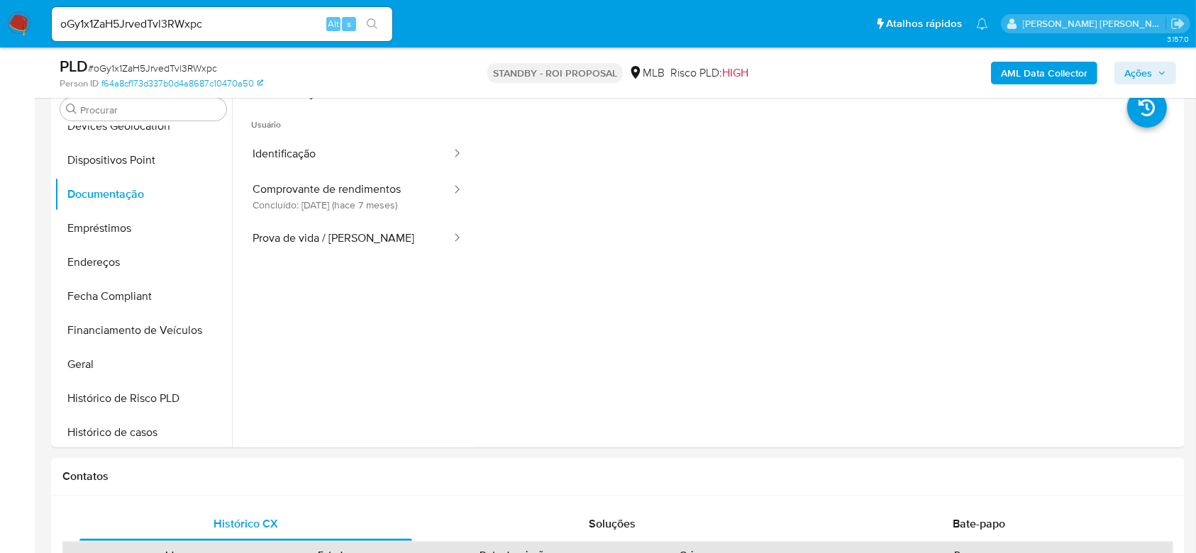
click at [340, 150] on button "Identificação" at bounding box center [346, 154] width 213 height 36
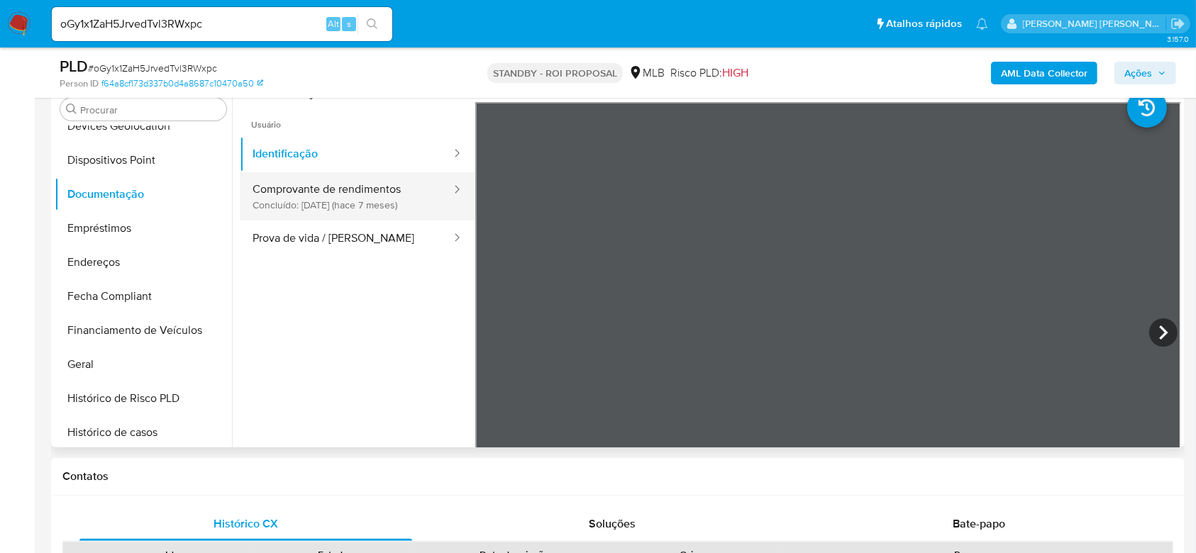
click at [283, 204] on button "Comprovante de rendimentos Concluído: 07/02/2025 (hace 7 meses)" at bounding box center [346, 196] width 213 height 48
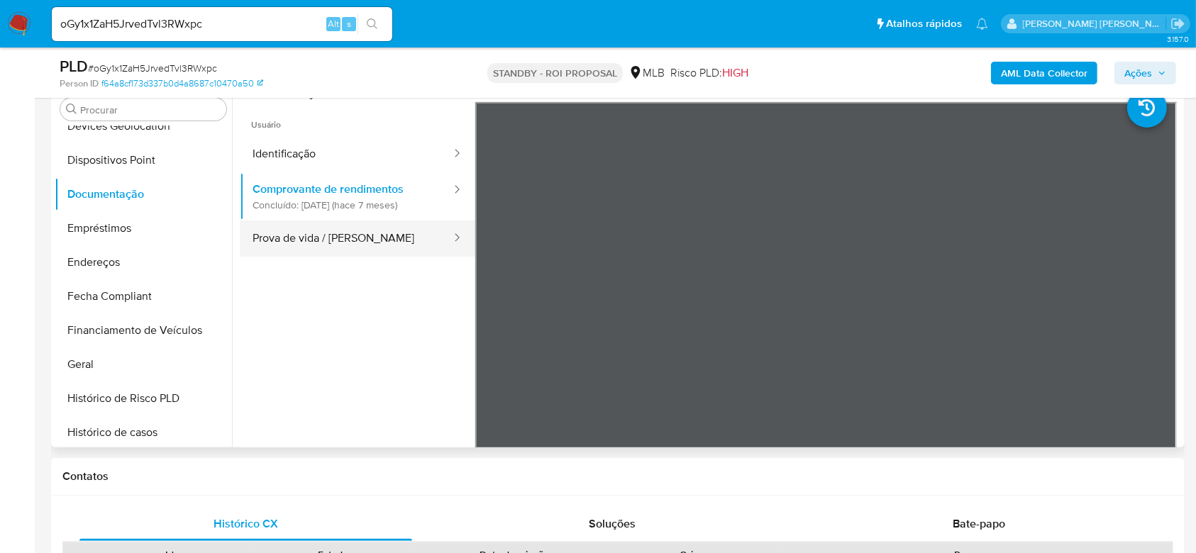
click at [337, 238] on button "Prova de vida / [PERSON_NAME]" at bounding box center [346, 239] width 213 height 36
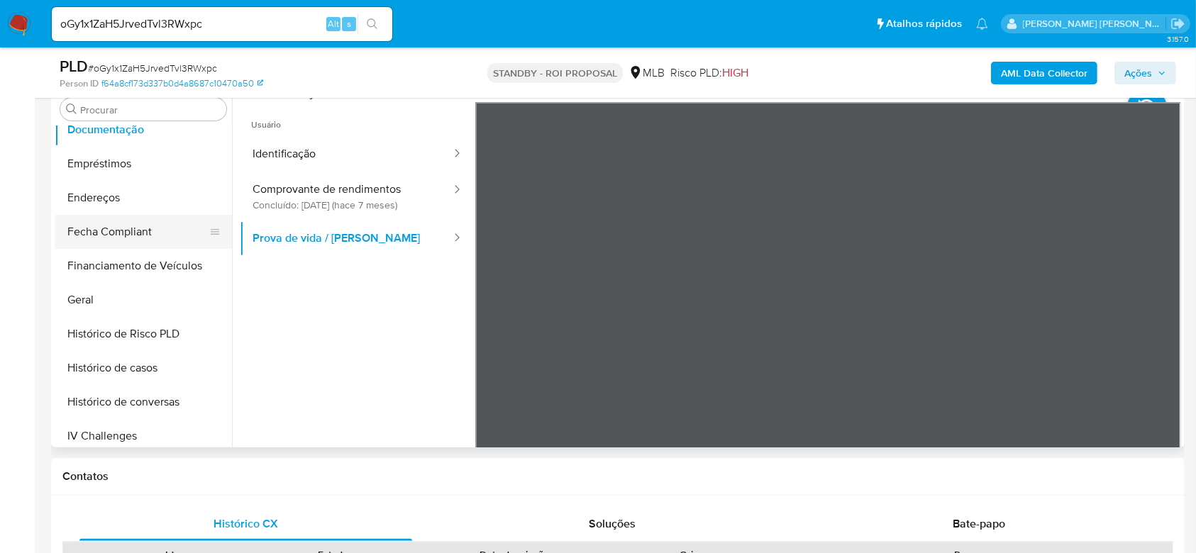
scroll to position [350, 0]
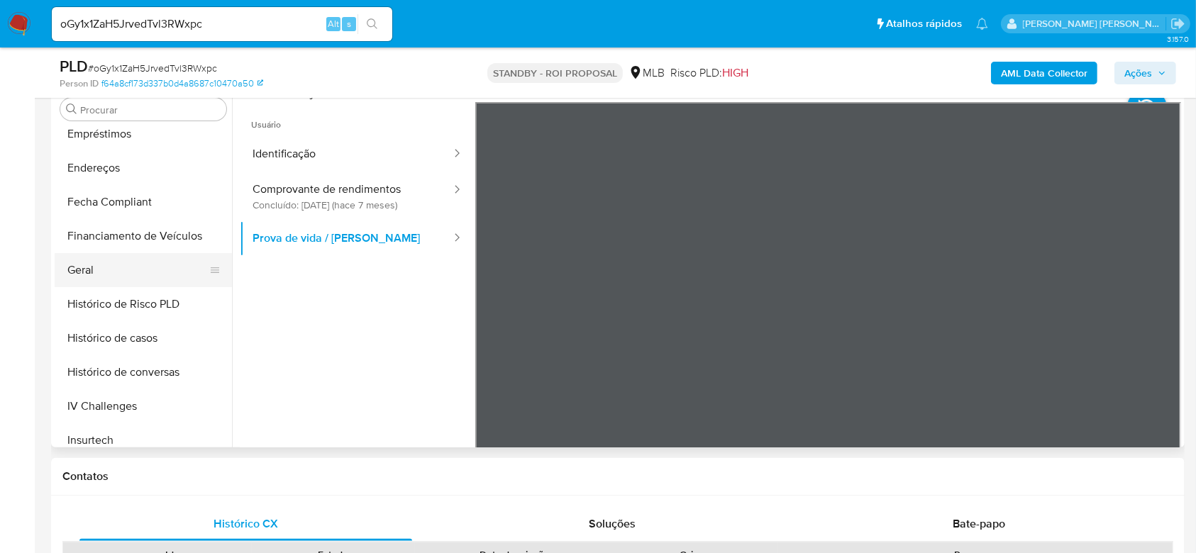
click at [108, 277] on button "Geral" at bounding box center [138, 270] width 166 height 34
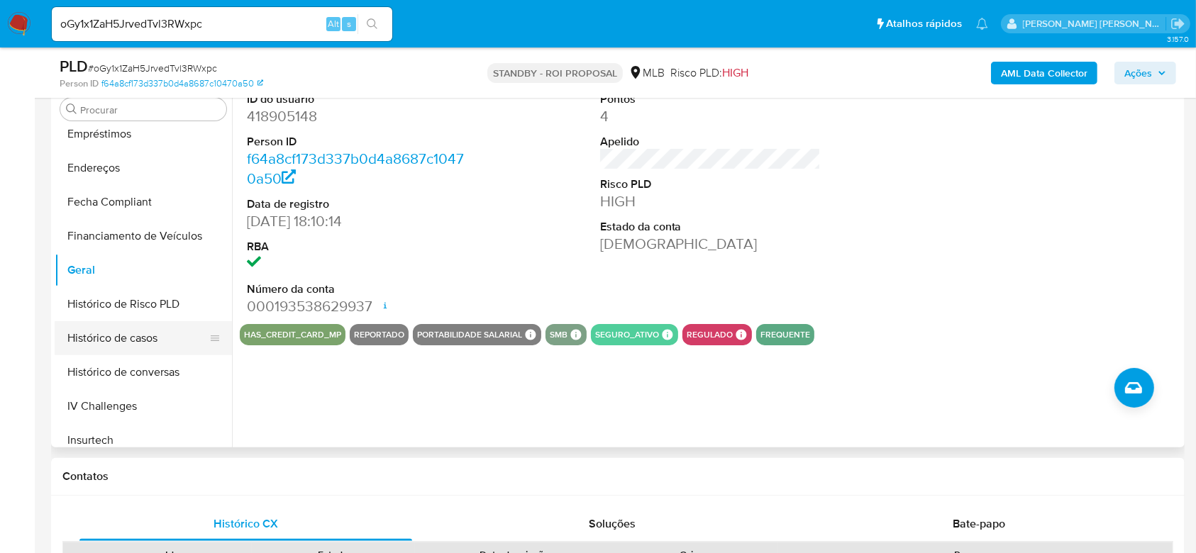
click at [147, 343] on button "Histórico de casos" at bounding box center [138, 338] width 166 height 34
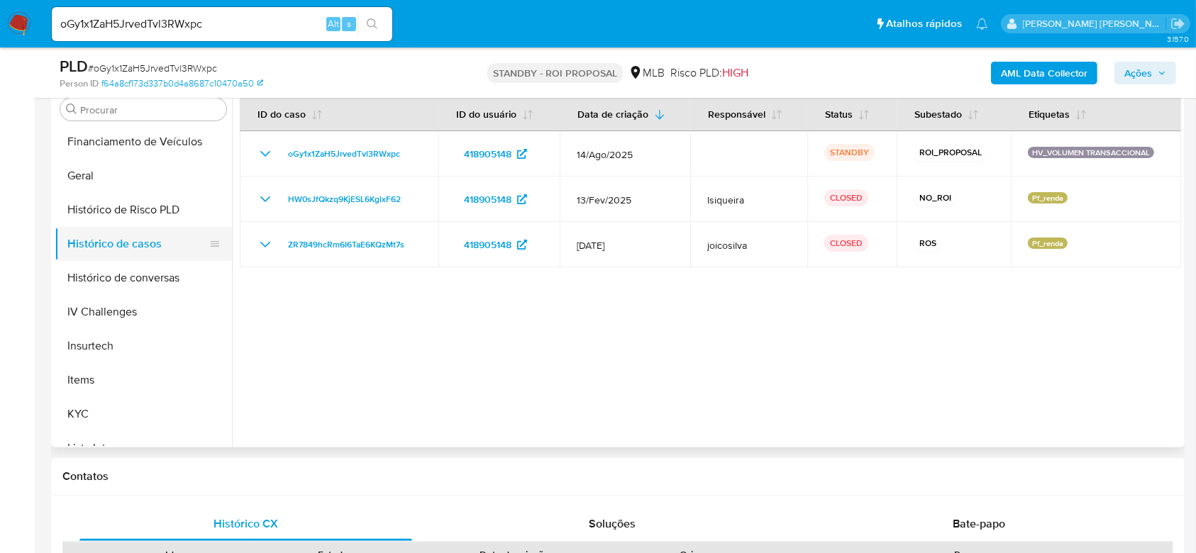
scroll to position [539, 0]
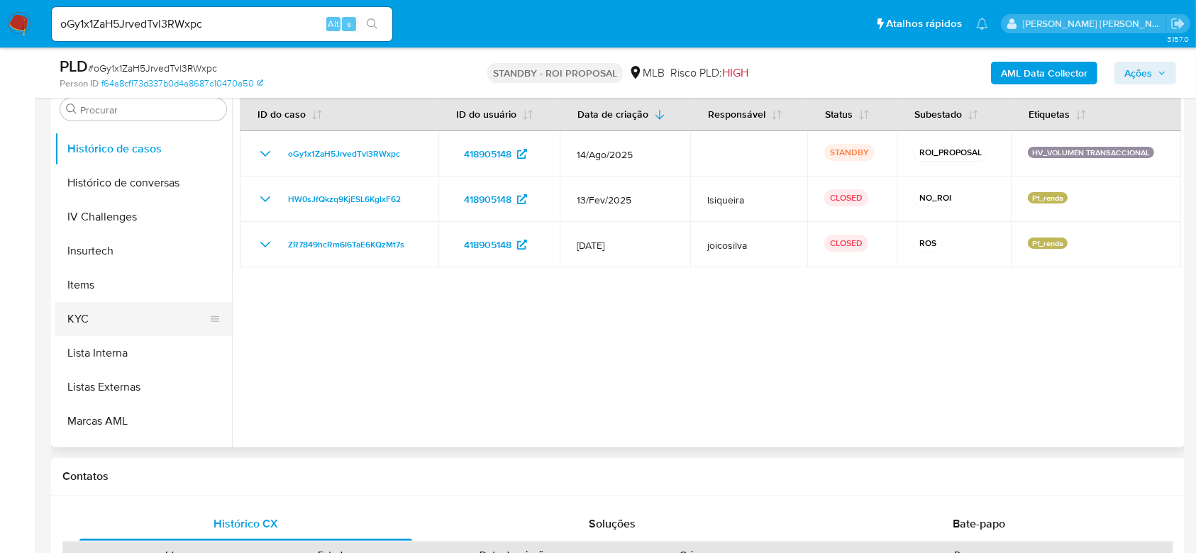
click at [67, 321] on button "KYC" at bounding box center [138, 319] width 166 height 34
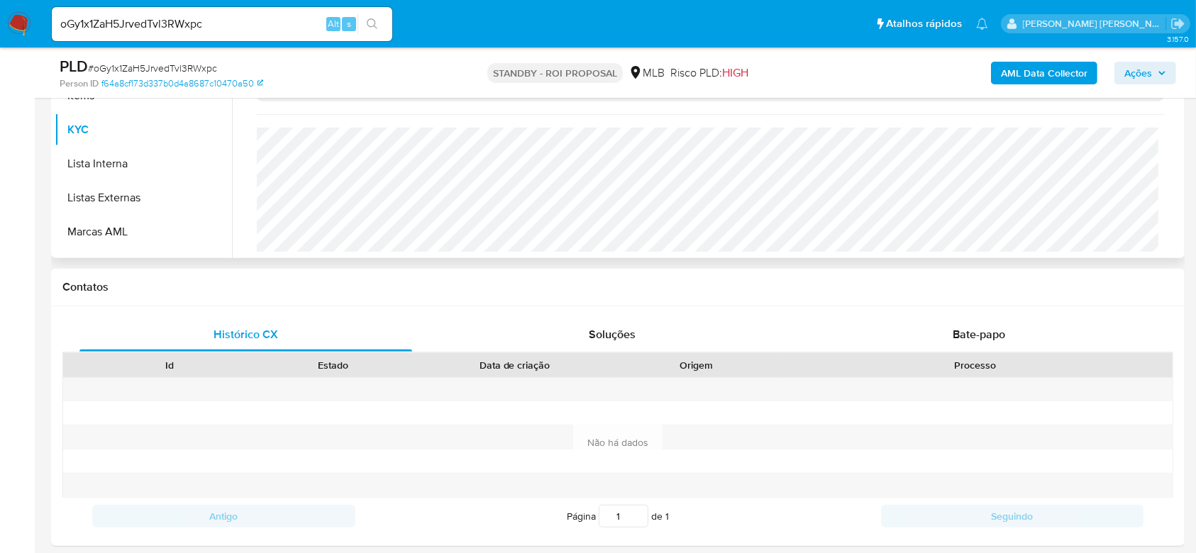
scroll to position [603, 0]
click at [163, 22] on input "oGy1x1ZaH5JrvedTvl3RWxpc" at bounding box center [222, 24] width 340 height 18
paste input "EgNXTWUZtL5eUtmtVsn6gySu"
type input "EgNXTWUZtL5eUtmtVsn6gySu"
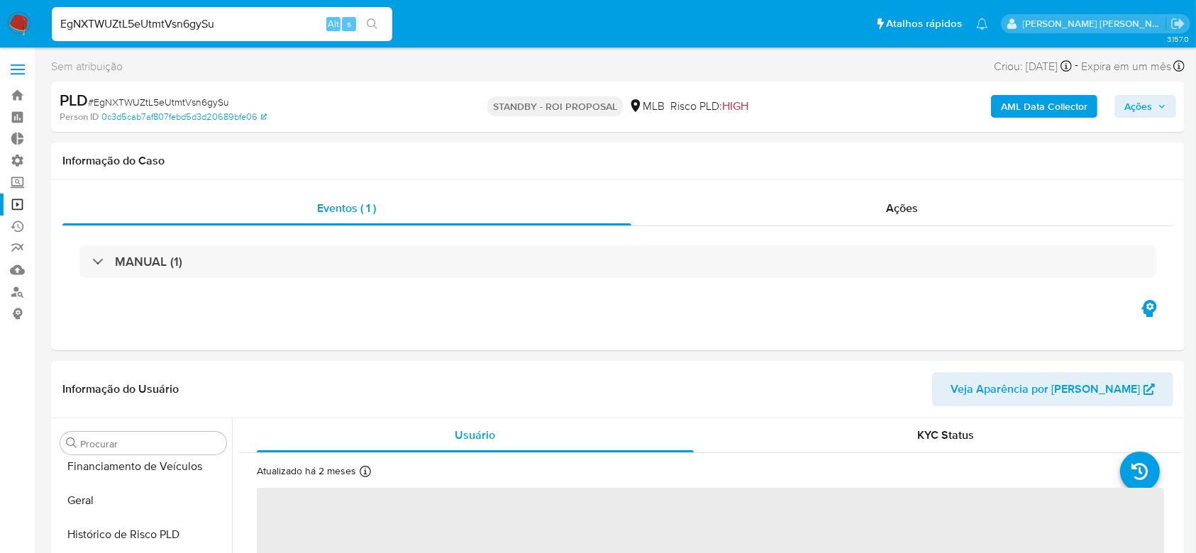
scroll to position [633, 0]
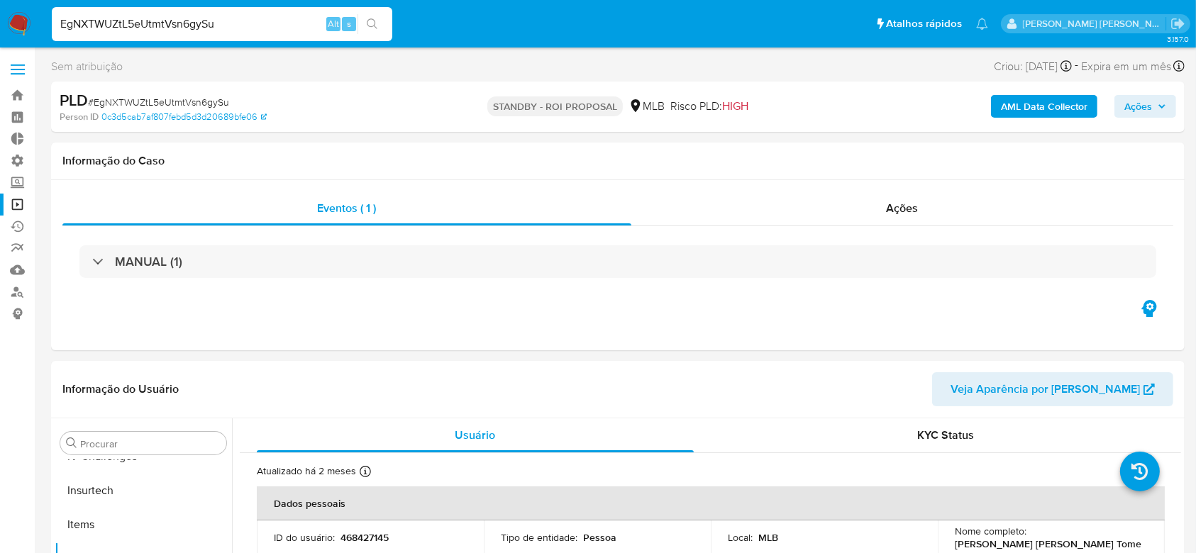
select select "10"
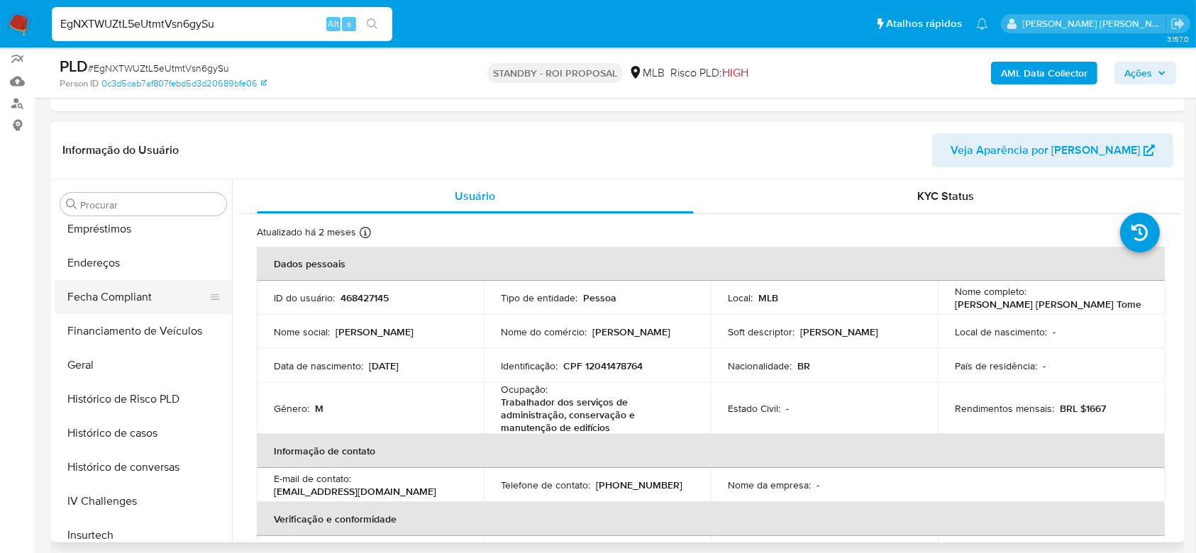
scroll to position [255, 0]
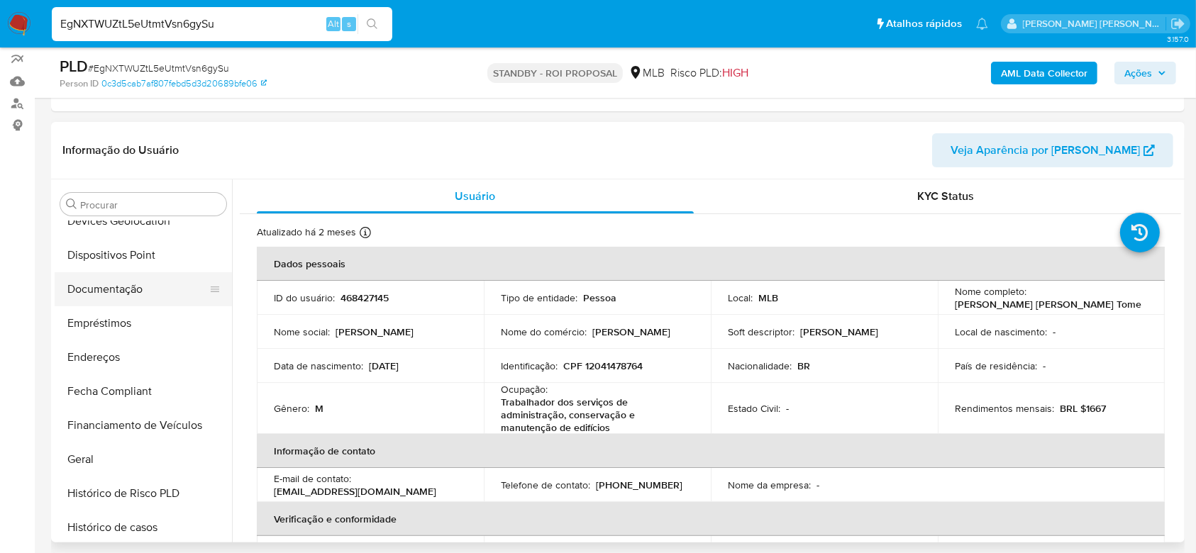
click at [114, 285] on button "Documentação" at bounding box center [138, 289] width 166 height 34
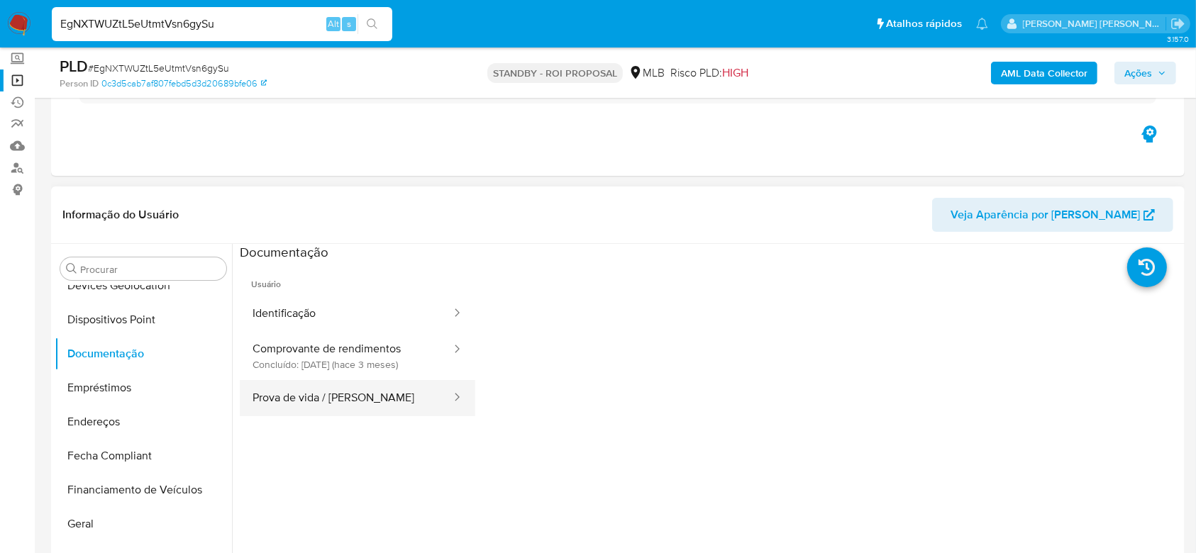
scroll to position [94, 0]
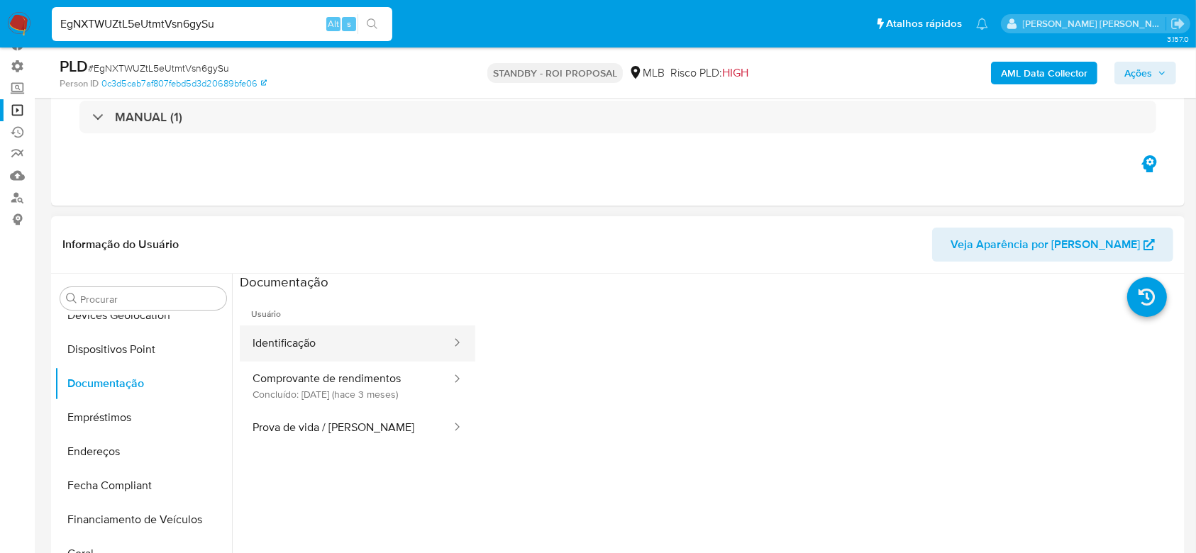
click at [271, 343] on button "Identificação" at bounding box center [346, 343] width 213 height 36
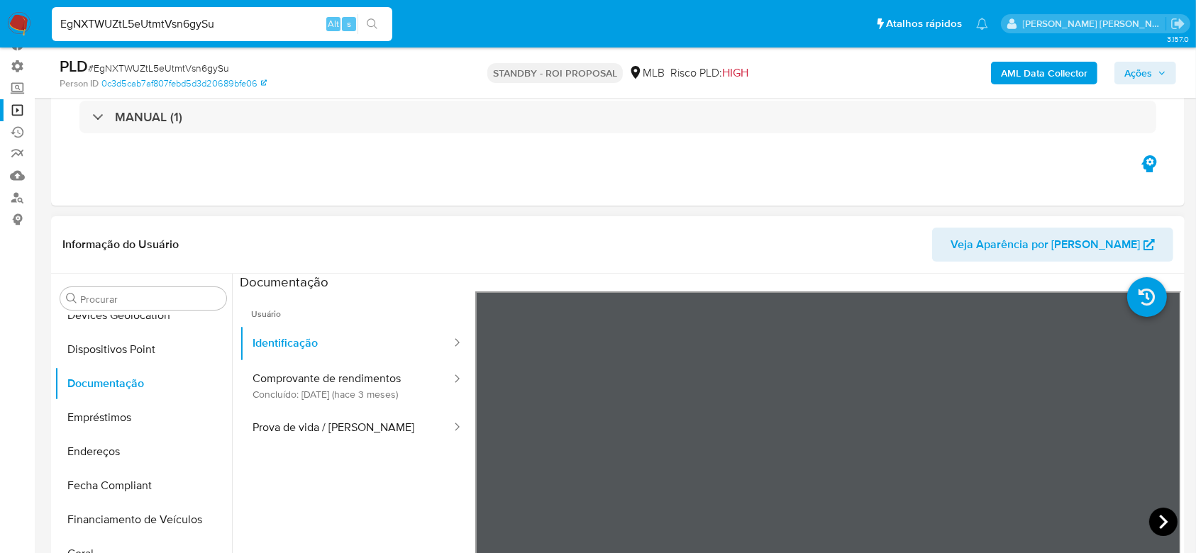
click at [1157, 521] on icon at bounding box center [1163, 522] width 28 height 28
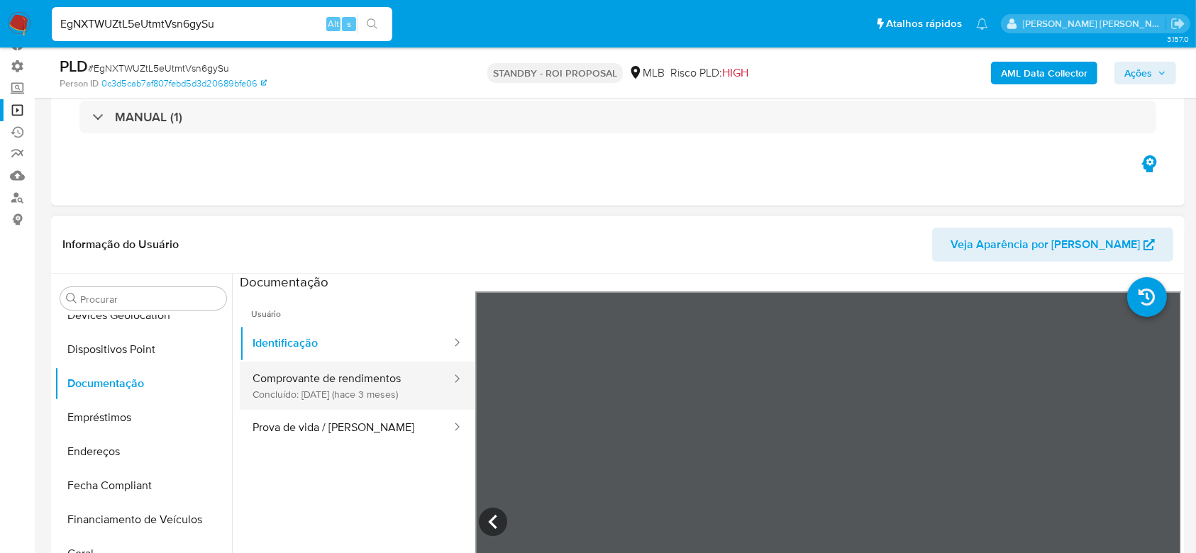
click at [275, 381] on button "Comprovante de rendimentos Concluído: 06/06/2025 (hace 3 meses)" at bounding box center [346, 386] width 213 height 48
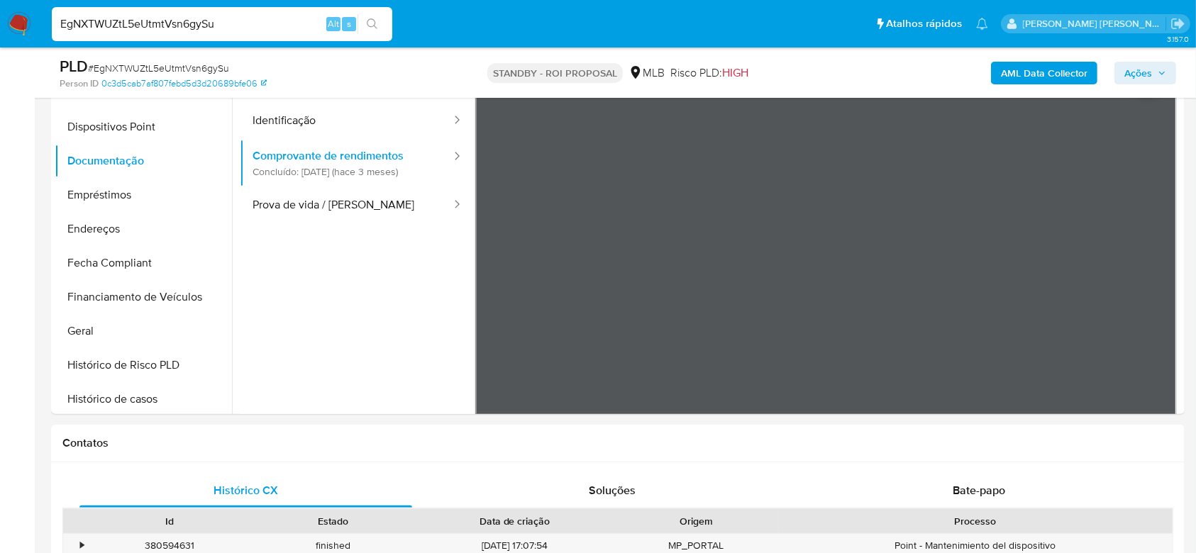
scroll to position [319, 0]
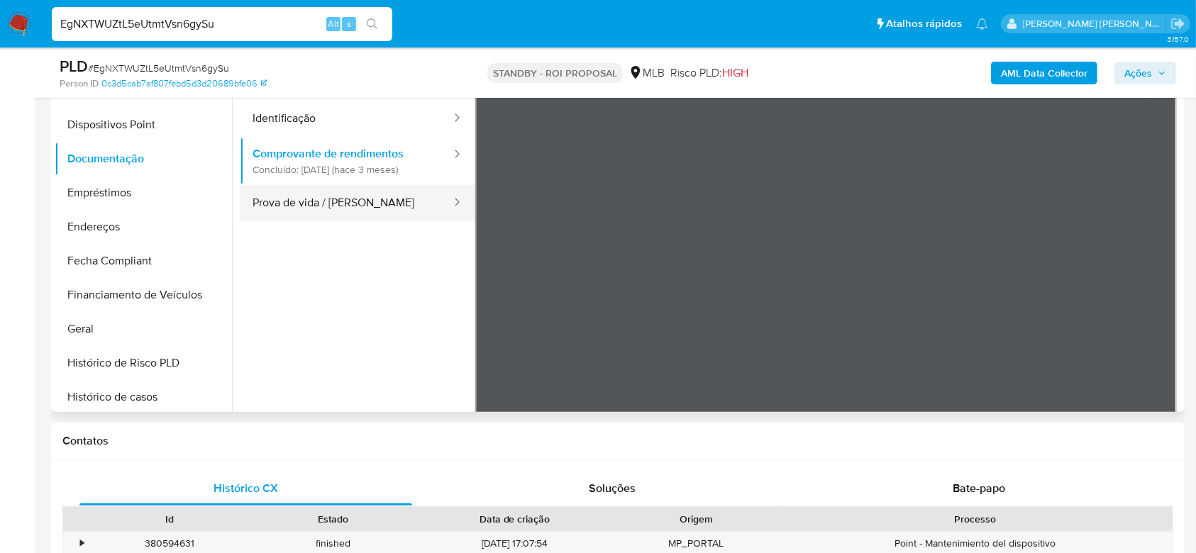
click at [346, 202] on button "Prova de vida / [PERSON_NAME]" at bounding box center [346, 203] width 213 height 36
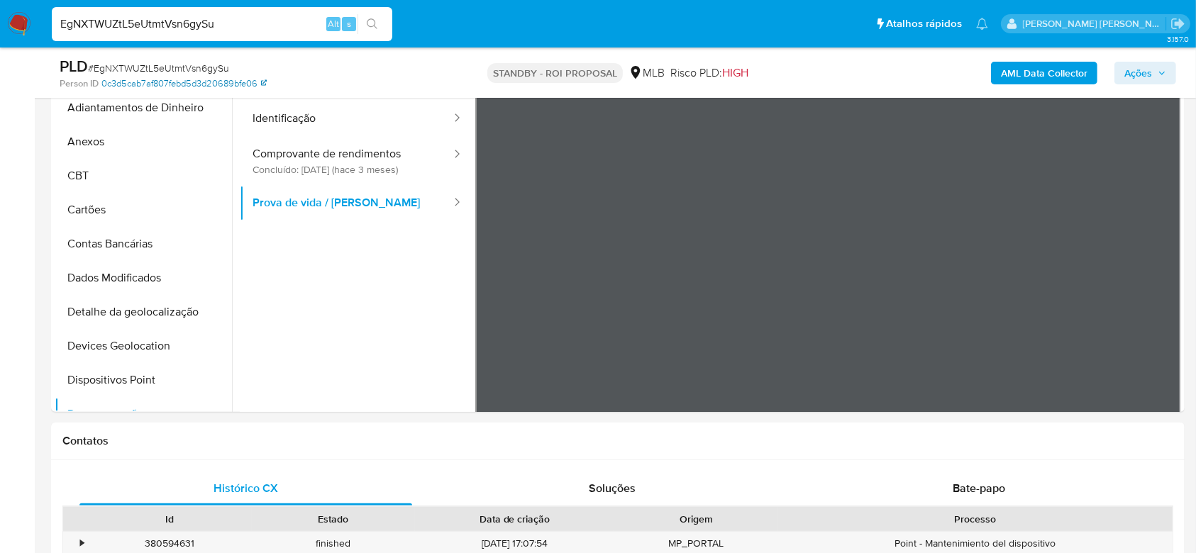
scroll to position [94, 0]
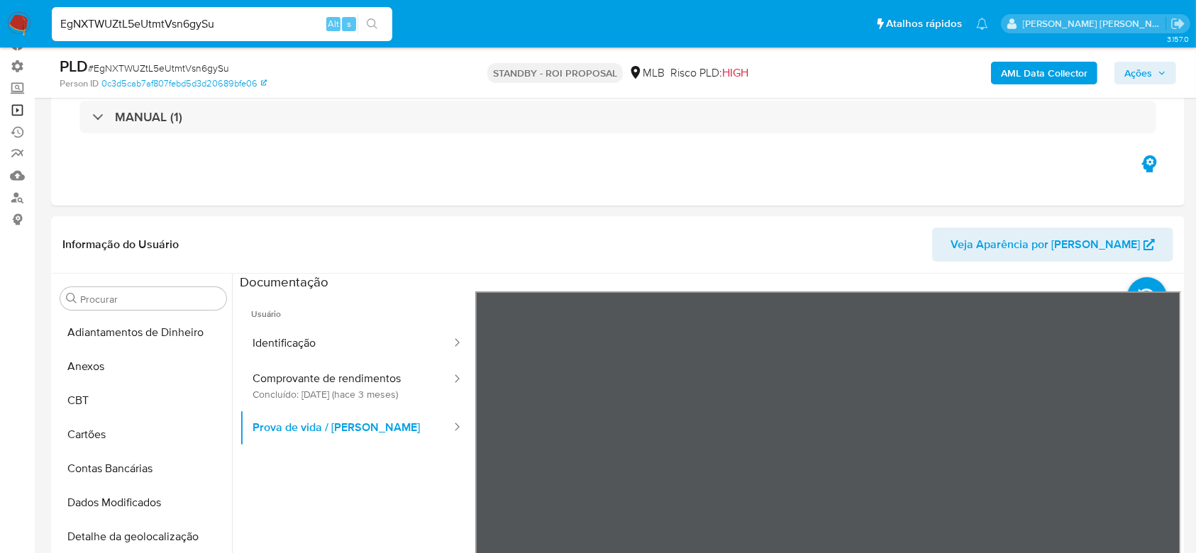
click at [9, 111] on link "Operações em massa" at bounding box center [84, 110] width 169 height 22
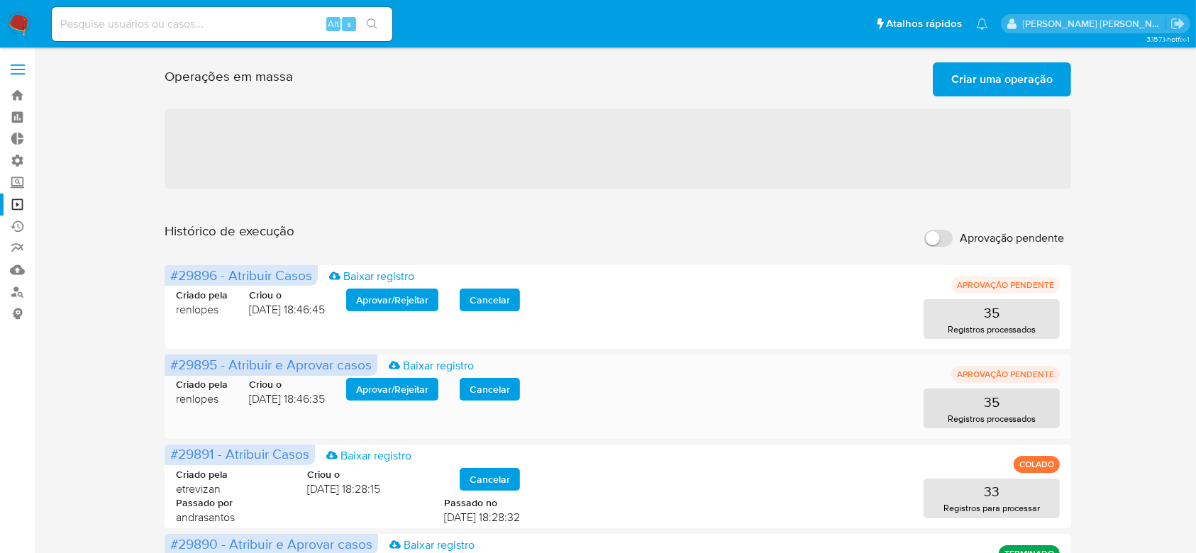
click at [400, 388] on span "Aprovar / Rejeitar" at bounding box center [392, 389] width 72 height 20
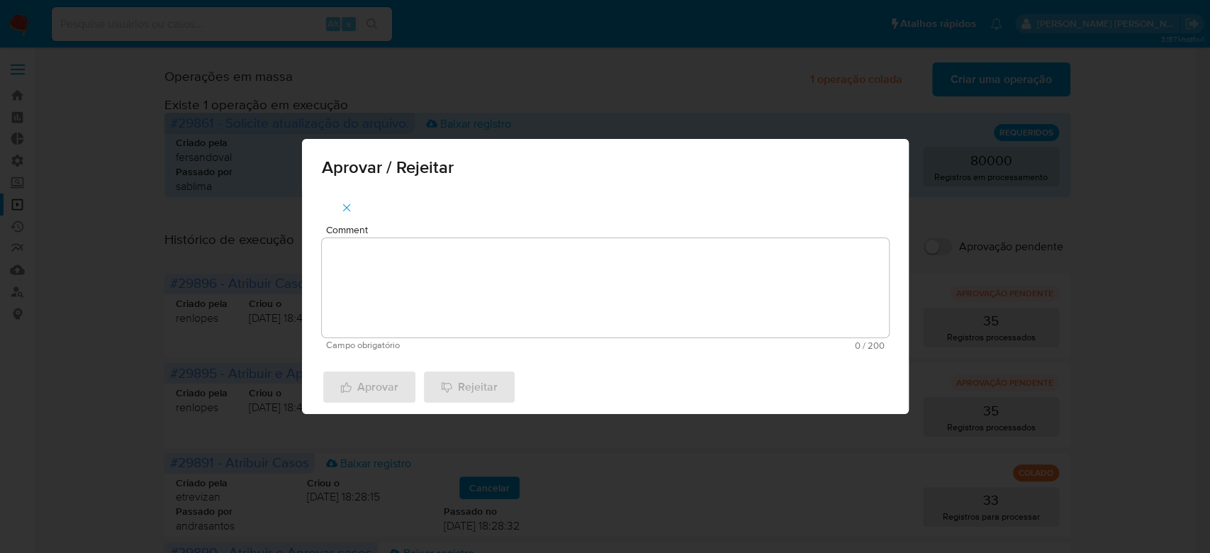
click at [440, 304] on textarea "Comment" at bounding box center [605, 287] width 567 height 99
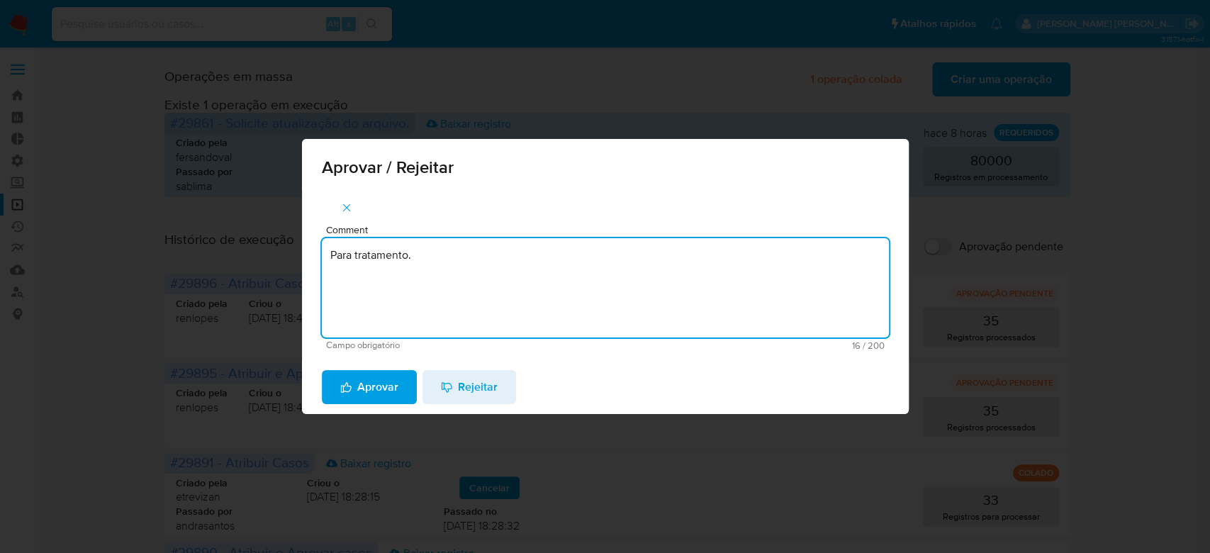
type textarea "Para tratamento."
click at [418, 235] on span "Comment" at bounding box center [609, 230] width 567 height 11
click at [418, 238] on textarea "Para tratamento." at bounding box center [605, 287] width 567 height 99
drag, startPoint x: 450, startPoint y: 264, endPoint x: 276, endPoint y: 235, distance: 176.0
click at [276, 235] on div "Aprovar / Rejeitar Comment Para tratamento. Campo obrigatório 16 / 200 184 cara…" at bounding box center [605, 276] width 1210 height 553
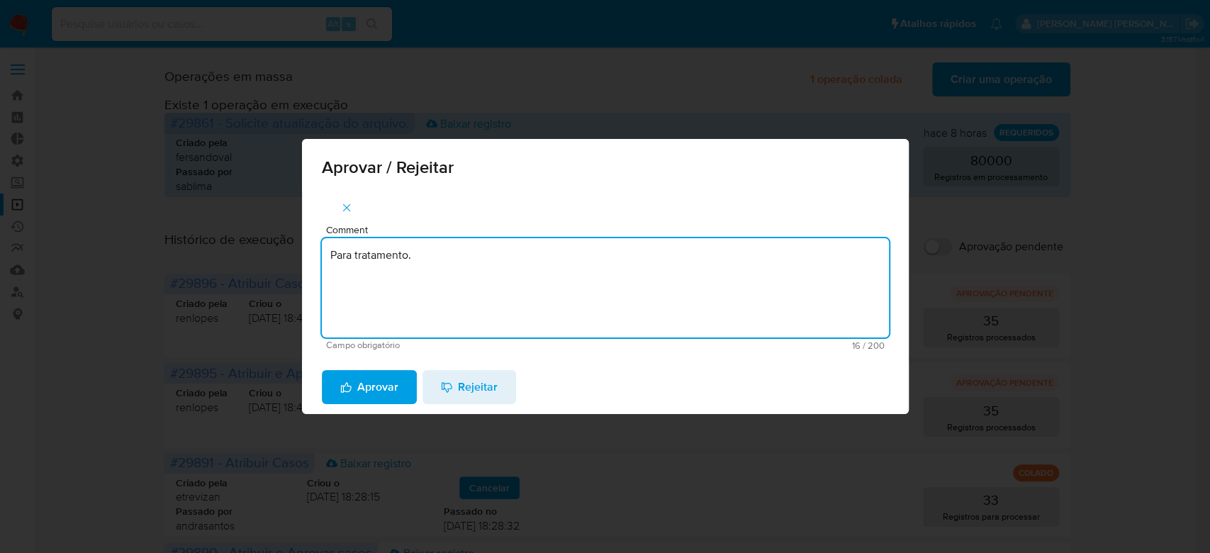
click at [418, 315] on textarea "Para tratamento." at bounding box center [605, 287] width 567 height 99
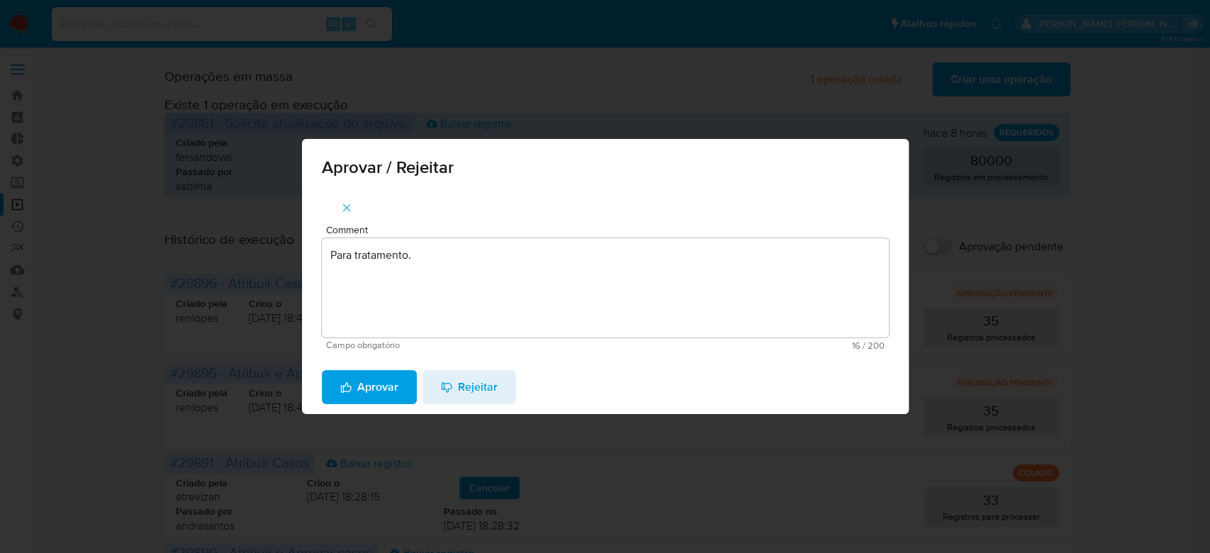
click at [377, 391] on span "Aprovar" at bounding box center [369, 387] width 58 height 31
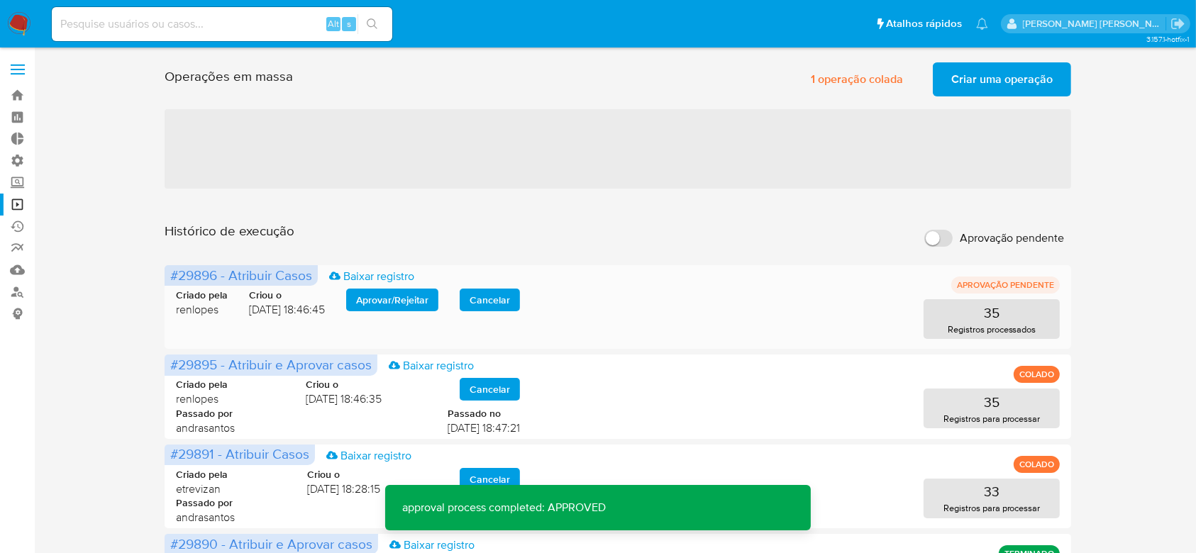
click at [386, 295] on span "Aprovar / Rejeitar" at bounding box center [392, 300] width 72 height 20
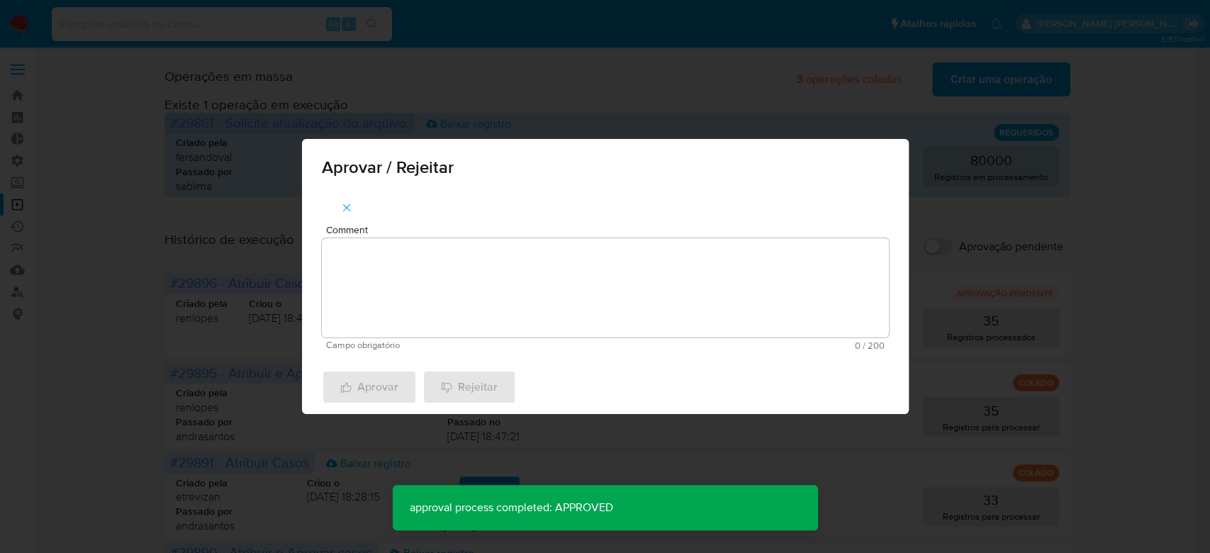
click at [402, 281] on textarea "Comment" at bounding box center [605, 287] width 567 height 99
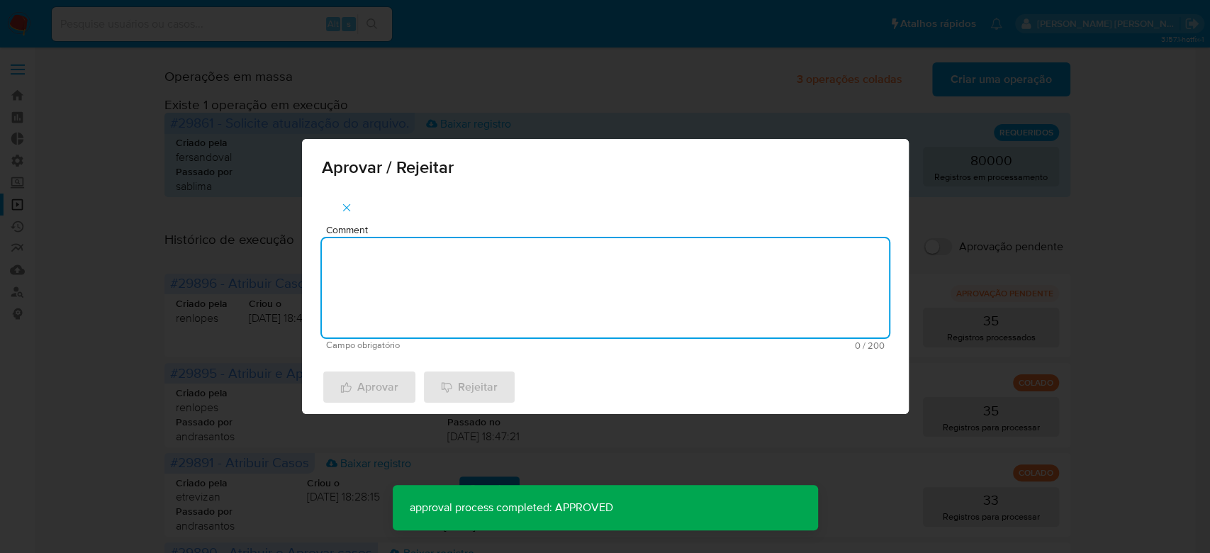
paste textarea "Para tratamento."
type textarea "Para tratamento."
click at [377, 389] on span "Aprovar" at bounding box center [369, 387] width 58 height 31
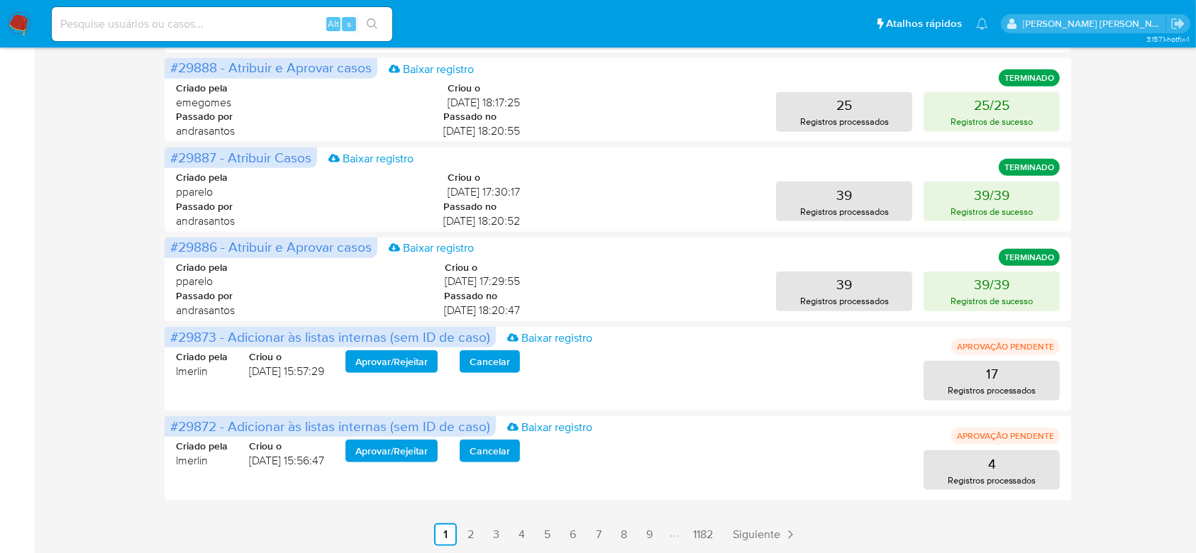
scroll to position [664, 0]
click at [770, 533] on span "Siguiente" at bounding box center [757, 533] width 48 height 11
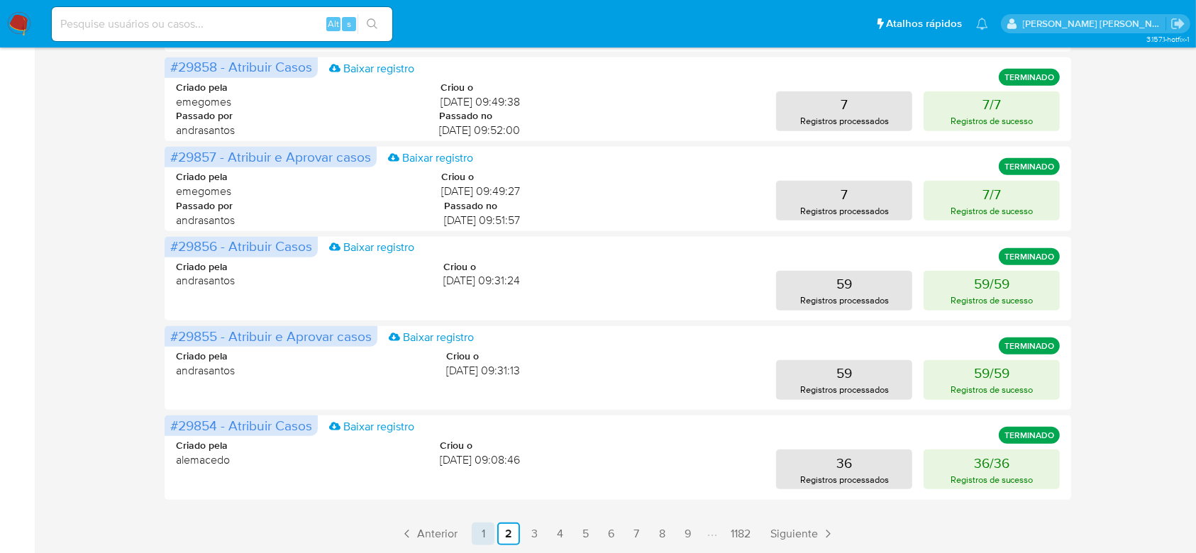
click at [489, 542] on link "1" at bounding box center [483, 534] width 23 height 23
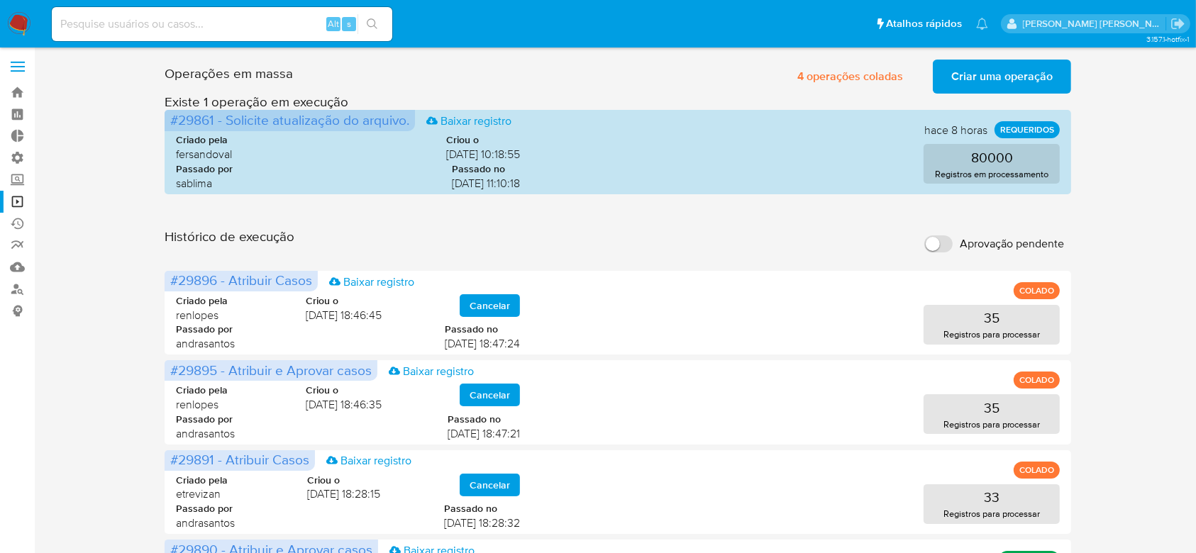
scroll to position [0, 0]
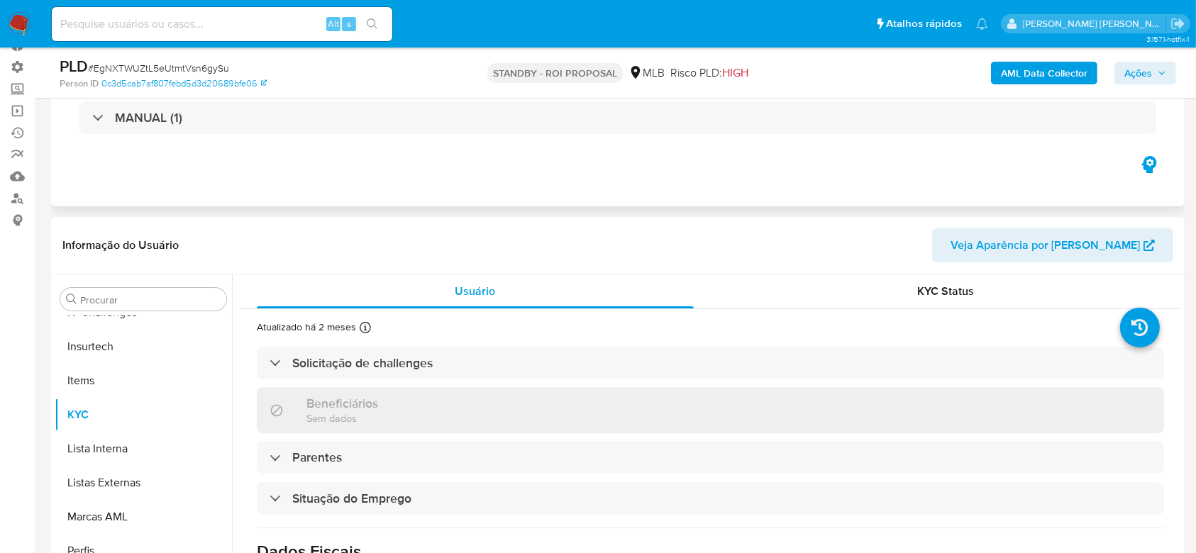
scroll to position [284, 0]
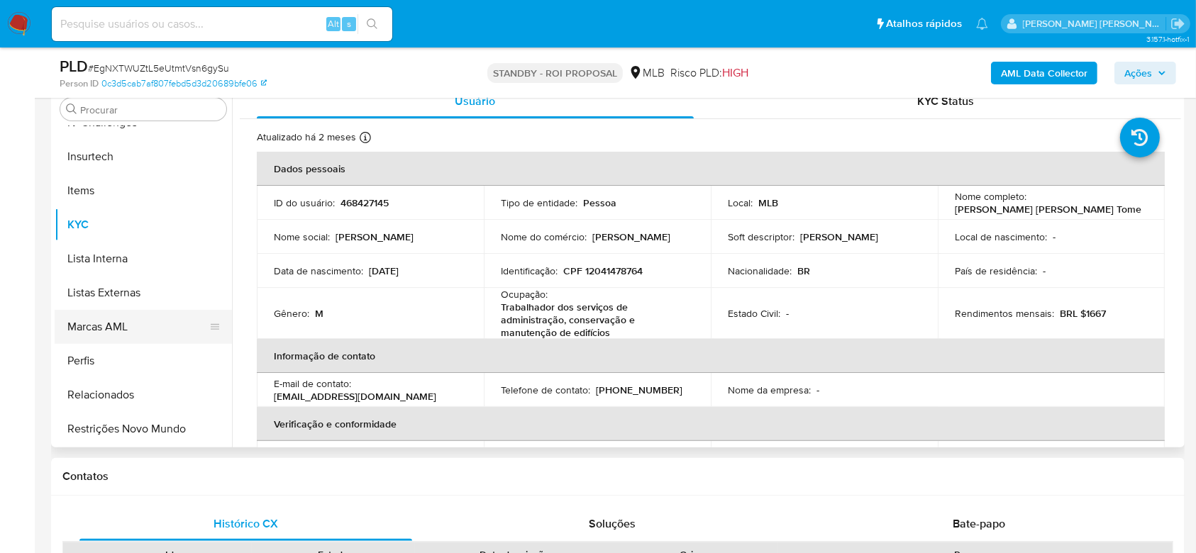
select select "10"
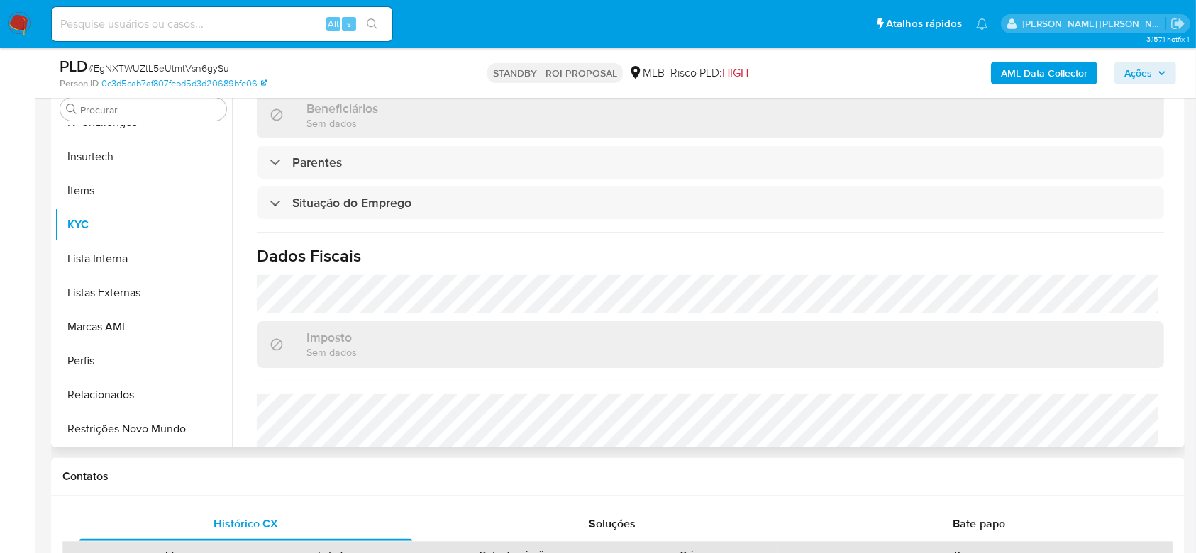
scroll to position [567, 0]
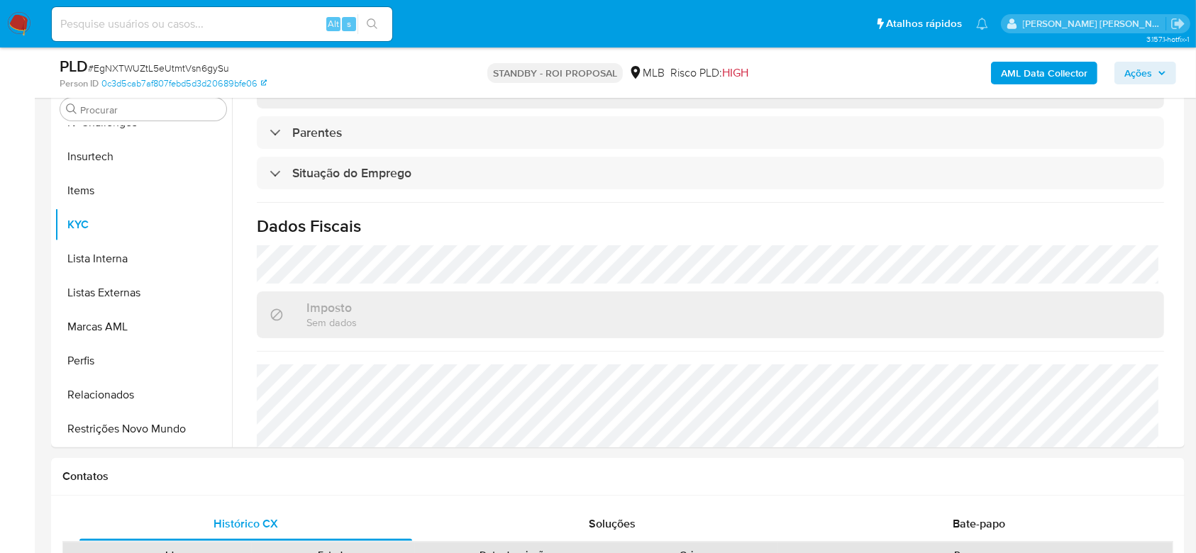
click at [240, 15] on input at bounding box center [222, 24] width 340 height 18
paste input "bgh2NzeAElAGbCAxvLupW0nu"
type input "bgh2NzeAElAGbCAxvLupW0nu"
click at [378, 23] on button "search-icon" at bounding box center [371, 24] width 29 height 20
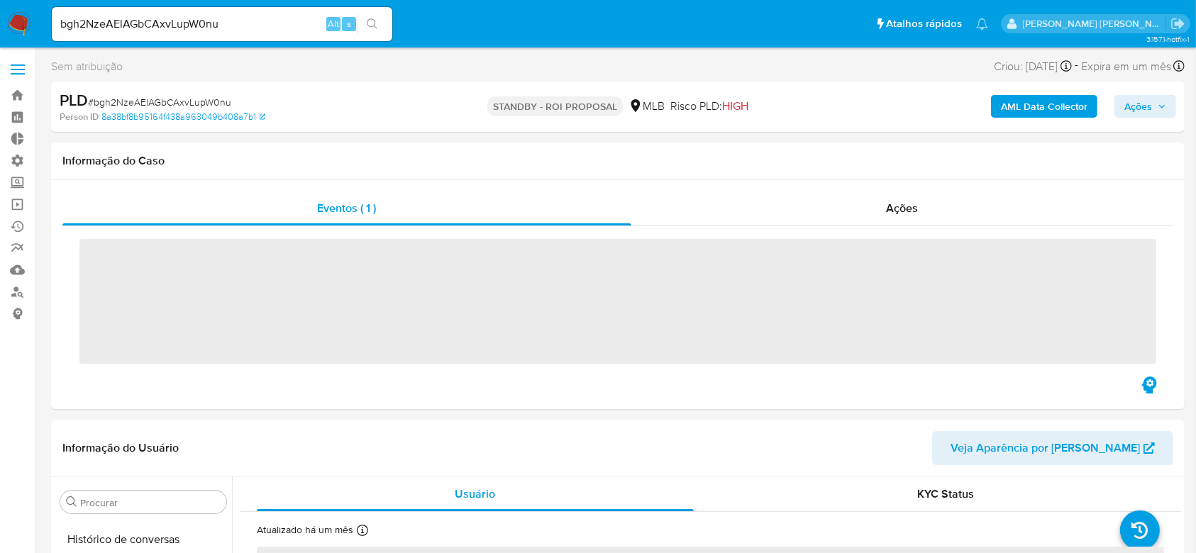
scroll to position [633, 0]
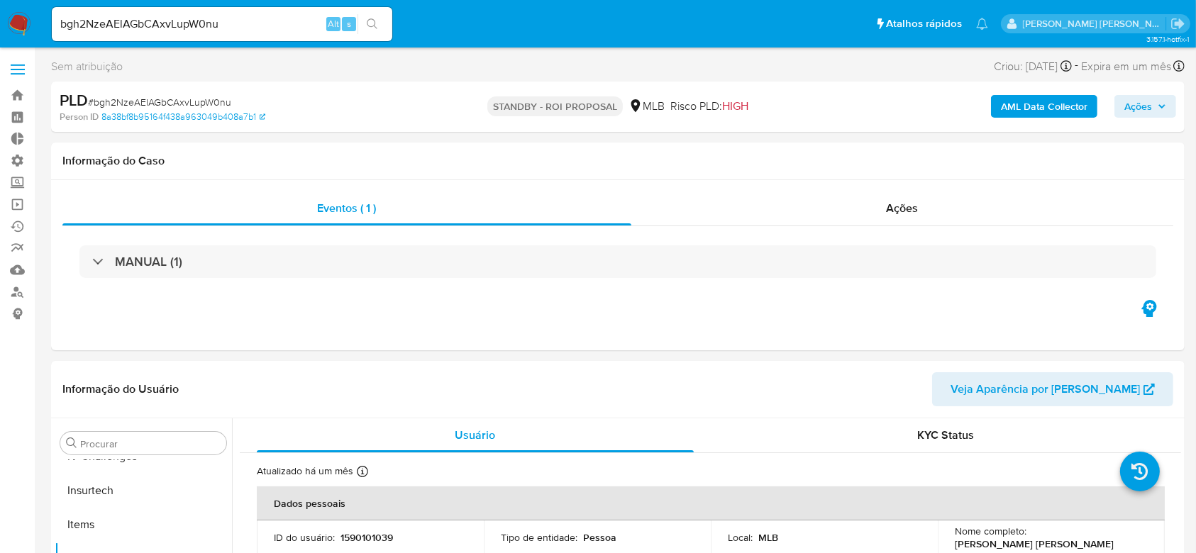
select select "10"
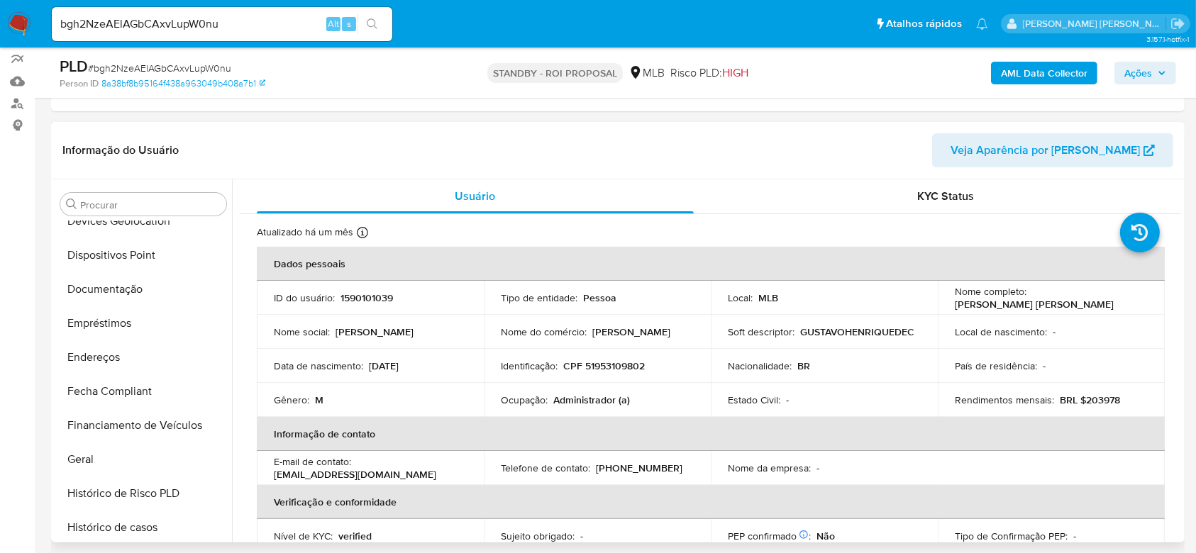
scroll to position [160, 0]
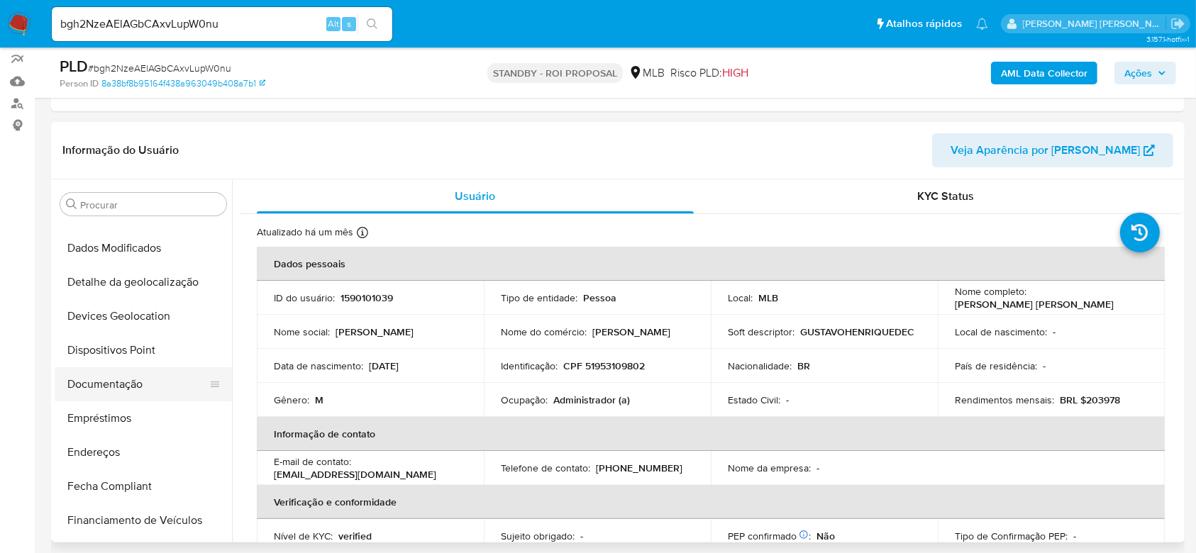
drag, startPoint x: 126, startPoint y: 389, endPoint x: 148, endPoint y: 369, distance: 29.1
click at [126, 389] on button "Documentação" at bounding box center [138, 384] width 166 height 34
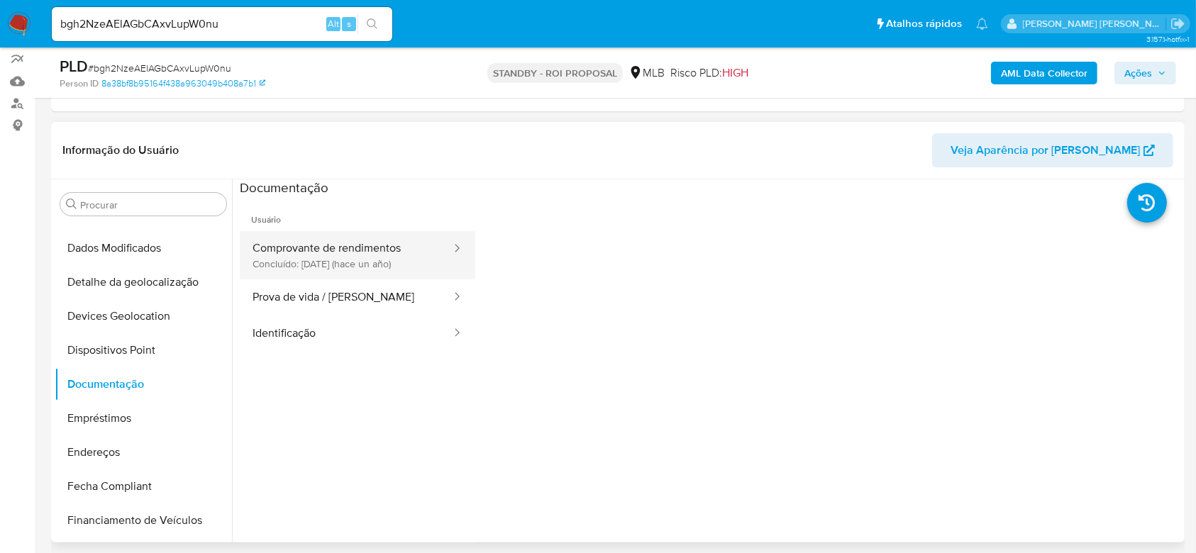
click at [356, 251] on button "Comprovante de rendimentos Concluído: [DATE] (hace un año)" at bounding box center [346, 255] width 213 height 48
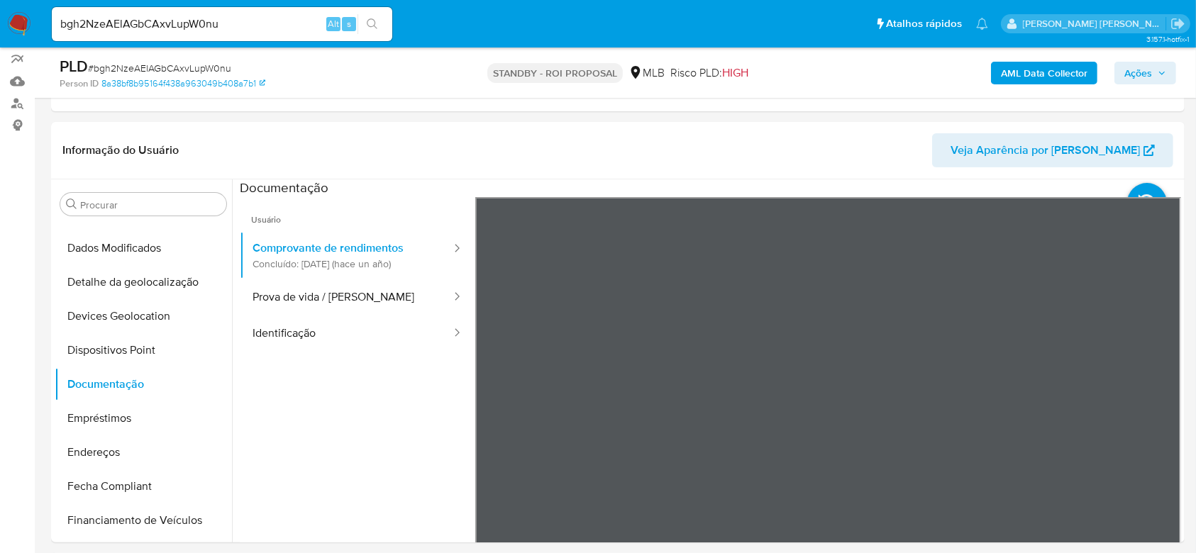
click at [750, 128] on div "Informação do Usuário Veja Aparência por Pessoa Procurar Adiantamentos de Dinhe…" at bounding box center [617, 332] width 1133 height 421
click at [318, 298] on button "Prova de vida / [PERSON_NAME]" at bounding box center [346, 297] width 213 height 36
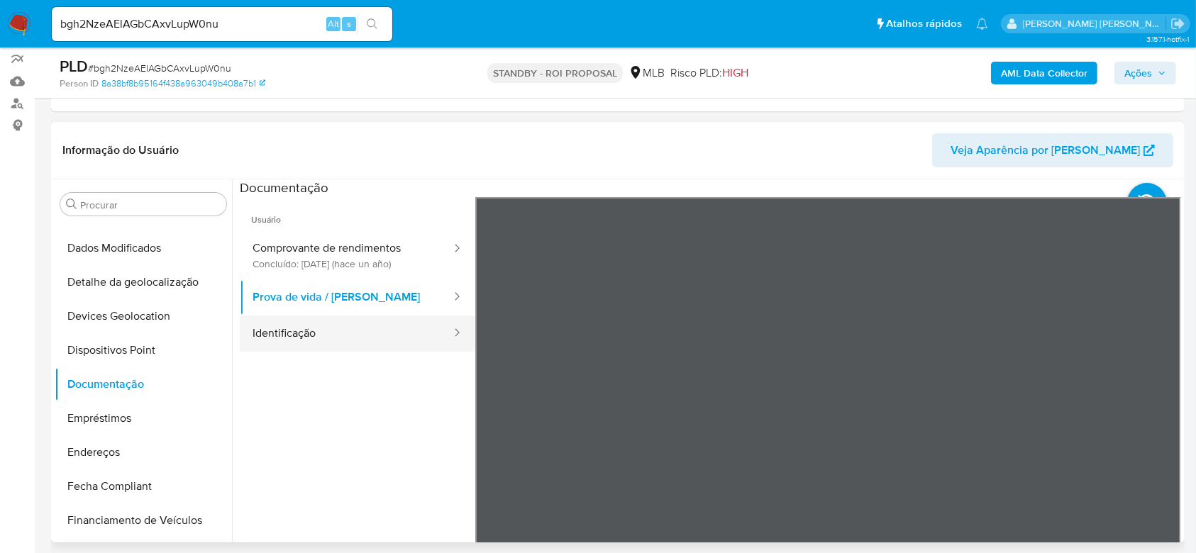
click at [321, 324] on button "Identificação" at bounding box center [346, 334] width 213 height 36
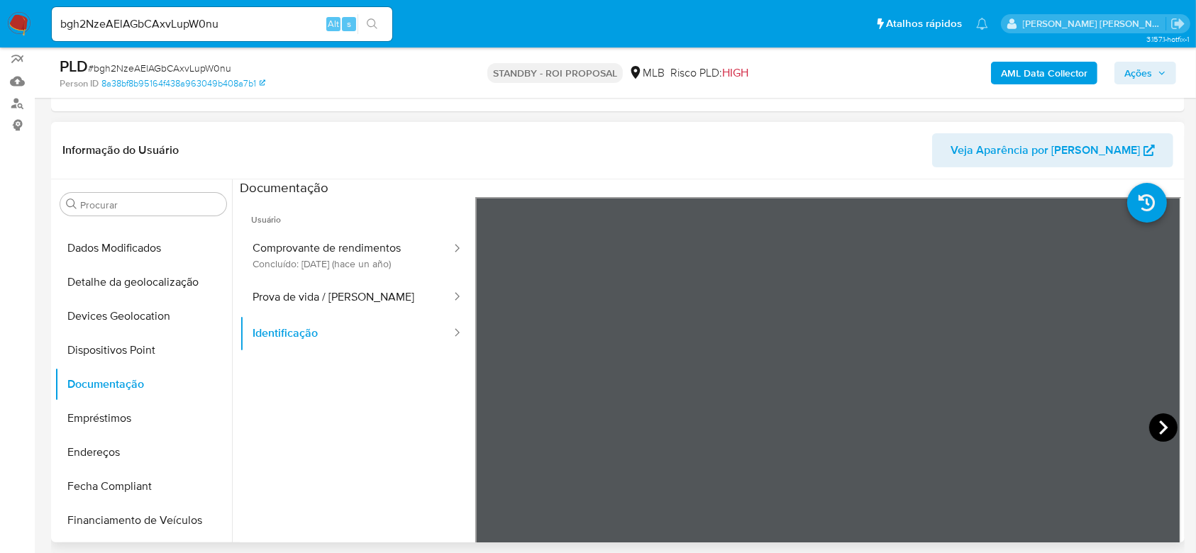
click at [1157, 419] on icon at bounding box center [1163, 427] width 28 height 28
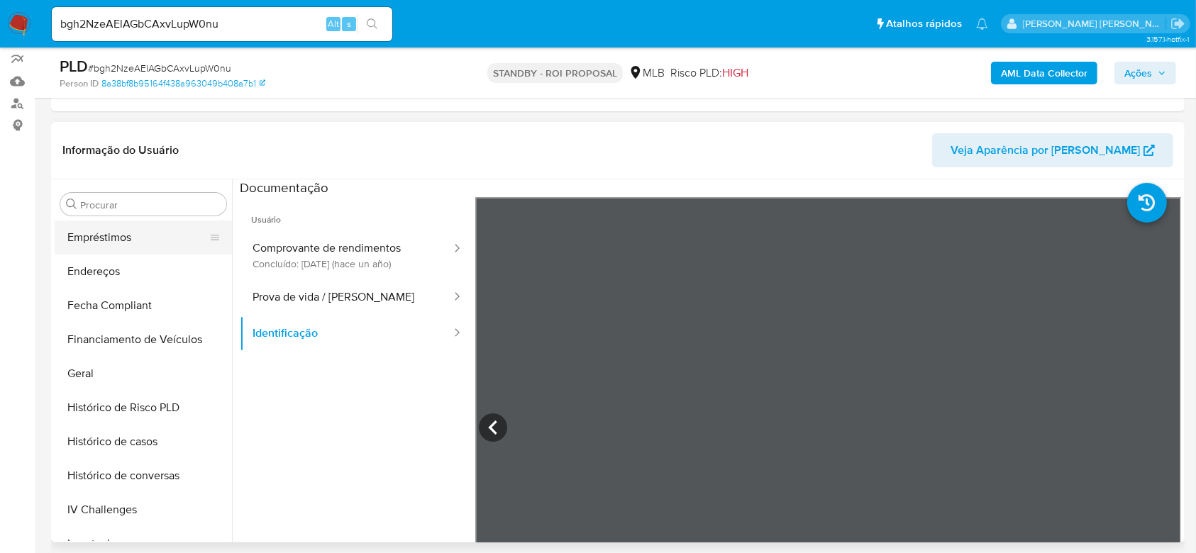
scroll to position [350, 0]
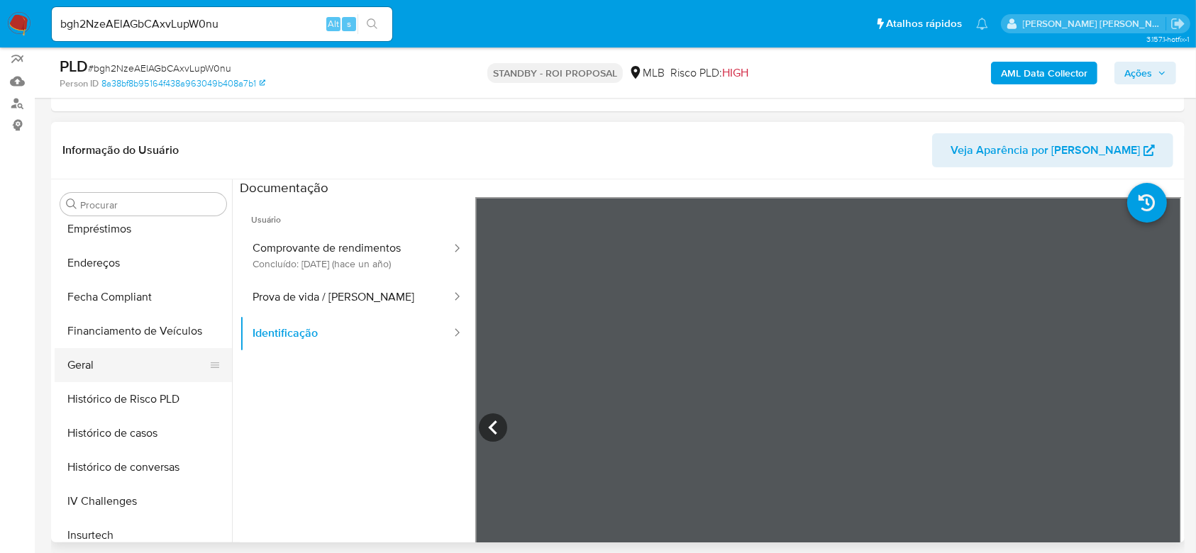
click at [100, 348] on button "Geral" at bounding box center [138, 365] width 166 height 34
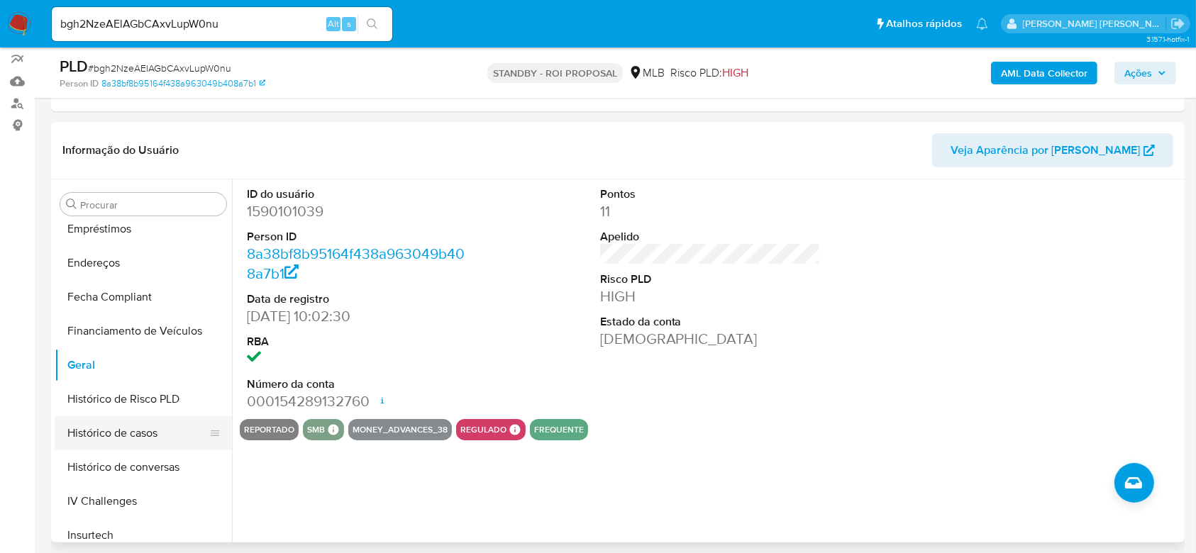
click at [142, 428] on button "Histórico de casos" at bounding box center [138, 433] width 166 height 34
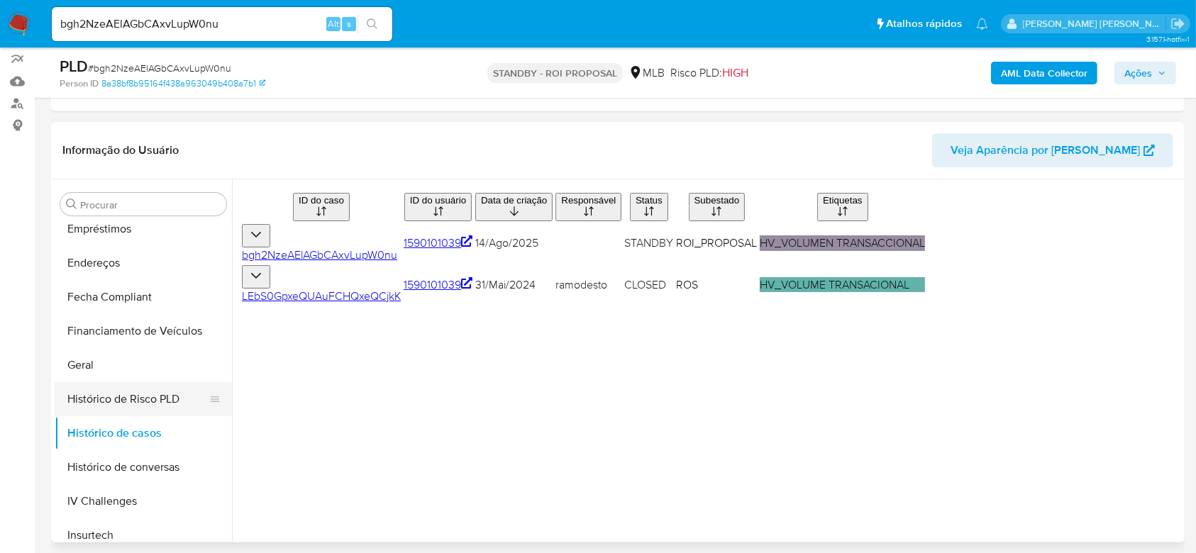
scroll to position [444, 0]
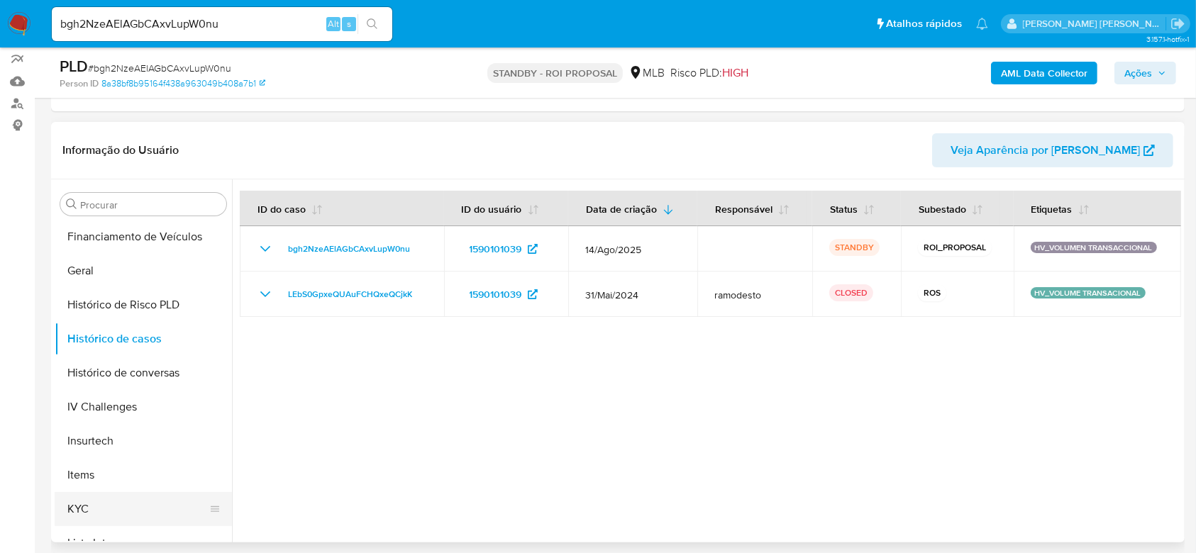
click at [116, 501] on button "KYC" at bounding box center [138, 509] width 166 height 34
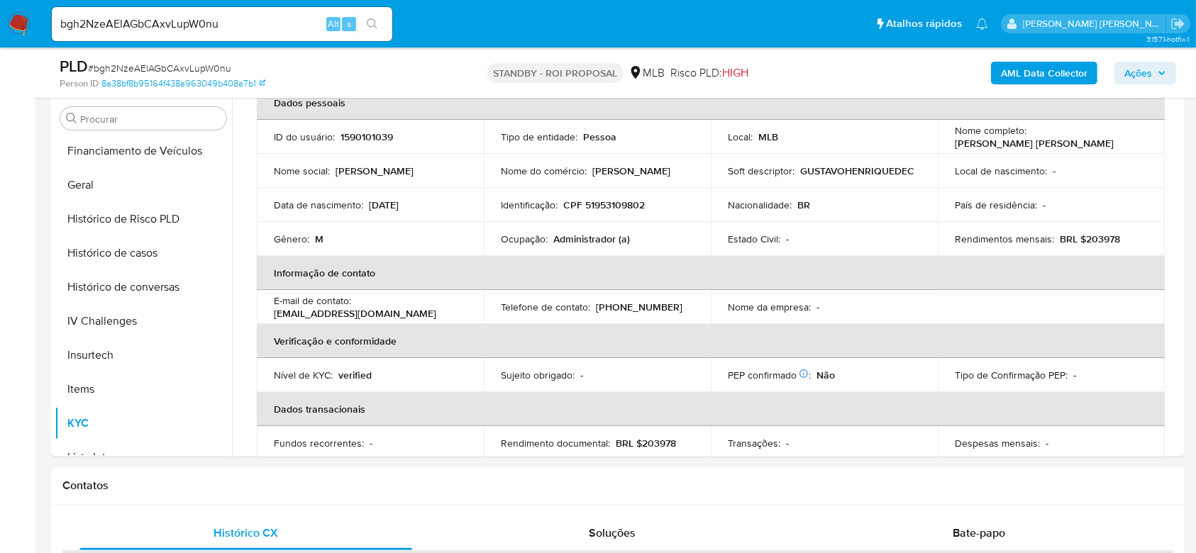
scroll to position [35, 0]
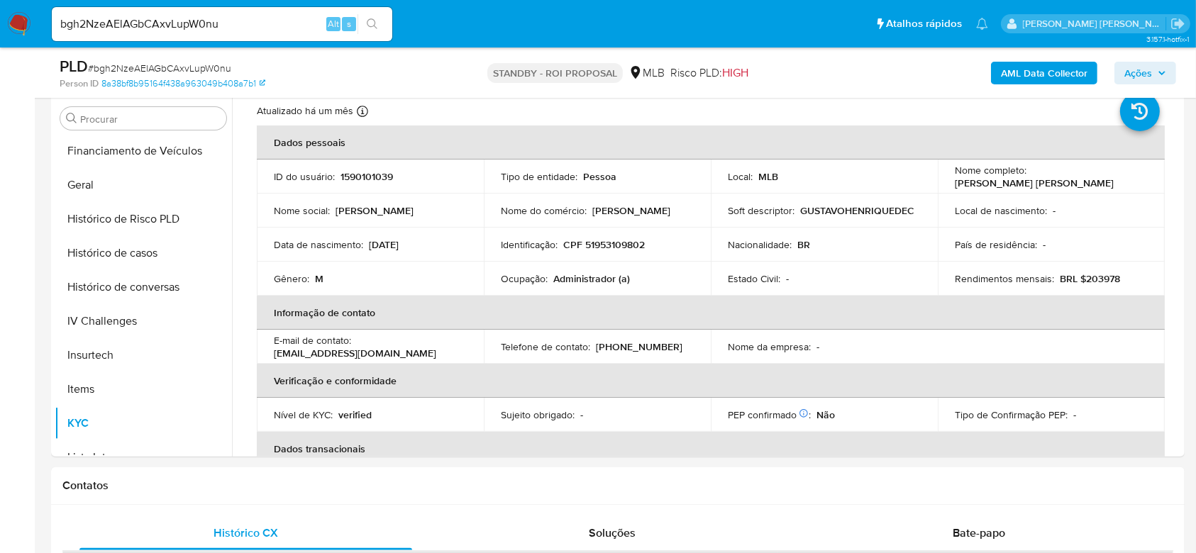
click at [148, 23] on input "bgh2NzeAElAGbCAxvLupW0nu" at bounding box center [222, 24] width 340 height 18
paste input "Q5R63Hq5kLdaB0XwGVJ23xlq"
type input "Q5R63Hq5kLdaB0XwGVJ23xlq"
click at [374, 27] on icon "search-icon" at bounding box center [372, 23] width 11 height 11
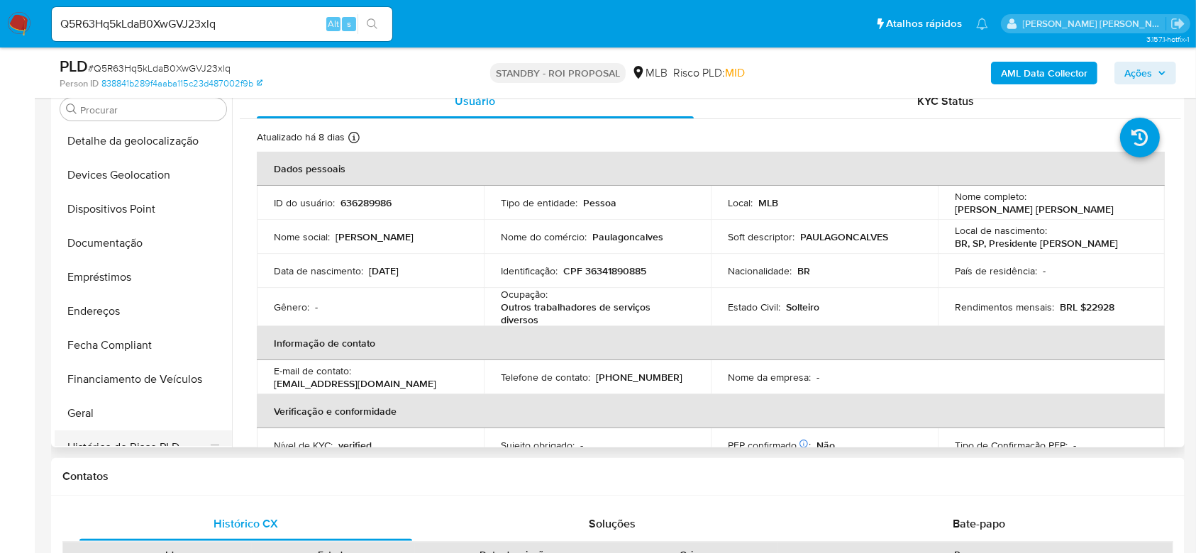
scroll to position [160, 0]
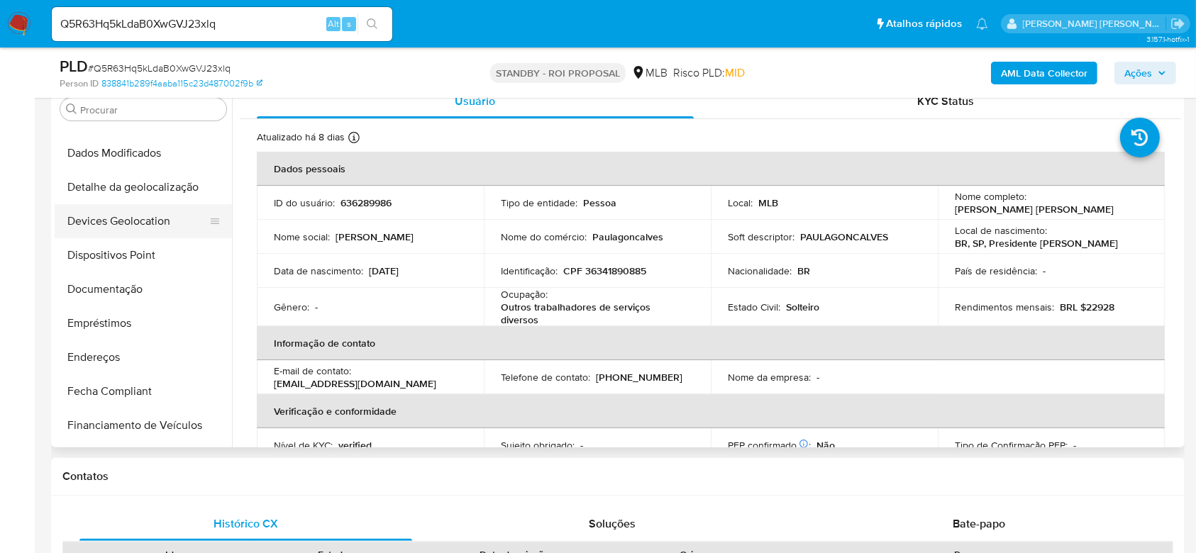
select select "10"
click at [125, 298] on button "Documentação" at bounding box center [138, 289] width 166 height 34
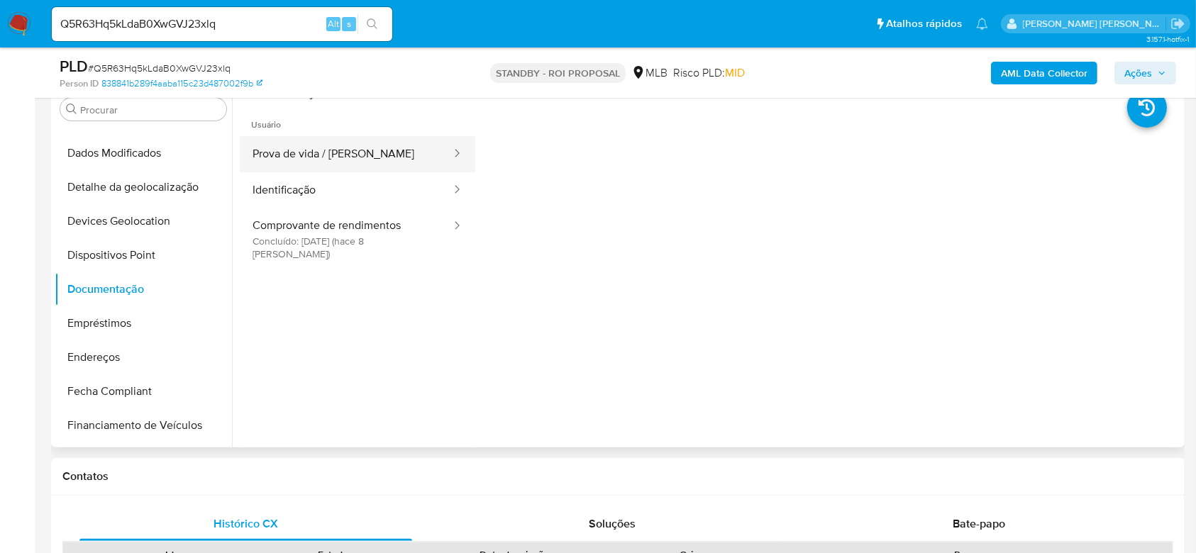
click at [347, 158] on button "Prova de vida / [PERSON_NAME]" at bounding box center [346, 154] width 213 height 36
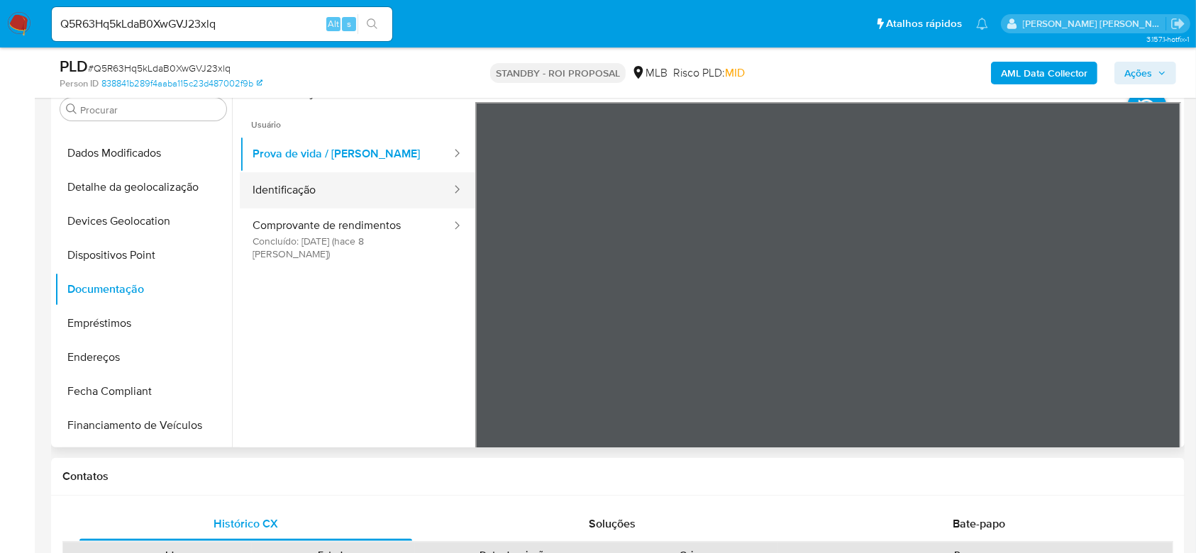
click at [348, 199] on button "Identificação" at bounding box center [346, 190] width 213 height 36
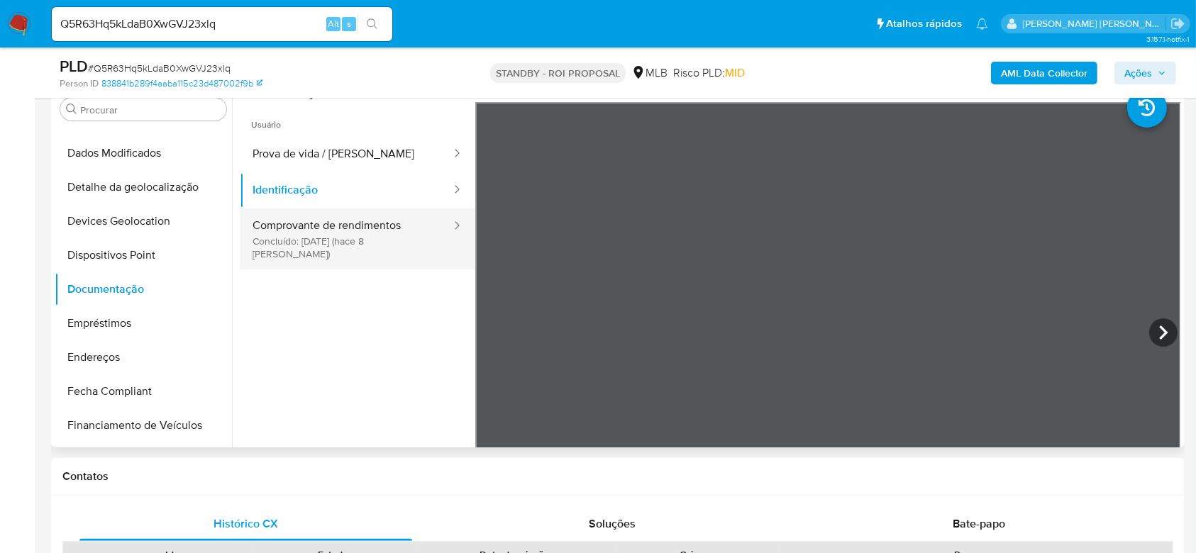
click at [324, 221] on button "Comprovante de rendimentos Concluído: [DATE] (hace 8 [PERSON_NAME])" at bounding box center [346, 238] width 213 height 61
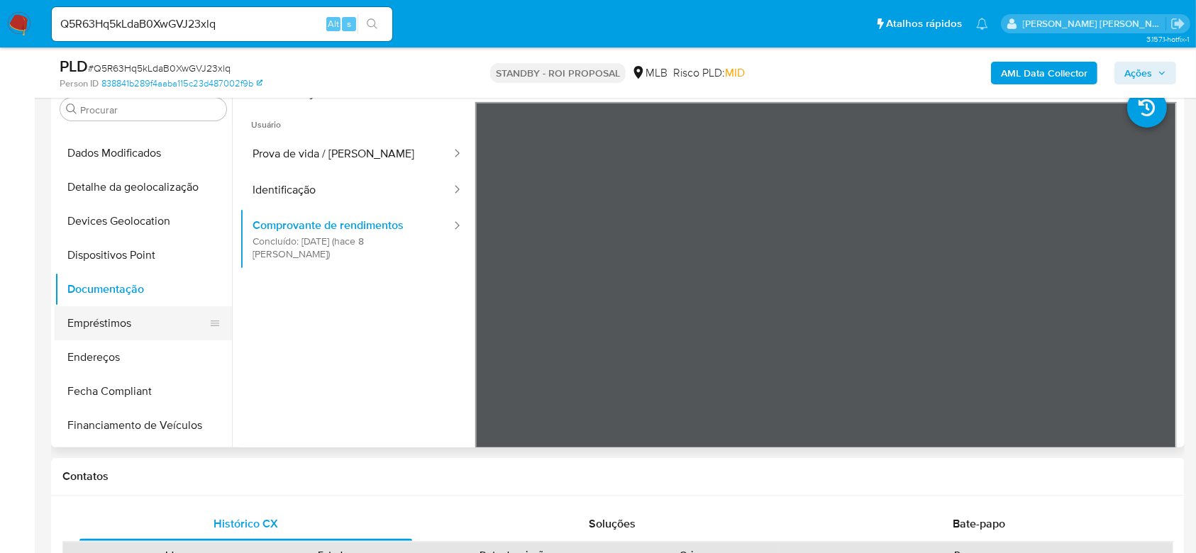
scroll to position [255, 0]
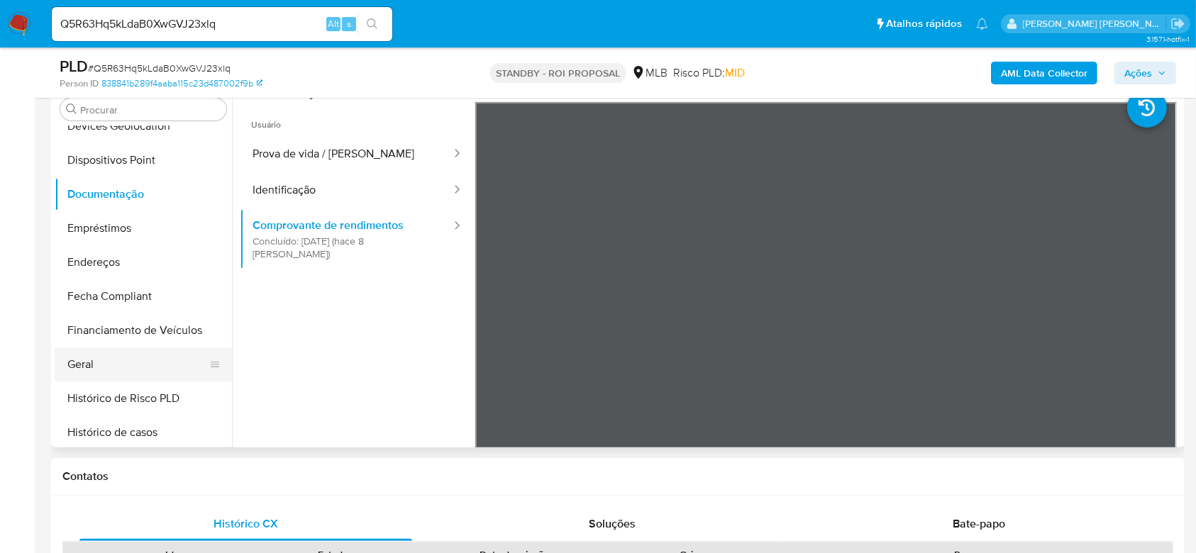
click at [95, 357] on button "Geral" at bounding box center [138, 364] width 166 height 34
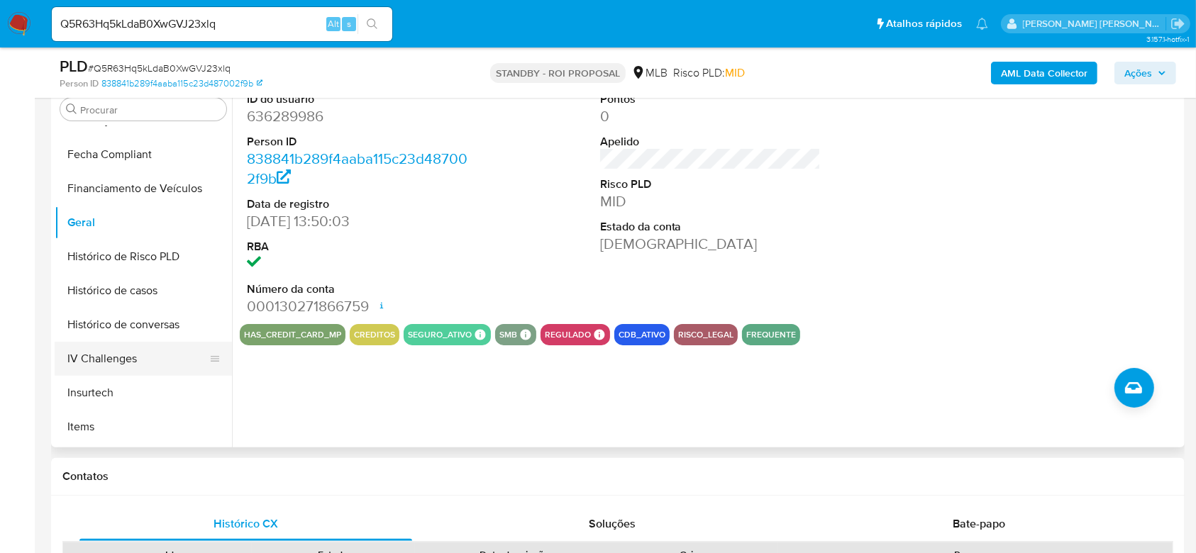
scroll to position [444, 0]
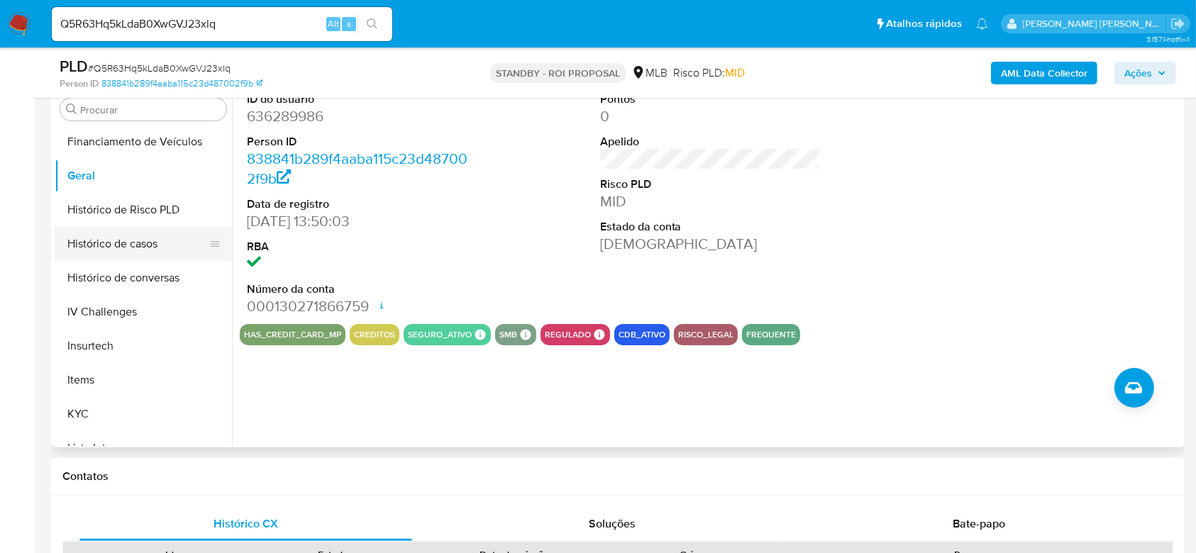
click at [113, 234] on button "Histórico de casos" at bounding box center [138, 244] width 166 height 34
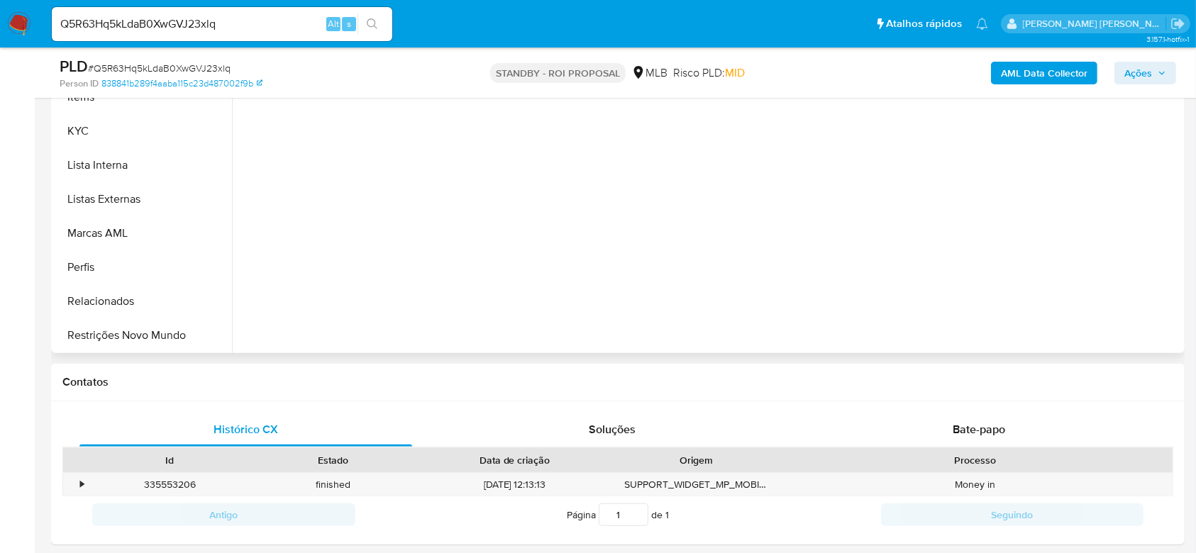
scroll to position [633, 0]
click at [93, 137] on button "KYC" at bounding box center [138, 130] width 166 height 34
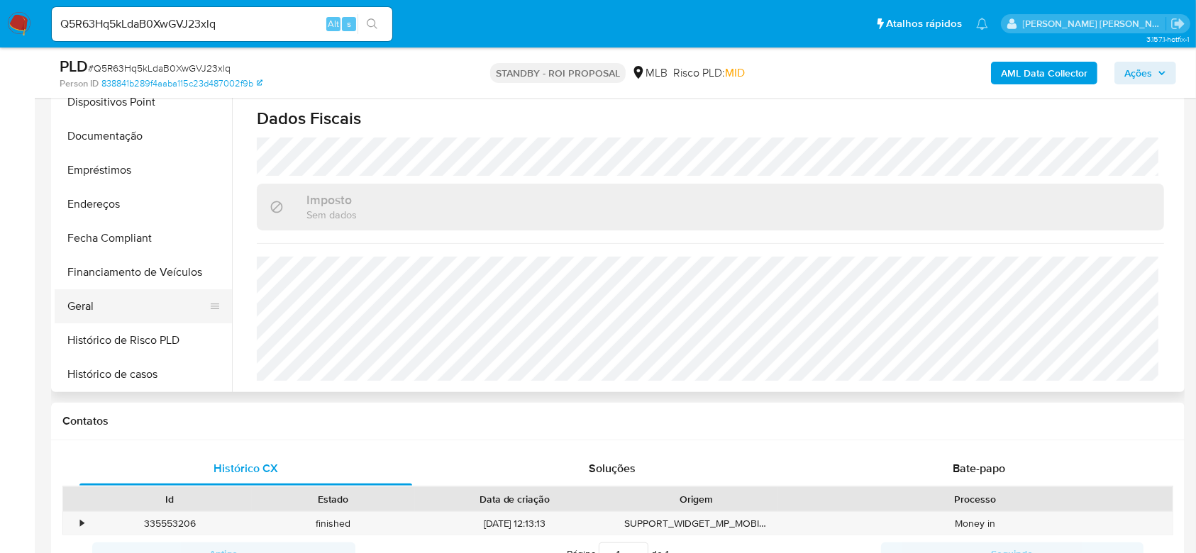
scroll to position [255, 0]
click at [113, 138] on button "Documentação" at bounding box center [138, 139] width 166 height 34
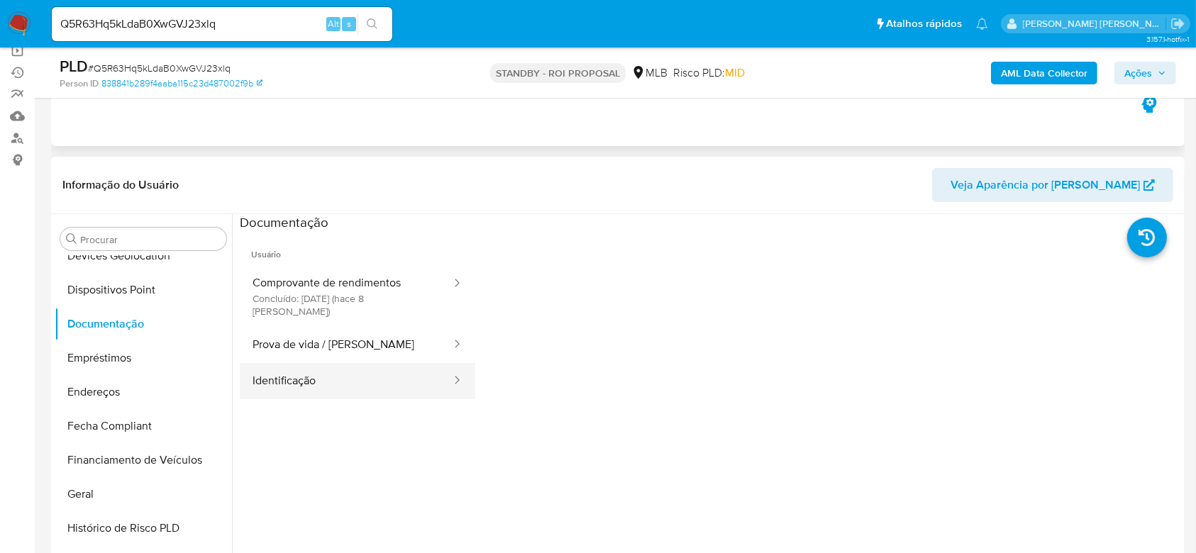
scroll to position [150, 0]
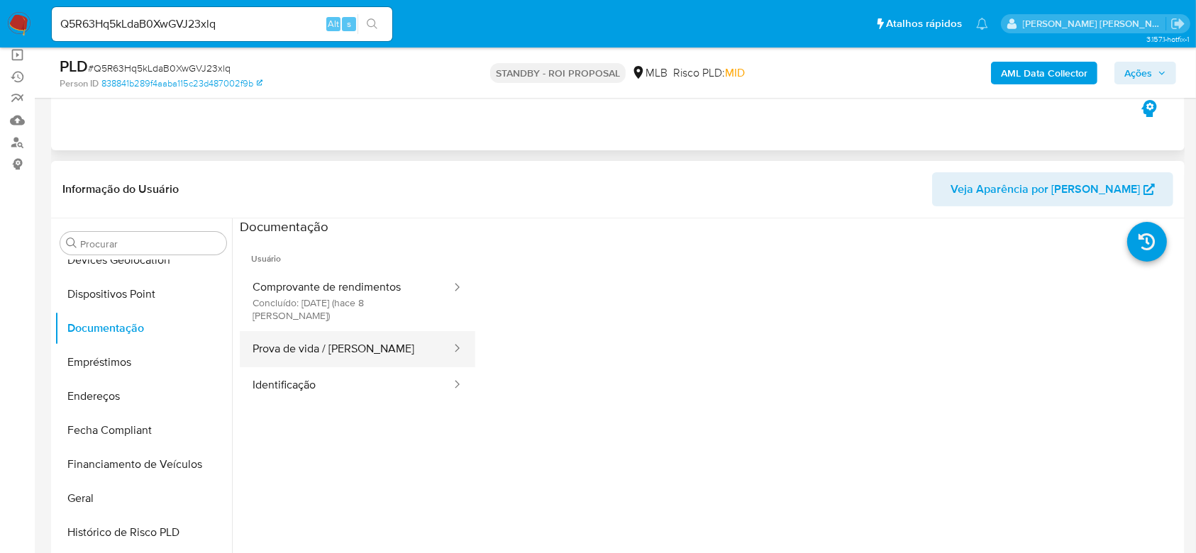
click at [347, 331] on button "Prova de vida / [PERSON_NAME]" at bounding box center [346, 349] width 213 height 36
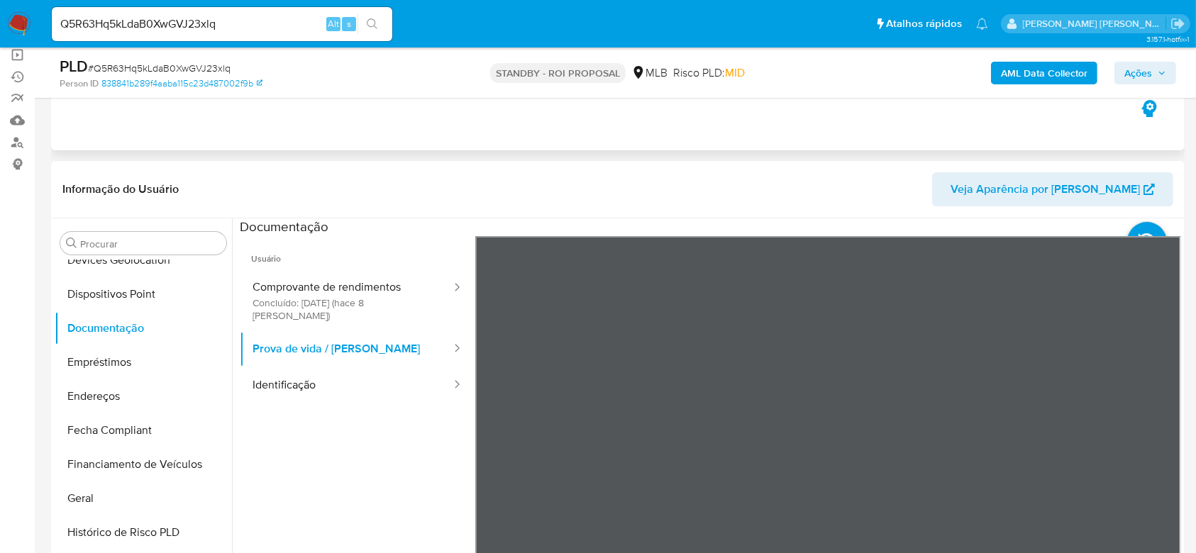
click at [187, 11] on div "Q5R63Hq5kLdaB0XwGVJ23xlq Alt s" at bounding box center [222, 24] width 340 height 34
click at [184, 23] on input "Q5R63Hq5kLdaB0XwGVJ23xlq" at bounding box center [222, 24] width 340 height 18
paste input "NkVLmkyukH81dqWjmrc6jhzS"
type input "NkVLmkyukH81dqWjmrc6jhzS"
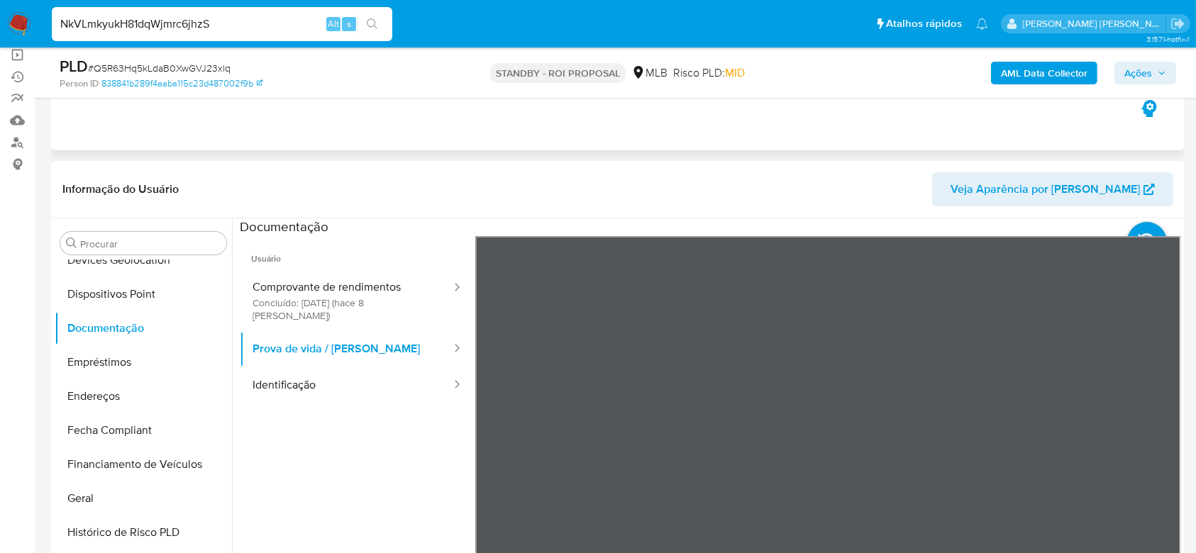
click at [379, 21] on button "search-icon" at bounding box center [371, 24] width 29 height 20
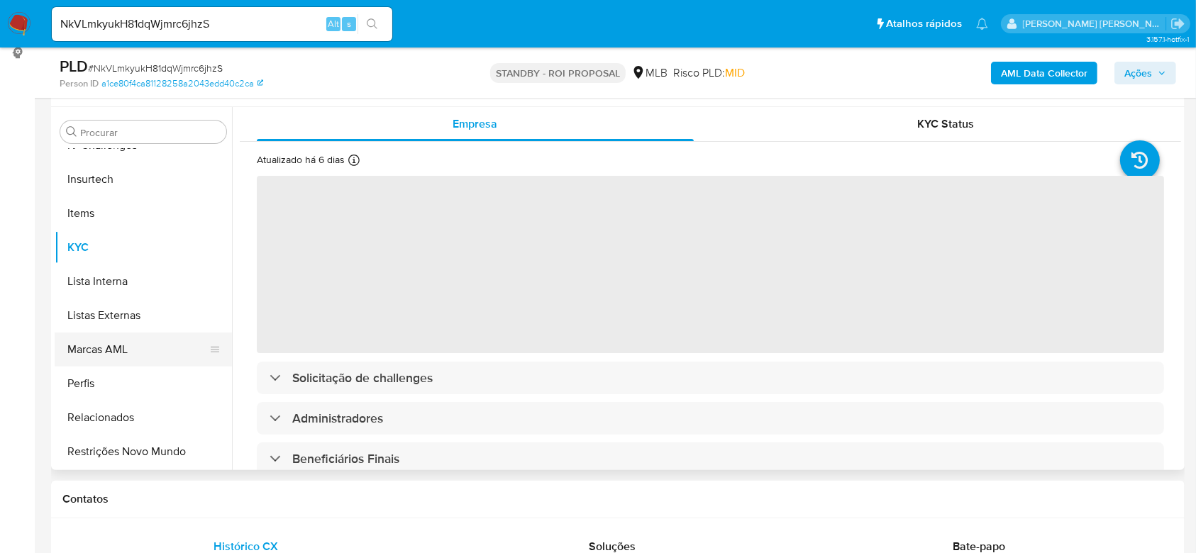
scroll to position [284, 0]
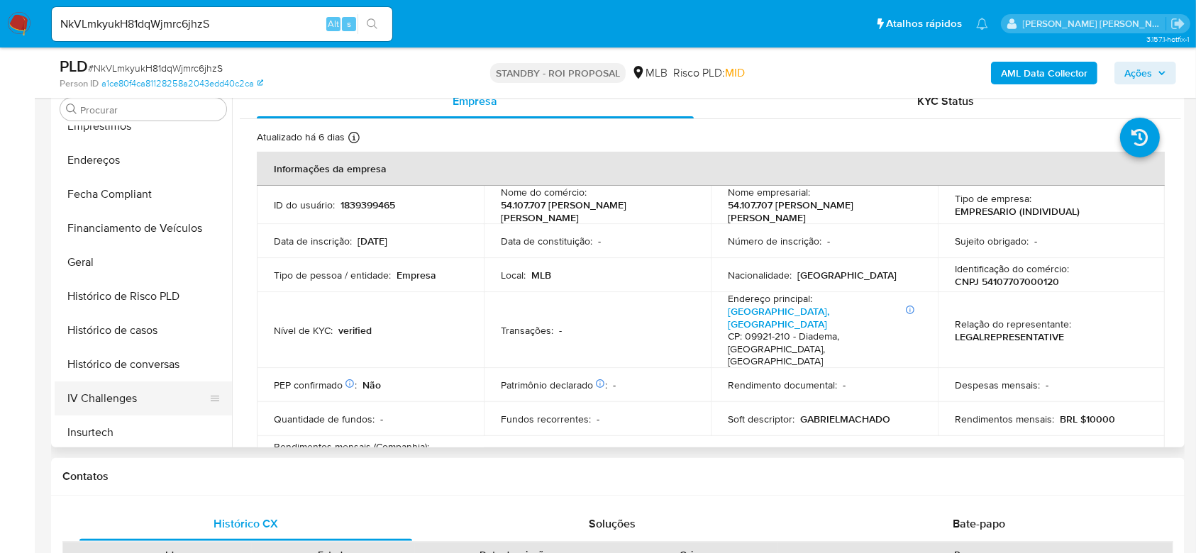
select select "10"
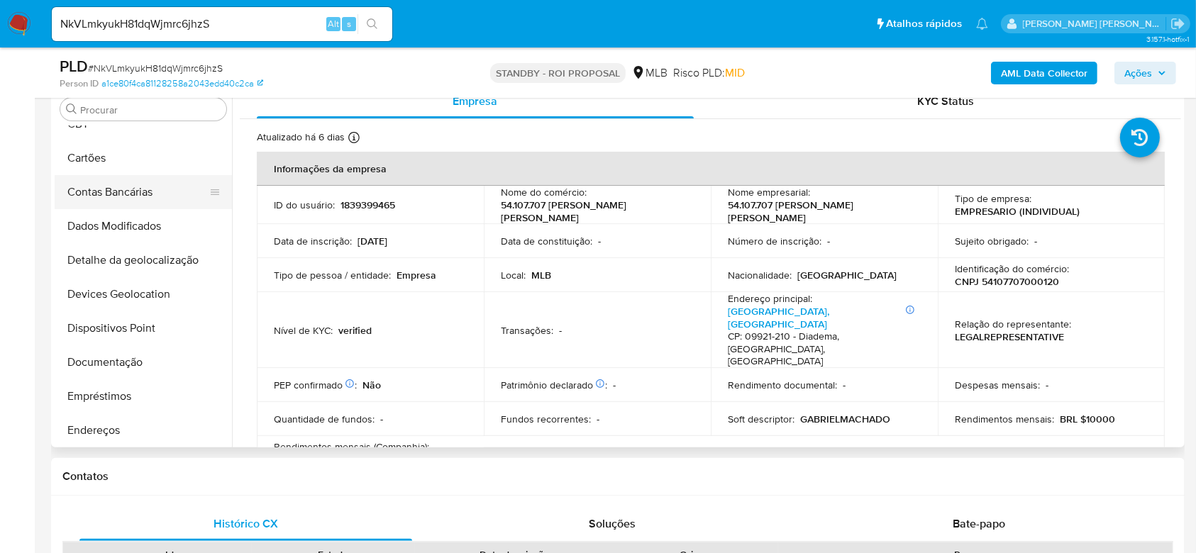
scroll to position [189, 0]
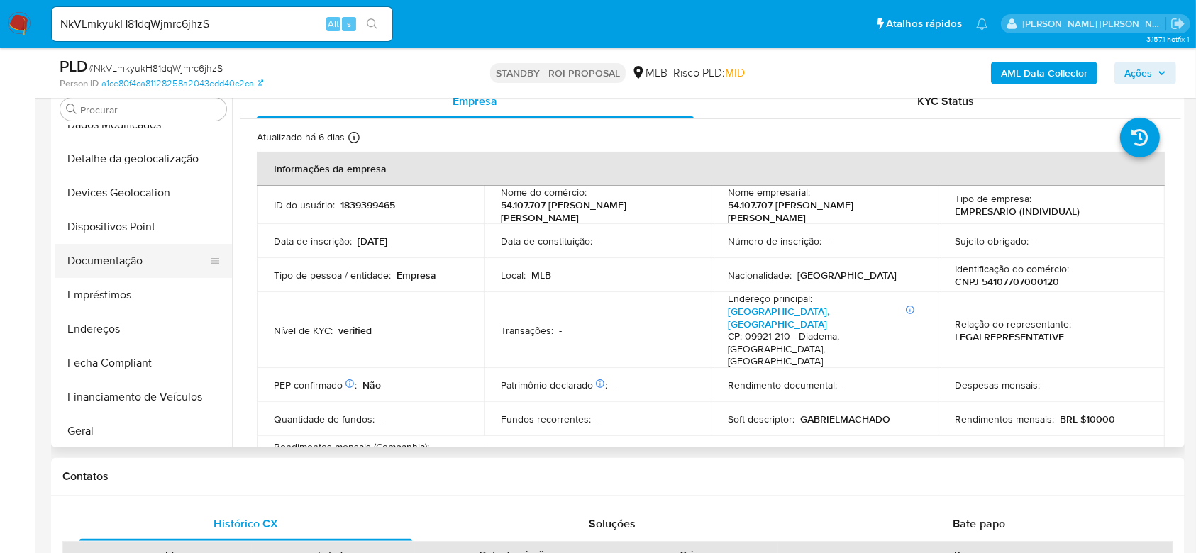
click at [109, 248] on button "Documentação" at bounding box center [138, 261] width 166 height 34
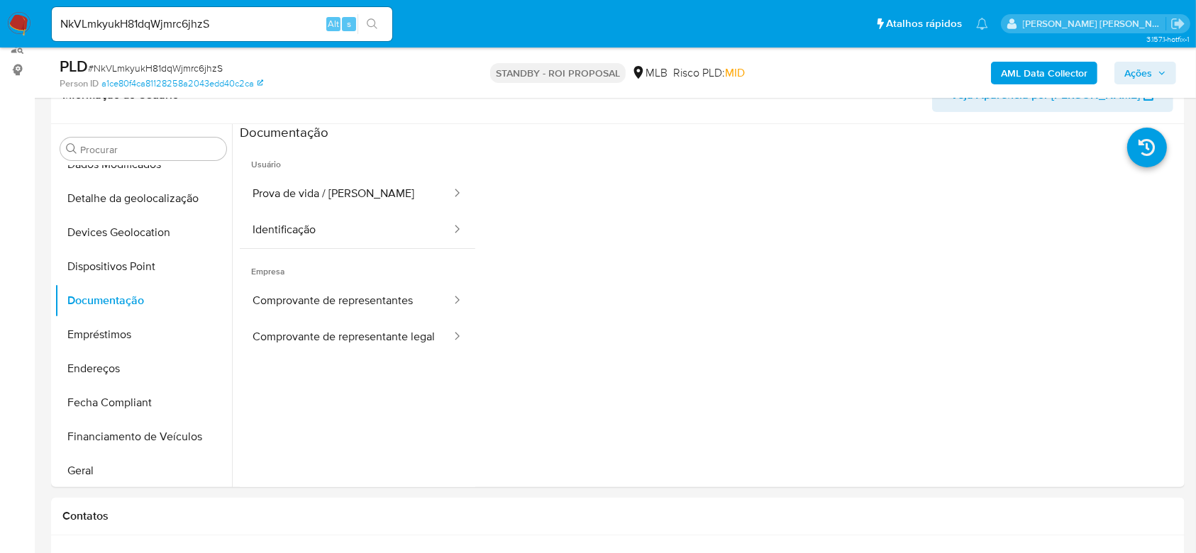
scroll to position [179, 0]
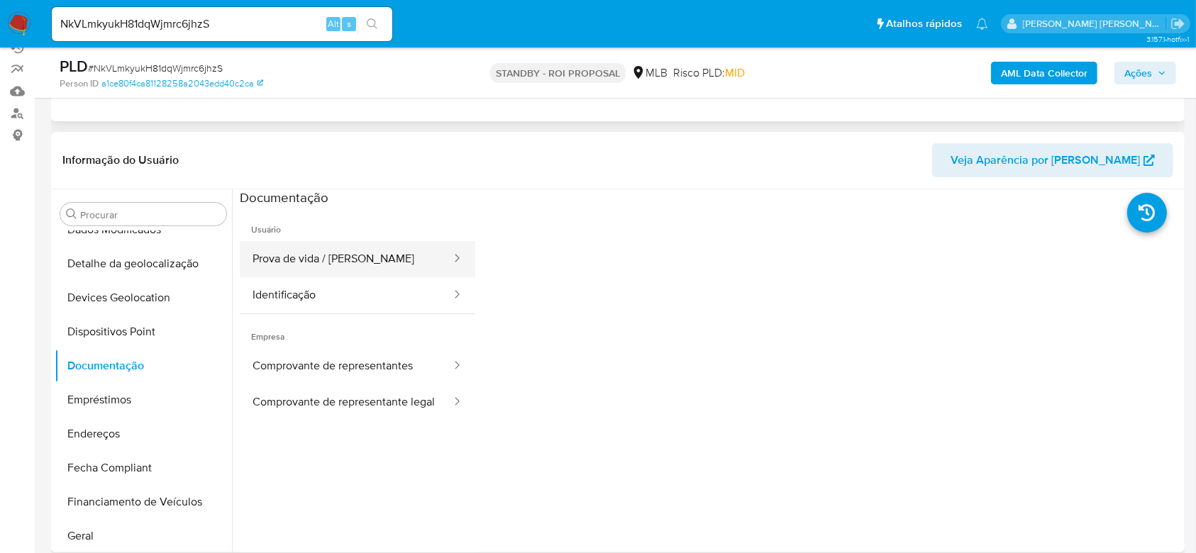
click at [369, 258] on button "Prova de vida / [PERSON_NAME]" at bounding box center [346, 259] width 213 height 36
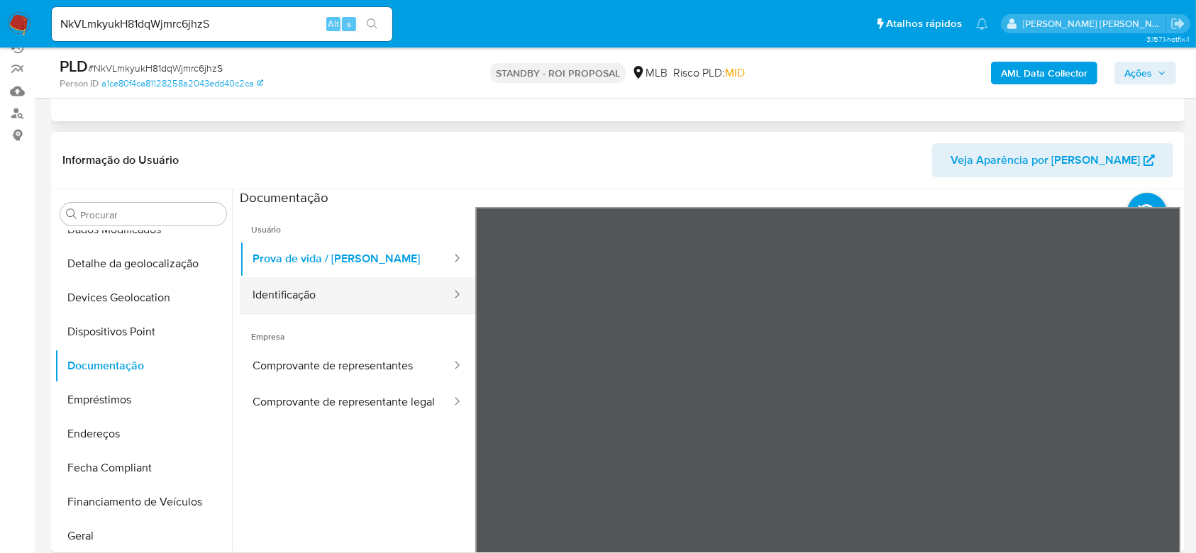
click at [309, 291] on button "Identificação" at bounding box center [346, 295] width 213 height 36
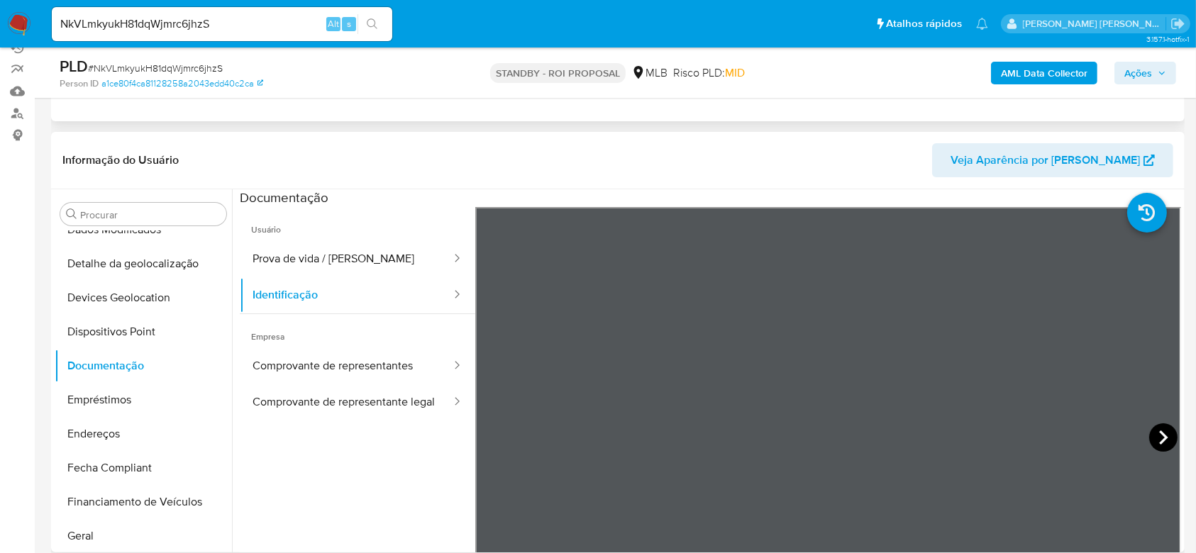
click at [1159, 434] on icon at bounding box center [1163, 437] width 9 height 14
click at [332, 366] on button "Comprovante de representantes" at bounding box center [346, 366] width 213 height 36
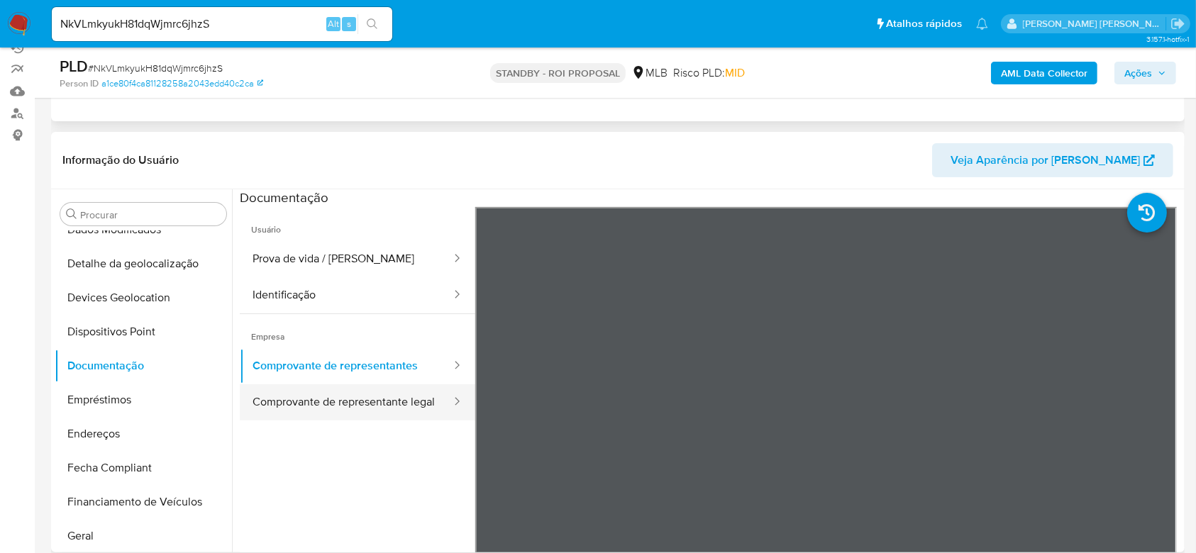
click at [296, 401] on button "Comprovante de representante legal" at bounding box center [346, 402] width 213 height 36
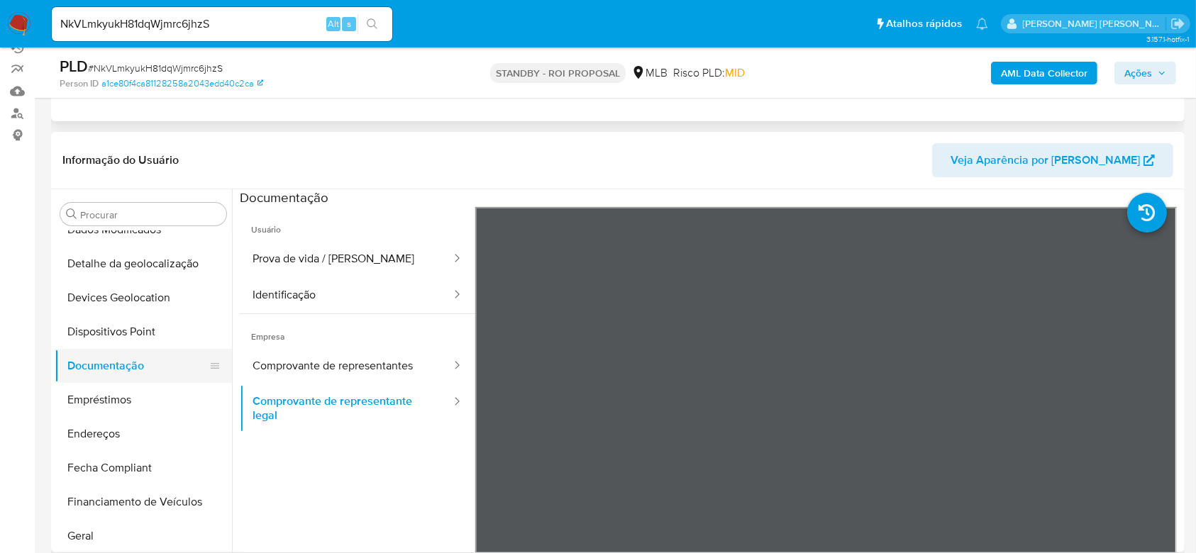
scroll to position [284, 0]
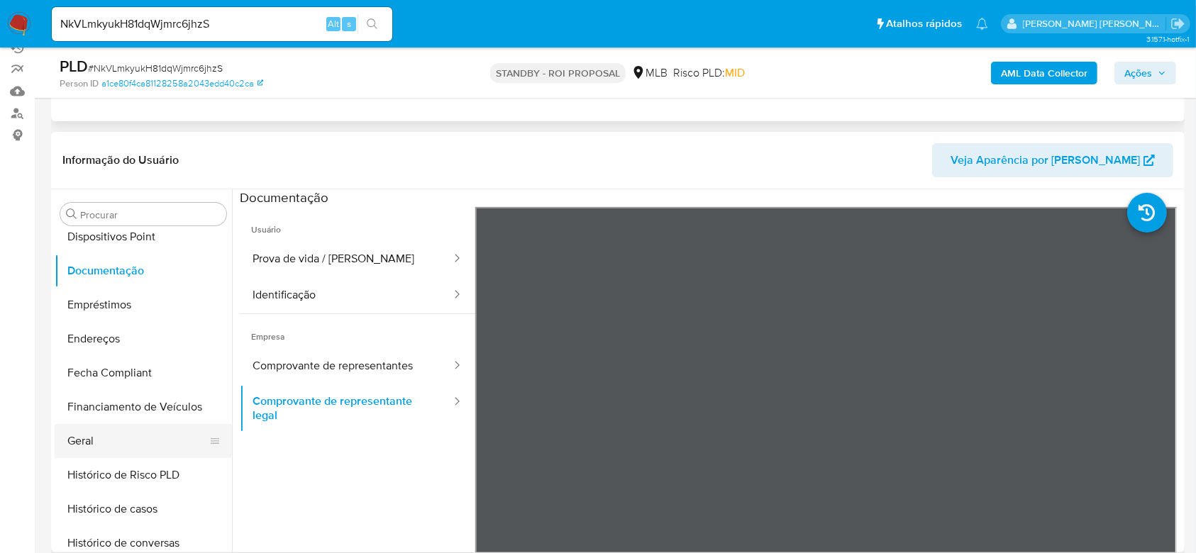
click at [99, 443] on button "Geral" at bounding box center [138, 441] width 166 height 34
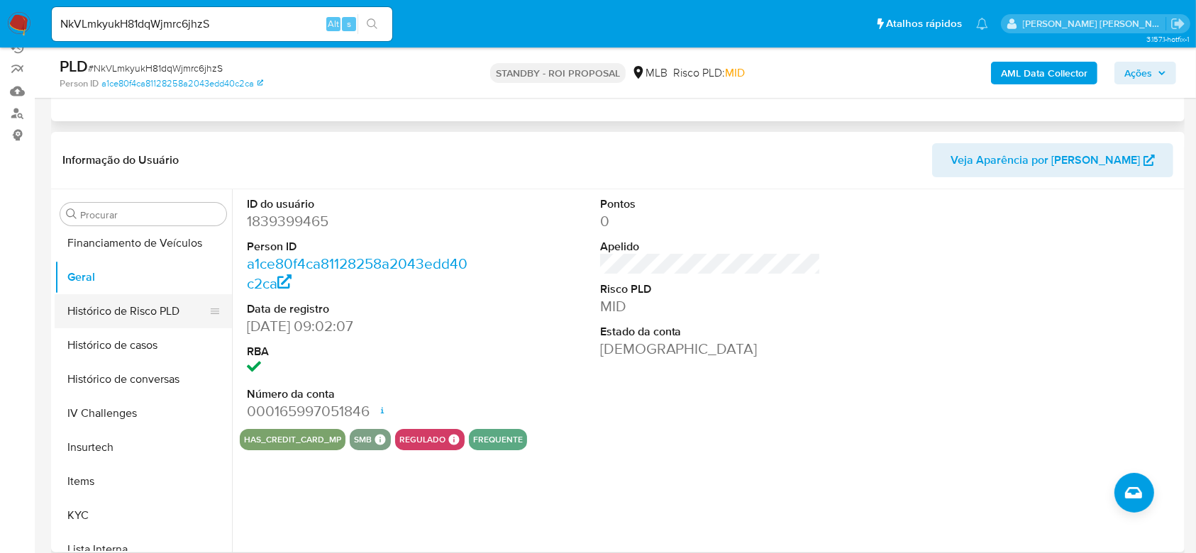
scroll to position [472, 0]
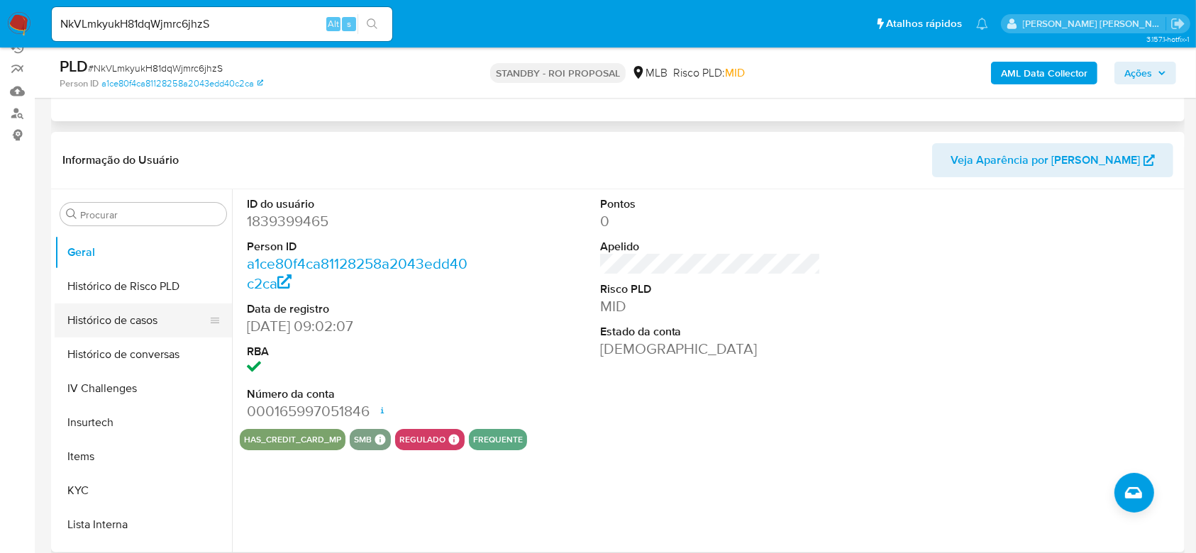
click at [119, 326] on button "Histórico de casos" at bounding box center [138, 321] width 166 height 34
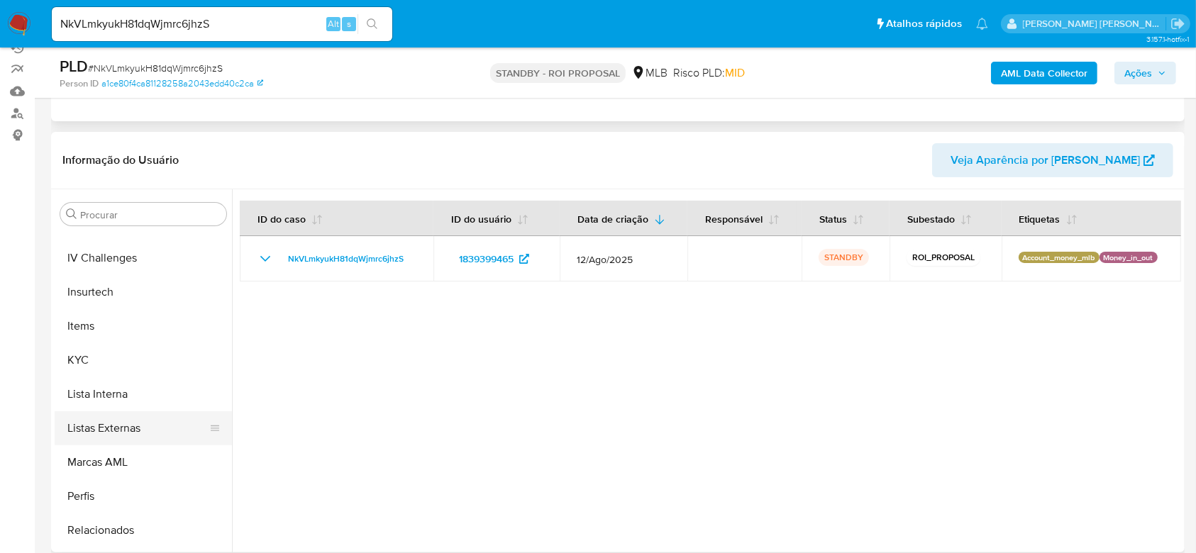
scroll to position [633, 0]
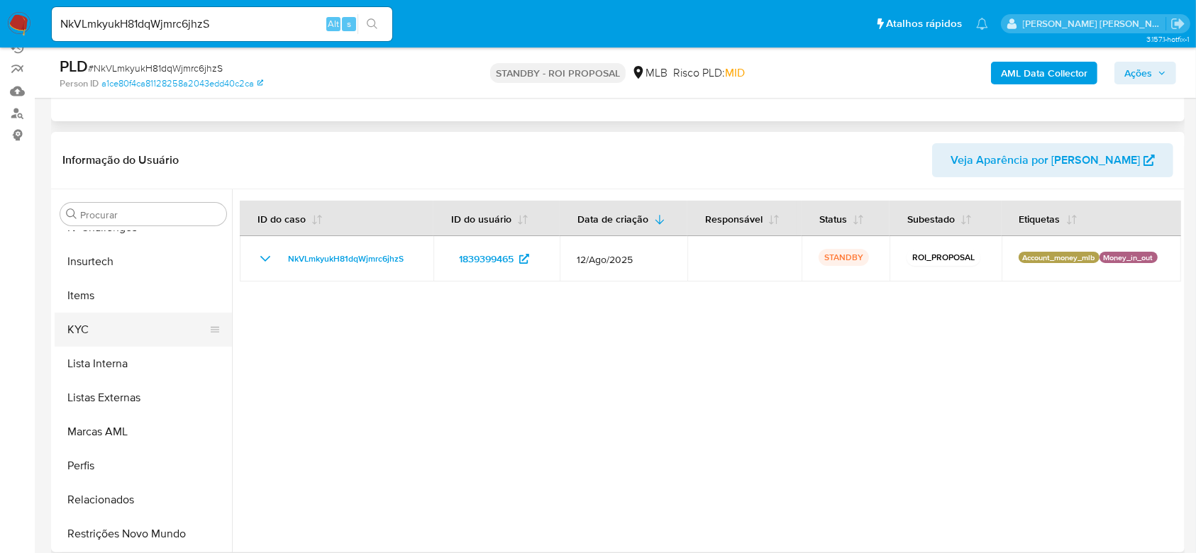
click at [98, 329] on button "KYC" at bounding box center [138, 330] width 166 height 34
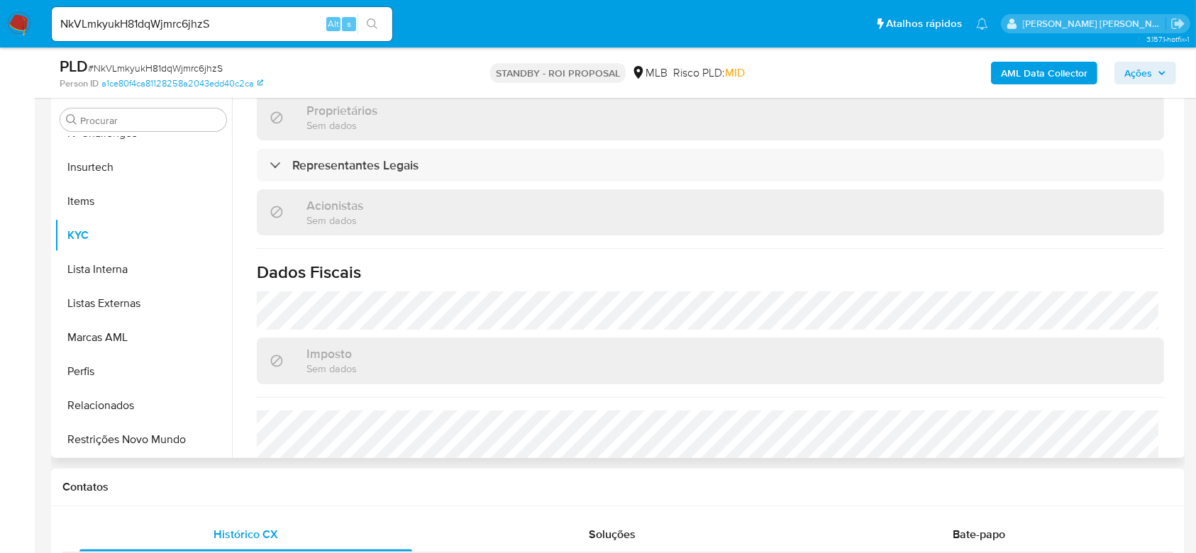
scroll to position [368, 0]
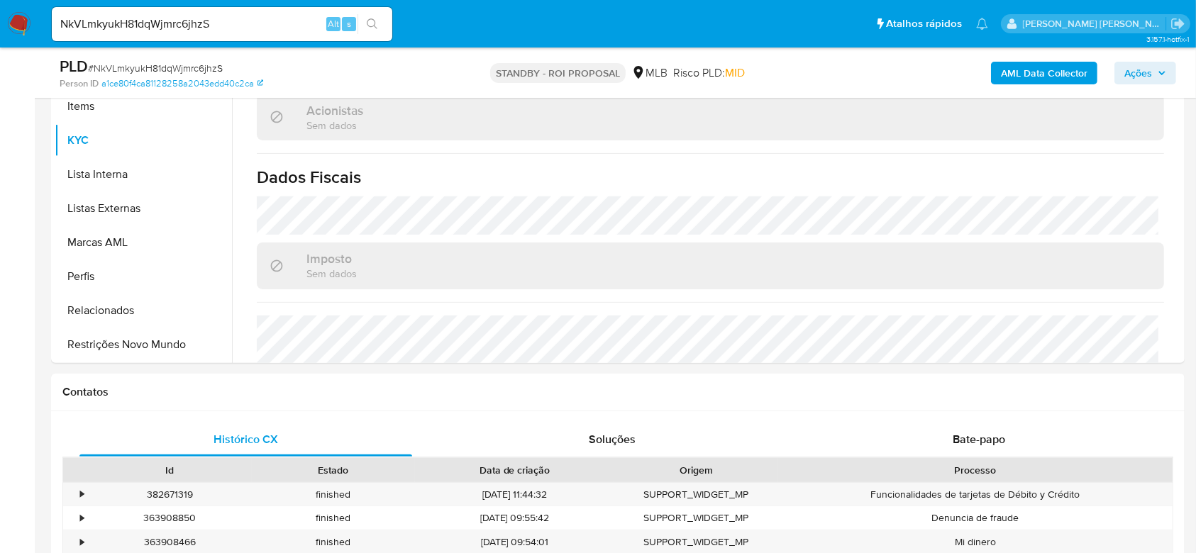
click at [194, 26] on input "NkVLmkyukH81dqWjmrc6jhzS" at bounding box center [222, 24] width 340 height 18
paste input "wtaqNE6sxHB5x6tvzNvyxGV5"
type input "wtaqNE6sxHB5x6tvzNvyxGV5"
click at [374, 30] on button "search-icon" at bounding box center [371, 24] width 29 height 20
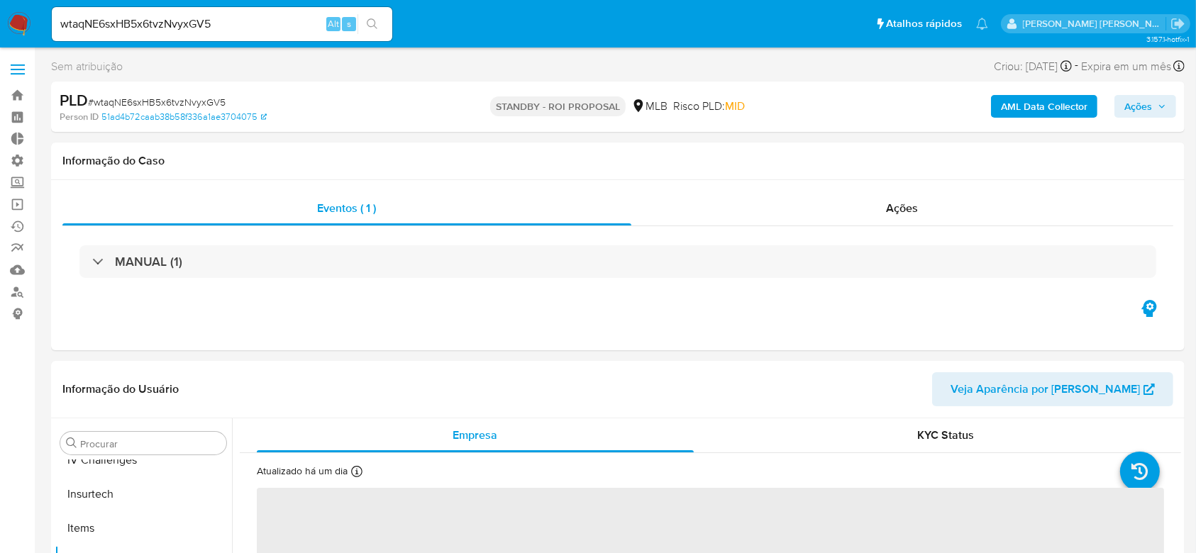
scroll to position [633, 0]
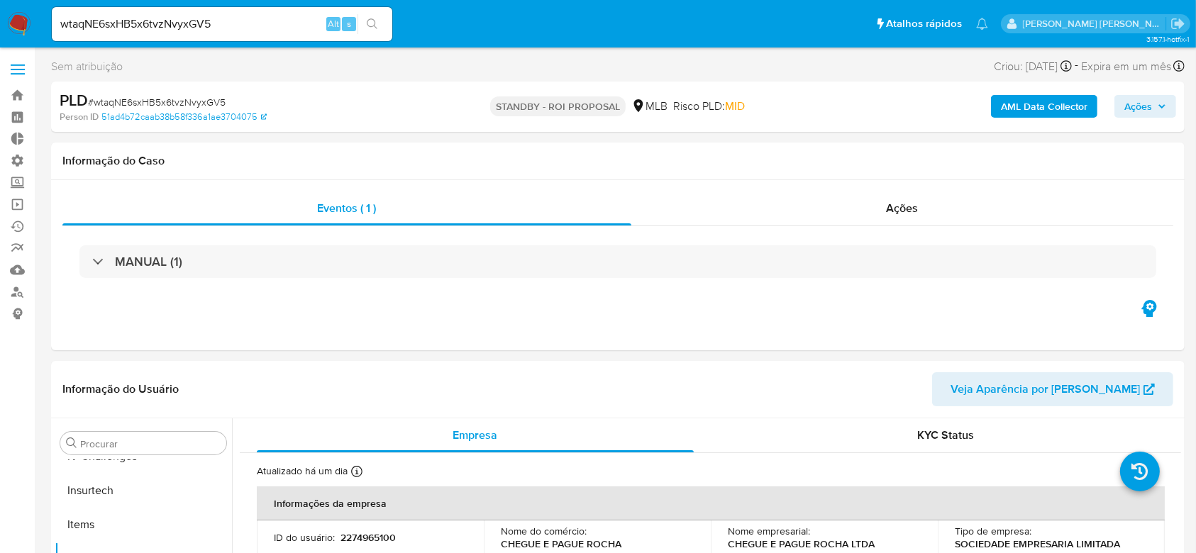
select select "10"
